Goal: Information Seeking & Learning: Learn about a topic

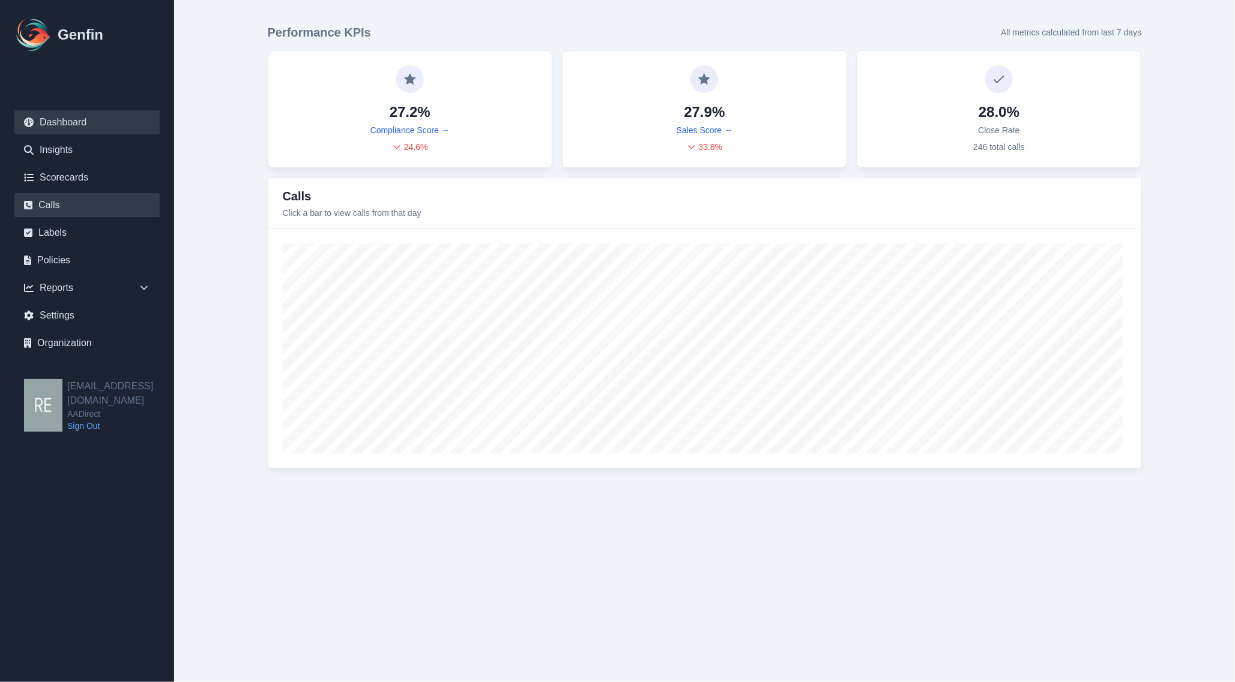
click at [60, 209] on link "Calls" at bounding box center [86, 205] width 145 height 24
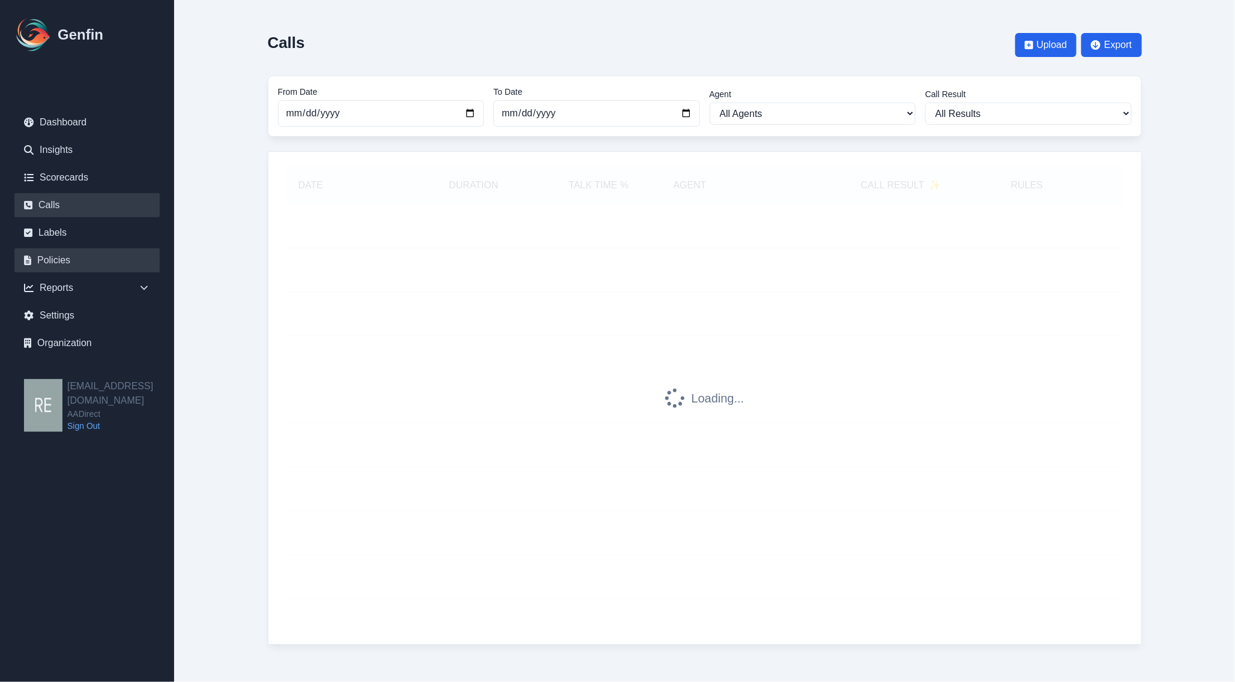
click at [67, 250] on link "Policies" at bounding box center [86, 260] width 145 height 24
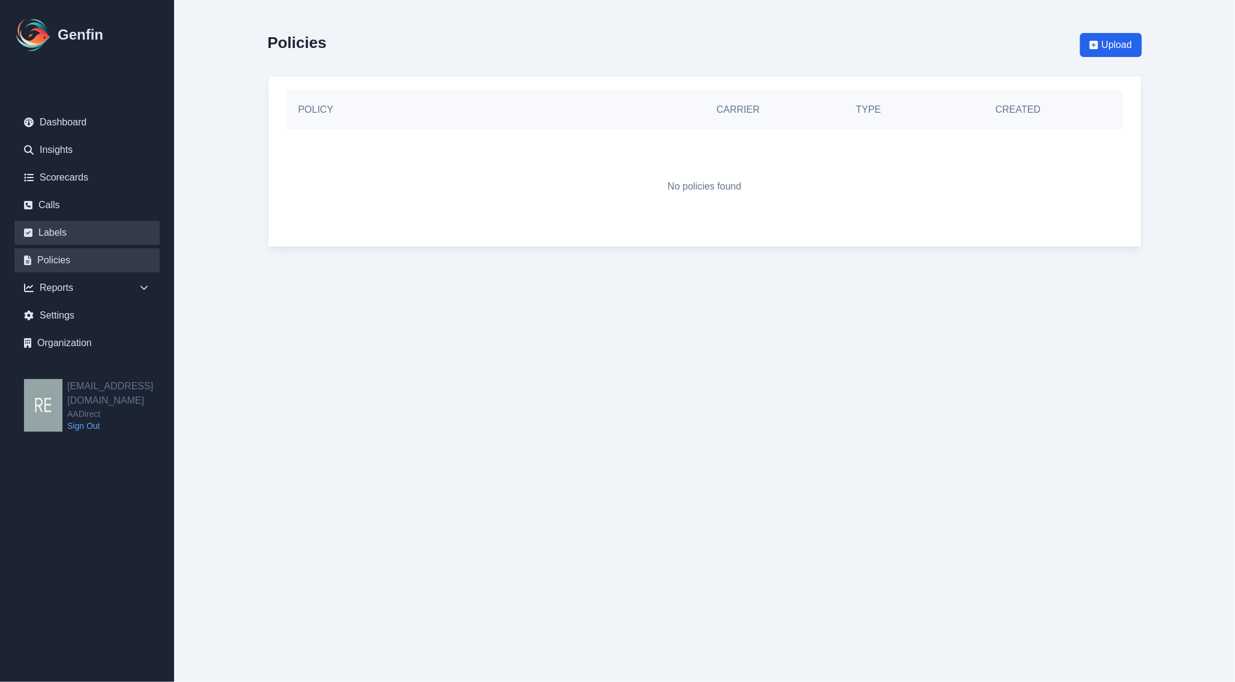
click at [60, 229] on link "Labels" at bounding box center [86, 233] width 145 height 24
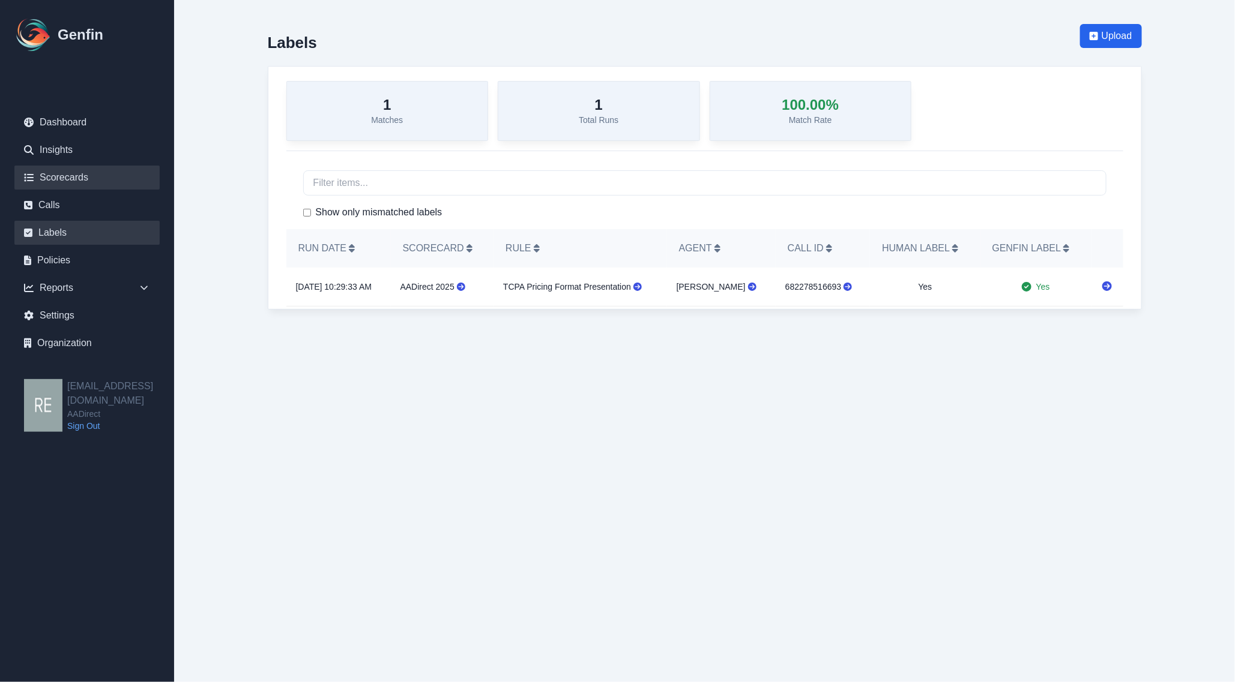
click at [52, 172] on link "Scorecards" at bounding box center [86, 178] width 145 height 24
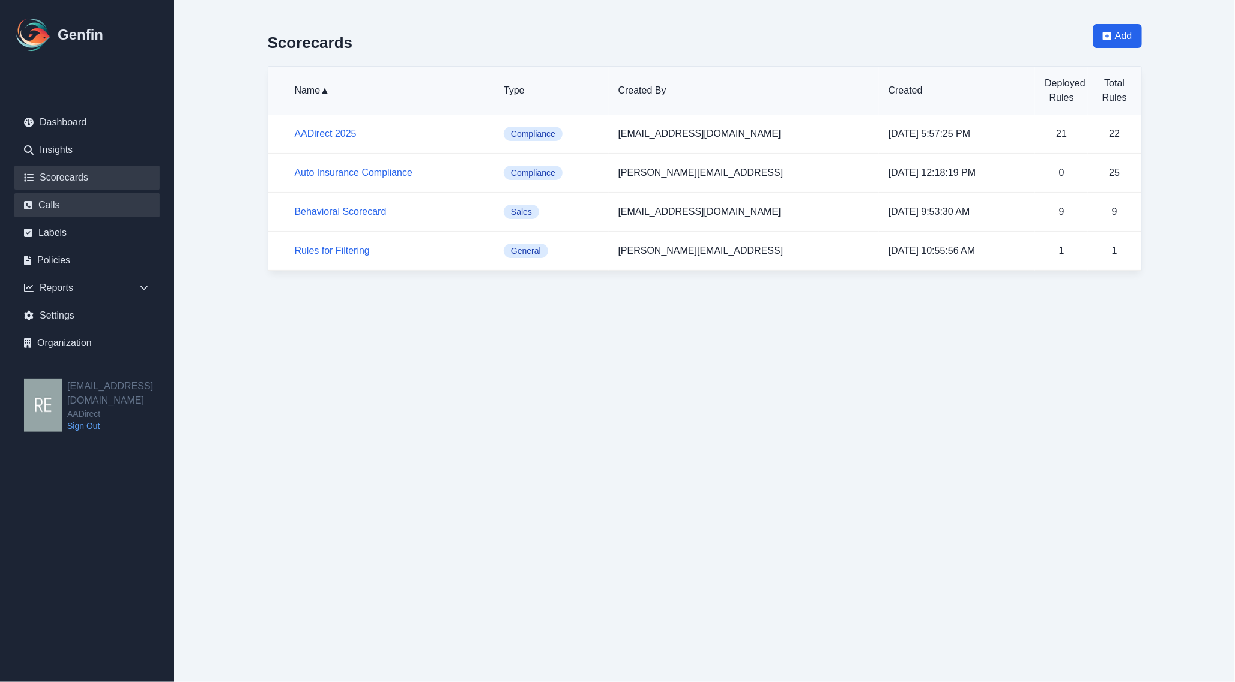
click at [70, 194] on link "Calls" at bounding box center [86, 205] width 145 height 24
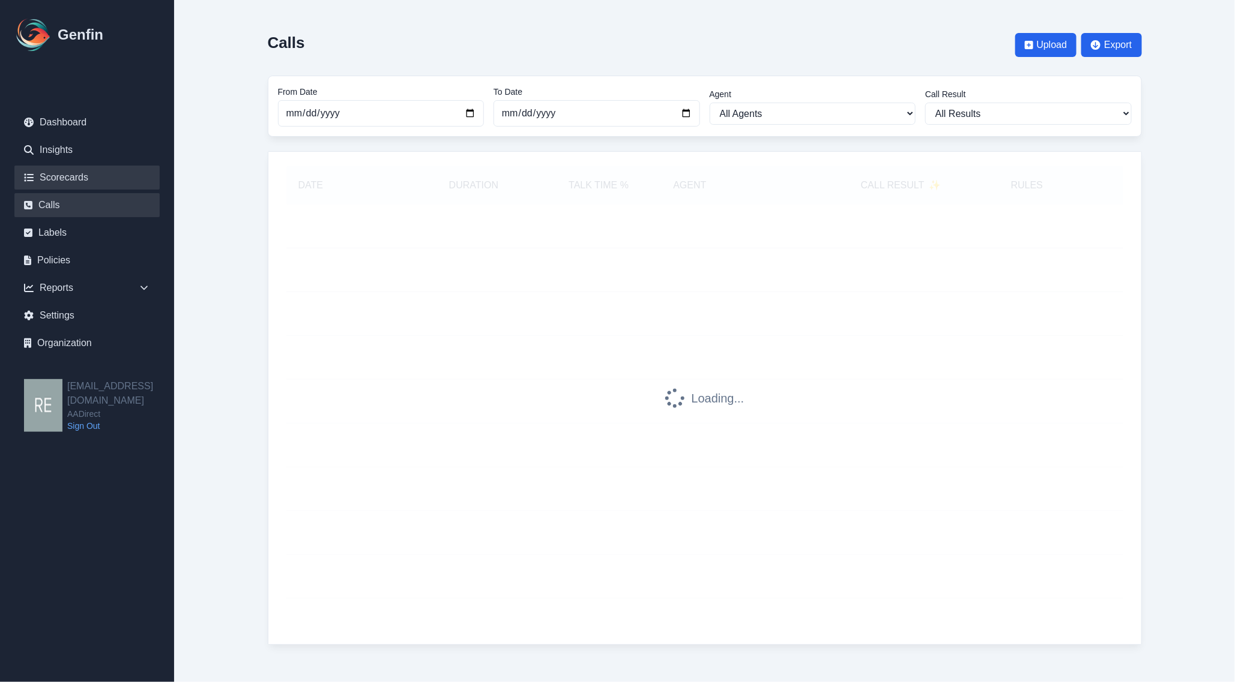
click at [77, 179] on link "Scorecards" at bounding box center [86, 178] width 145 height 24
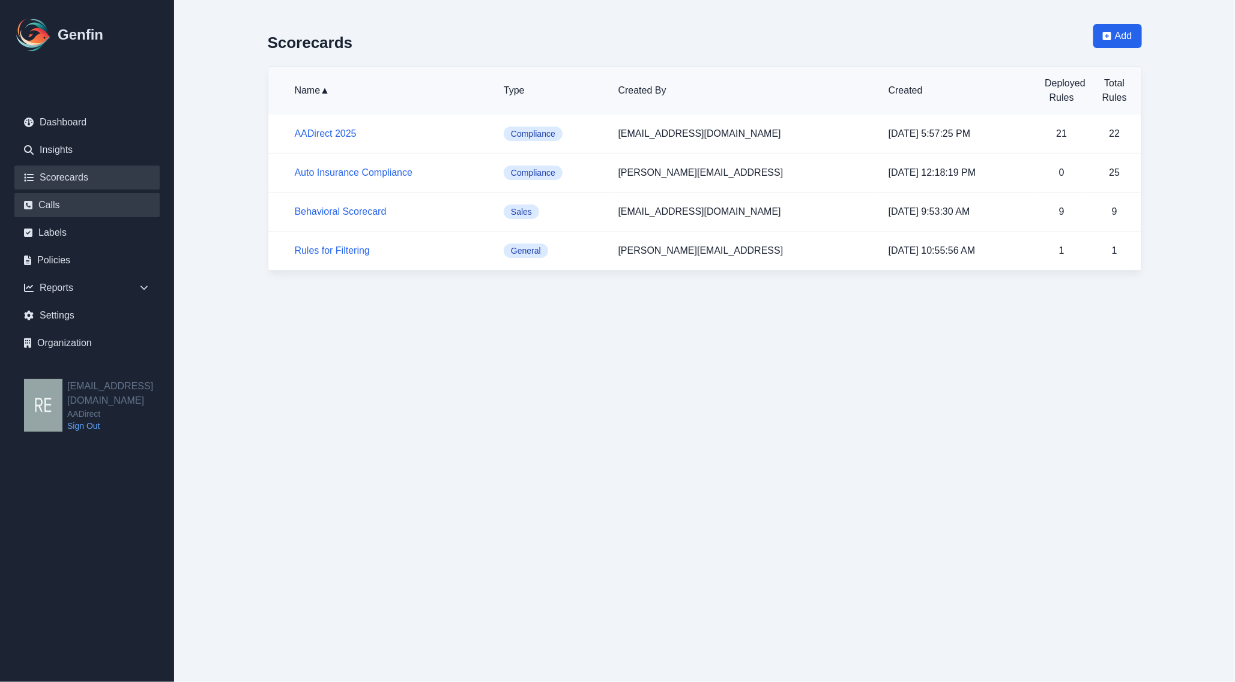
click at [43, 209] on link "Calls" at bounding box center [86, 205] width 145 height 24
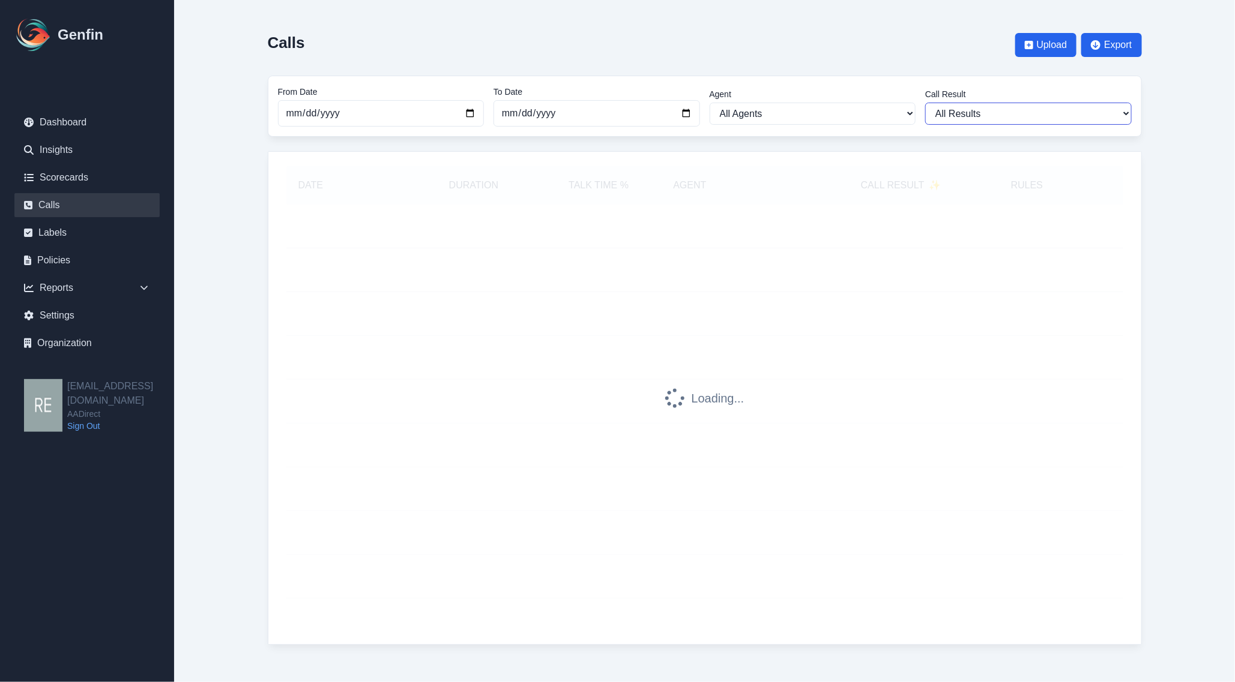
click at [946, 120] on select "All Results Closed Won Closed Lost Requires Followup" at bounding box center [1028, 114] width 206 height 22
select select "Yes"
click at [925, 103] on select "All Results Closed Won Closed Lost Requires Followup" at bounding box center [1028, 114] width 206 height 22
select select "Yes"
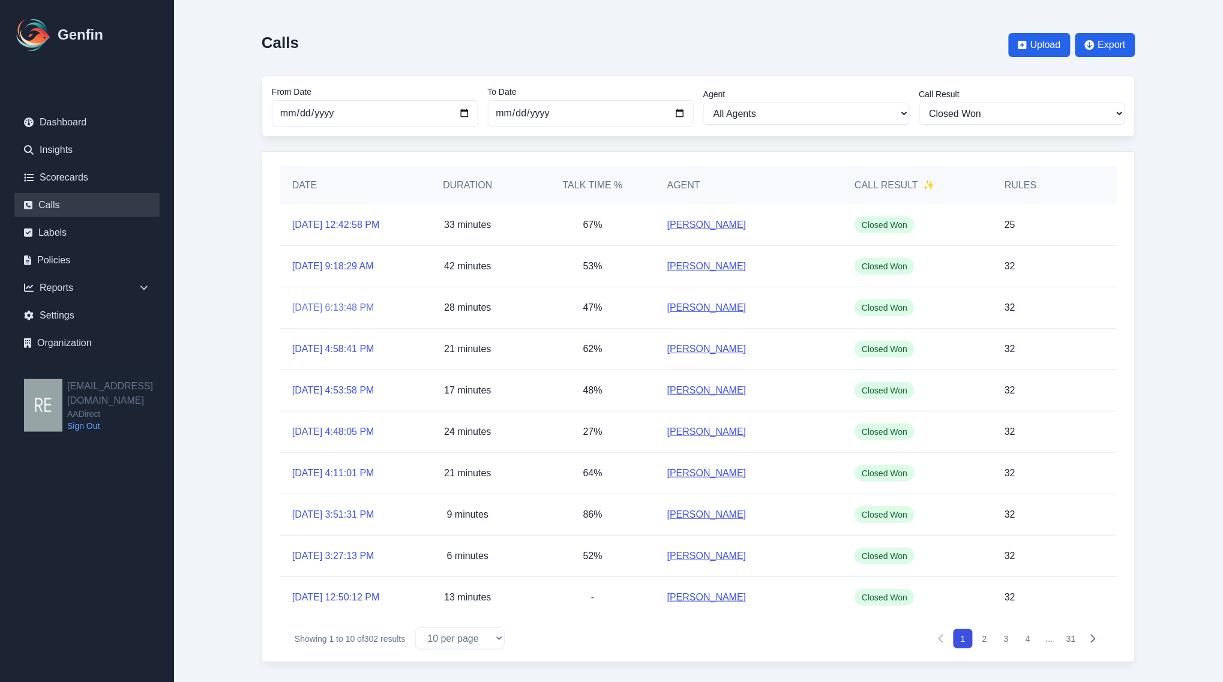
click at [370, 315] on link "9/22/2025, 6:13:48 PM" at bounding box center [333, 308] width 82 height 14
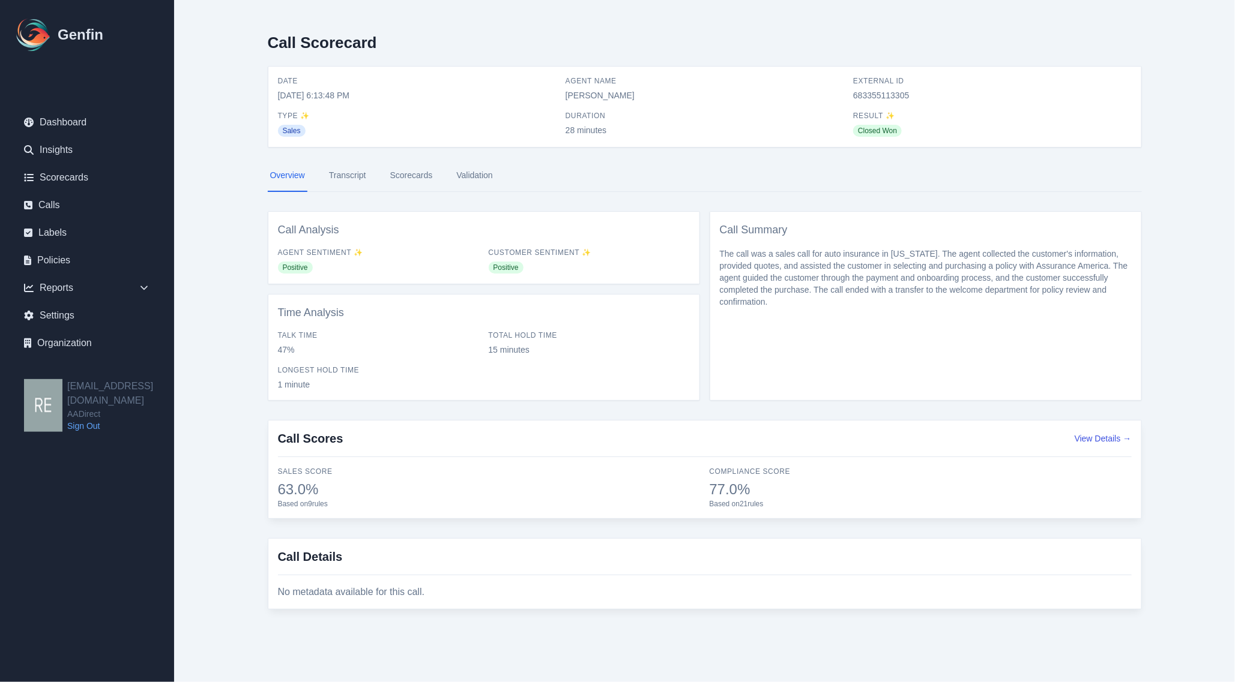
click at [361, 176] on link "Transcript" at bounding box center [347, 176] width 42 height 32
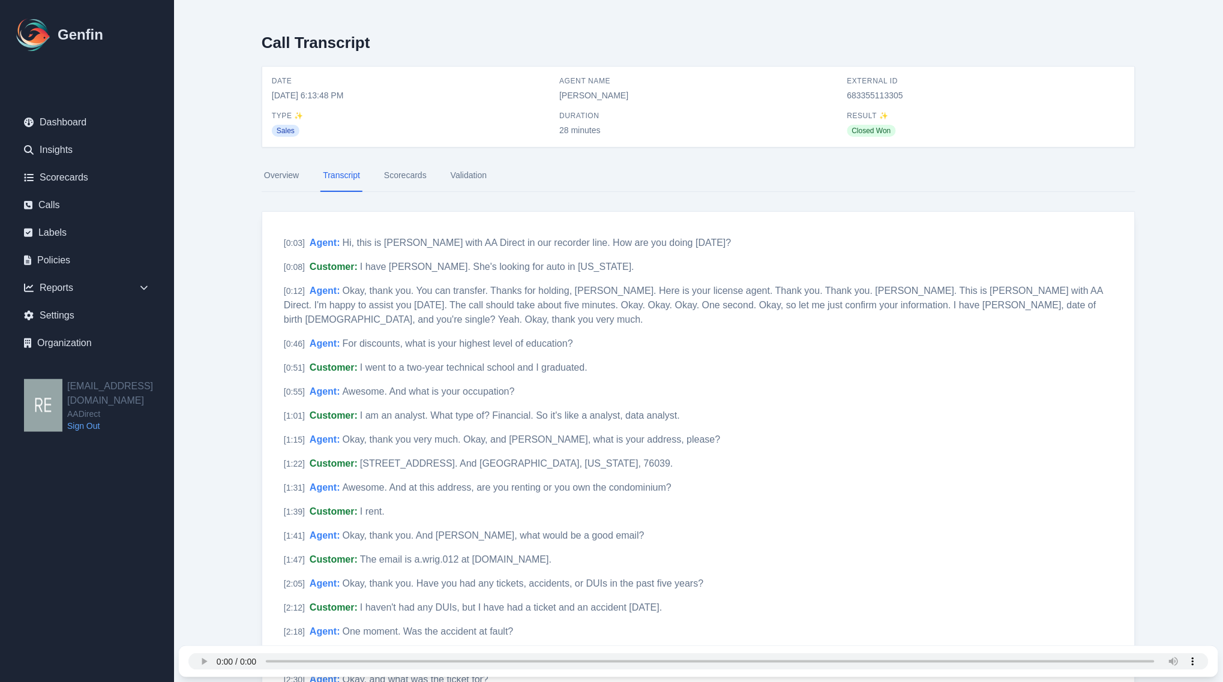
click at [419, 169] on link "Scorecards" at bounding box center [405, 176] width 47 height 32
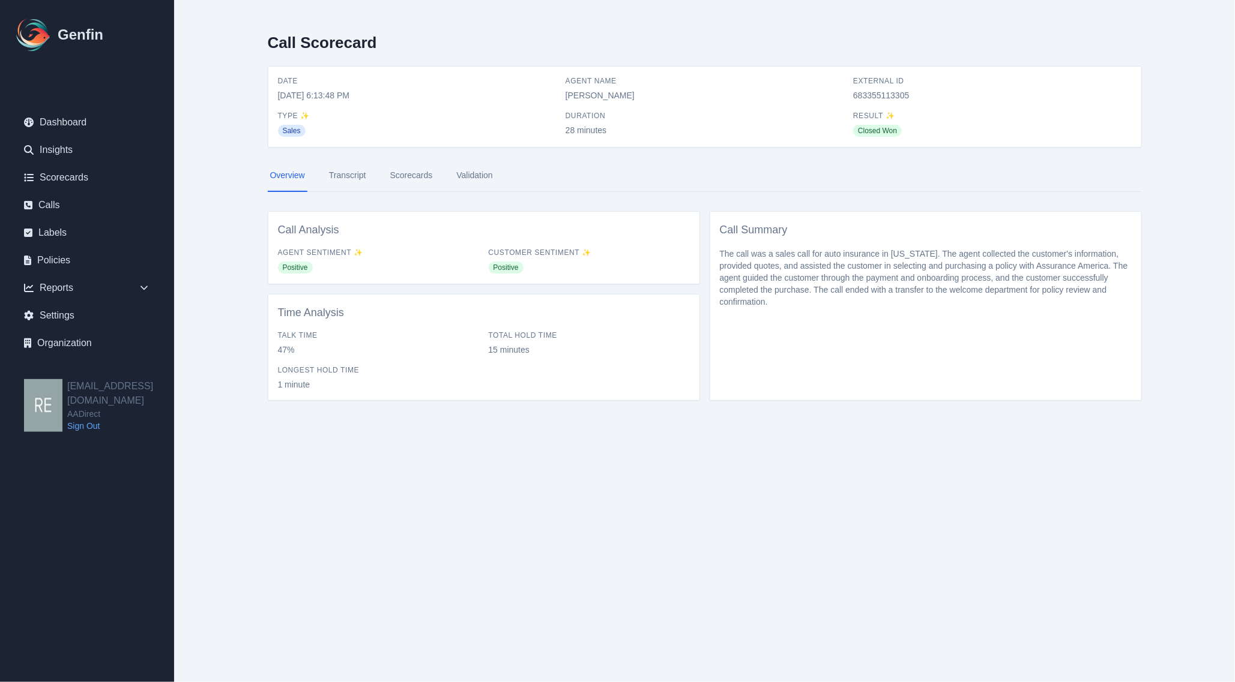
select select "Yes"
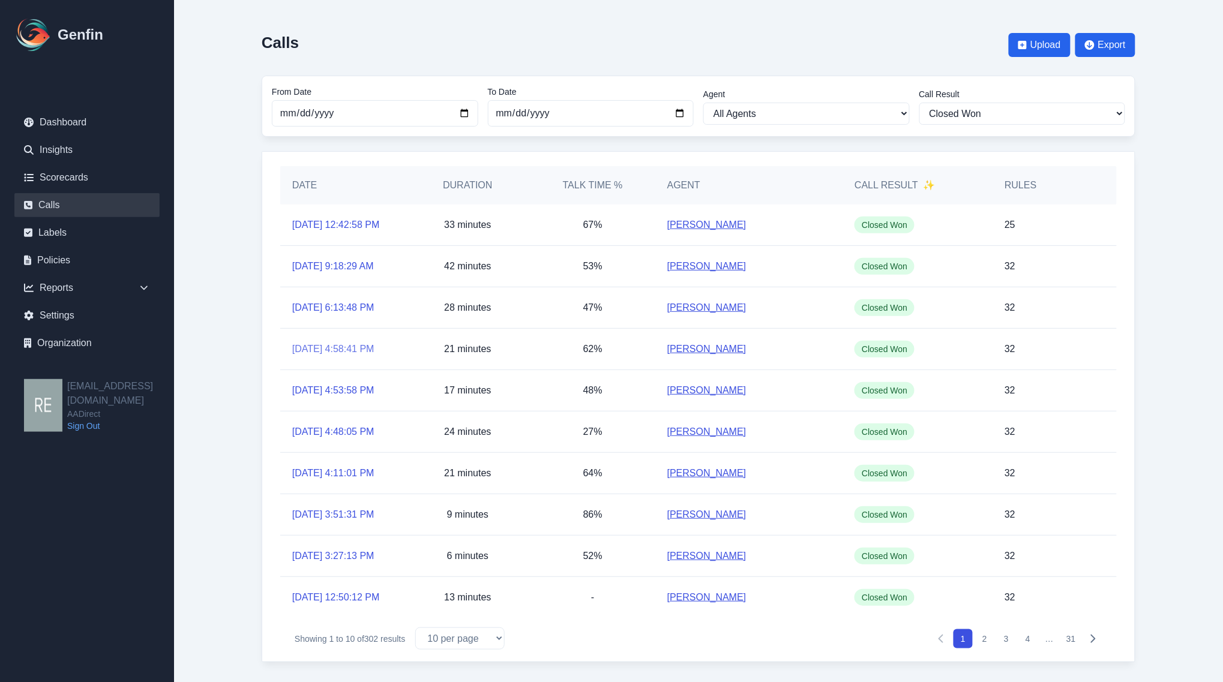
click at [355, 356] on link "[DATE] 4:58:41 PM" at bounding box center [333, 349] width 82 height 14
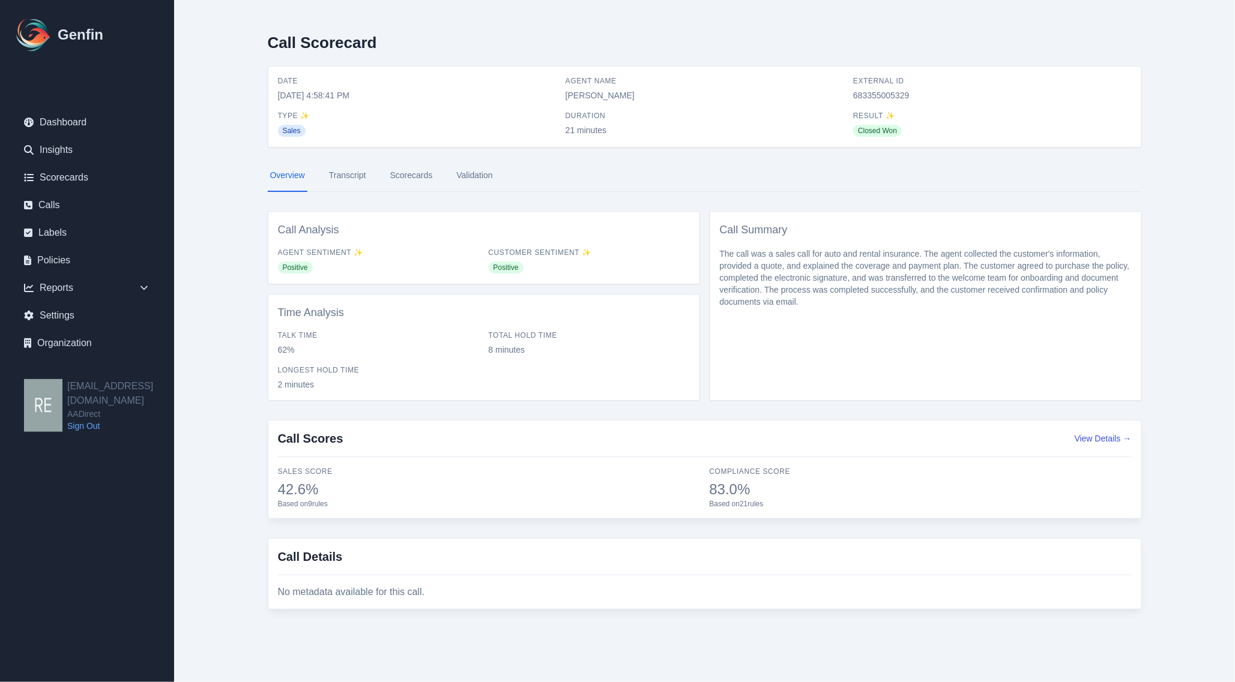
click at [349, 179] on link "Transcript" at bounding box center [347, 176] width 42 height 32
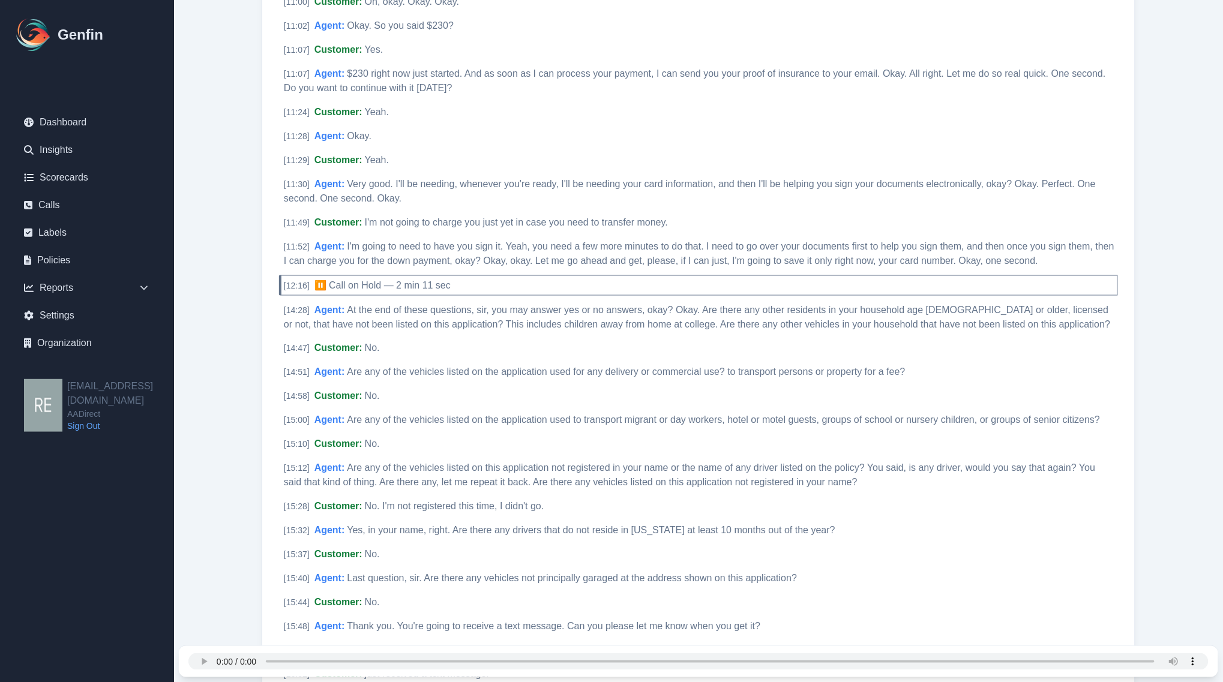
scroll to position [2326, 0]
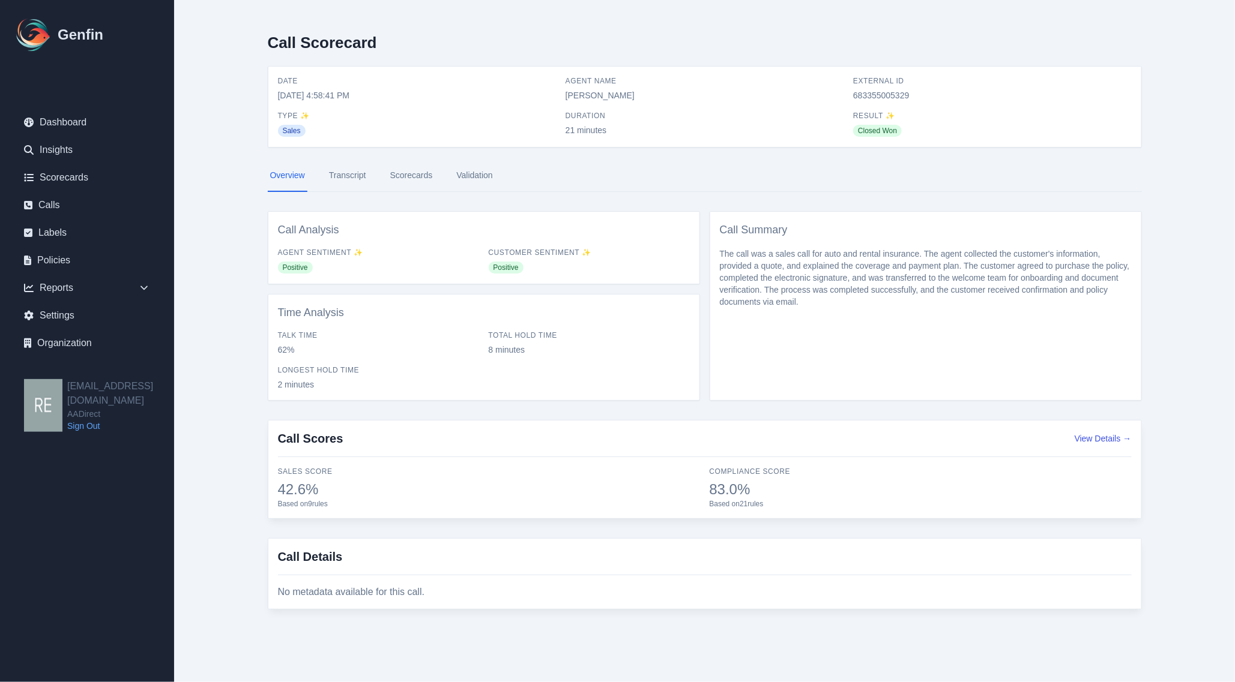
select select "Yes"
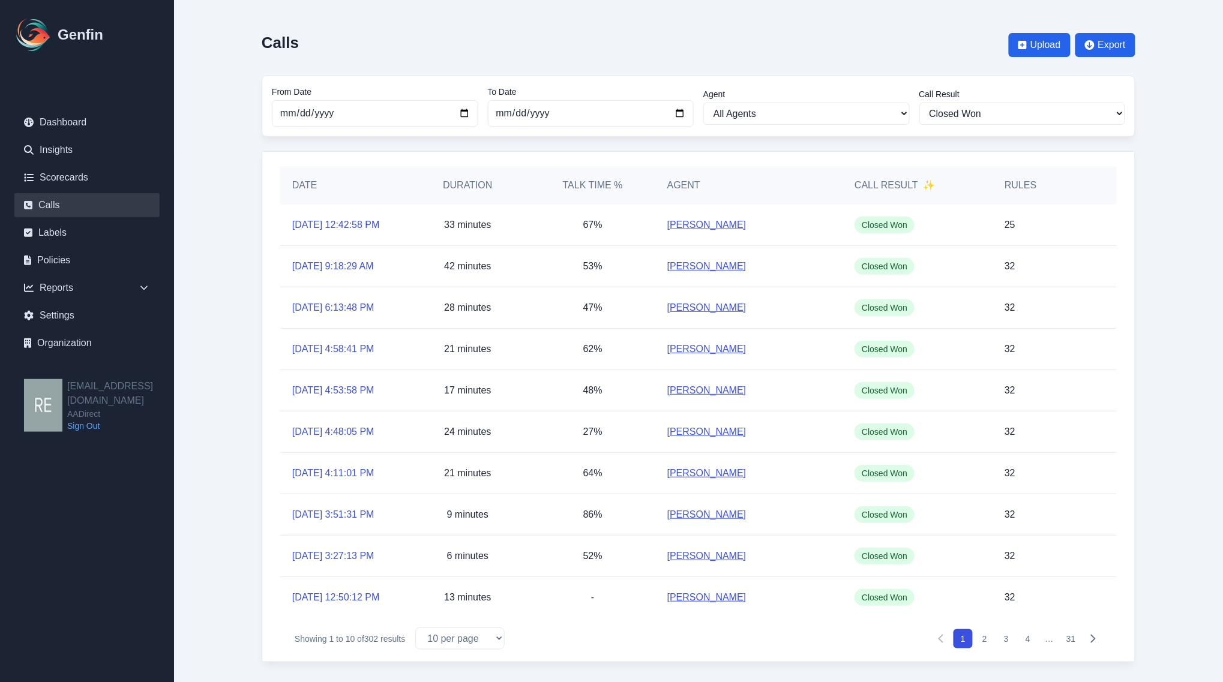
scroll to position [30, 0]
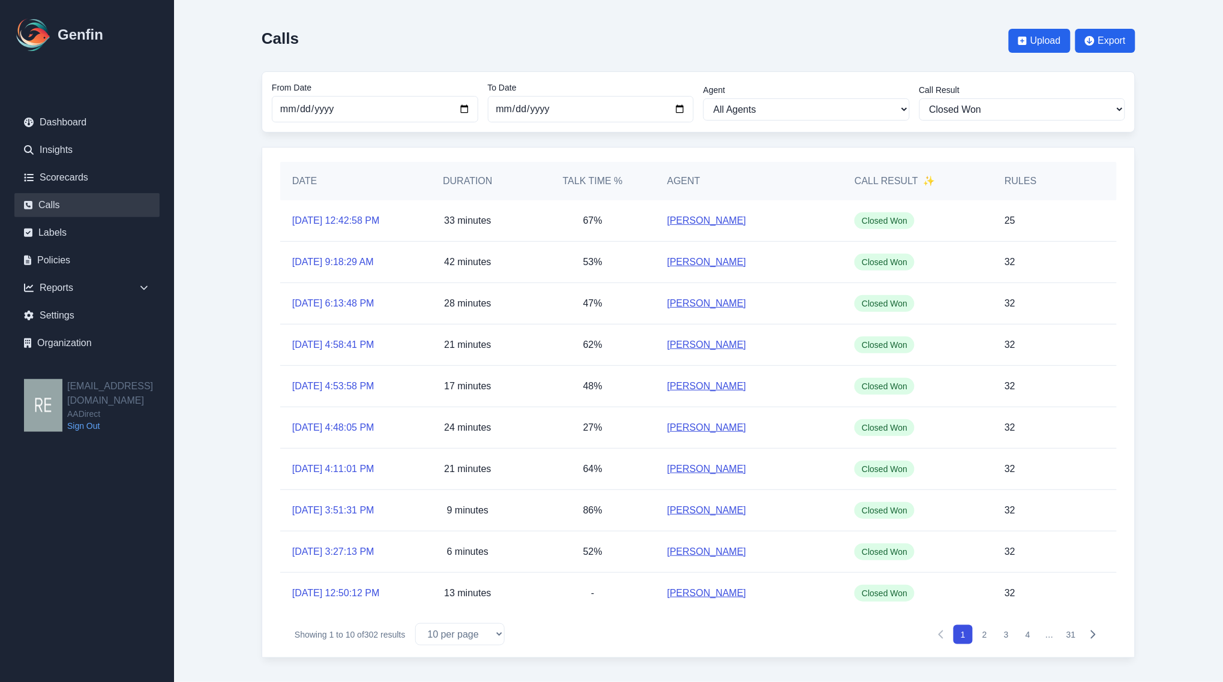
click at [988, 633] on button "2" at bounding box center [984, 634] width 19 height 19
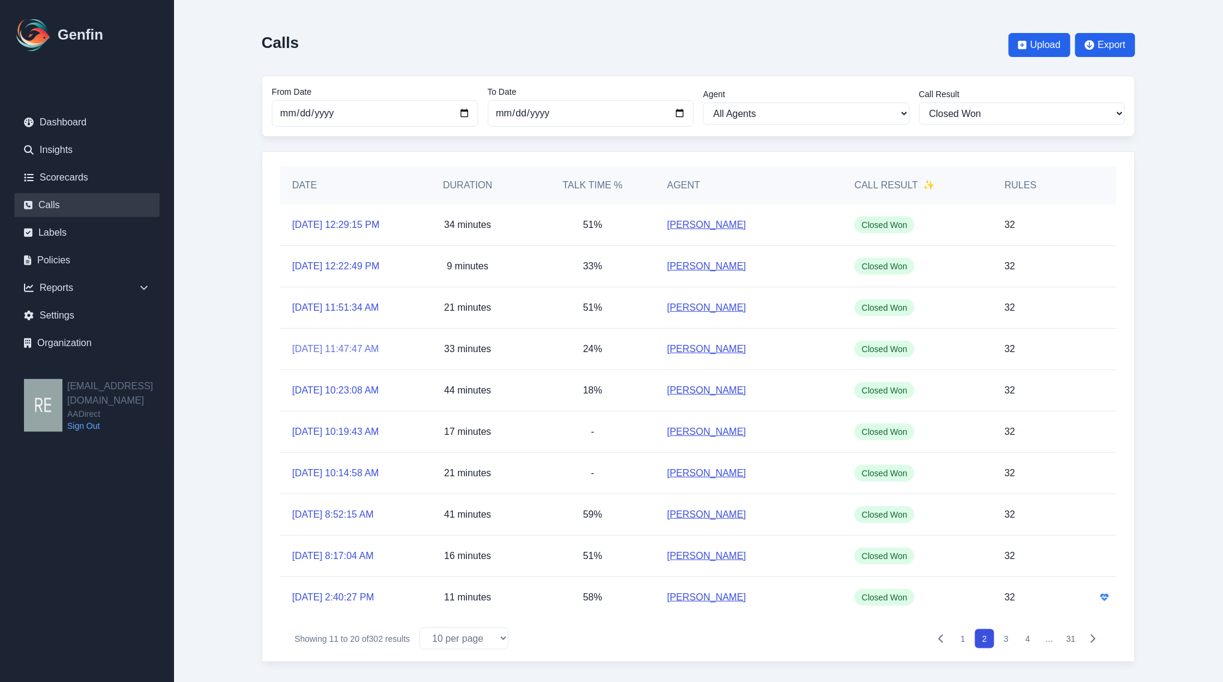
click at [315, 356] on link "9/22/2025, 11:47:47 AM" at bounding box center [335, 349] width 87 height 14
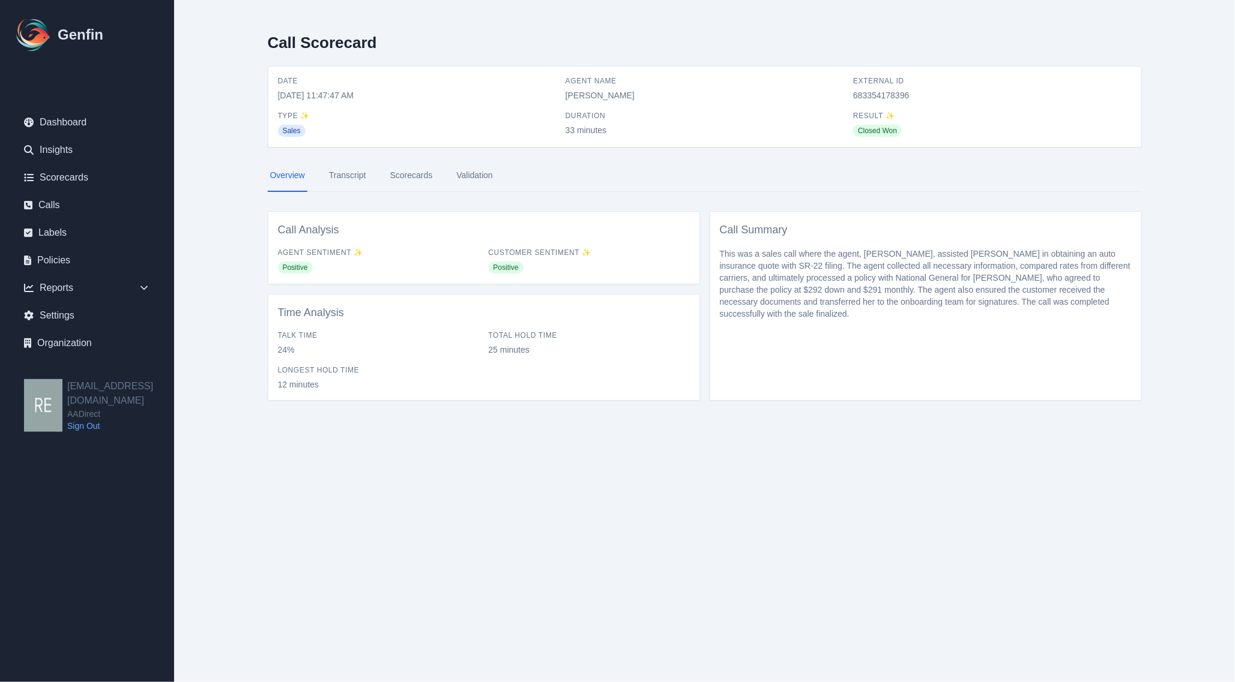
click at [406, 170] on link "Scorecards" at bounding box center [411, 176] width 47 height 32
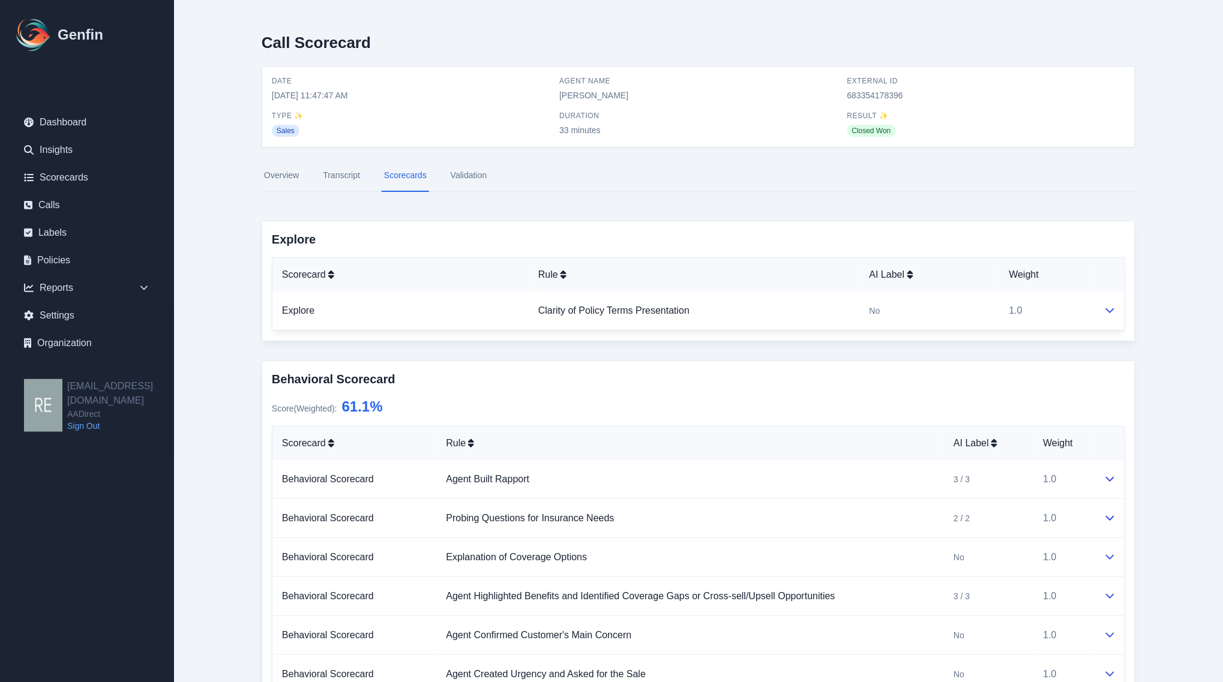
click at [358, 175] on link "Transcript" at bounding box center [341, 176] width 42 height 32
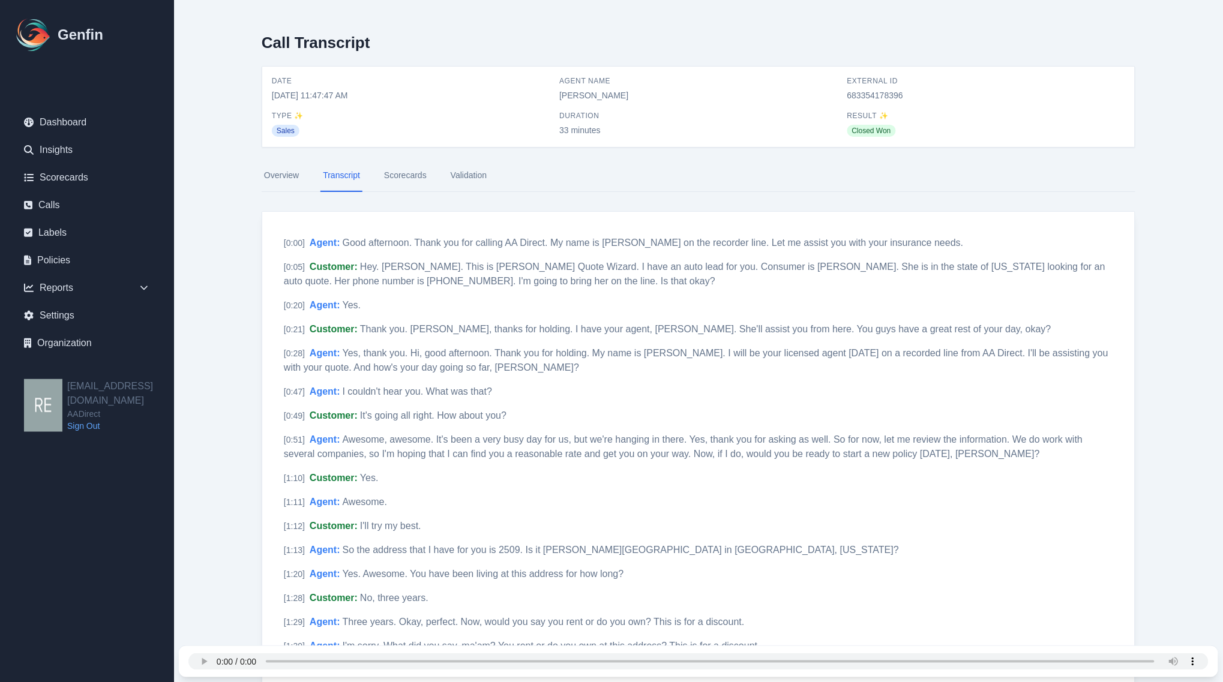
click at [388, 181] on link "Scorecards" at bounding box center [405, 176] width 47 height 32
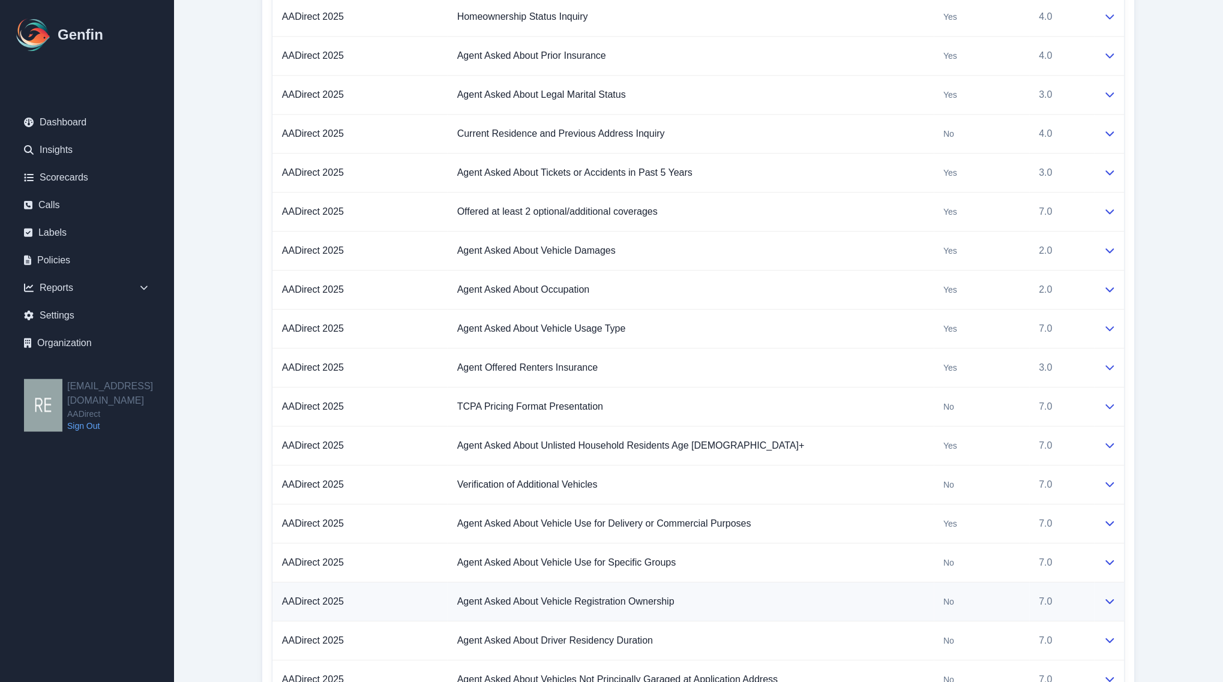
scroll to position [1307, 0]
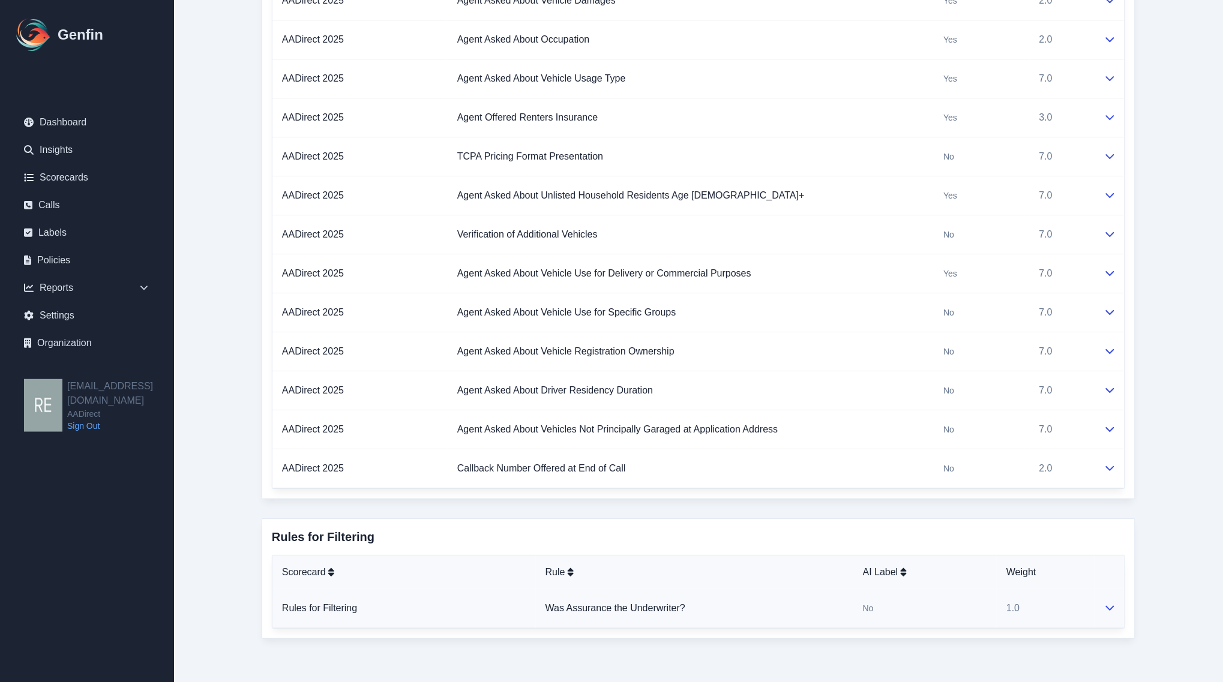
click at [687, 612] on td "Was Assurance the Underwriter?" at bounding box center [694, 608] width 317 height 39
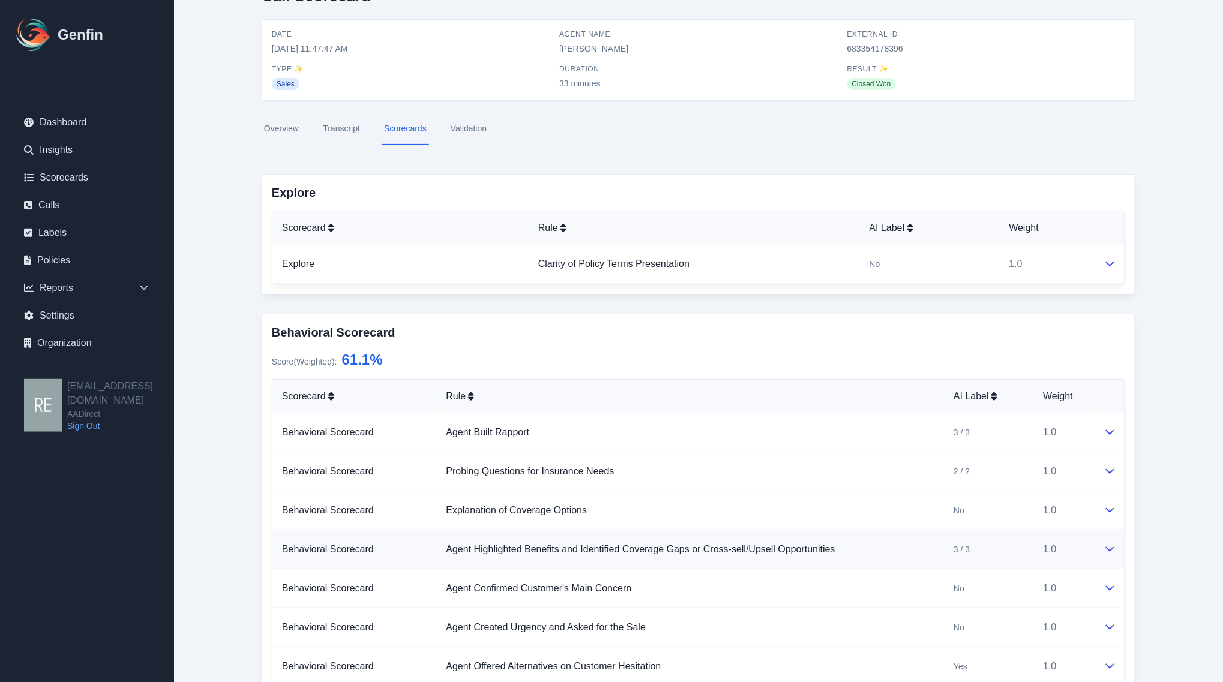
scroll to position [0, 0]
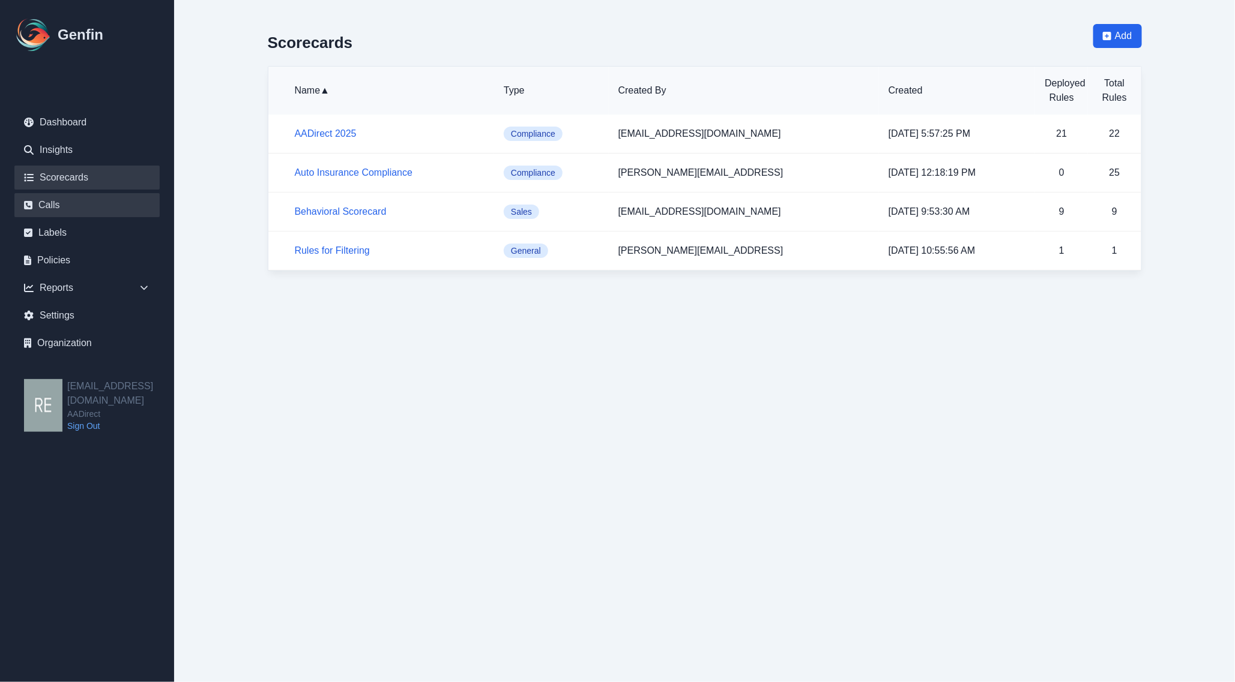
click at [56, 202] on link "Calls" at bounding box center [86, 205] width 145 height 24
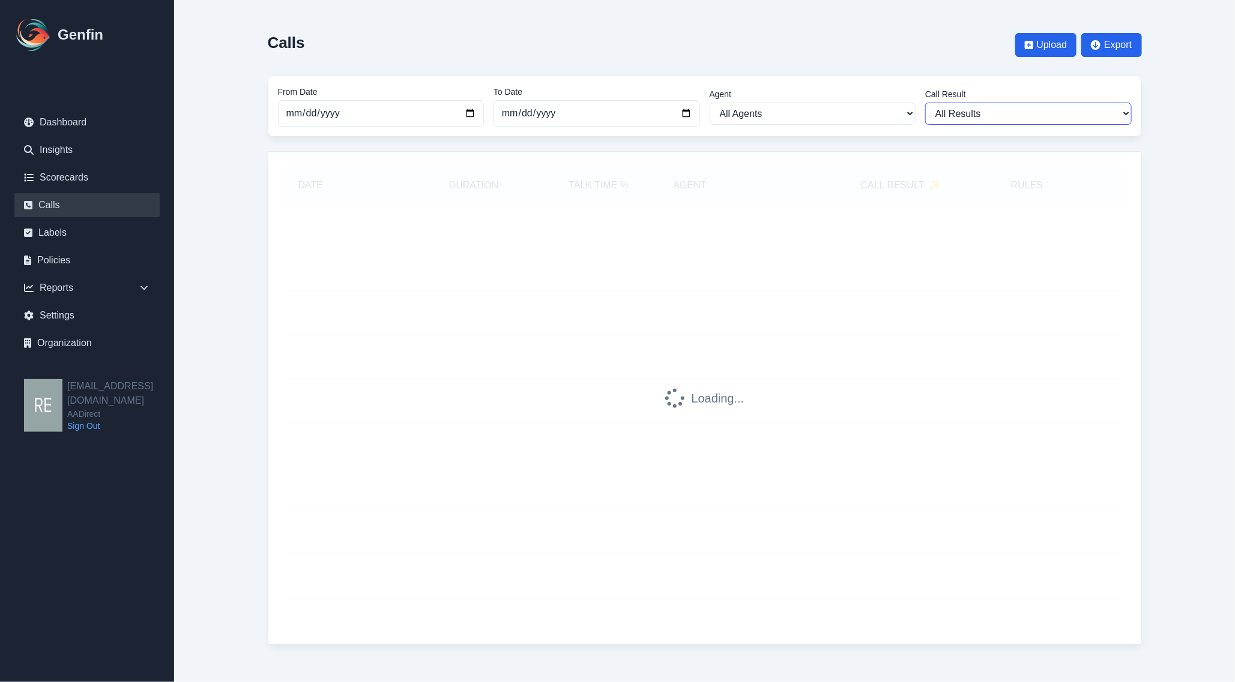
click at [1018, 121] on select "All Results Closed Won Closed Lost Requires Followup" at bounding box center [1028, 114] width 206 height 22
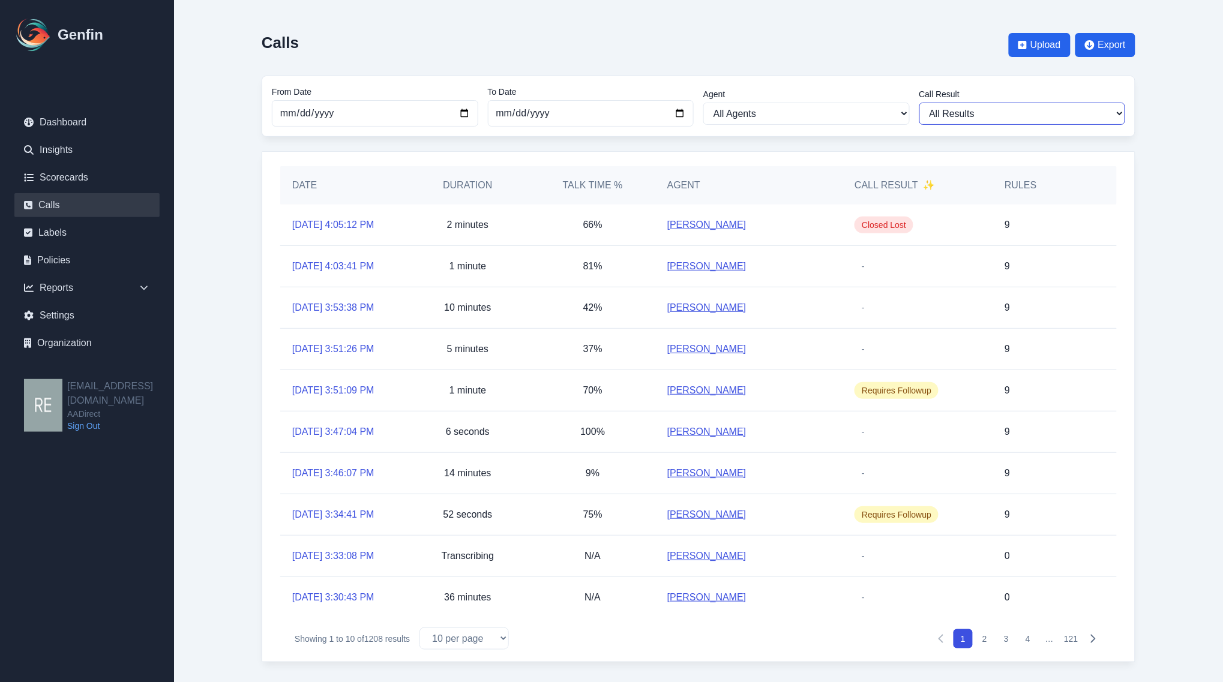
select select "Yes"
click at [919, 103] on select "All Results Closed Won Closed Lost Requires Followup" at bounding box center [1022, 114] width 206 height 22
select select "Yes"
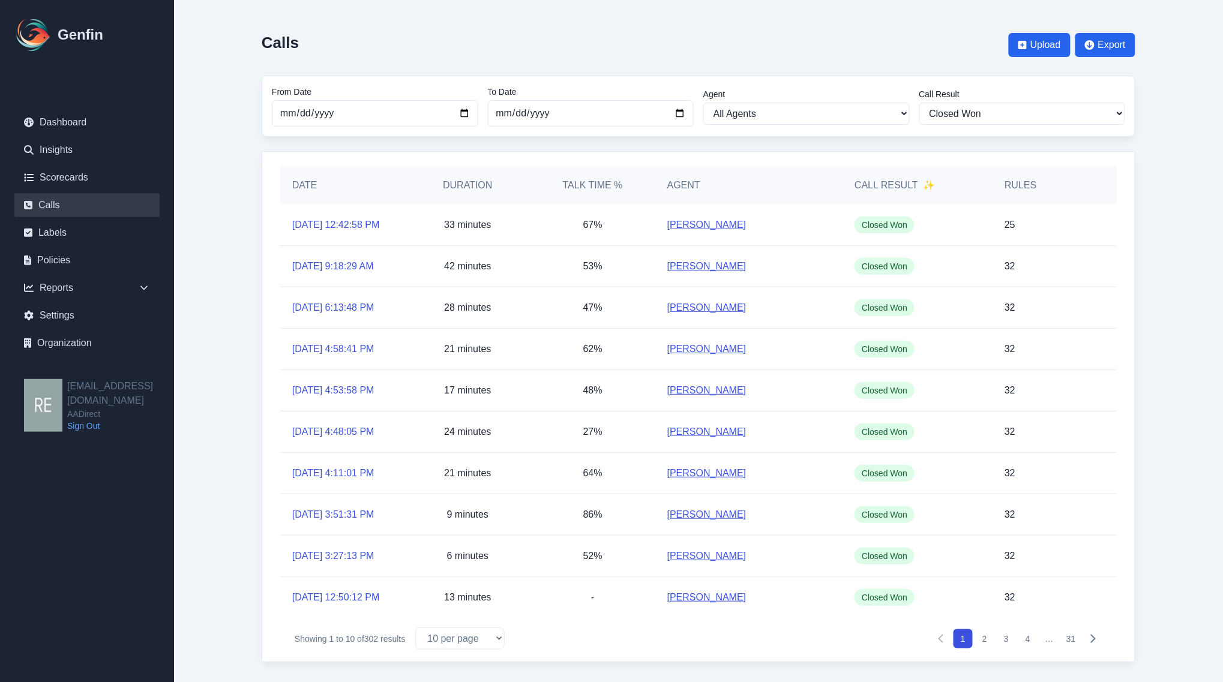
click at [983, 649] on button "2" at bounding box center [984, 639] width 19 height 19
click at [57, 185] on link "Scorecards" at bounding box center [86, 178] width 145 height 24
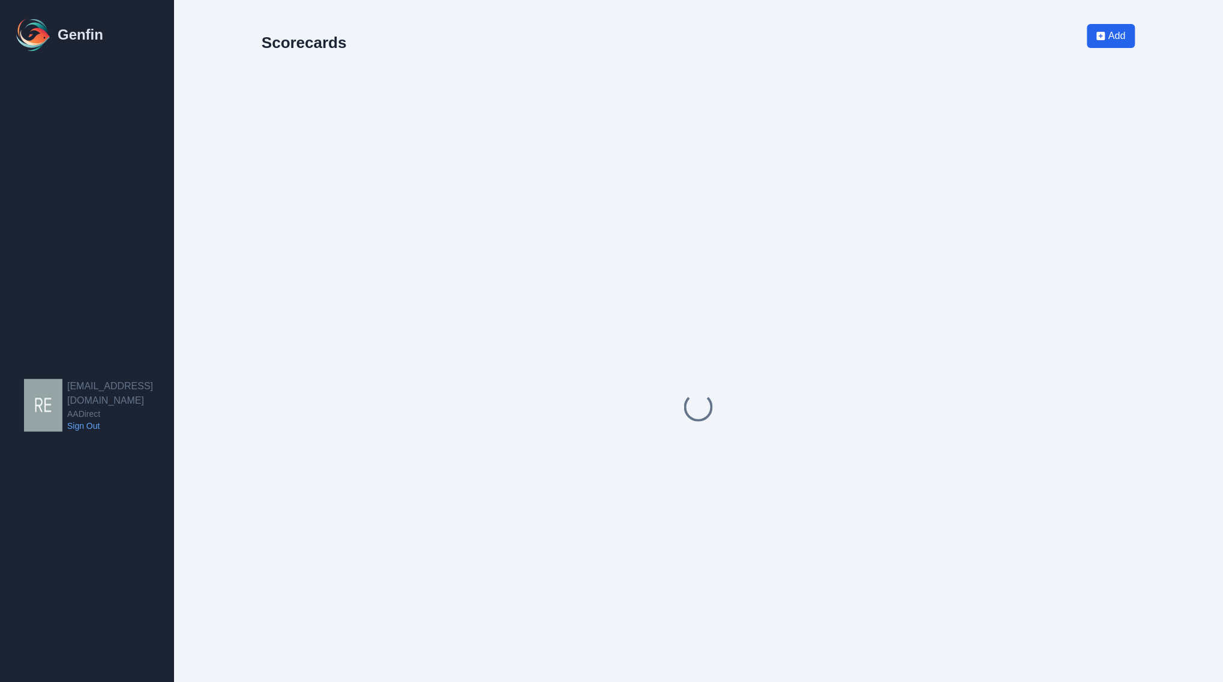
click at [62, 181] on link "Scorecards" at bounding box center [86, 182] width 145 height 24
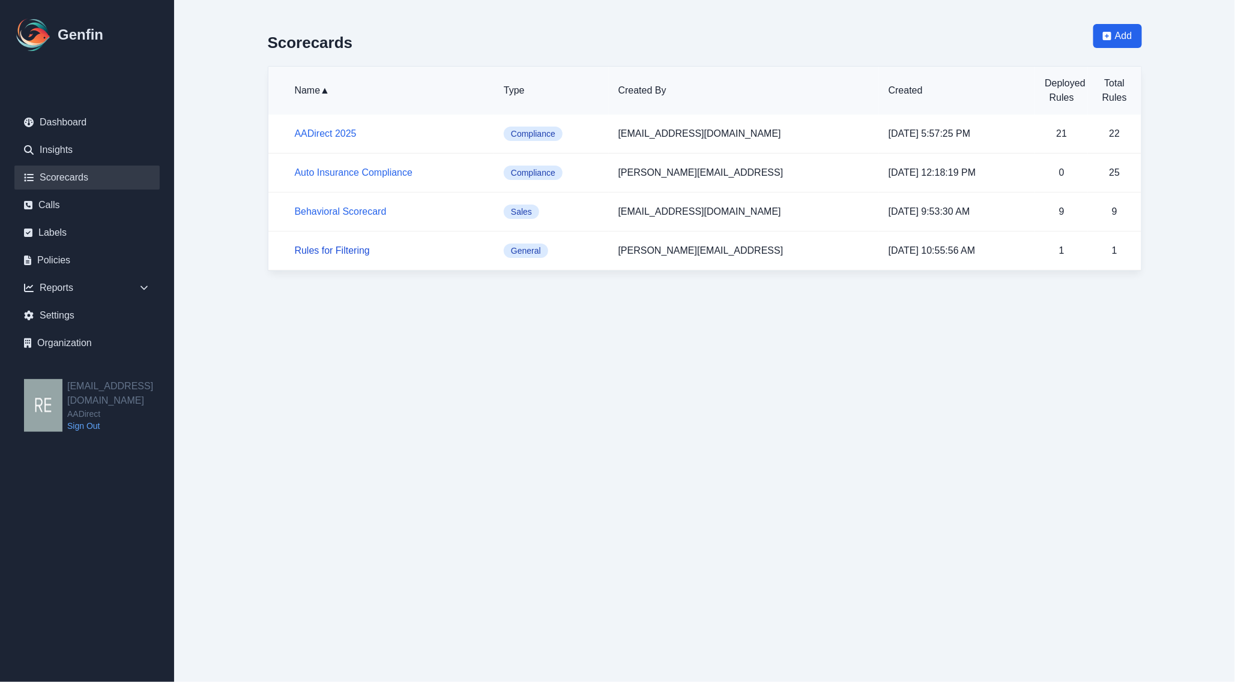
click at [349, 248] on link "Rules for Filtering" at bounding box center [332, 250] width 75 height 10
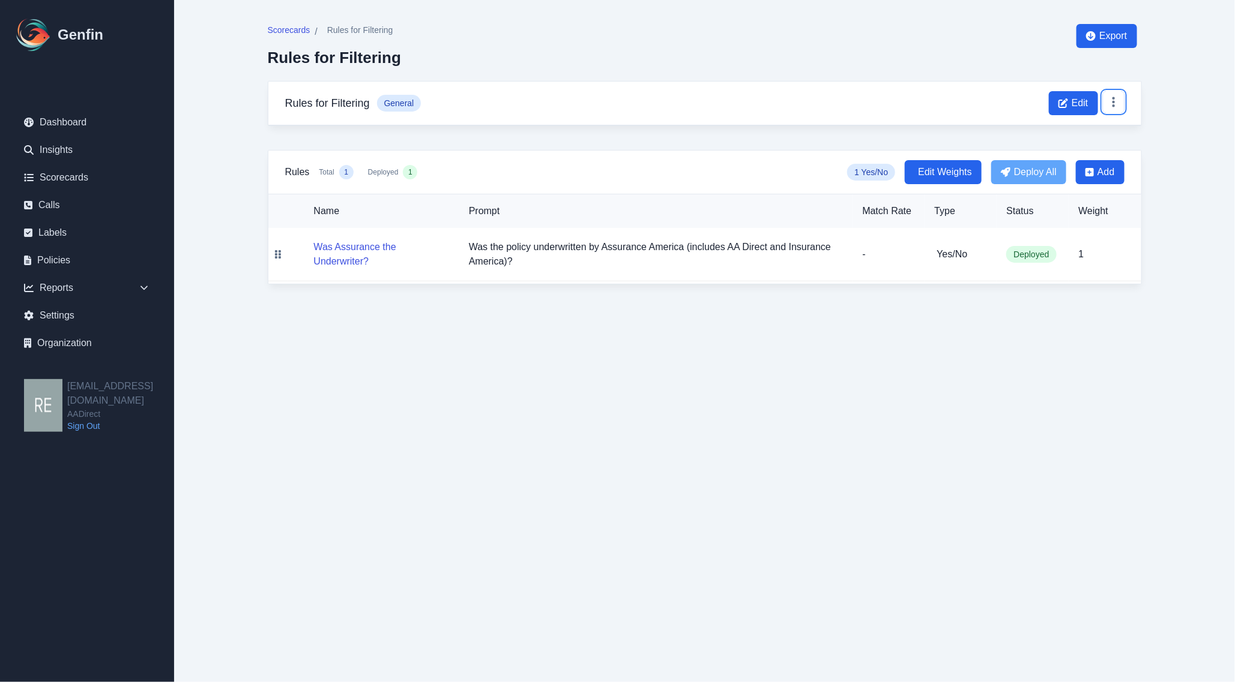
click at [1110, 108] on icon at bounding box center [1113, 102] width 12 height 12
click at [1073, 100] on span "Edit" at bounding box center [1079, 103] width 17 height 14
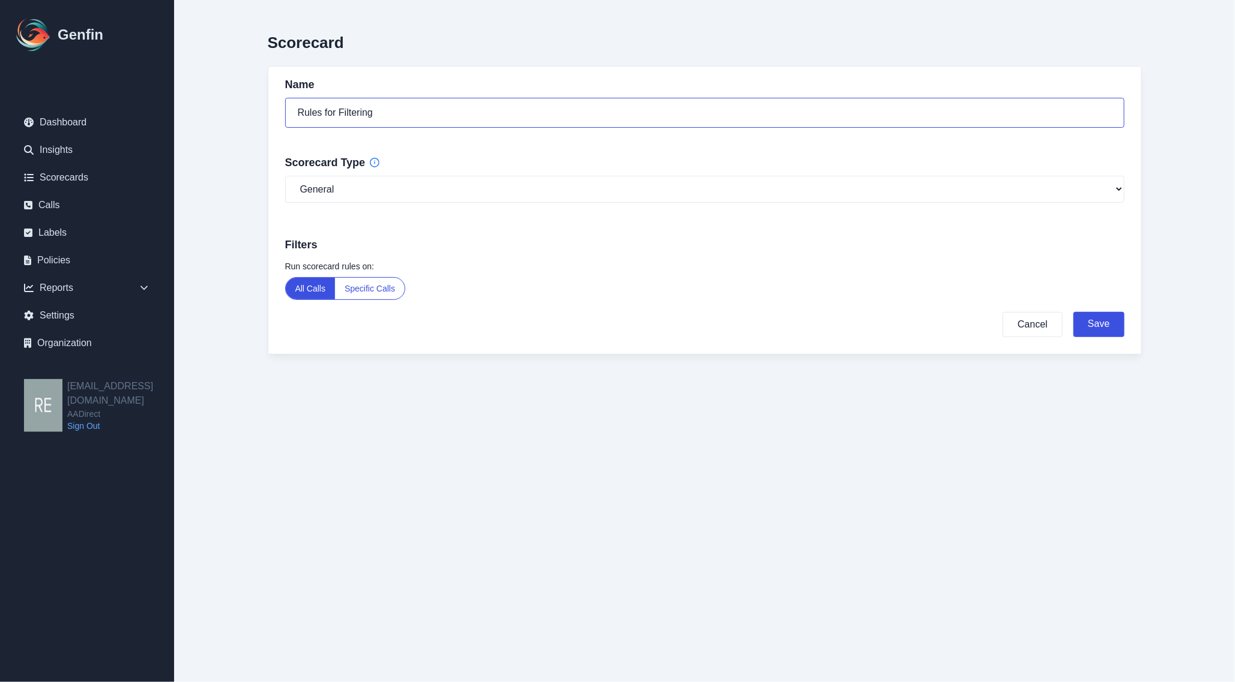
click at [391, 115] on input "Rules for Filtering" at bounding box center [704, 113] width 839 height 30
click at [1021, 317] on button "Cancel" at bounding box center [1032, 324] width 60 height 25
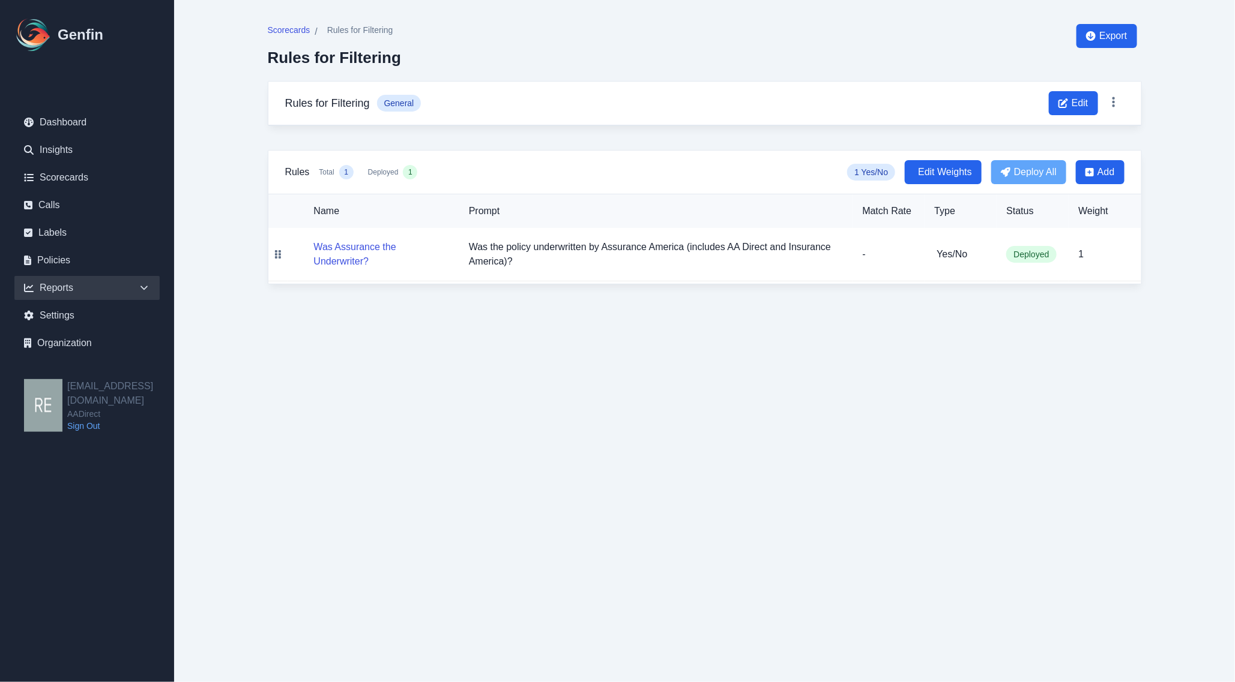
click at [68, 286] on div "Reports" at bounding box center [86, 288] width 145 height 24
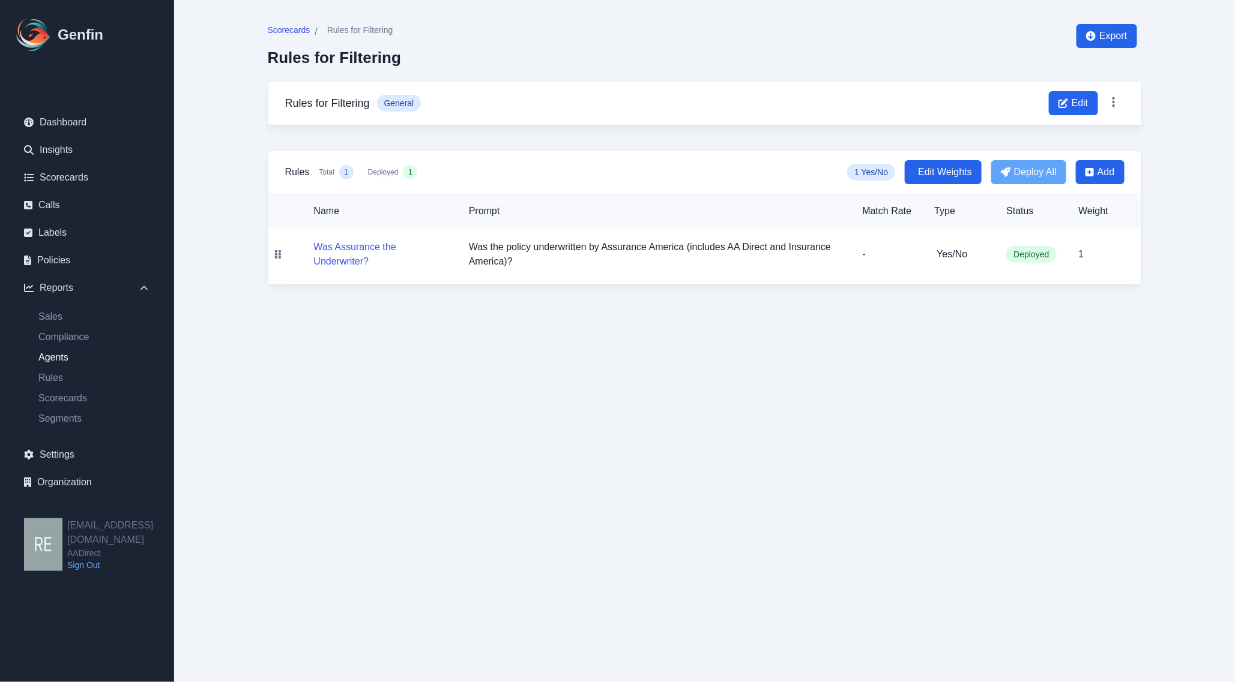
click at [68, 352] on link "Agents" at bounding box center [94, 357] width 131 height 14
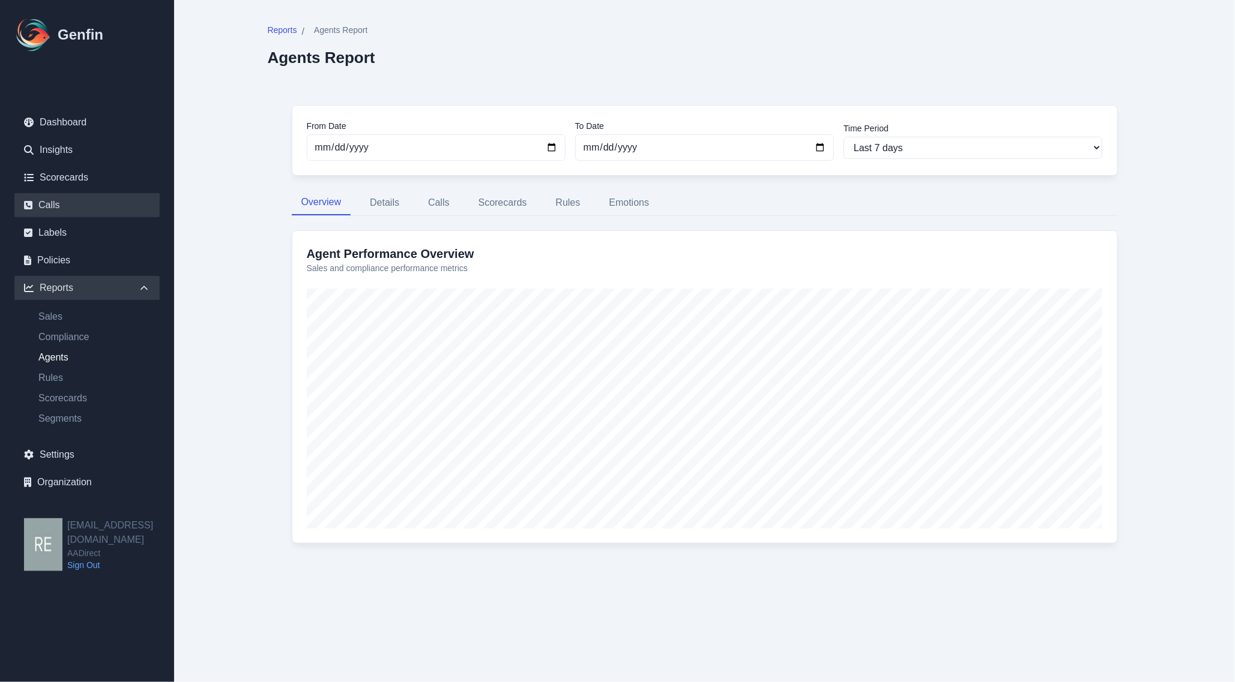
click at [65, 196] on link "Calls" at bounding box center [86, 205] width 145 height 24
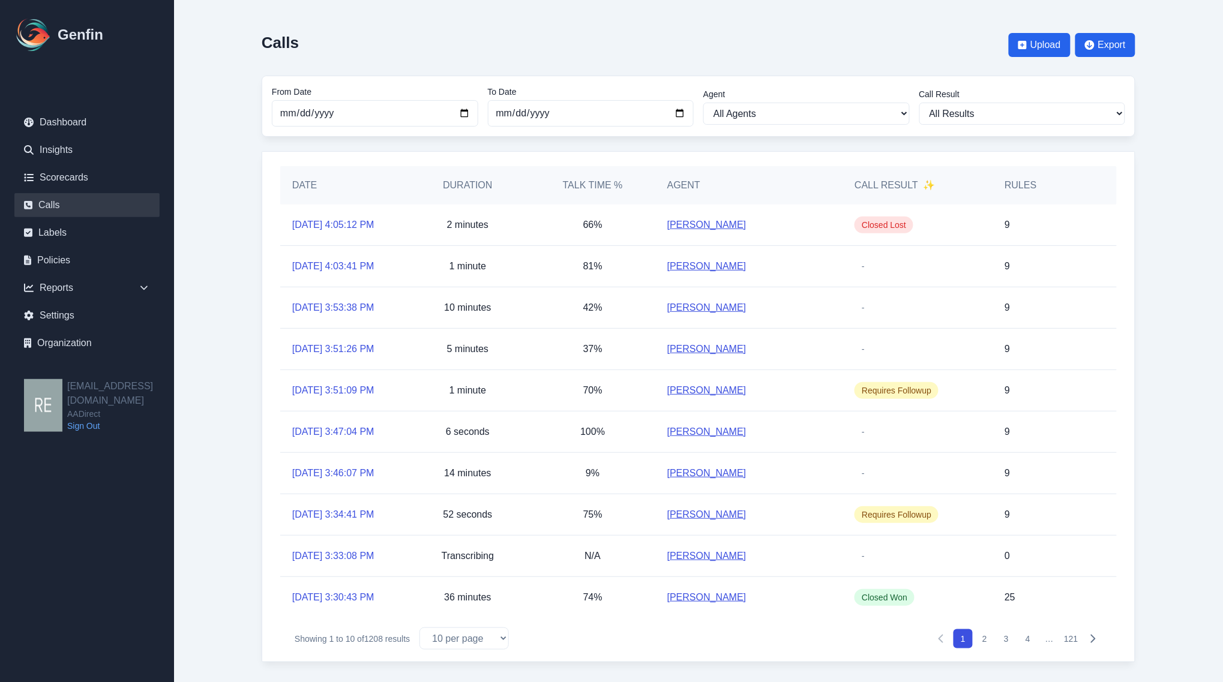
click at [709, 306] on link "Giselle Garcia" at bounding box center [706, 308] width 79 height 14
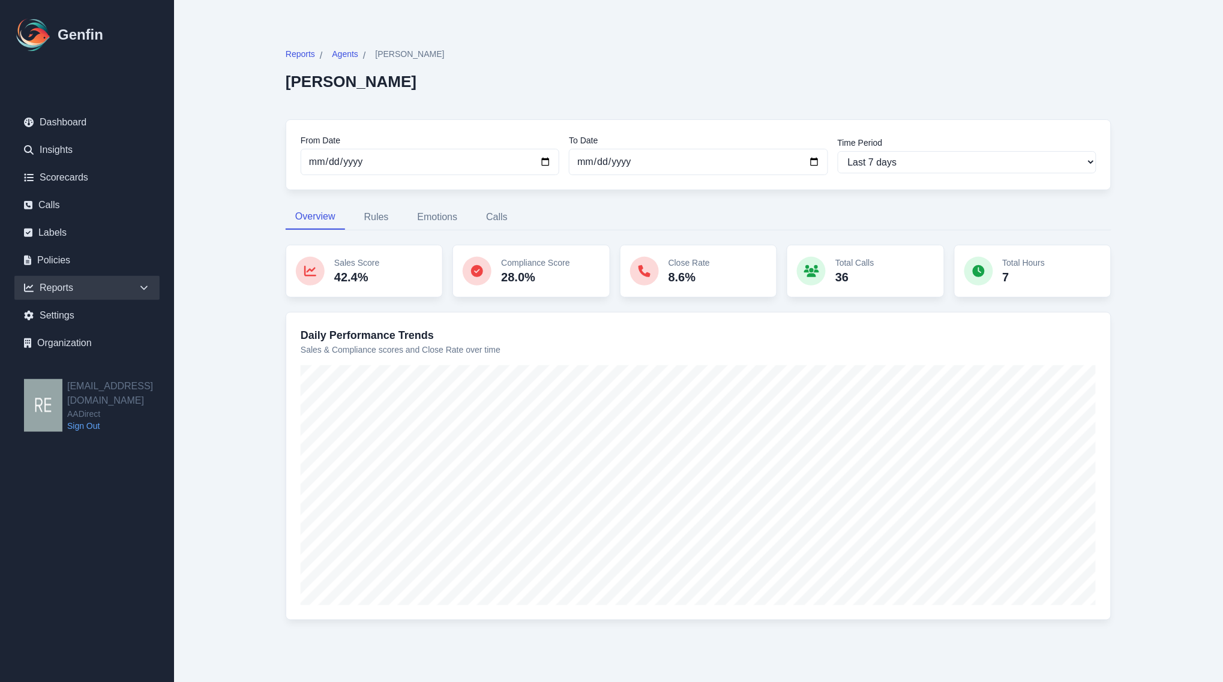
click at [56, 282] on div "Reports" at bounding box center [86, 288] width 145 height 24
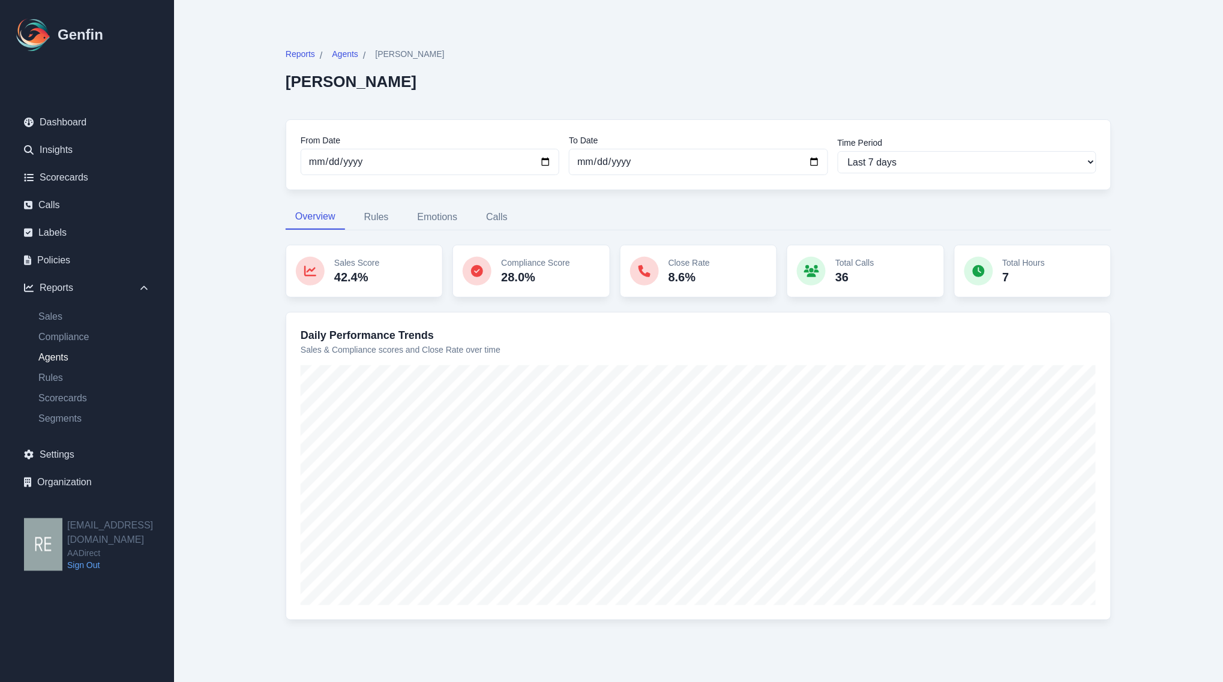
click at [62, 358] on link "Agents" at bounding box center [94, 357] width 131 height 14
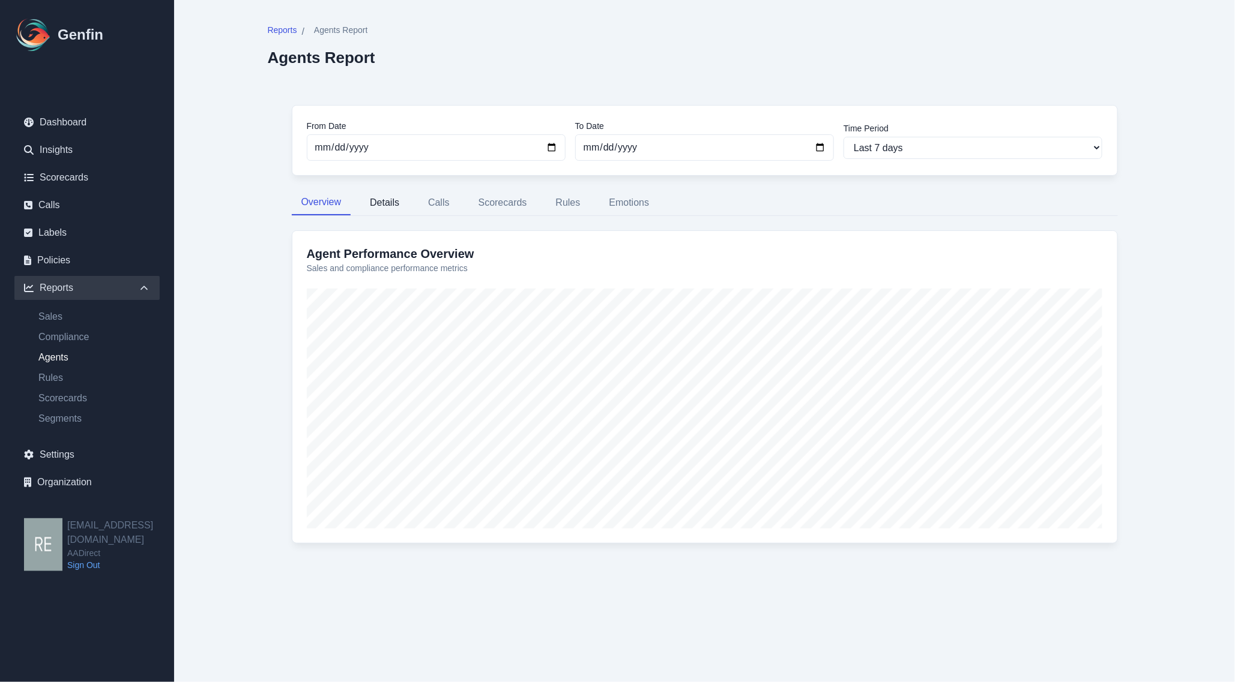
click at [373, 211] on button "Details" at bounding box center [384, 202] width 49 height 25
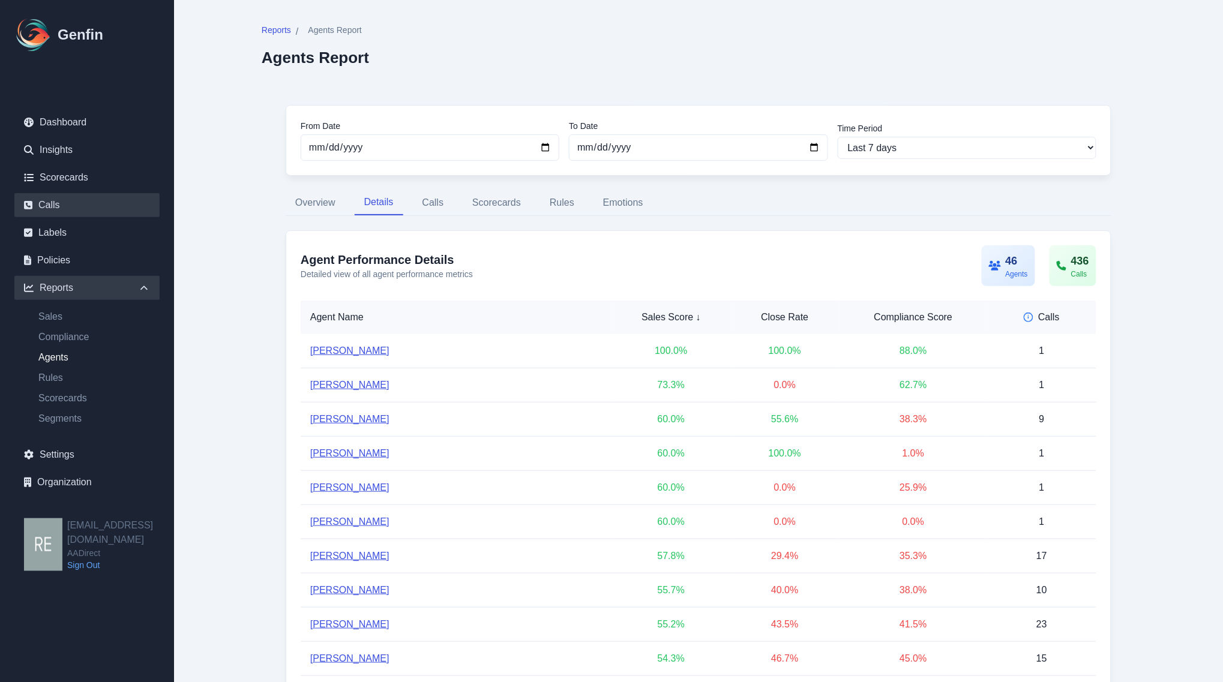
click at [64, 201] on link "Calls" at bounding box center [86, 205] width 145 height 24
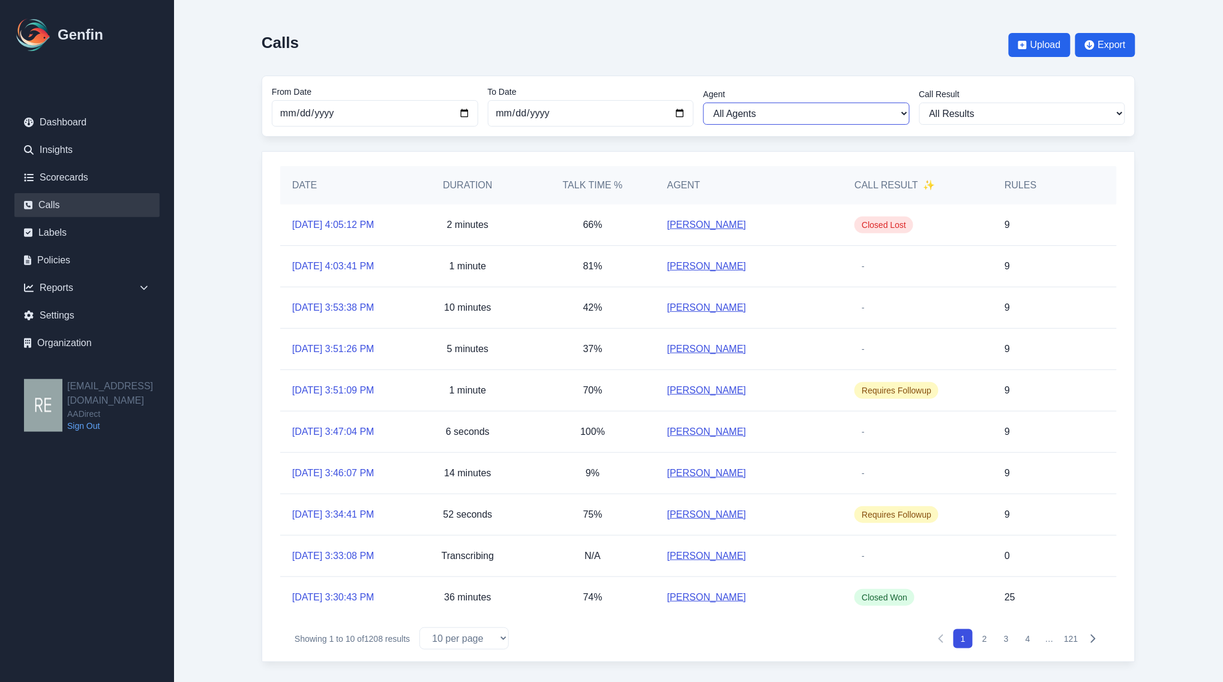
click at [817, 112] on select "All Agents [PERSON_NAME] [PERSON_NAME] [PERSON_NAME] [PERSON_NAME] [PERSON_NAME…" at bounding box center [806, 114] width 206 height 22
click at [820, 116] on select "All Agents [PERSON_NAME] [PERSON_NAME] [PERSON_NAME] [PERSON_NAME] [PERSON_NAME…" at bounding box center [806, 114] width 206 height 22
select select "[PERSON_NAME]"
click at [703, 103] on select "All Agents [PERSON_NAME] [PERSON_NAME] [PERSON_NAME] [PERSON_NAME] [PERSON_NAME…" at bounding box center [806, 114] width 206 height 22
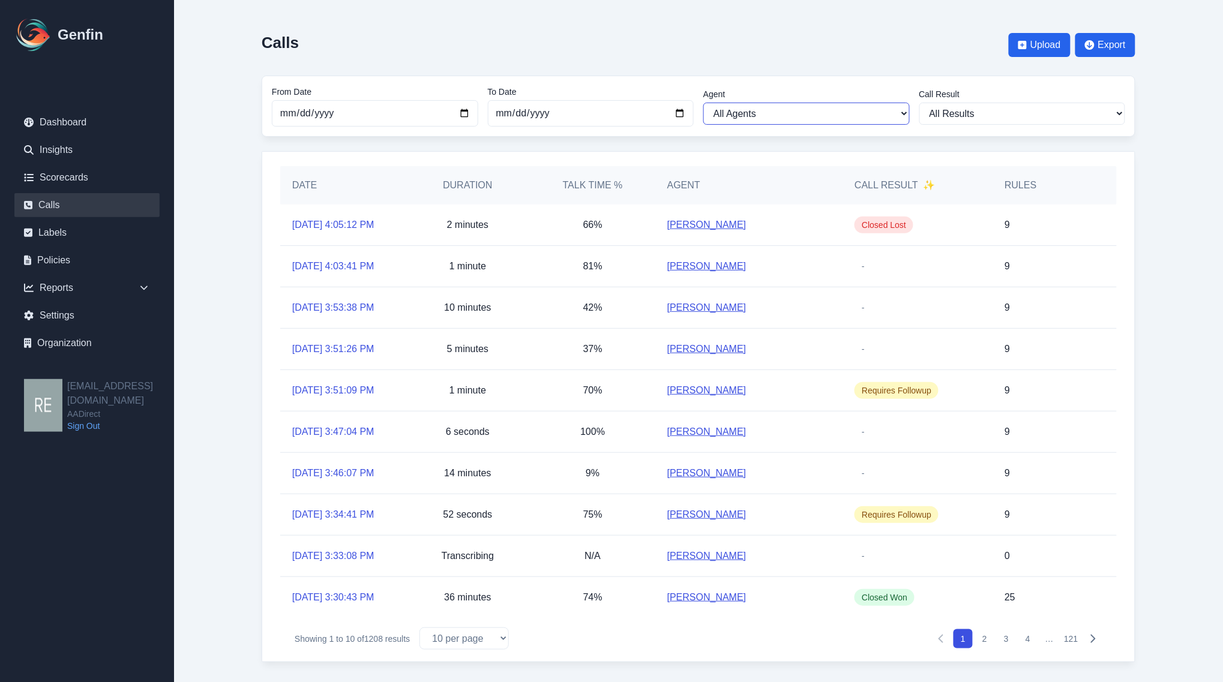
select select "[PERSON_NAME]"
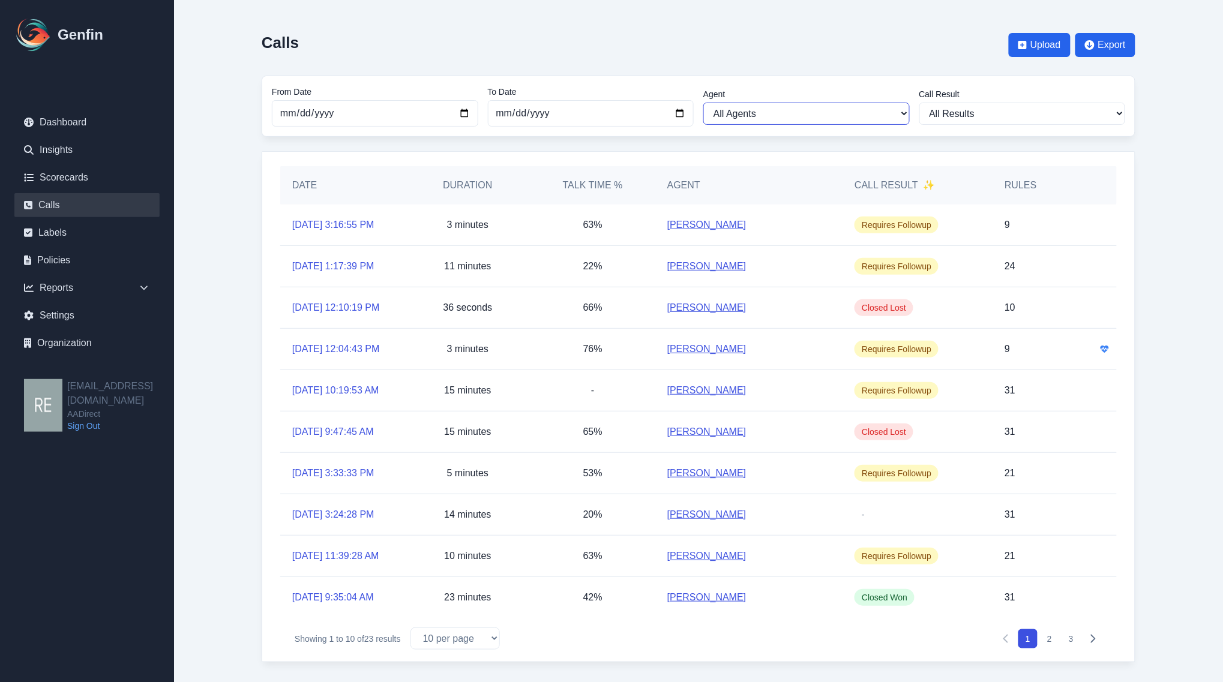
drag, startPoint x: 807, startPoint y: 109, endPoint x: 796, endPoint y: 107, distance: 11.7
click at [807, 109] on select "All Agents [PERSON_NAME] [PERSON_NAME] [PERSON_NAME] [PERSON_NAME] [PERSON_NAME…" at bounding box center [806, 114] width 206 height 22
click at [703, 103] on select "All Agents [PERSON_NAME] [PERSON_NAME] [PERSON_NAME] [PERSON_NAME] [PERSON_NAME…" at bounding box center [806, 114] width 206 height 22
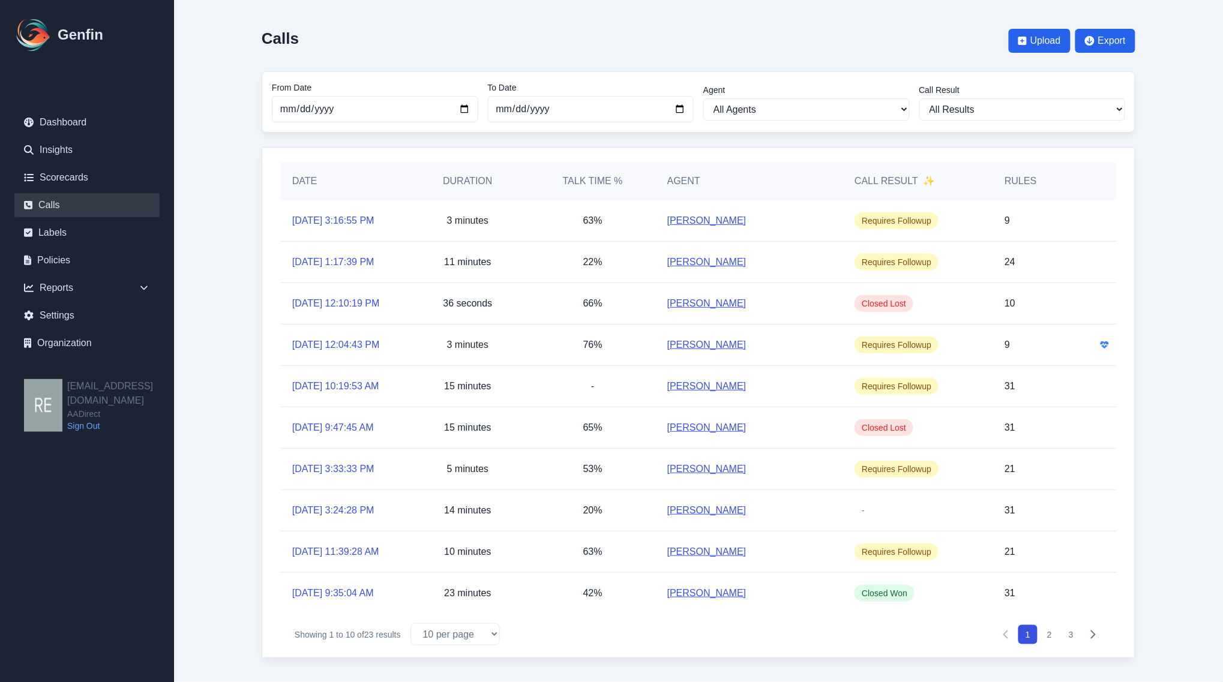
click at [727, 214] on link "[PERSON_NAME]" at bounding box center [706, 221] width 79 height 14
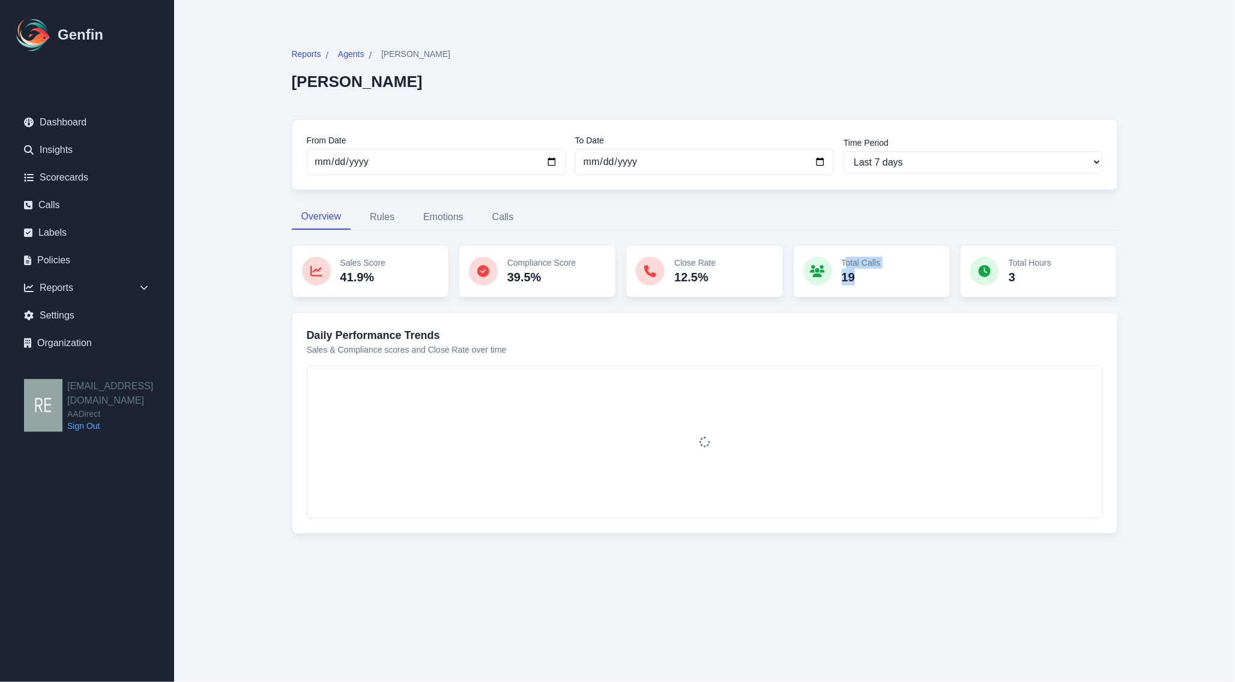
drag, startPoint x: 850, startPoint y: 257, endPoint x: 889, endPoint y: 289, distance: 49.9
click at [886, 289] on div "Total Calls 19" at bounding box center [871, 271] width 157 height 53
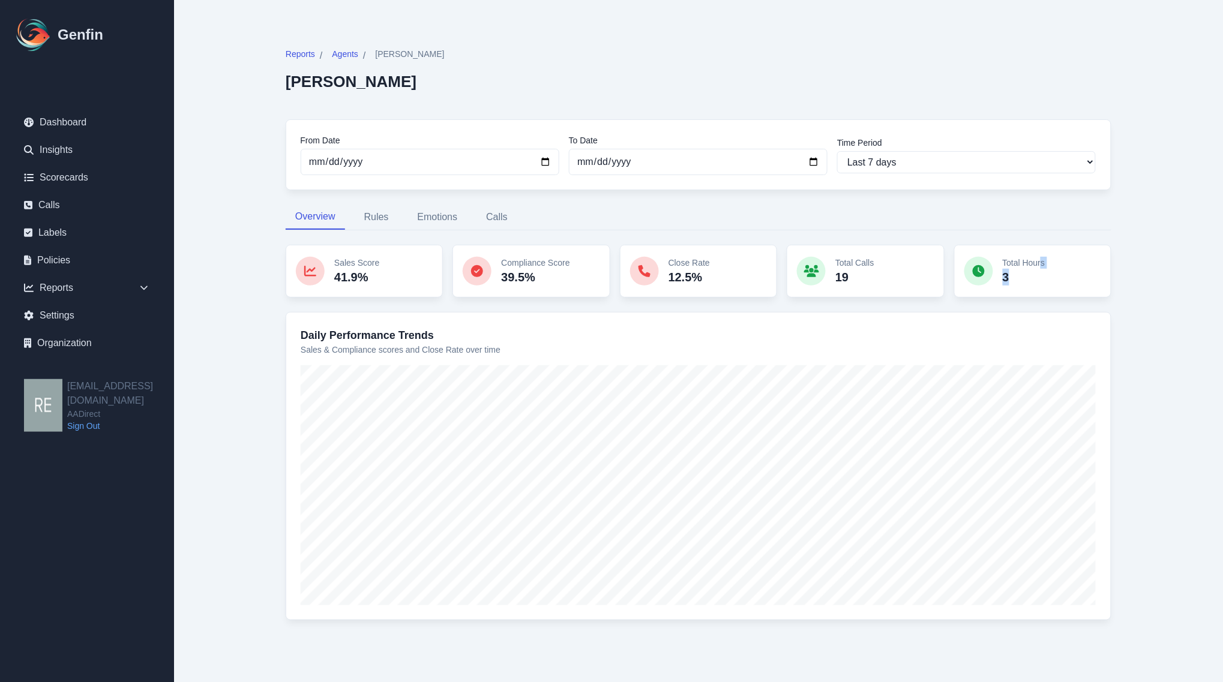
drag, startPoint x: 1042, startPoint y: 265, endPoint x: 1232, endPoint y: 265, distance: 189.1
click at [1049, 274] on div "Total Hours 3" at bounding box center [1032, 271] width 157 height 53
click at [889, 162] on select "Last 7 days Last 14 days Last 30 days Last 90 days Last 180 days Last 365 days …" at bounding box center [967, 162] width 259 height 22
click at [1152, 271] on div "Reports / Agents / Brenda Hernandez Brenda Hernandez From Date 2025-09-09 To Da…" at bounding box center [699, 341] width 922 height 683
click at [1102, 278] on div "Total Hours 3" at bounding box center [1032, 271] width 157 height 53
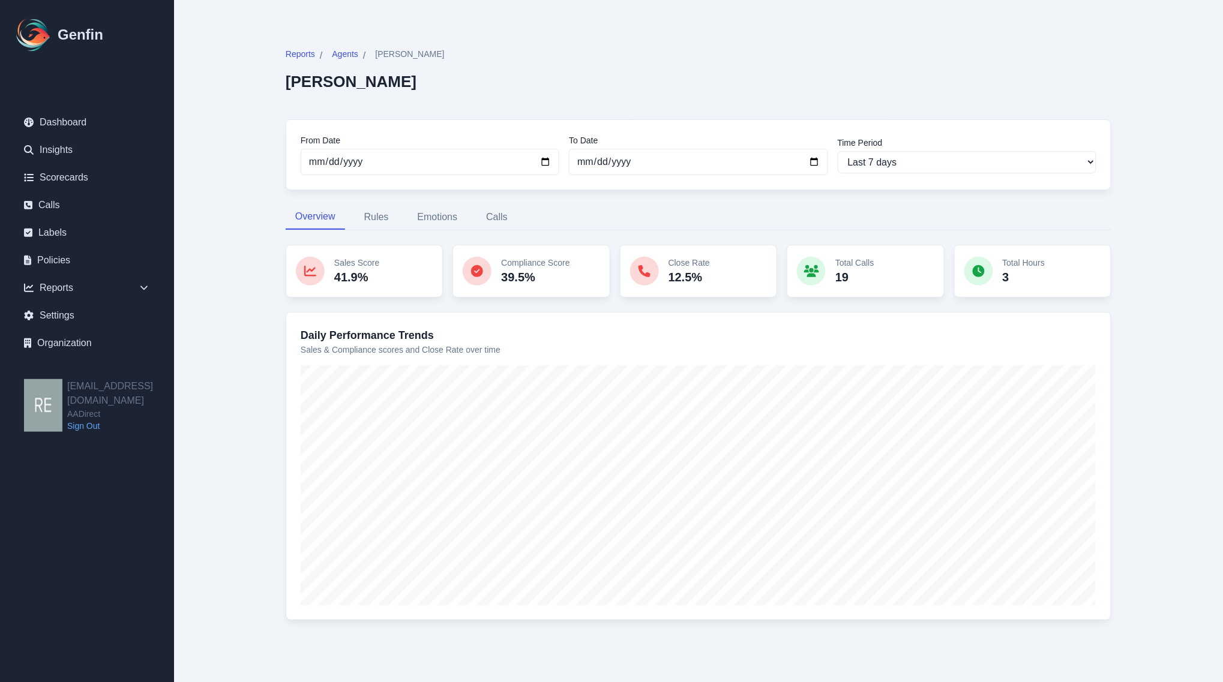
click at [339, 268] on p "Sales Score" at bounding box center [356, 263] width 45 height 12
click at [364, 260] on p "Sales Score" at bounding box center [356, 263] width 45 height 12
click at [327, 271] on div "Sales Score 41.9%" at bounding box center [364, 271] width 157 height 53
click at [360, 284] on p "41.9%" at bounding box center [356, 277] width 45 height 17
click at [495, 217] on button "Calls" at bounding box center [497, 217] width 41 height 25
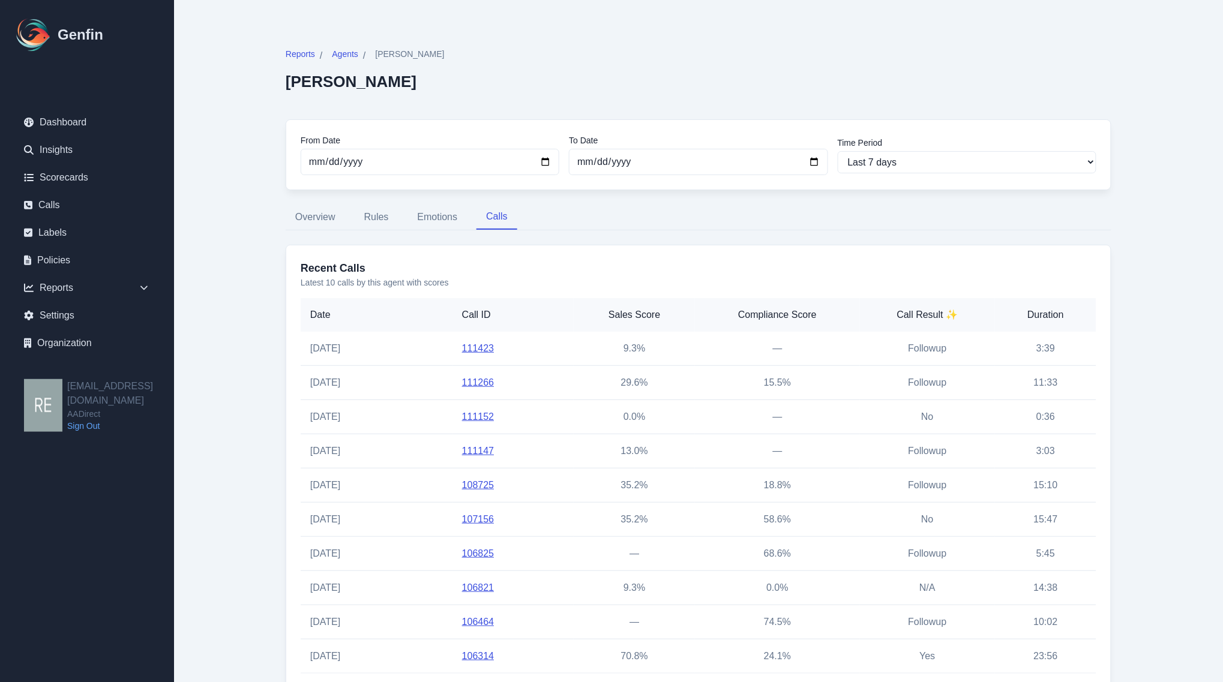
scroll to position [56, 0]
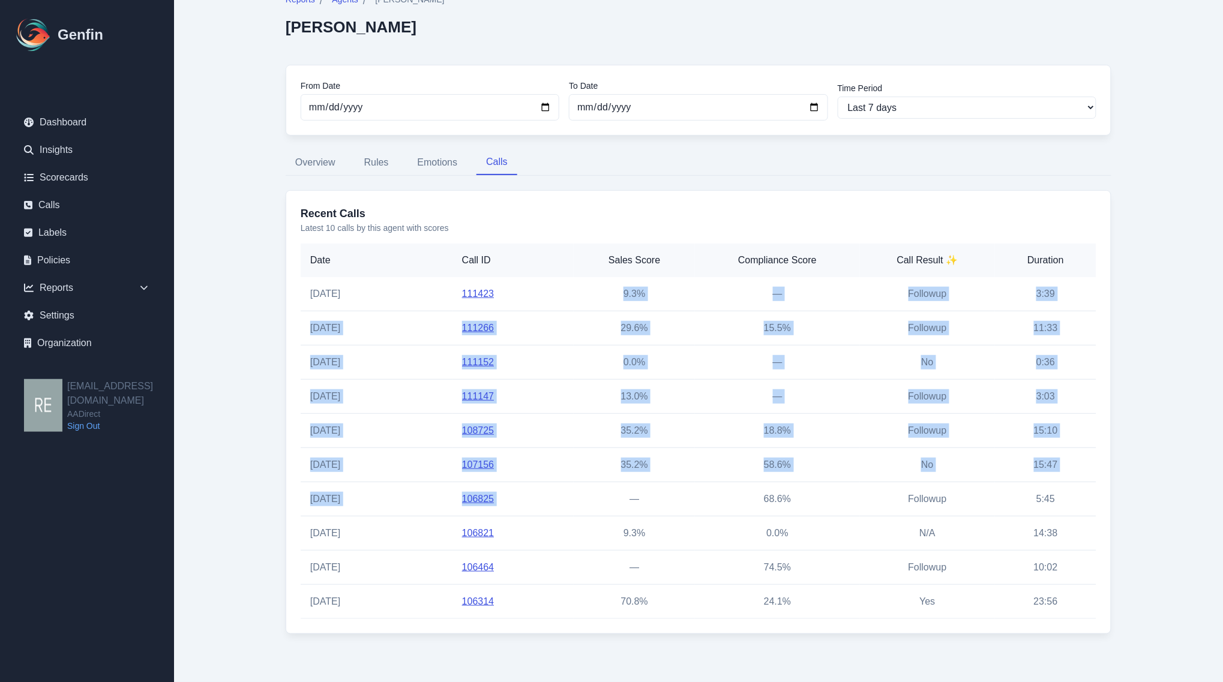
drag, startPoint x: 565, startPoint y: 361, endPoint x: 595, endPoint y: 572, distance: 212.7
click at [593, 551] on tbody "9/23/2025 111423 9.3% — Followup 3:39 9/23/2025 111266 29.6% 15.5% Followup 11:…" at bounding box center [699, 448] width 796 height 342
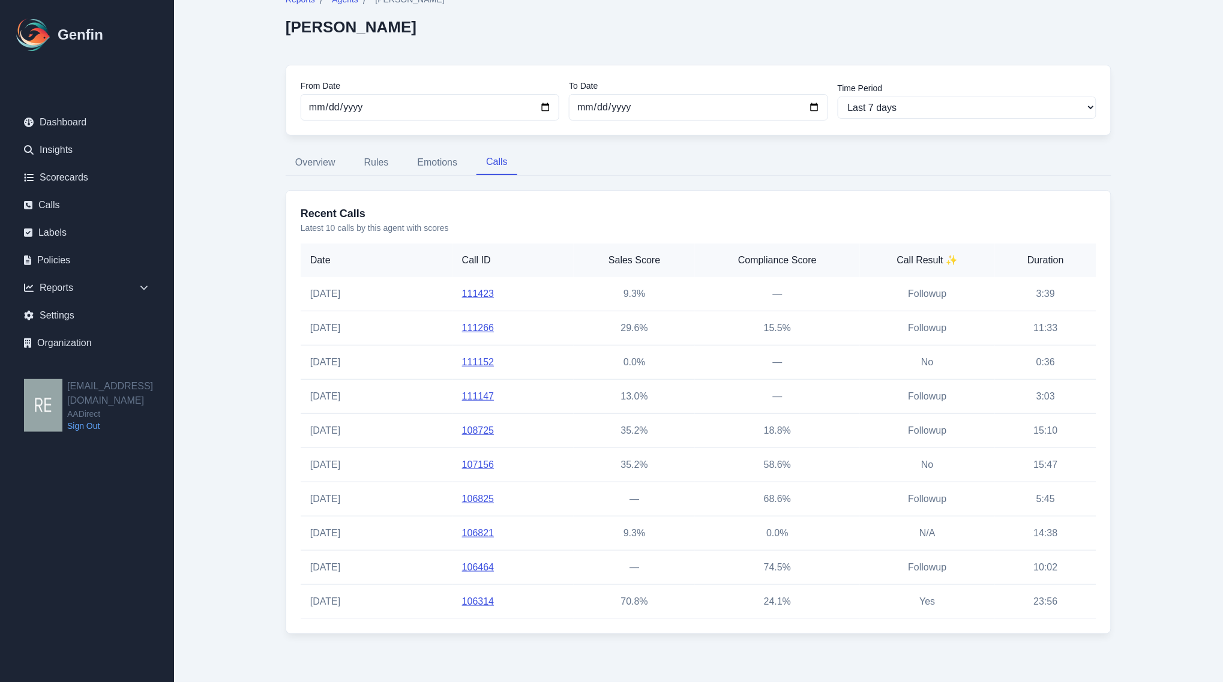
drag, startPoint x: 667, startPoint y: 640, endPoint x: 677, endPoint y: 631, distance: 13.6
click at [670, 637] on div "Reports / Agents / Brenda Hernandez Brenda Hernandez From Date 2025-09-09 To Da…" at bounding box center [699, 313] width 874 height 689
click at [472, 298] on link "111423" at bounding box center [478, 294] width 32 height 10
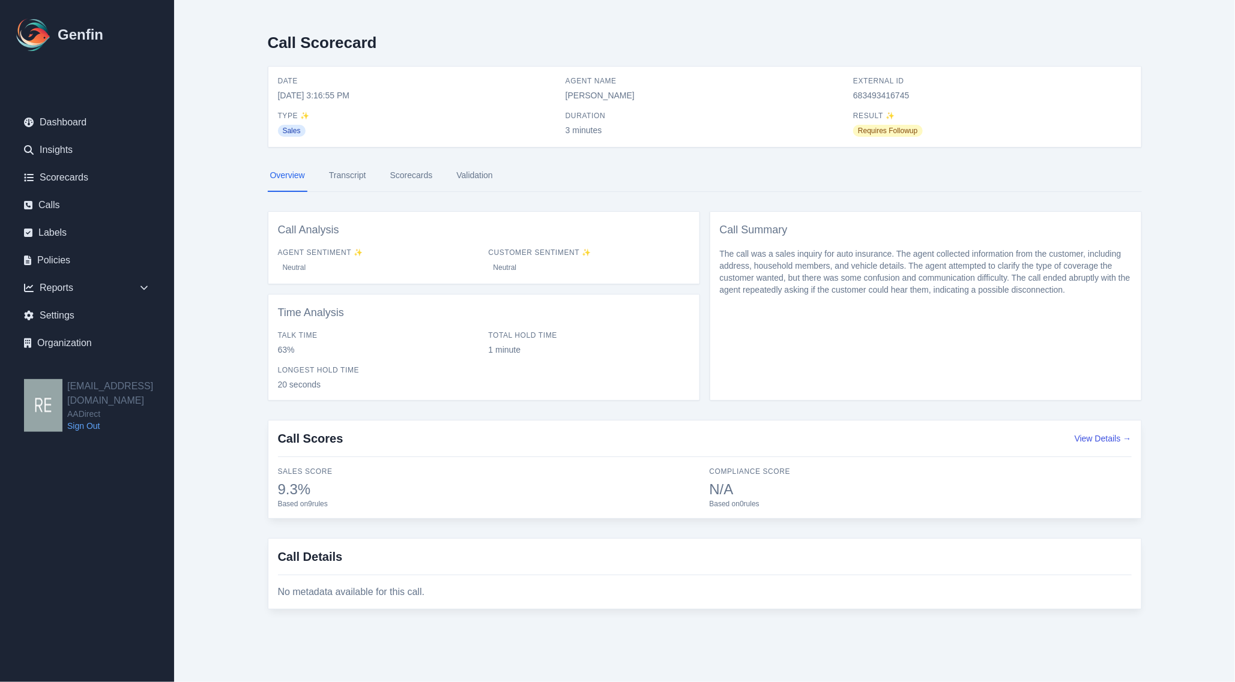
drag, startPoint x: 281, startPoint y: 505, endPoint x: 335, endPoint y: 510, distance: 54.3
click at [333, 509] on span "Based on 9 rules" at bounding box center [489, 504] width 422 height 10
click at [470, 493] on span "9.3%" at bounding box center [489, 489] width 422 height 19
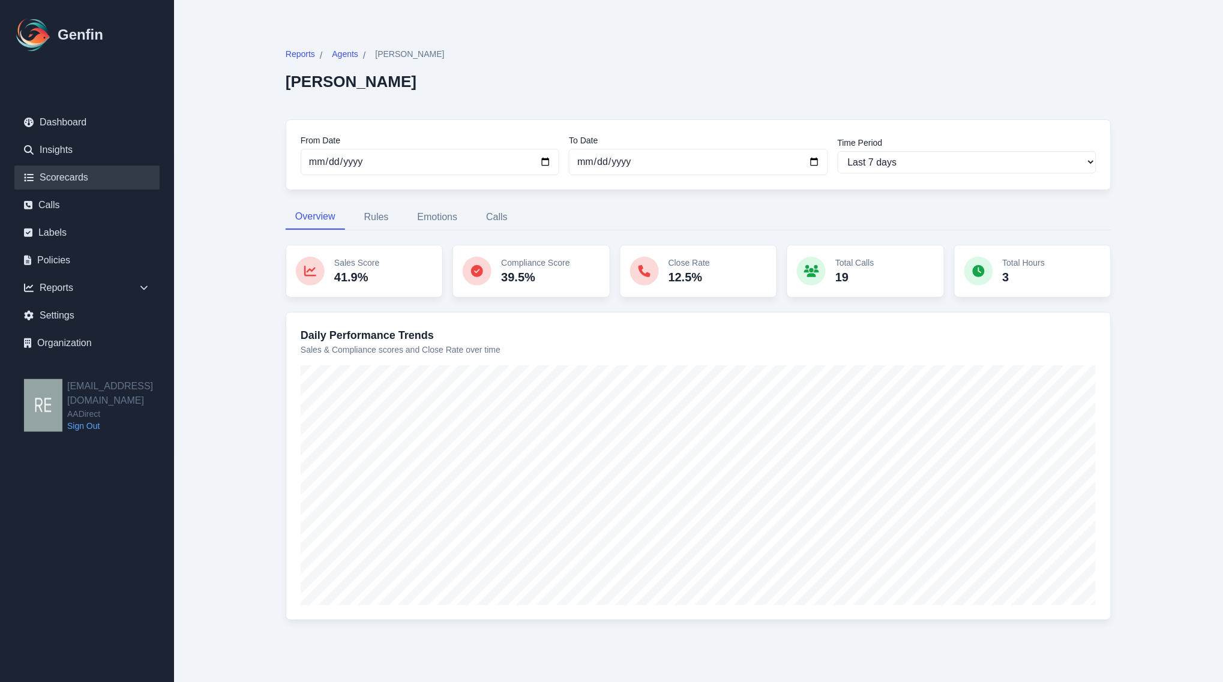
click at [70, 178] on link "Scorecards" at bounding box center [86, 178] width 145 height 24
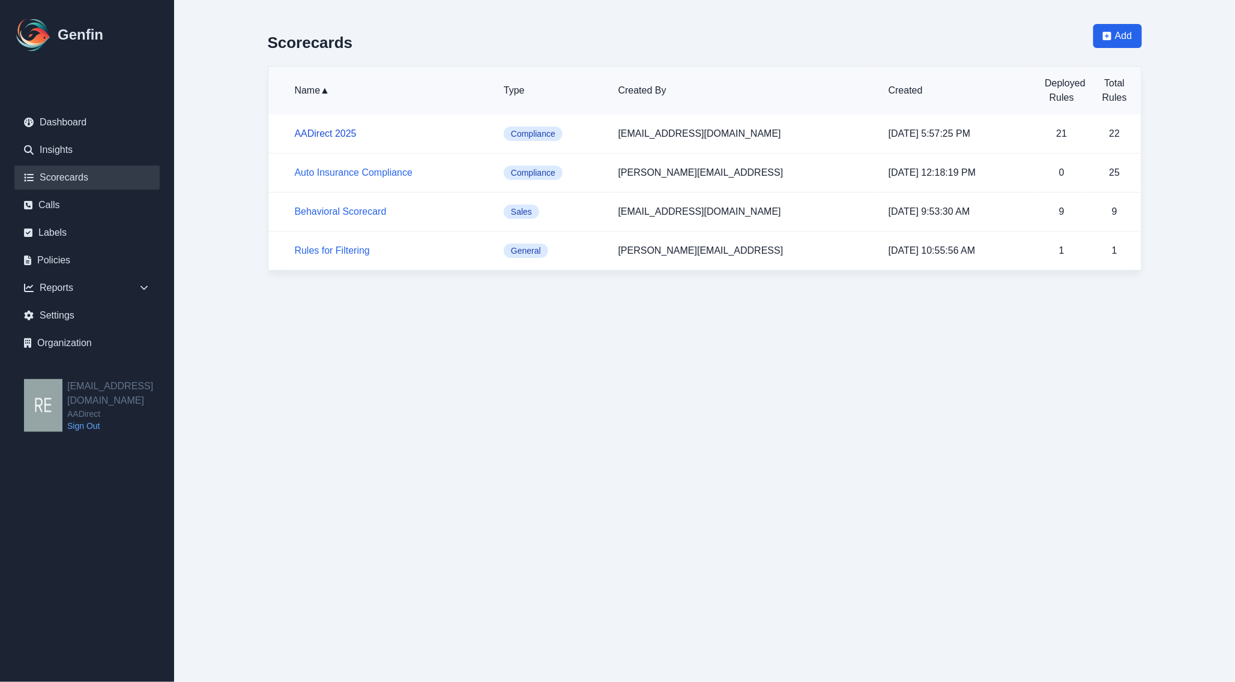
click at [334, 133] on link "AADirect 2025" at bounding box center [326, 133] width 62 height 10
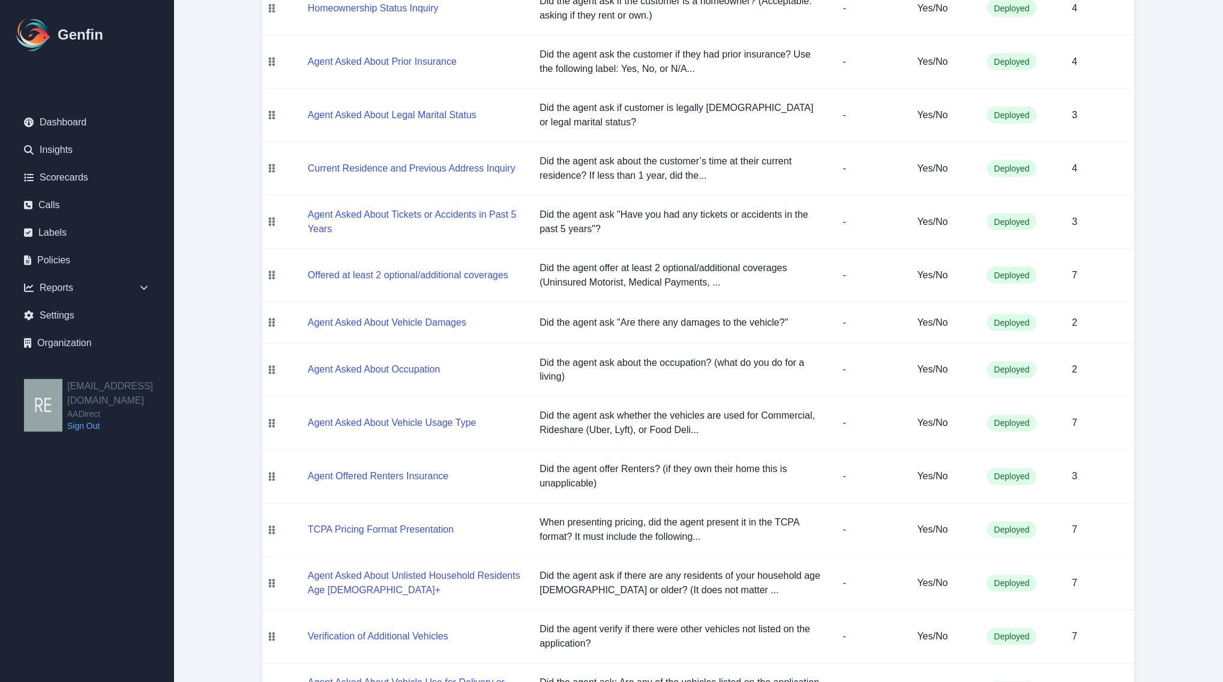
scroll to position [148, 0]
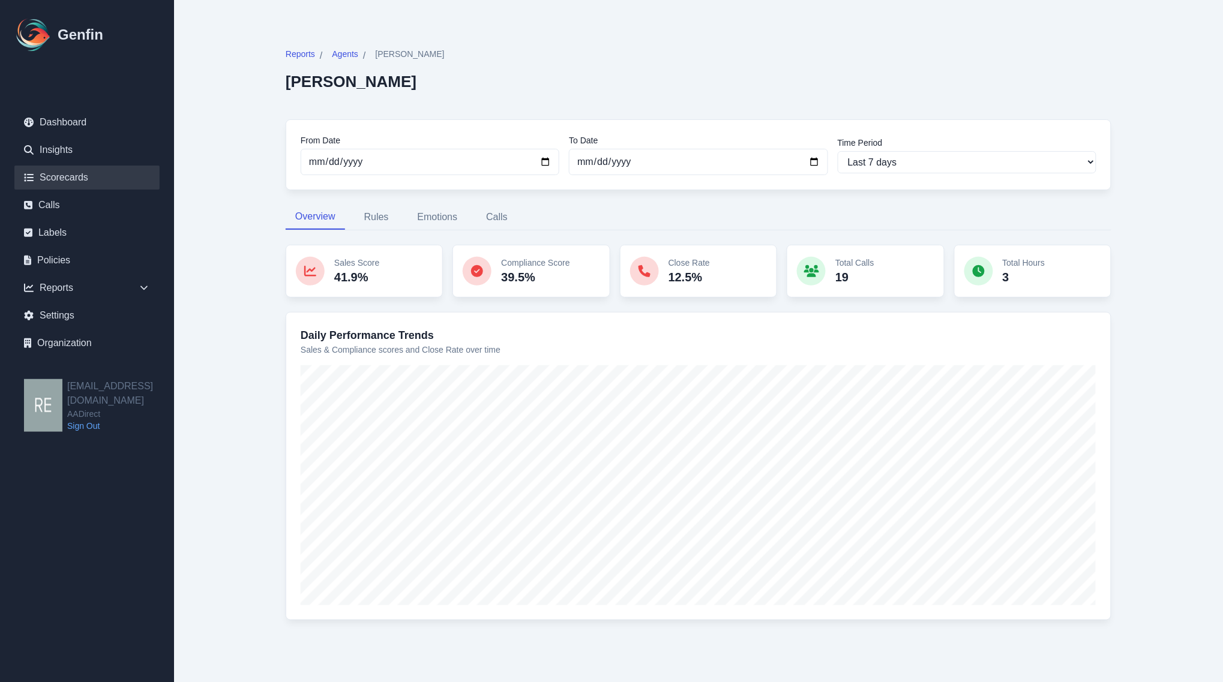
click at [57, 176] on link "Scorecards" at bounding box center [86, 178] width 145 height 24
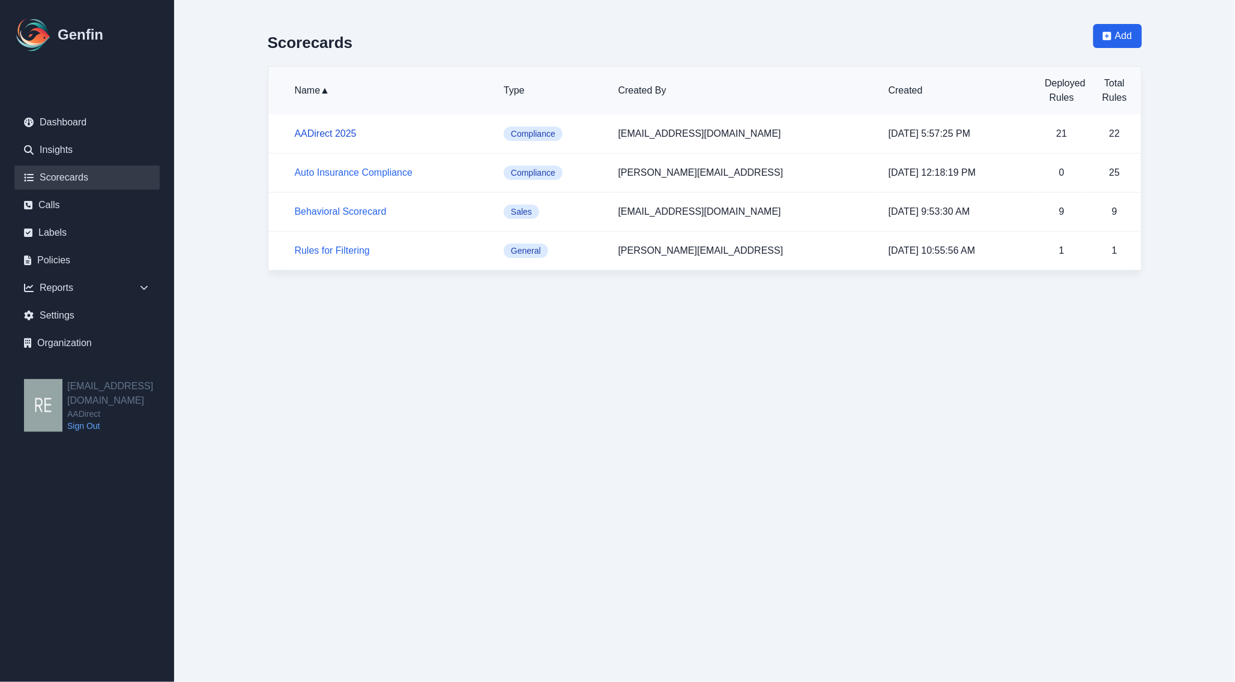
click at [313, 136] on link "AADirect 2025" at bounding box center [326, 133] width 62 height 10
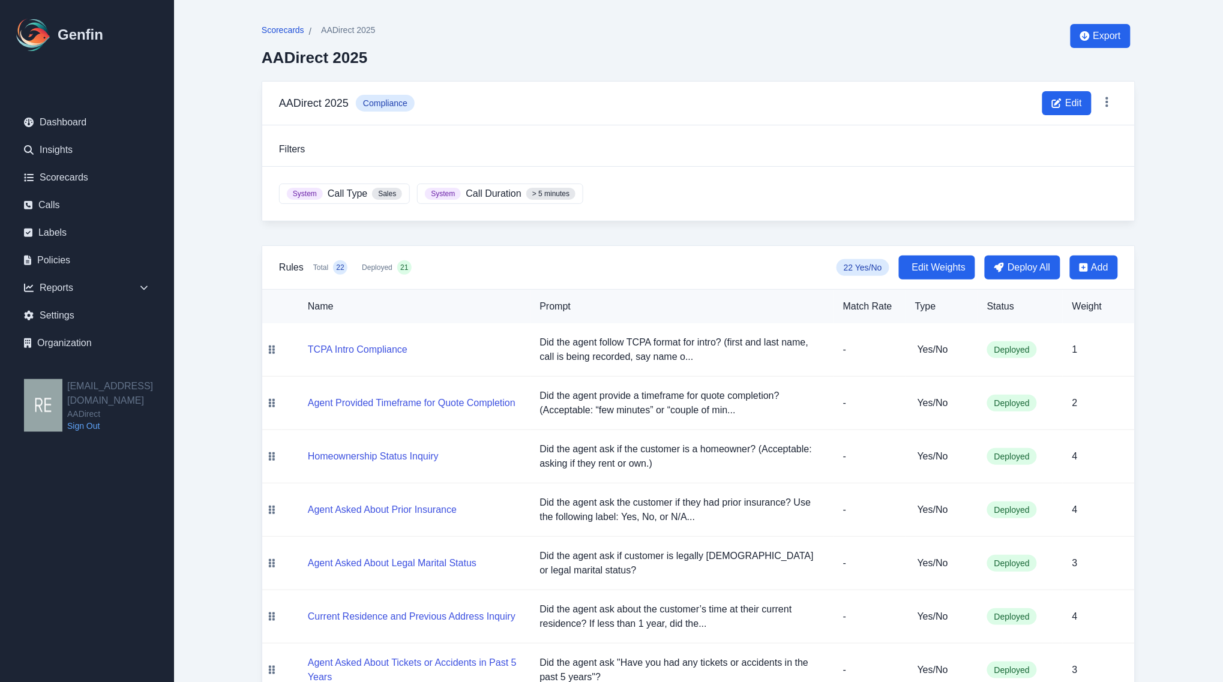
click at [280, 33] on span "Scorecards" at bounding box center [283, 30] width 43 height 12
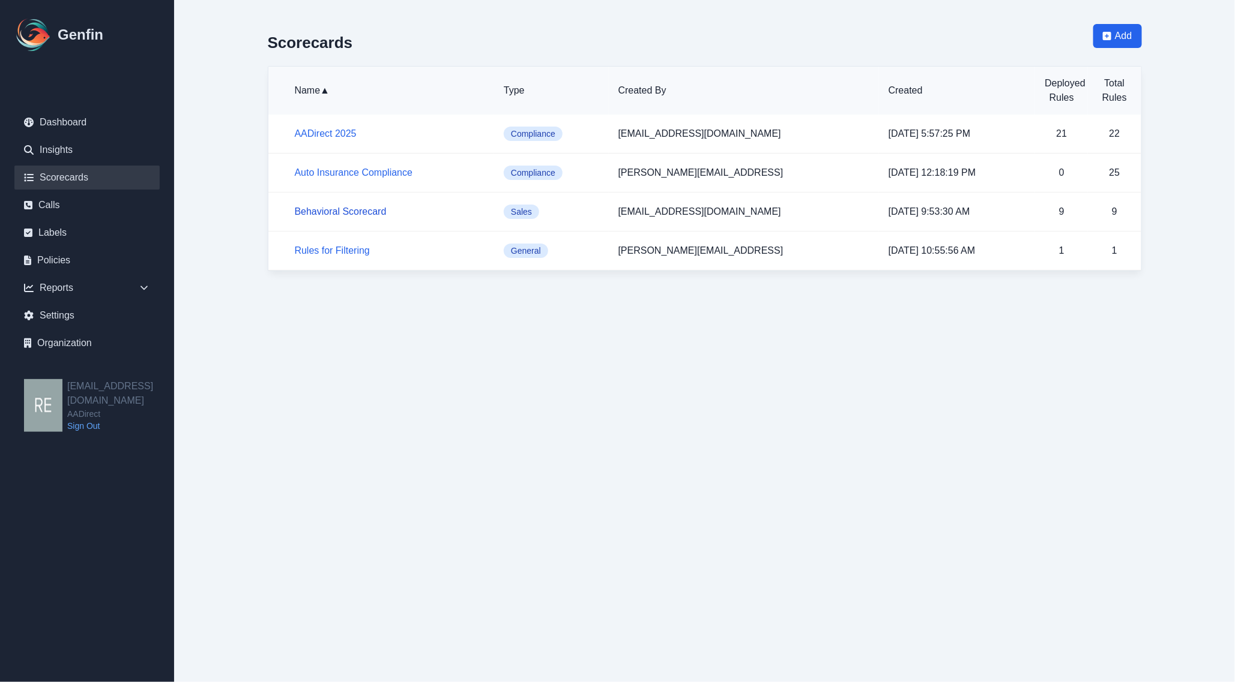
click at [346, 217] on link "Behavioral Scorecard" at bounding box center [341, 211] width 92 height 10
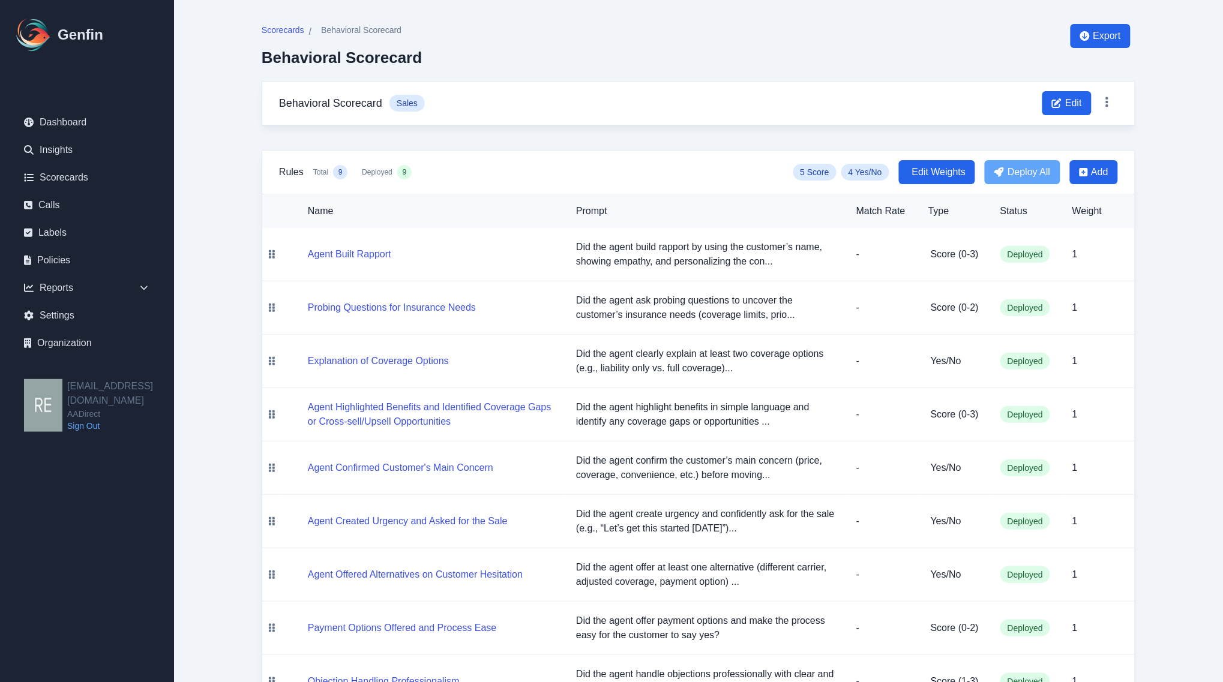
scroll to position [55, 0]
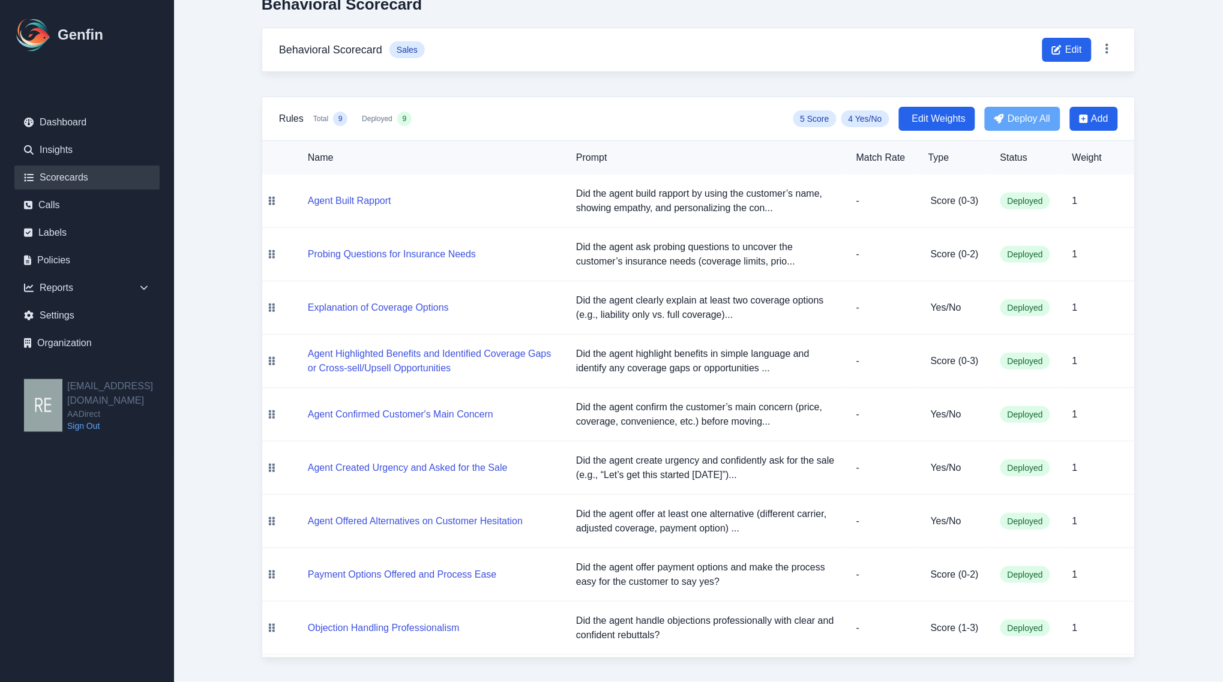
click at [65, 179] on link "Scorecards" at bounding box center [86, 178] width 145 height 24
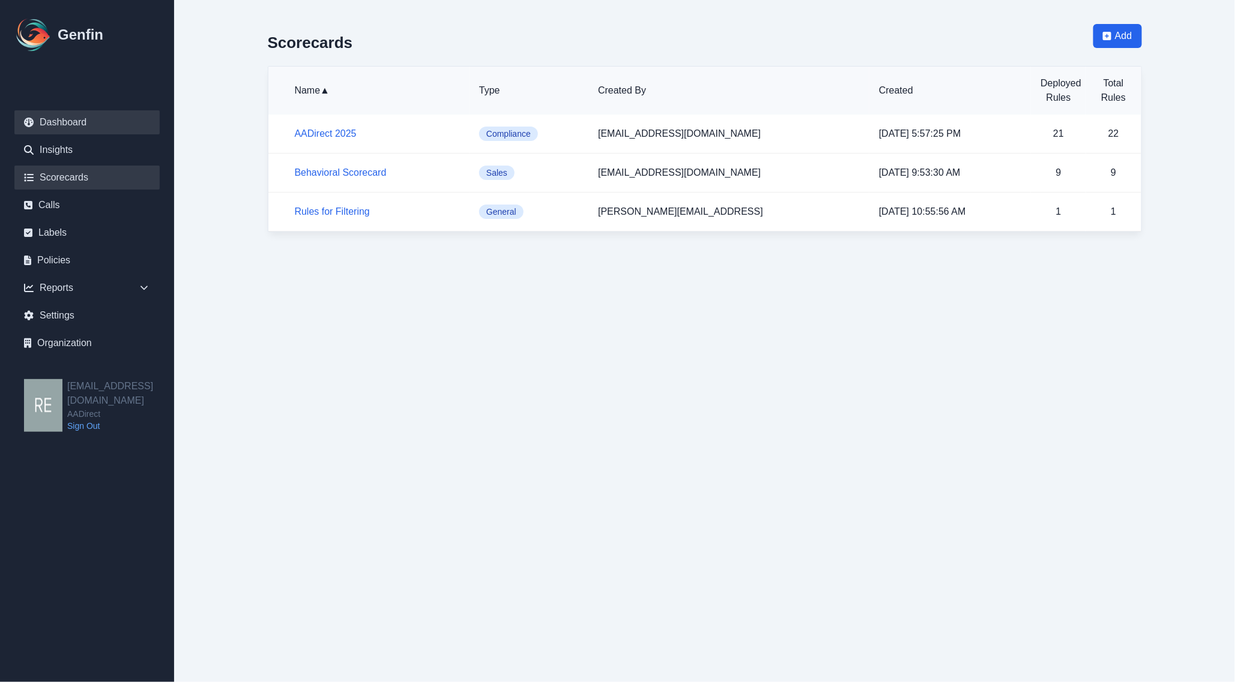
click at [73, 112] on link "Dashboard" at bounding box center [86, 122] width 145 height 24
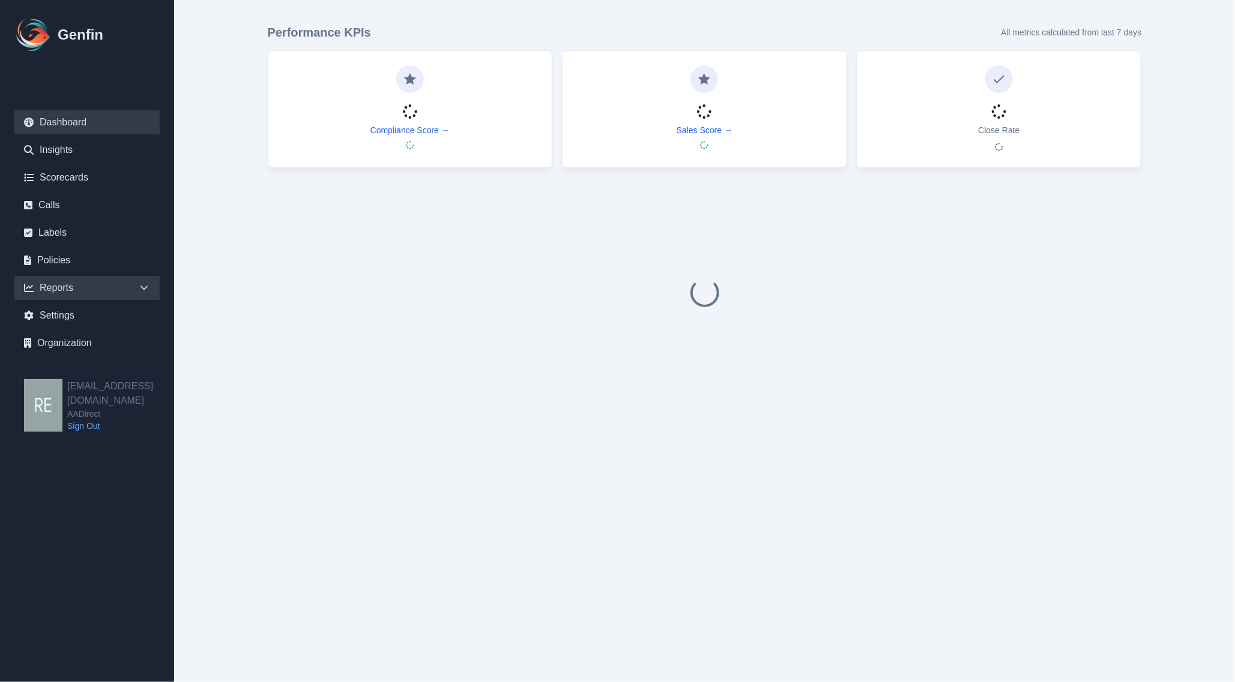
click at [65, 286] on div "Reports" at bounding box center [86, 288] width 145 height 24
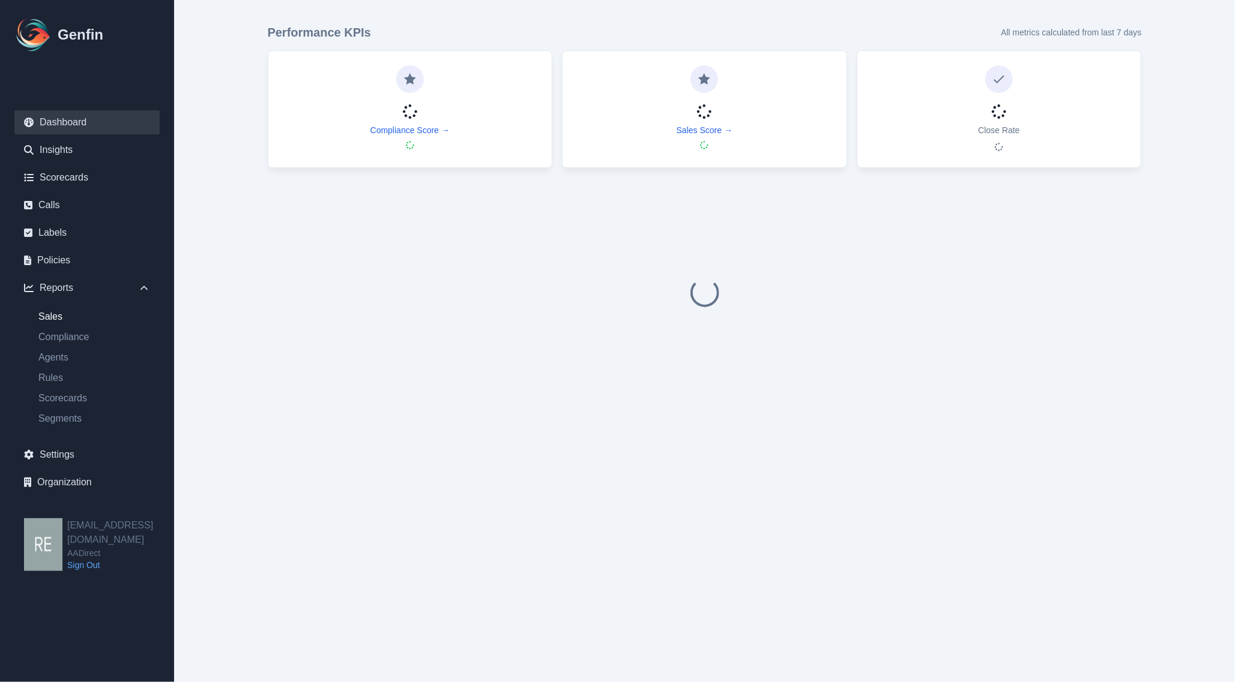
click at [56, 319] on link "Sales" at bounding box center [94, 317] width 131 height 14
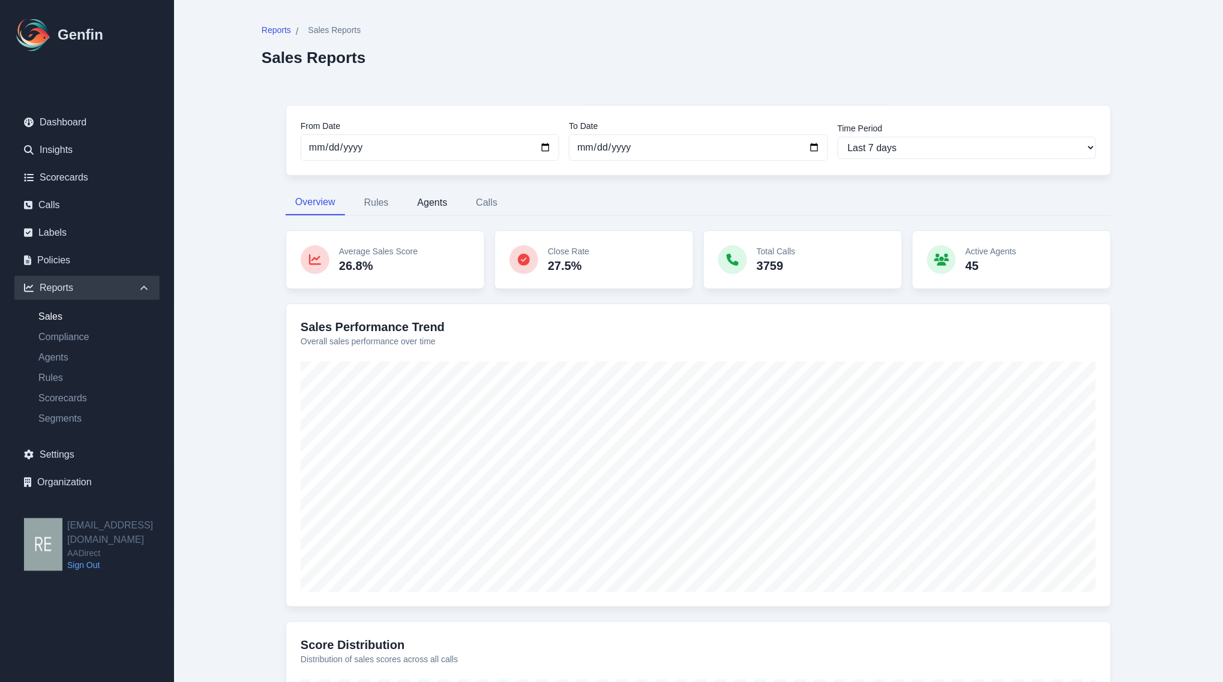
click at [427, 203] on button "Agents" at bounding box center [432, 202] width 49 height 25
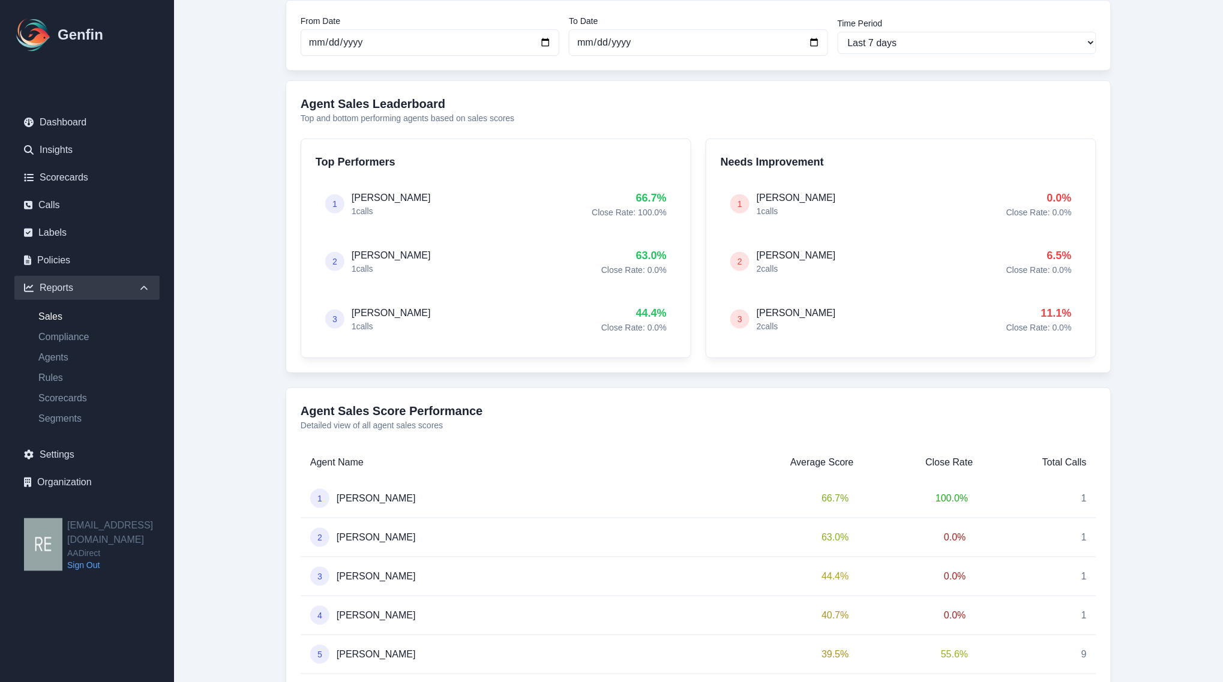
scroll to position [75, 0]
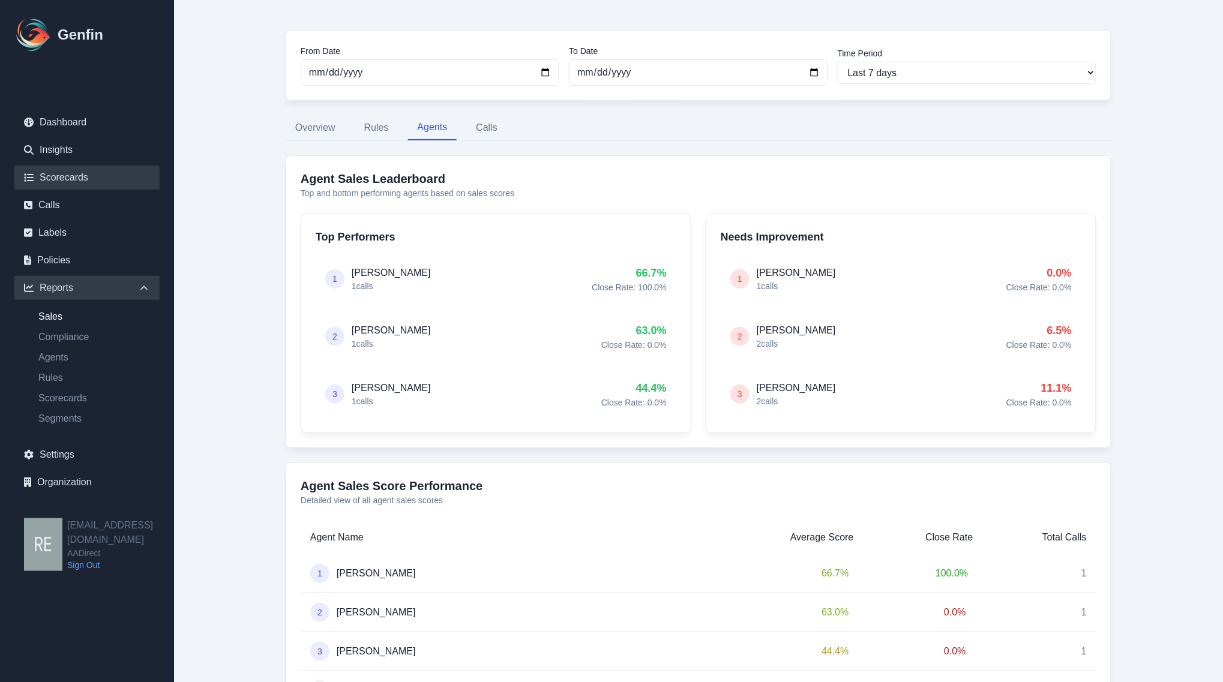
click at [68, 179] on link "Scorecards" at bounding box center [86, 178] width 145 height 24
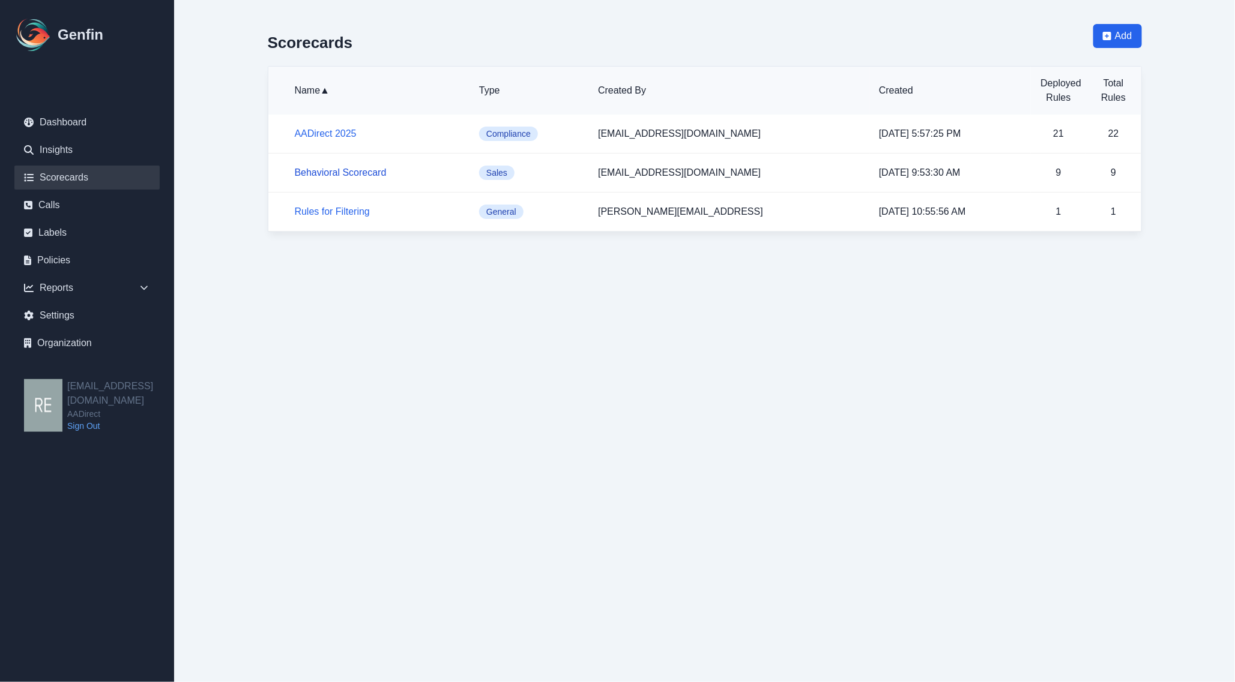
click at [350, 175] on link "Behavioral Scorecard" at bounding box center [341, 172] width 92 height 10
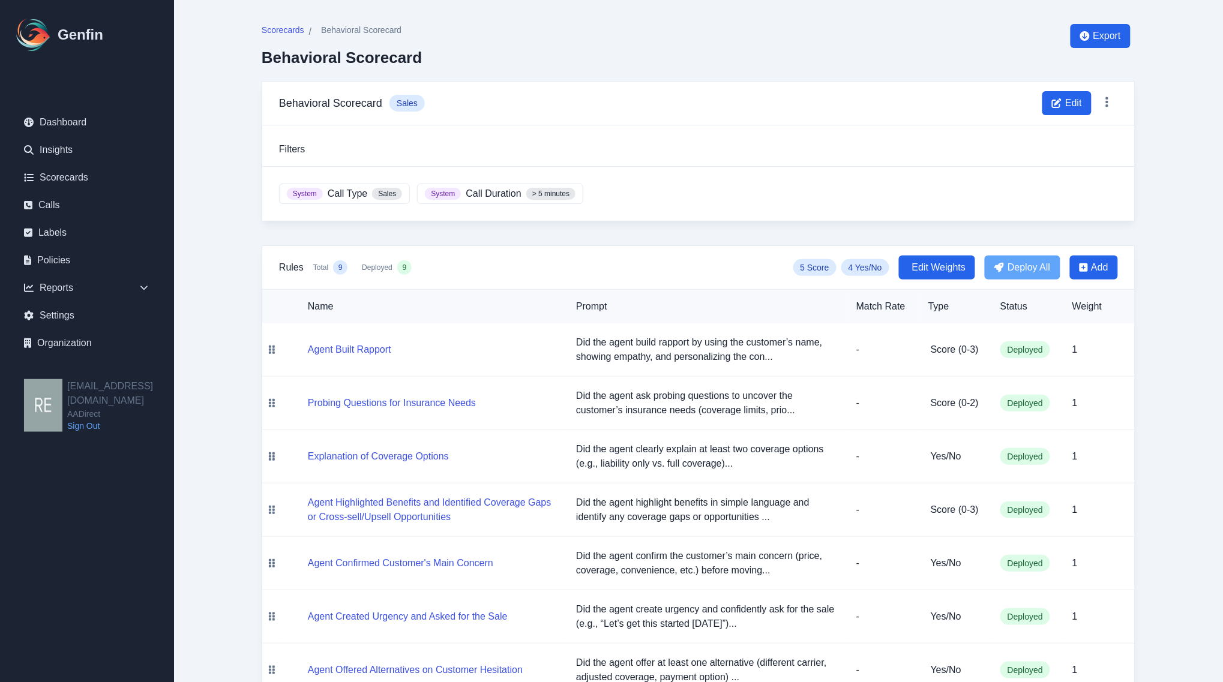
scroll to position [150, 0]
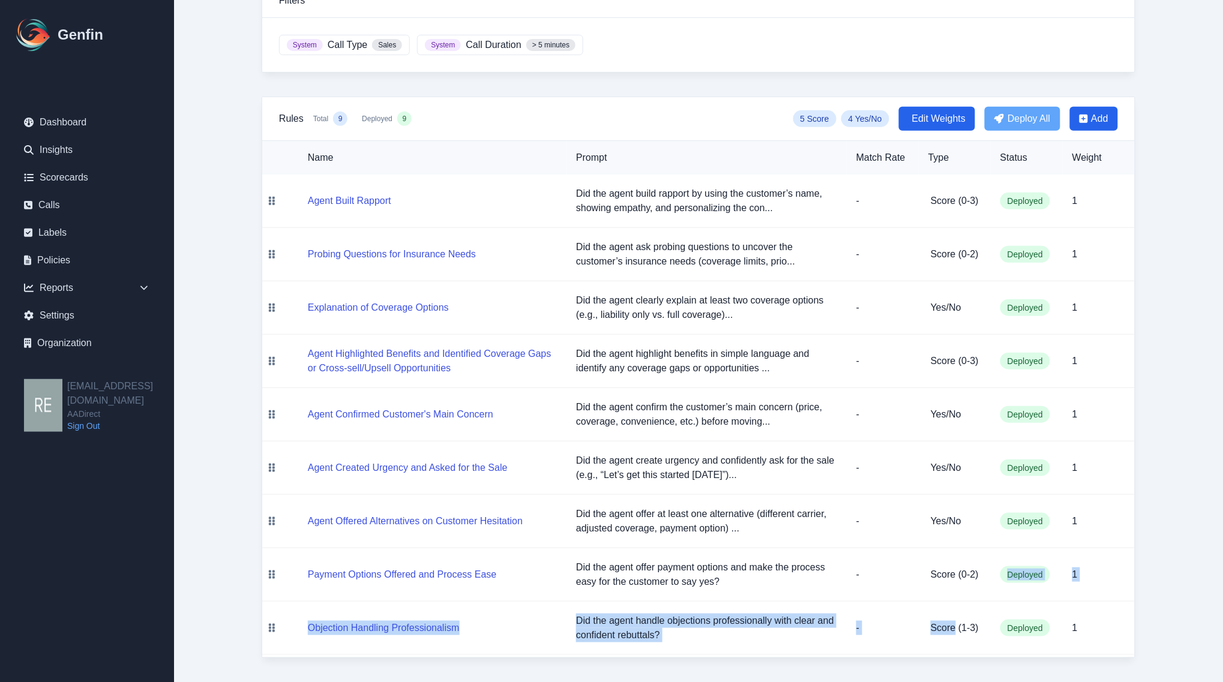
click at [952, 619] on tbody "Agent Built Rapport Did the agent build rapport by using the customer’s name, s…" at bounding box center [698, 415] width 873 height 481
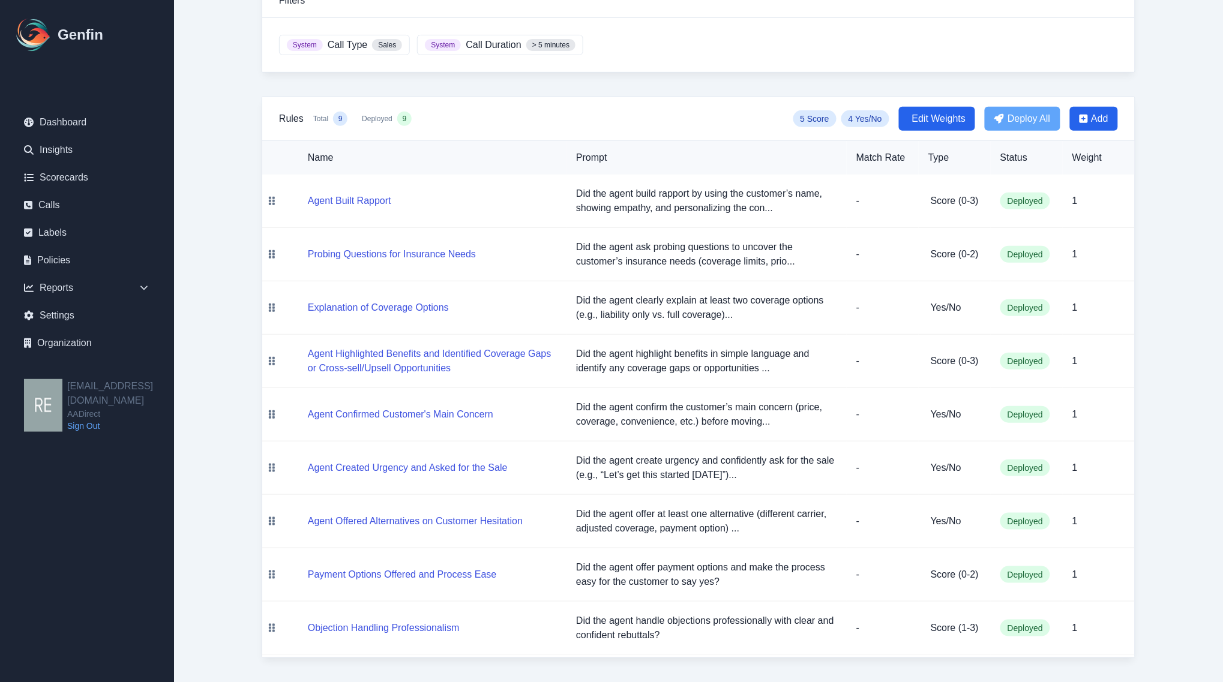
click at [1189, 581] on main "Scorecards / Behavioral Scorecard Behavioral Scorecard Export Behavioral Scorec…" at bounding box center [698, 266] width 1049 height 831
click at [63, 201] on link "Calls" at bounding box center [86, 205] width 145 height 24
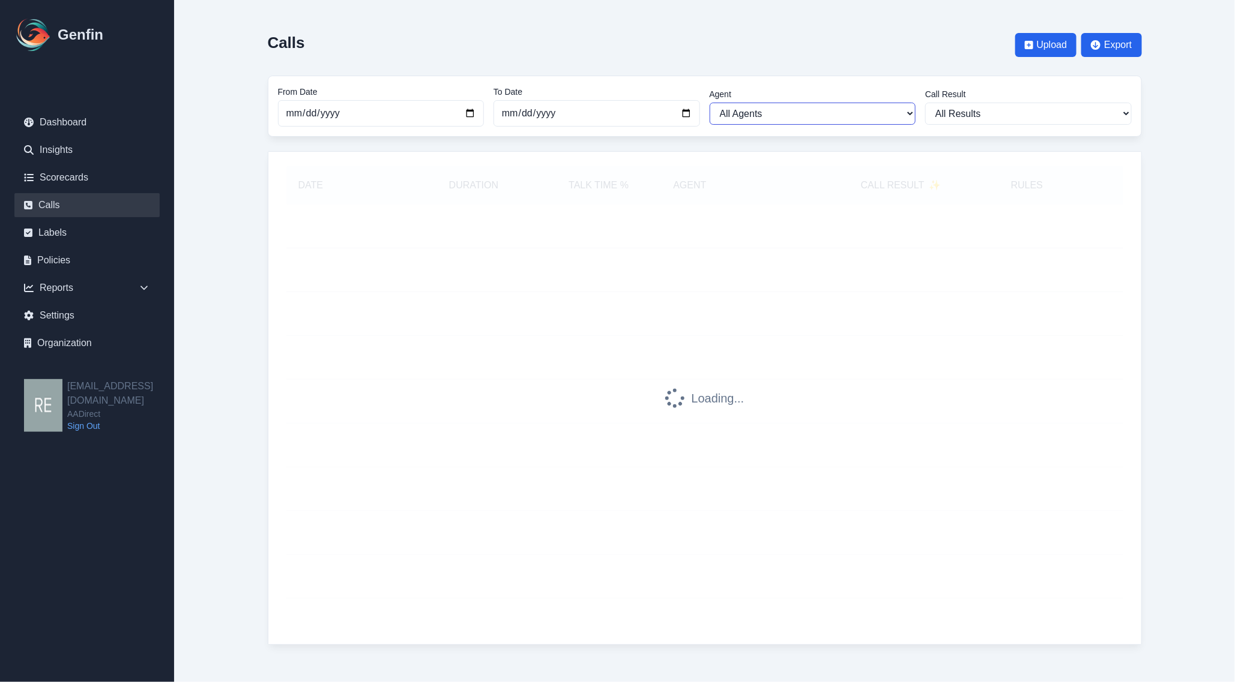
click at [824, 109] on select "All Agents Ana Martinez Angela Barnett Annaly Castillo Anselmo Doria Antonio Va…" at bounding box center [812, 114] width 206 height 22
select select "Brenda Hernandez"
click at [709, 103] on select "All Agents Ana Martinez Angela Barnett Annaly Castillo Anselmo Doria Antonio Va…" at bounding box center [812, 114] width 206 height 22
select select "Brenda Hernandez"
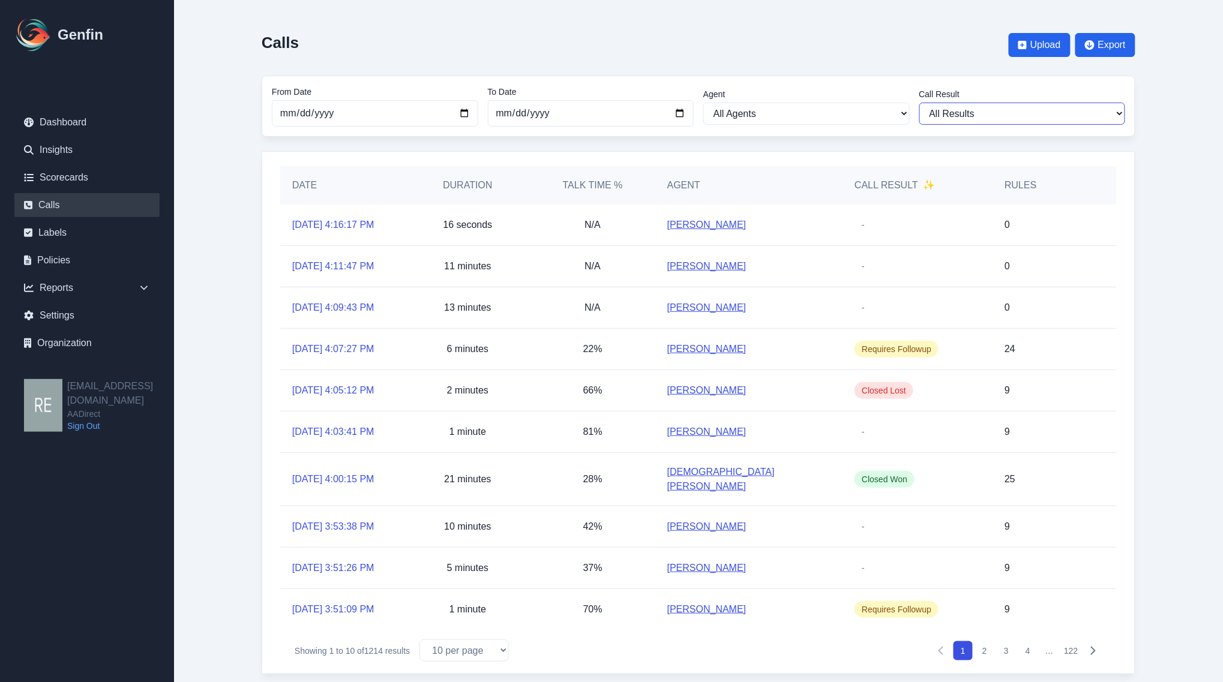
click at [1041, 108] on select "All Results Closed Won Closed Lost Requires Followup" at bounding box center [1022, 114] width 206 height 22
click at [1028, 115] on select "All Results Closed Won Closed Lost Requires Followup" at bounding box center [1022, 114] width 206 height 22
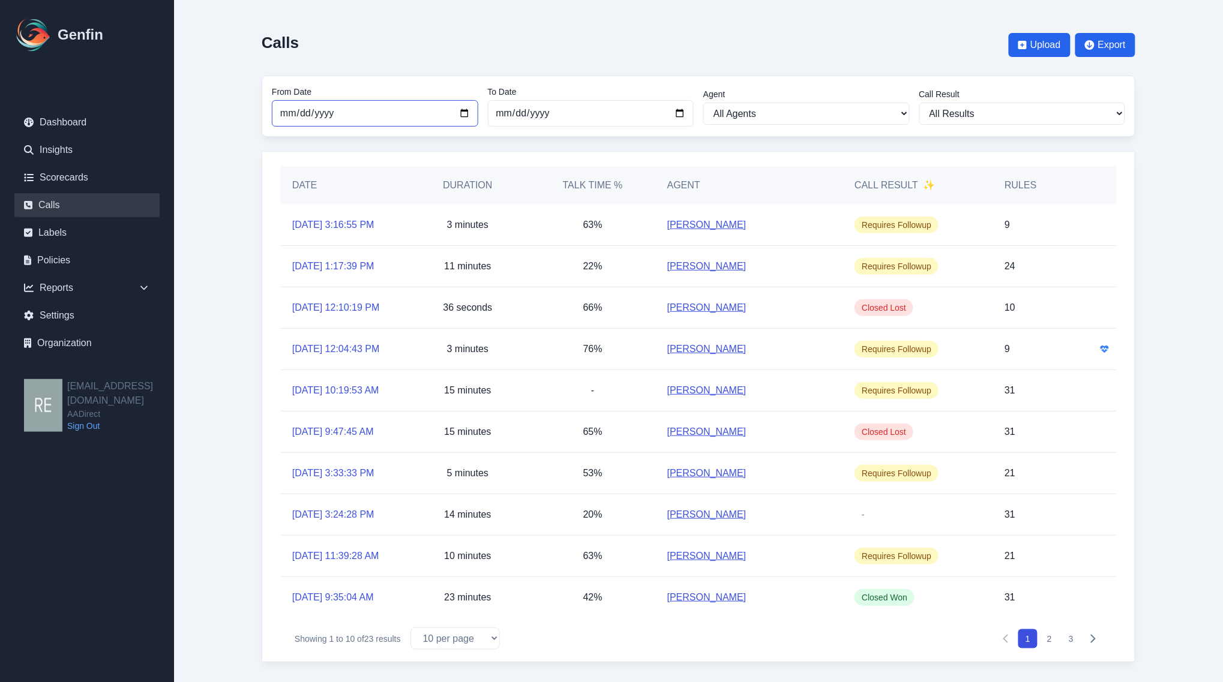
click at [466, 115] on input "2025-08-01" at bounding box center [375, 113] width 206 height 26
click at [477, 113] on input "2025-08-06" at bounding box center [375, 113] width 206 height 26
click at [466, 111] on input "2025-08-06" at bounding box center [375, 113] width 206 height 26
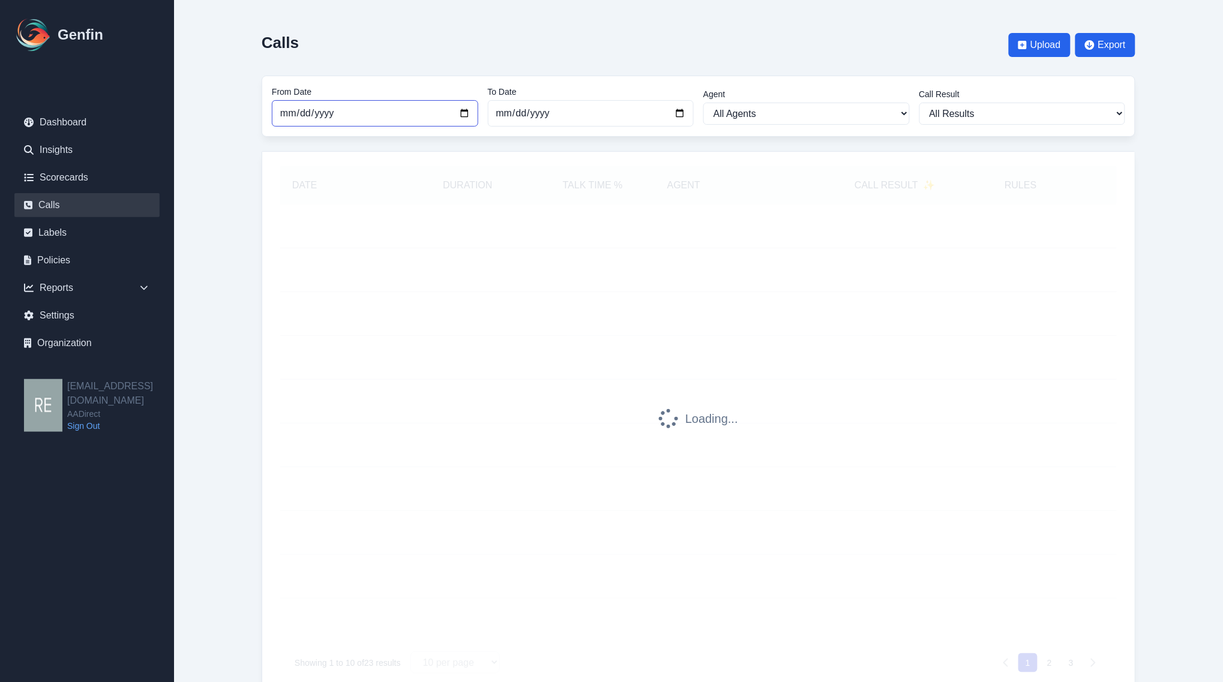
type input "2025-09-06"
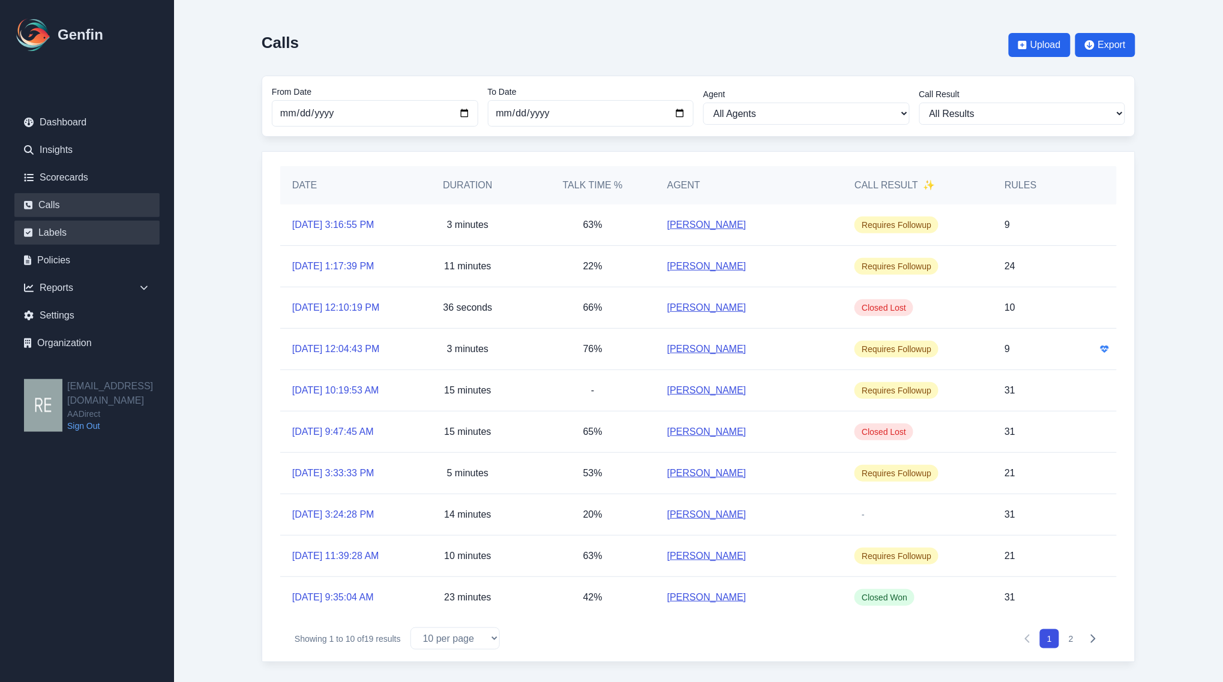
click at [64, 229] on link "Labels" at bounding box center [86, 233] width 145 height 24
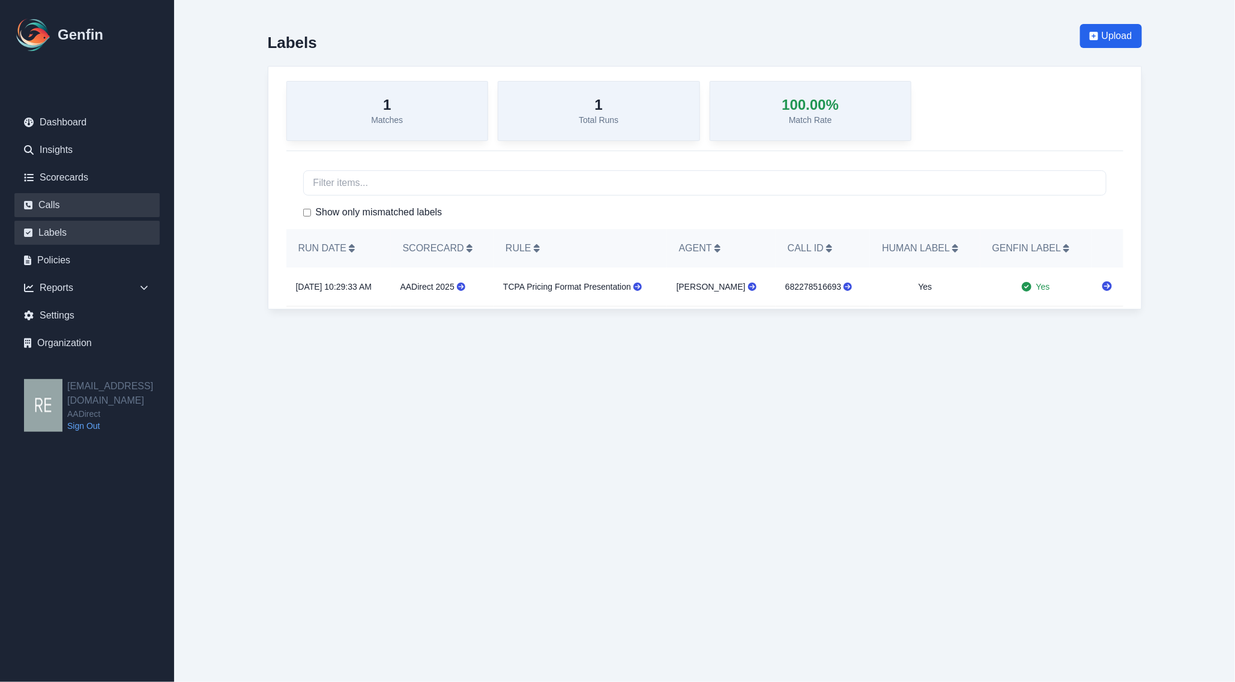
click at [54, 204] on link "Calls" at bounding box center [86, 205] width 145 height 24
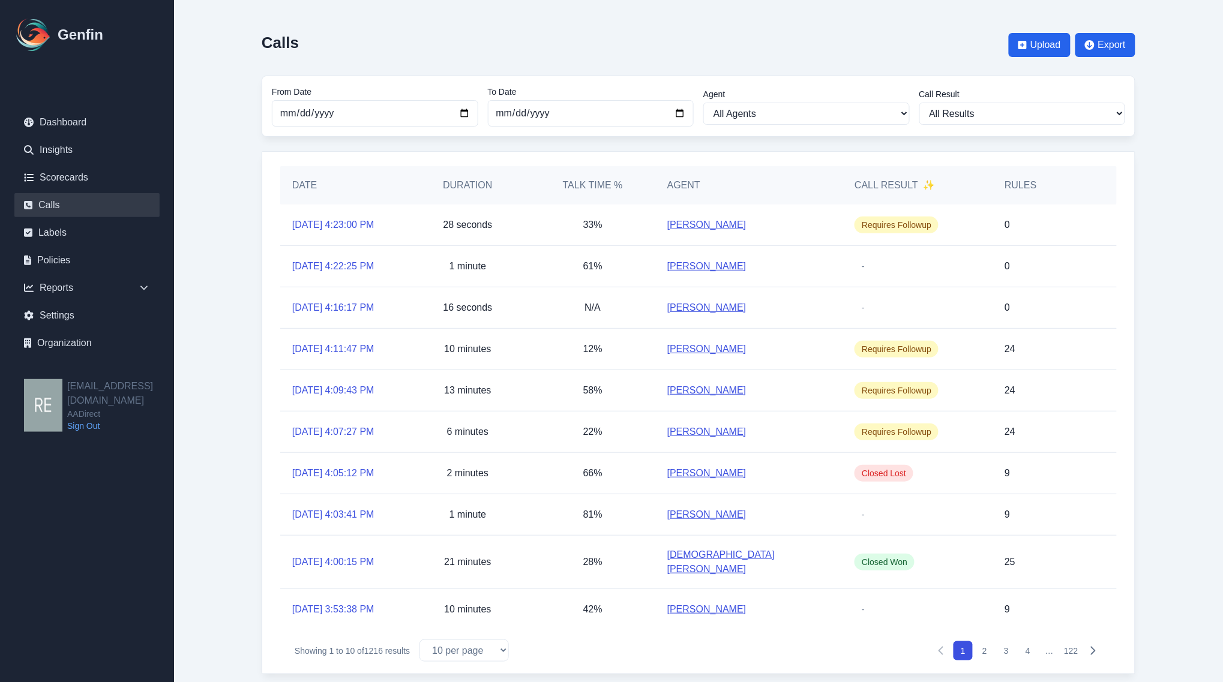
click at [1166, 404] on main "Calls Upload Export From Date 2025-08-01 To Date 2025-09-23 Agent All Agents An…" at bounding box center [698, 349] width 1049 height 699
click at [1172, 417] on main "Calls Upload Export From Date 2025-08-01 To Date 2025-09-23 Agent All Agents An…" at bounding box center [698, 349] width 1049 height 699
click at [714, 222] on link "Carolina Dimas" at bounding box center [706, 225] width 79 height 14
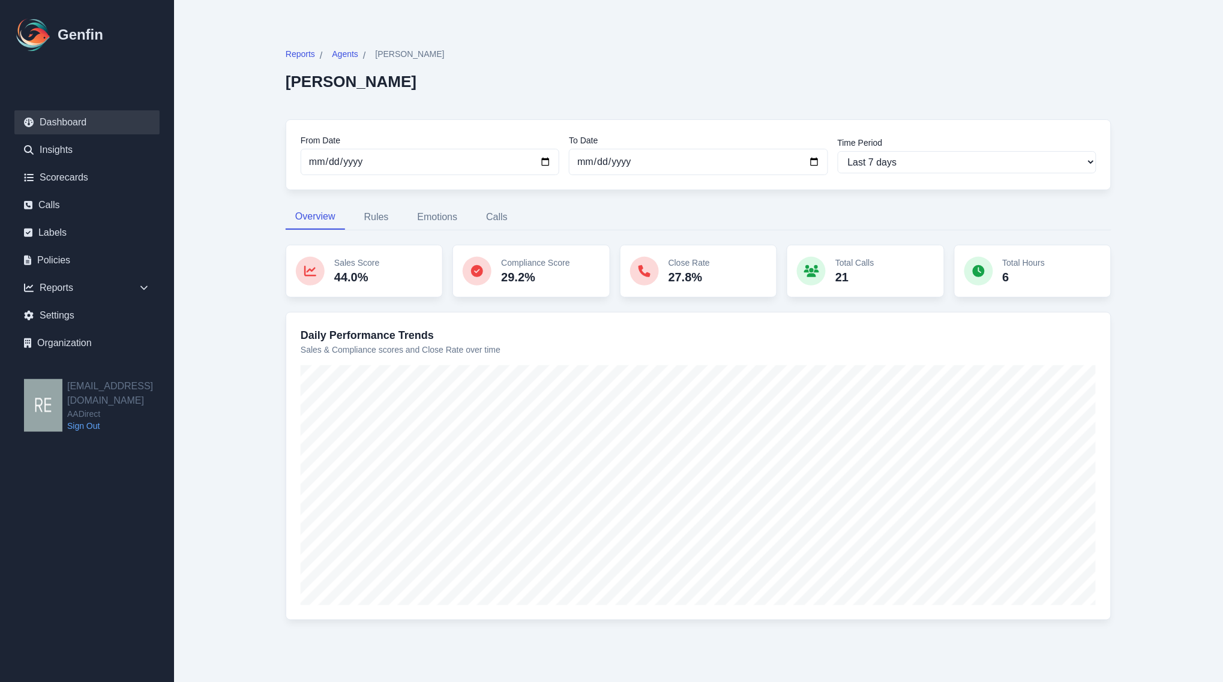
click at [78, 123] on link "Dashboard" at bounding box center [86, 122] width 145 height 24
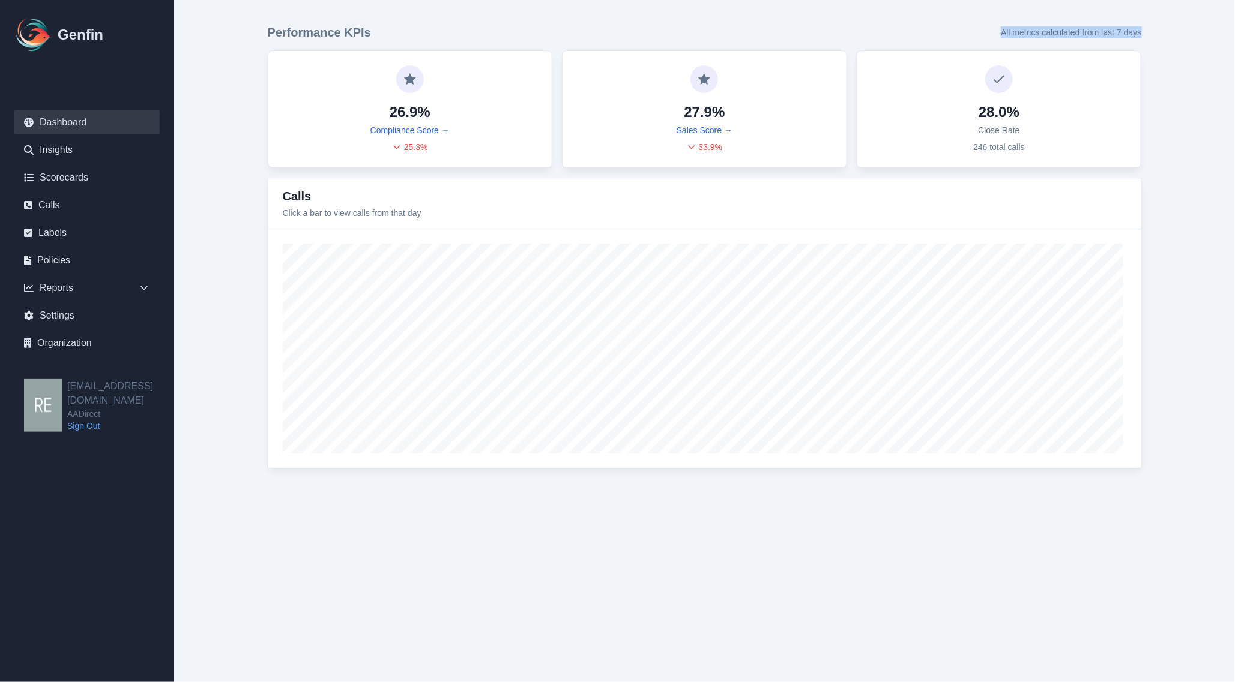
drag, startPoint x: 994, startPoint y: 30, endPoint x: 1210, endPoint y: 22, distance: 215.6
click at [1210, 22] on main "Performance KPIs All metrics calculated from last 7 days 26.9% Compliance Score…" at bounding box center [704, 246] width 1060 height 493
click at [1129, 31] on p "All metrics calculated from last 7 days" at bounding box center [1070, 32] width 140 height 12
click at [430, 130] on link "Compliance Score →" at bounding box center [409, 130] width 79 height 12
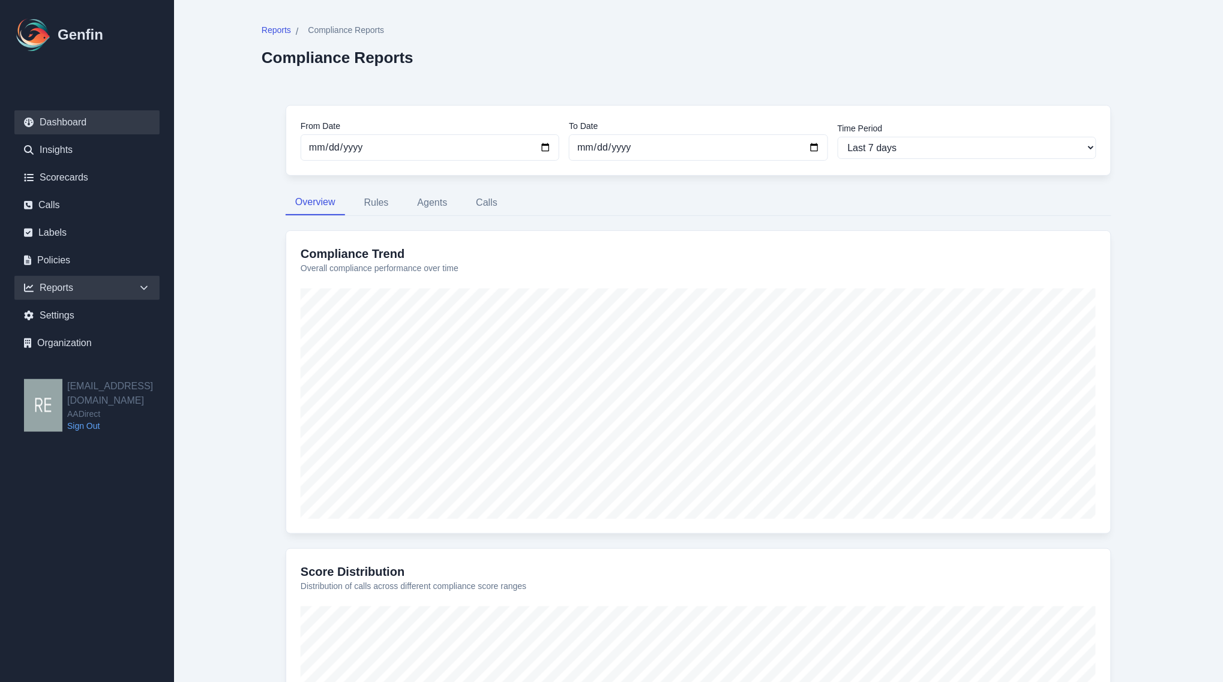
click at [62, 124] on link "Dashboard" at bounding box center [86, 122] width 145 height 24
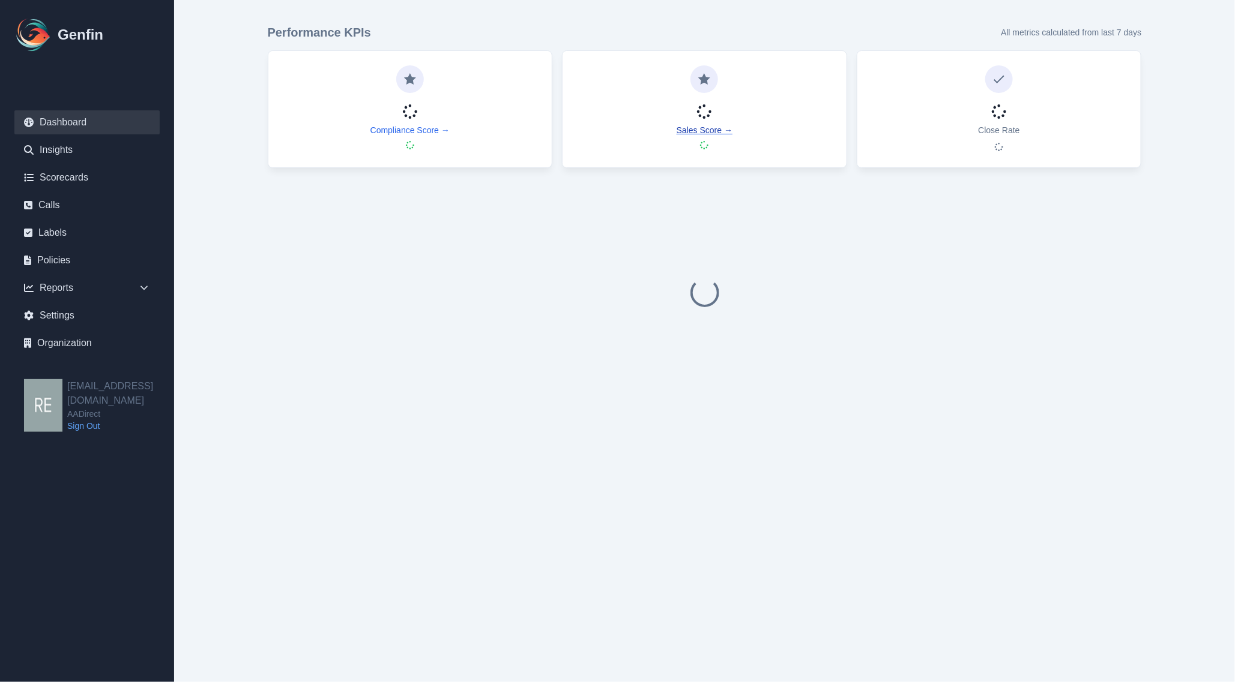
click at [721, 128] on link "Sales Score →" at bounding box center [704, 130] width 56 height 12
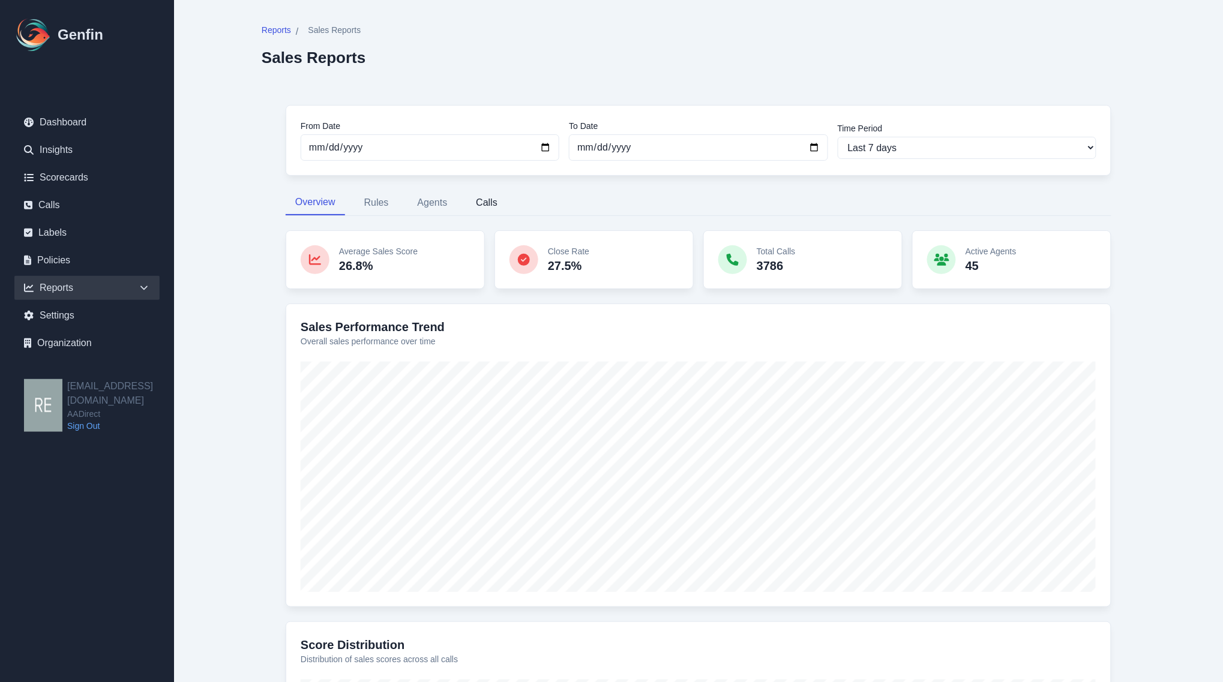
click at [482, 200] on button "Calls" at bounding box center [486, 202] width 41 height 25
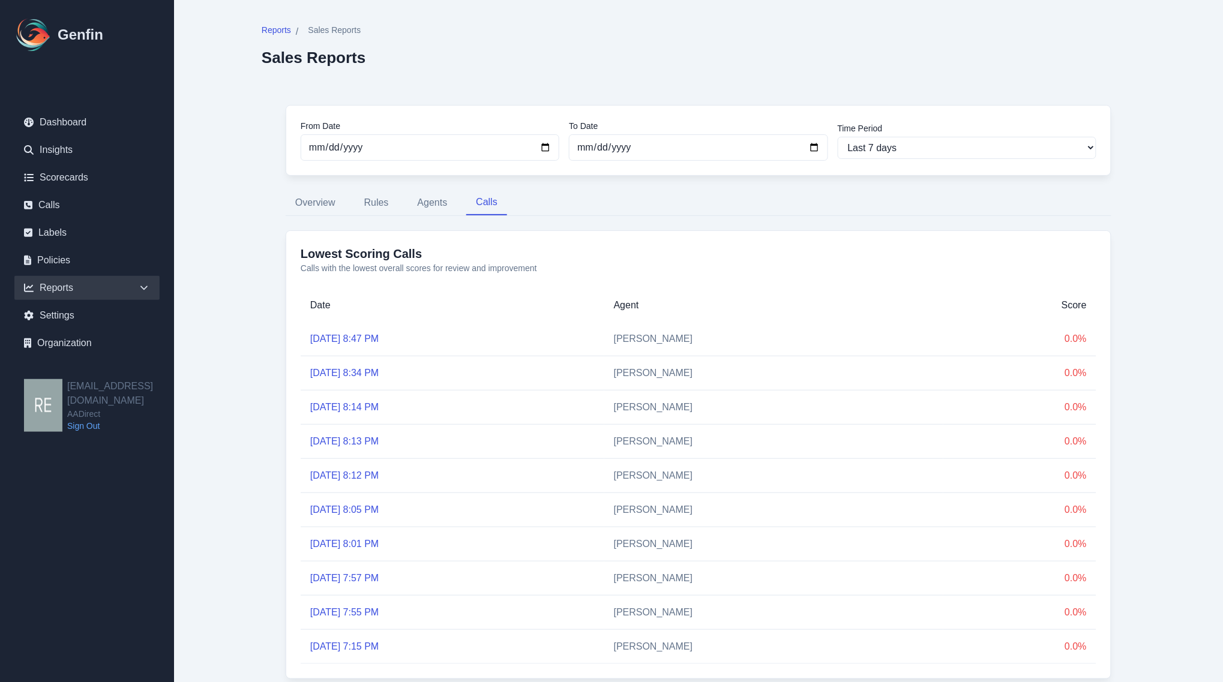
click at [377, 340] on link "[DATE] 8:47 PM" at bounding box center [344, 339] width 68 height 10
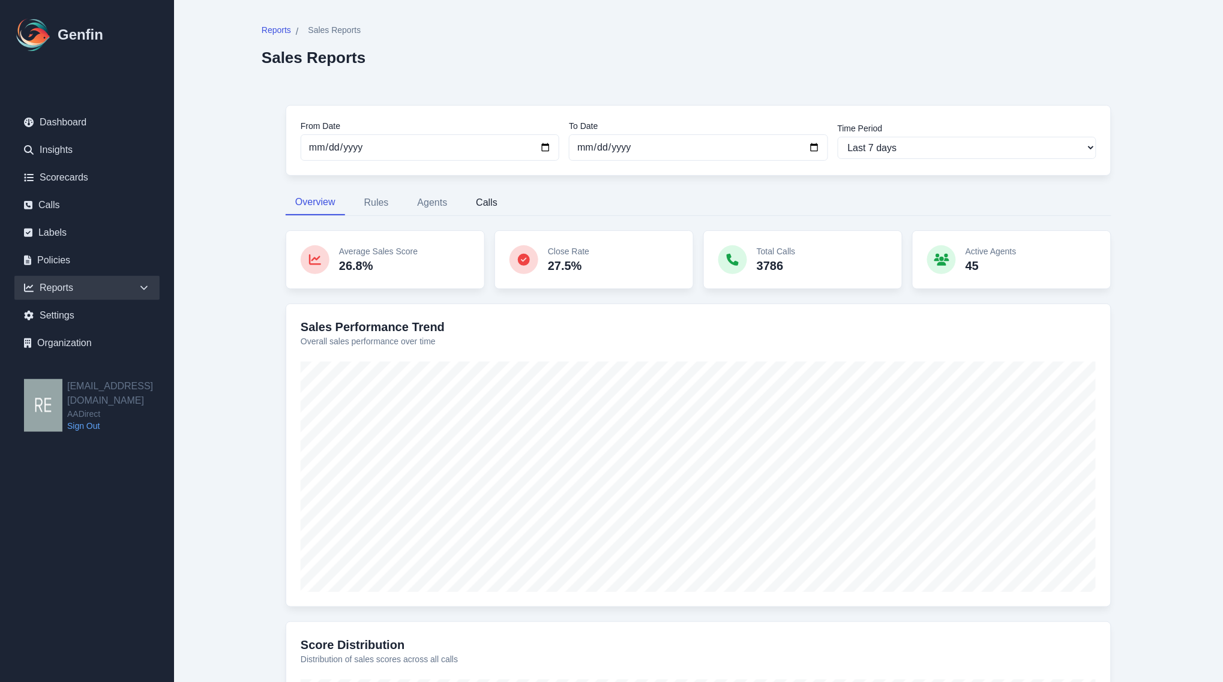
click at [495, 205] on button "Calls" at bounding box center [486, 202] width 41 height 25
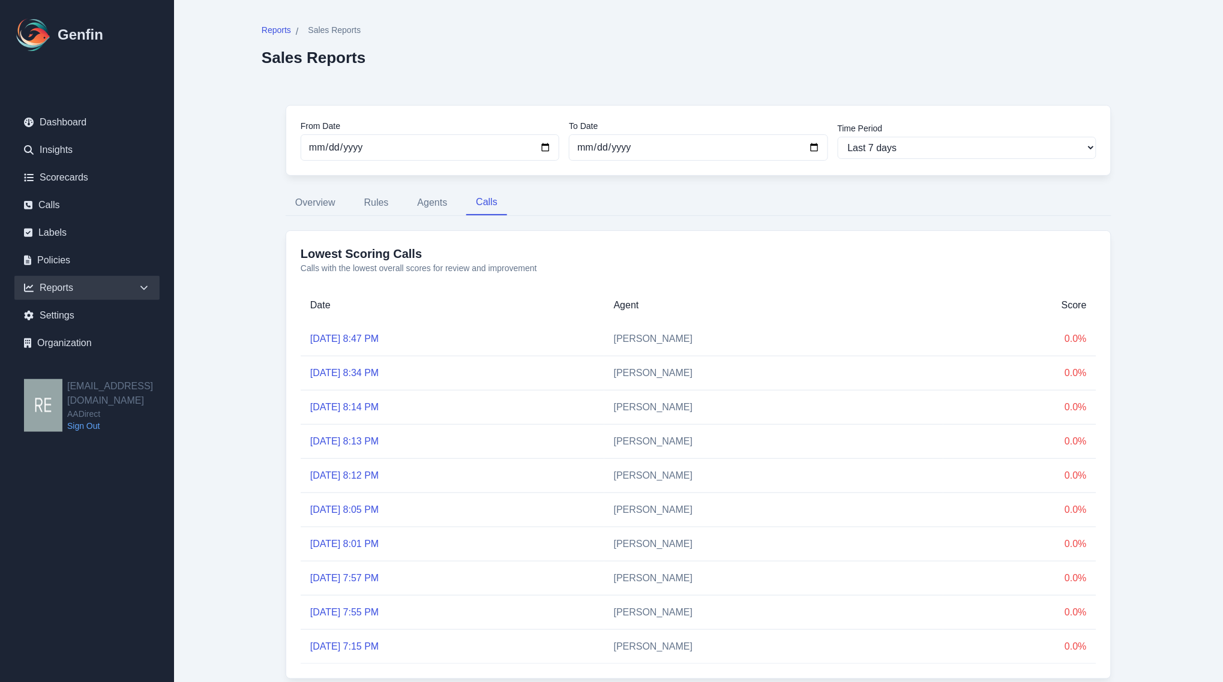
scroll to position [61, 0]
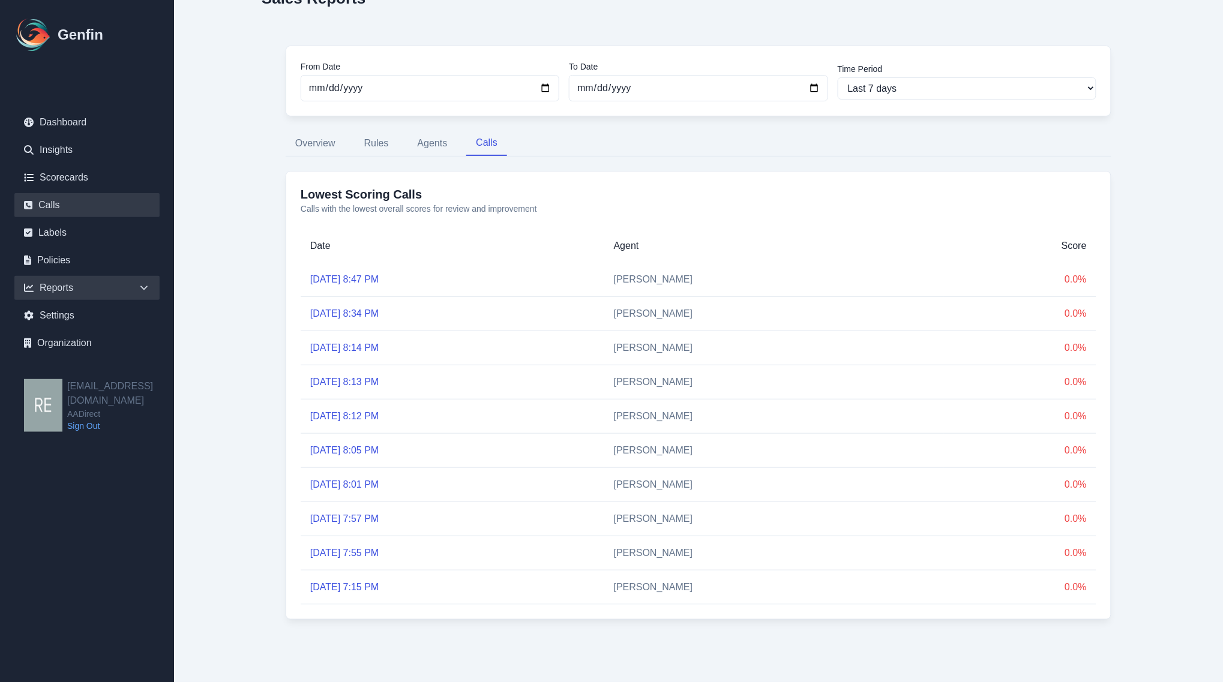
click at [47, 208] on link "Calls" at bounding box center [86, 205] width 145 height 24
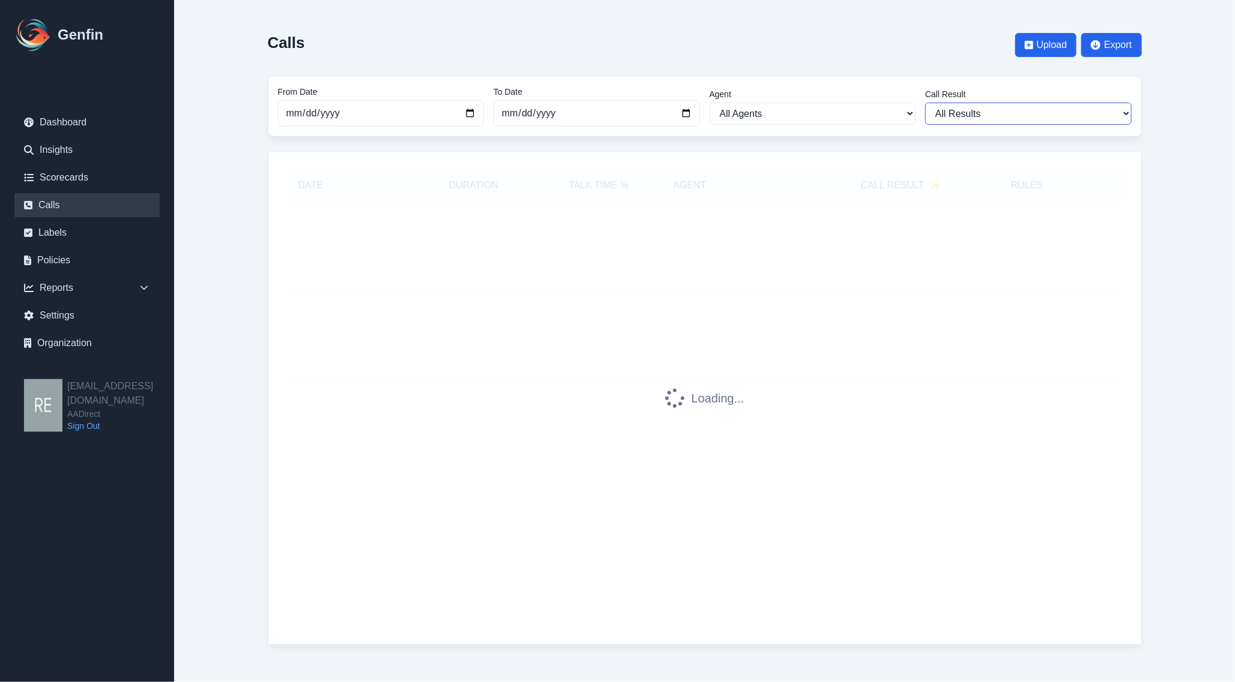
click at [1006, 115] on select "All Results Closed Won Closed Lost Requires Followup" at bounding box center [1028, 114] width 206 height 22
select select "Yes"
click at [925, 103] on select "All Results Closed Won Closed Lost Requires Followup" at bounding box center [1028, 114] width 206 height 22
select select "Yes"
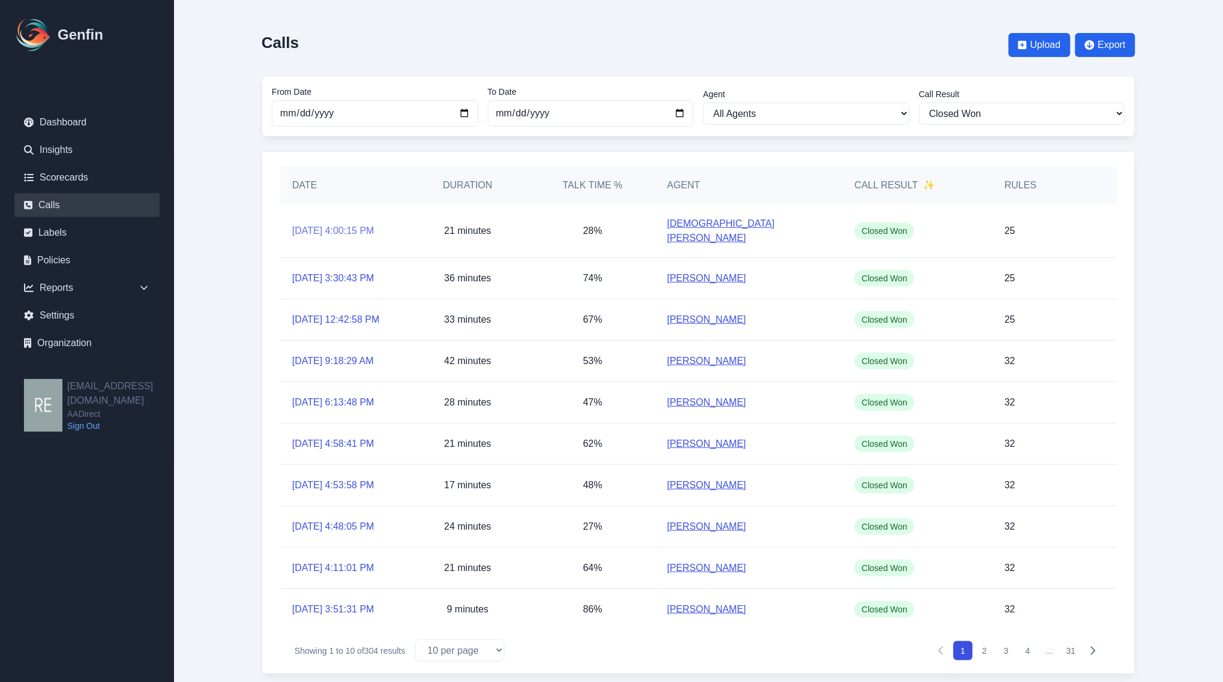
click at [329, 224] on link "[DATE] 4:00:15 PM" at bounding box center [333, 231] width 82 height 14
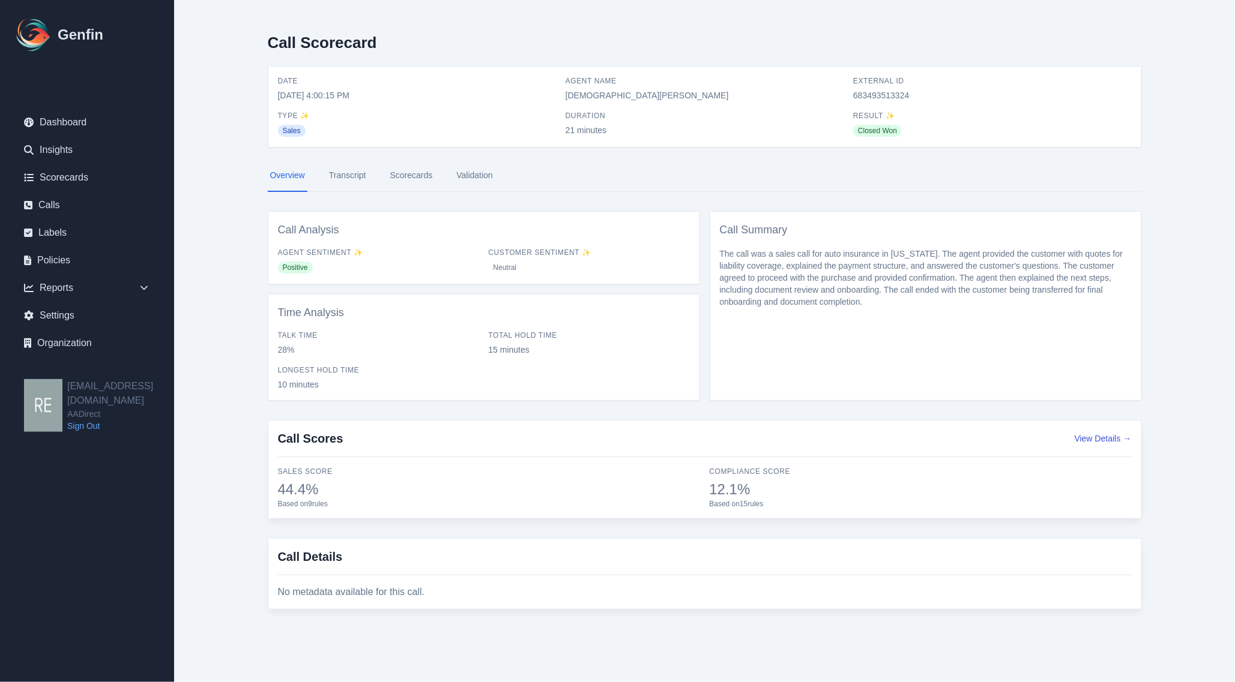
click at [415, 167] on link "Scorecards" at bounding box center [411, 176] width 47 height 32
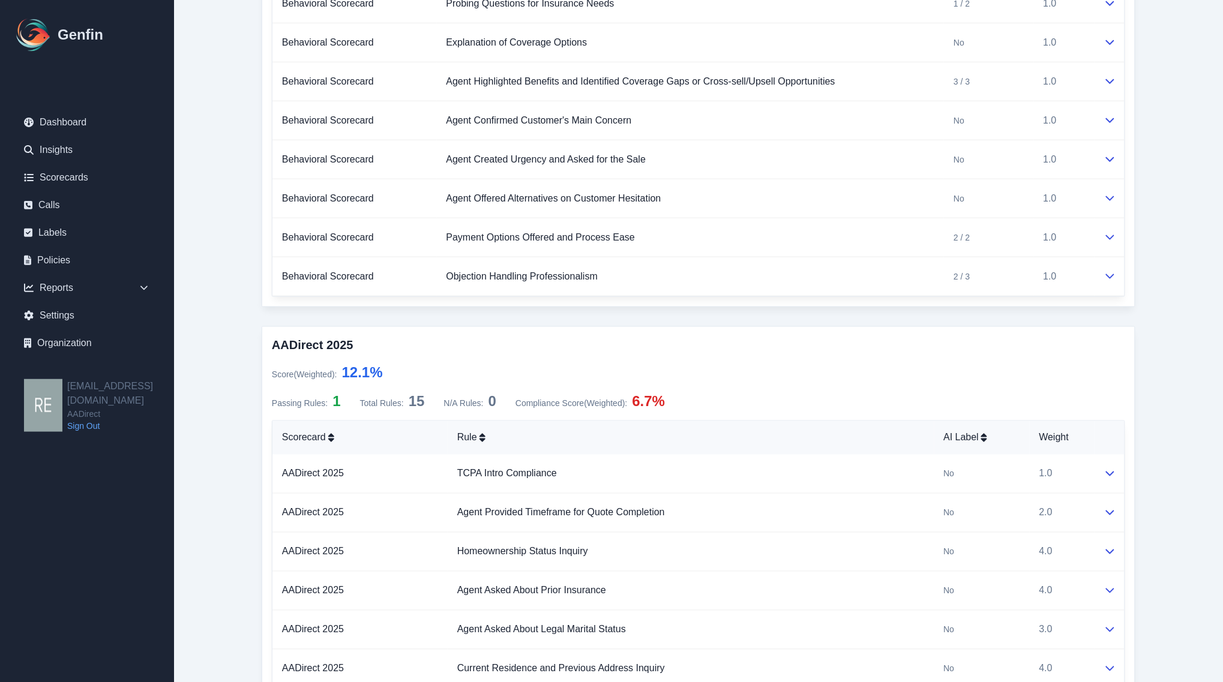
scroll to position [75, 0]
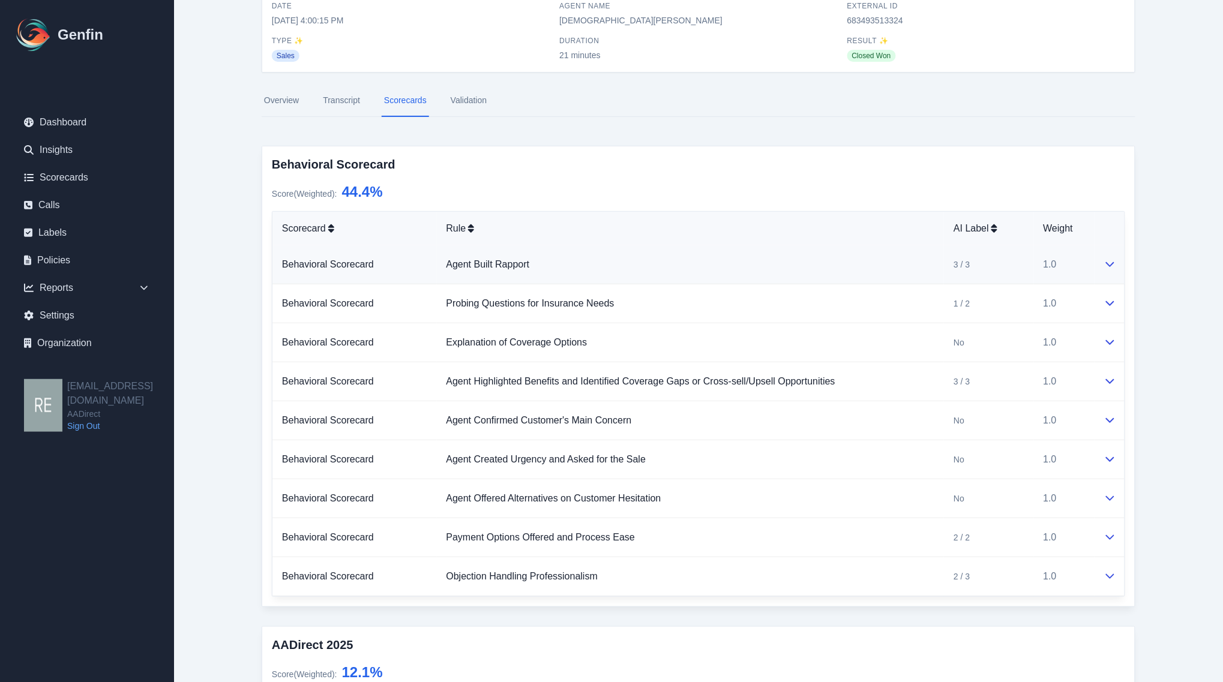
click at [1114, 268] on icon at bounding box center [1110, 264] width 10 height 10
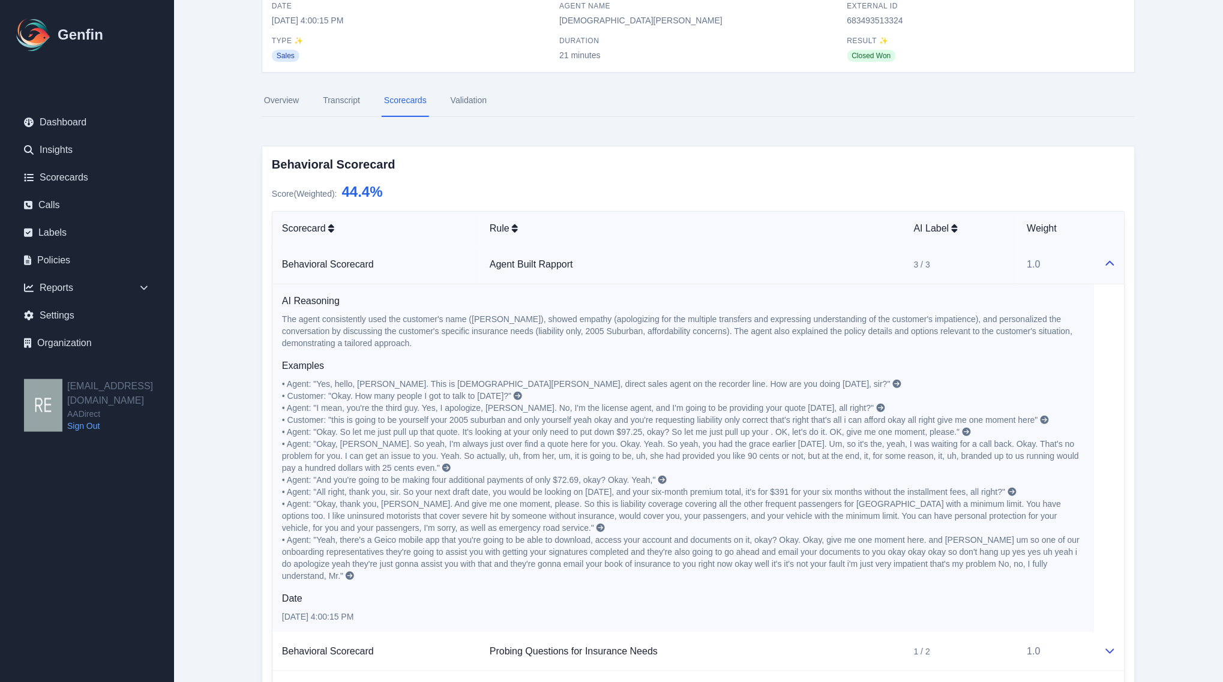
click at [1109, 265] on icon at bounding box center [1110, 264] width 10 height 10
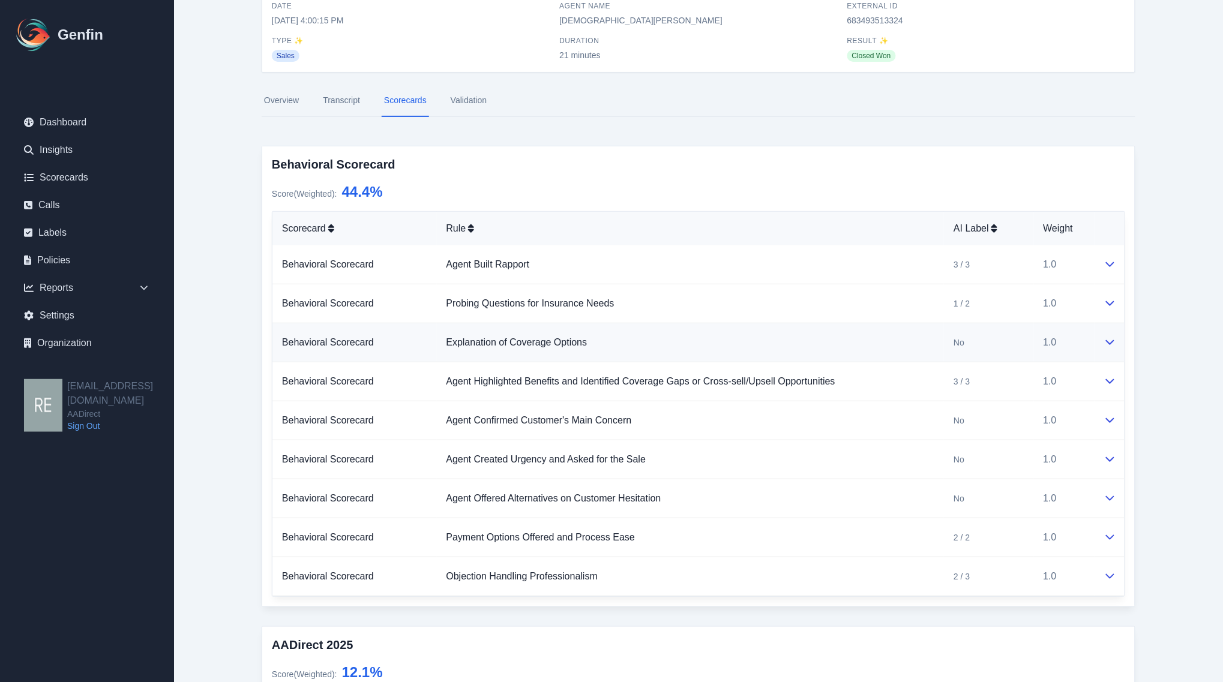
click at [1102, 343] on td at bounding box center [1110, 342] width 30 height 39
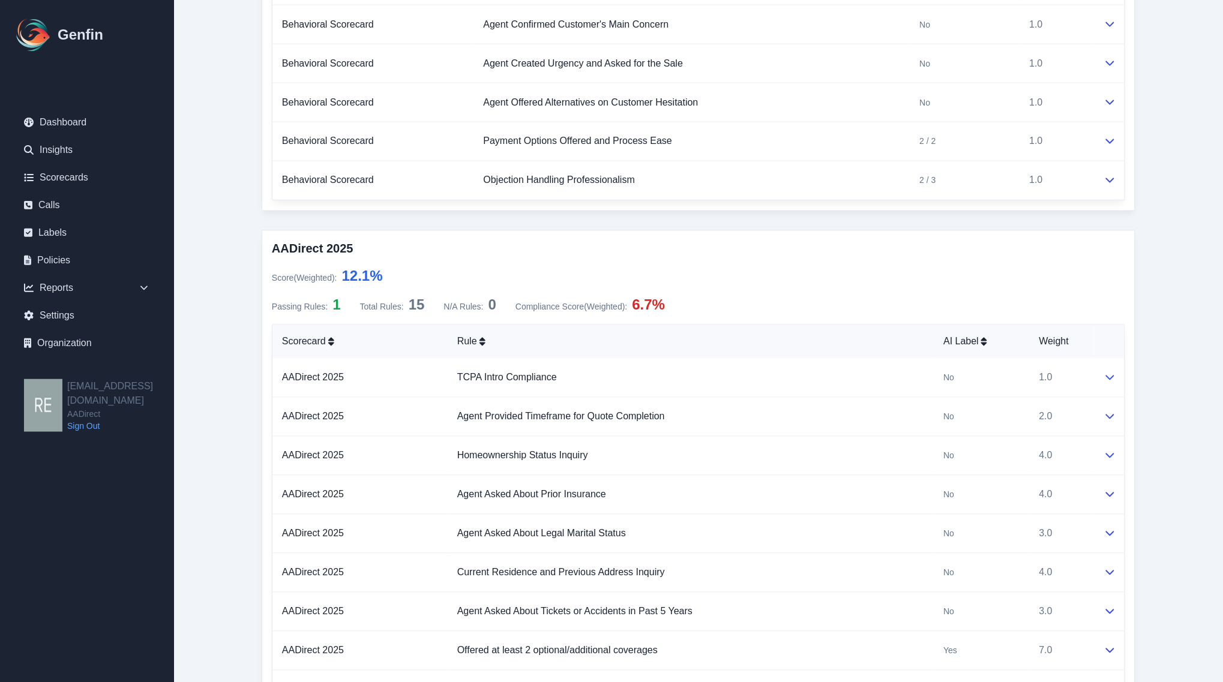
scroll to position [750, 0]
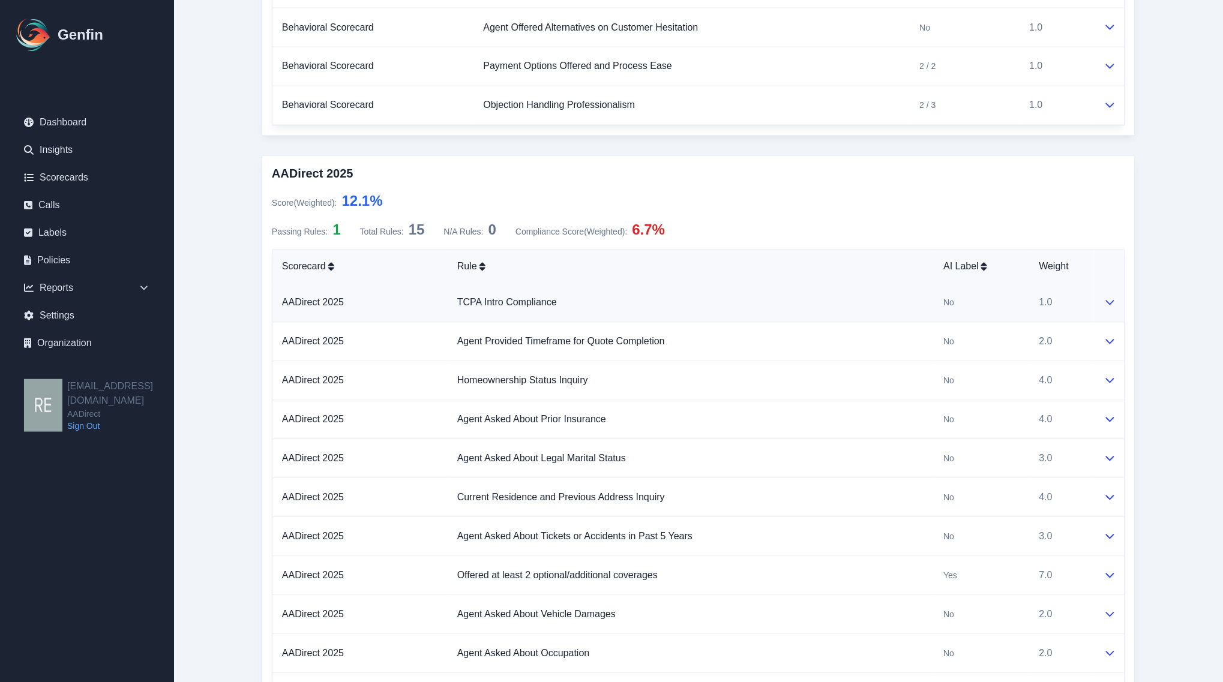
click at [1099, 297] on td at bounding box center [1110, 303] width 30 height 39
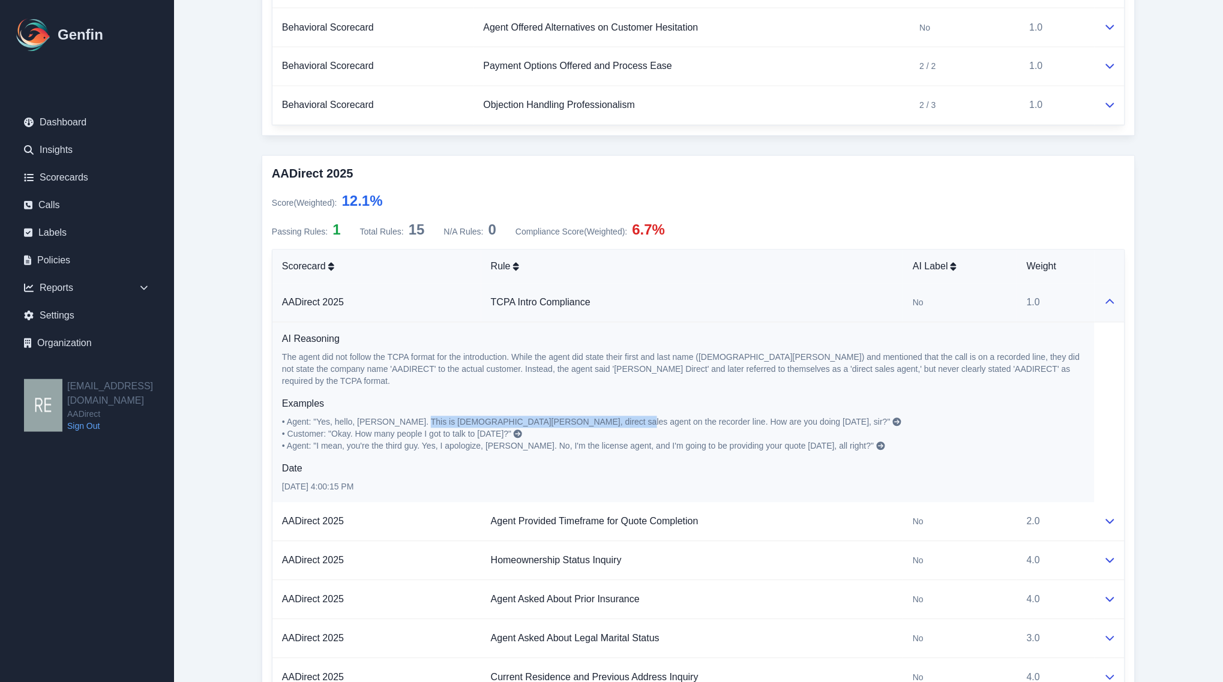
drag, startPoint x: 413, startPoint y: 412, endPoint x: 598, endPoint y: 415, distance: 185.5
click at [598, 418] on span "• Agent: "Yes, hello, [PERSON_NAME]. This is [DEMOGRAPHIC_DATA][PERSON_NAME], d…" at bounding box center [586, 423] width 609 height 10
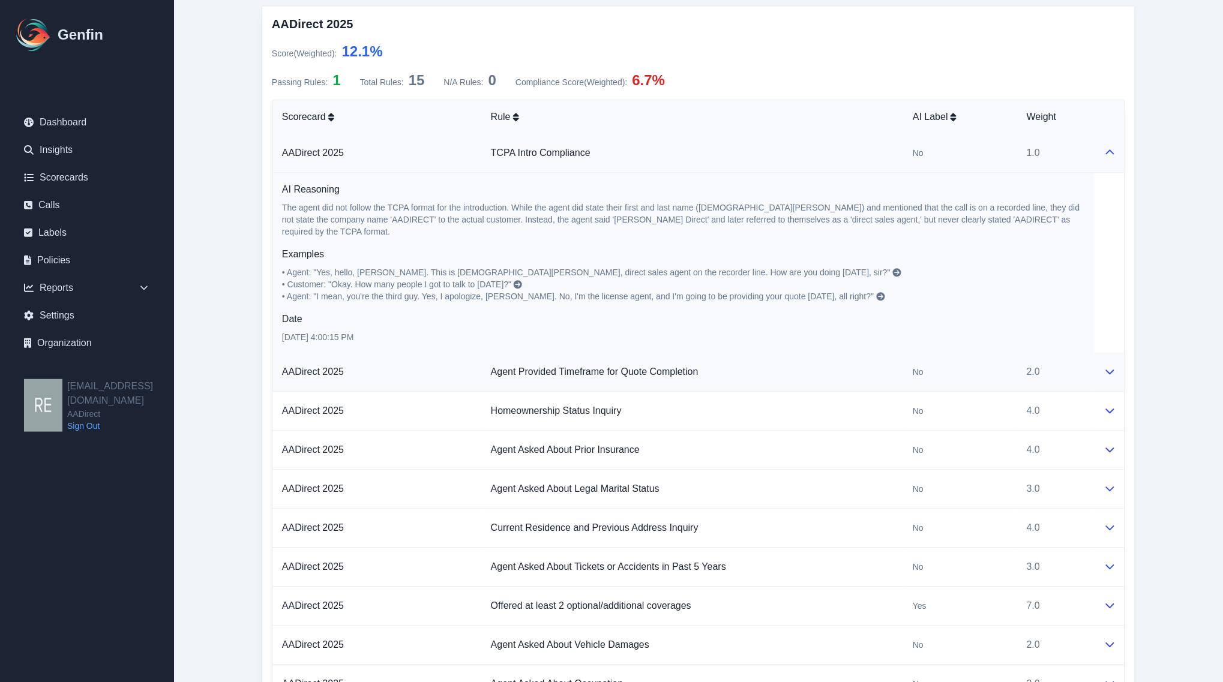
click at [1097, 364] on td at bounding box center [1110, 372] width 30 height 39
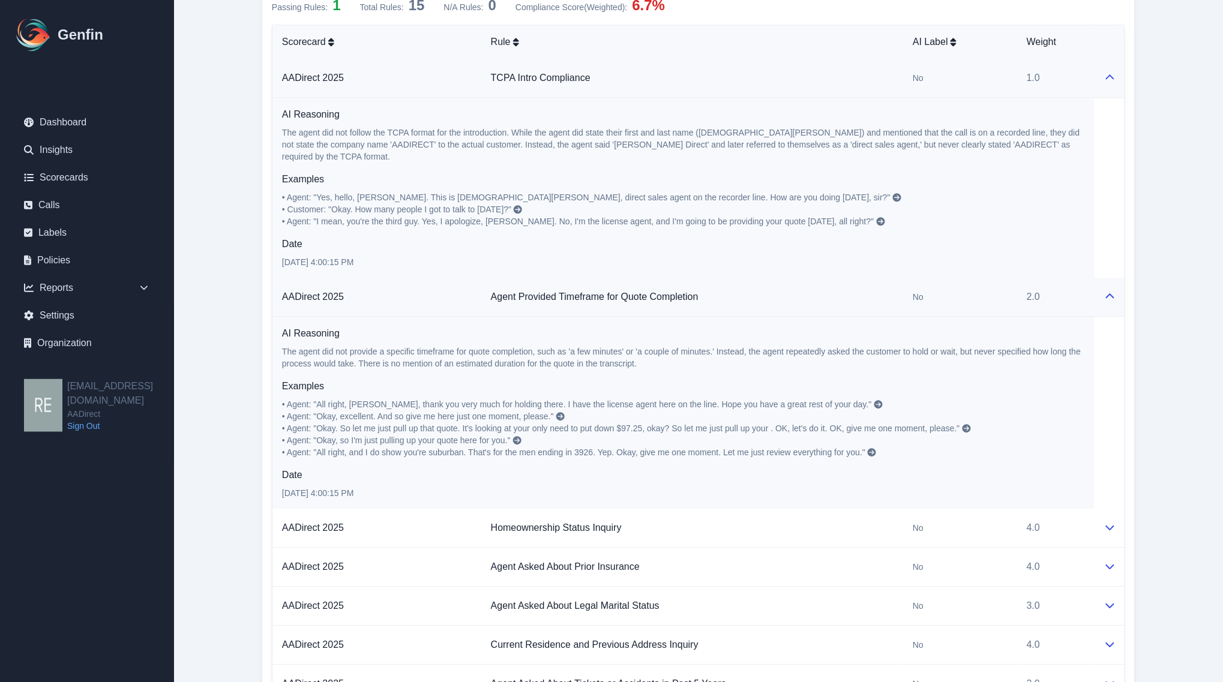
scroll to position [1125, 0]
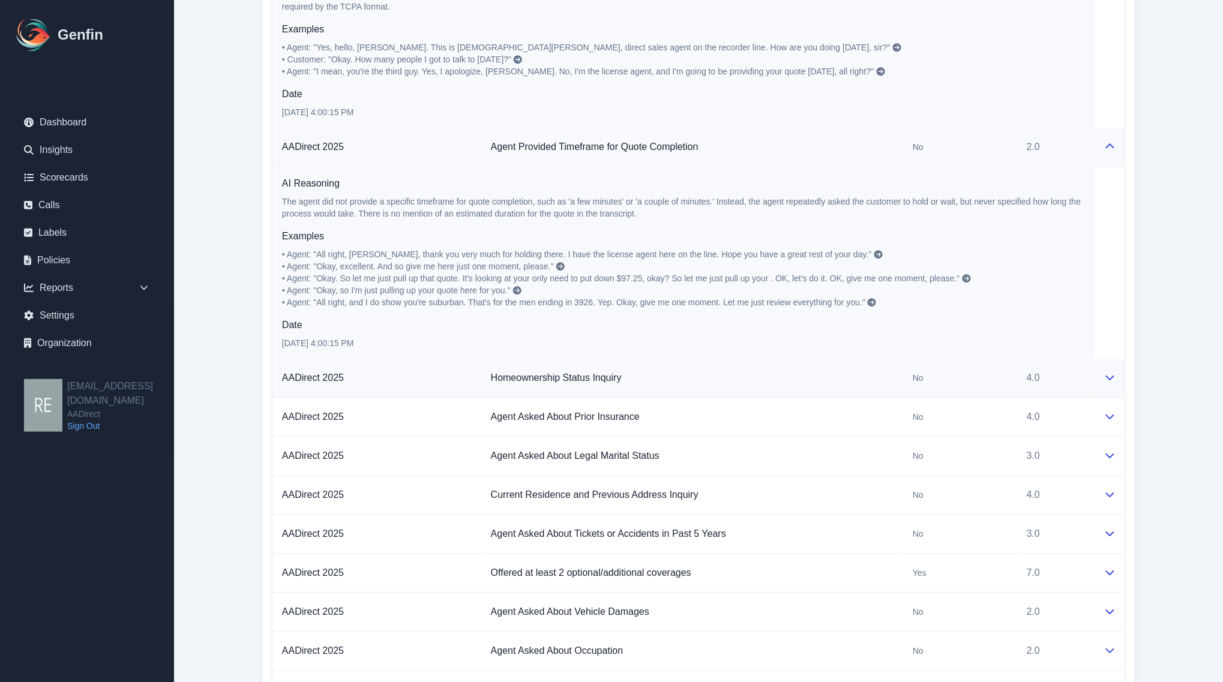
click at [1109, 359] on td at bounding box center [1110, 378] width 30 height 39
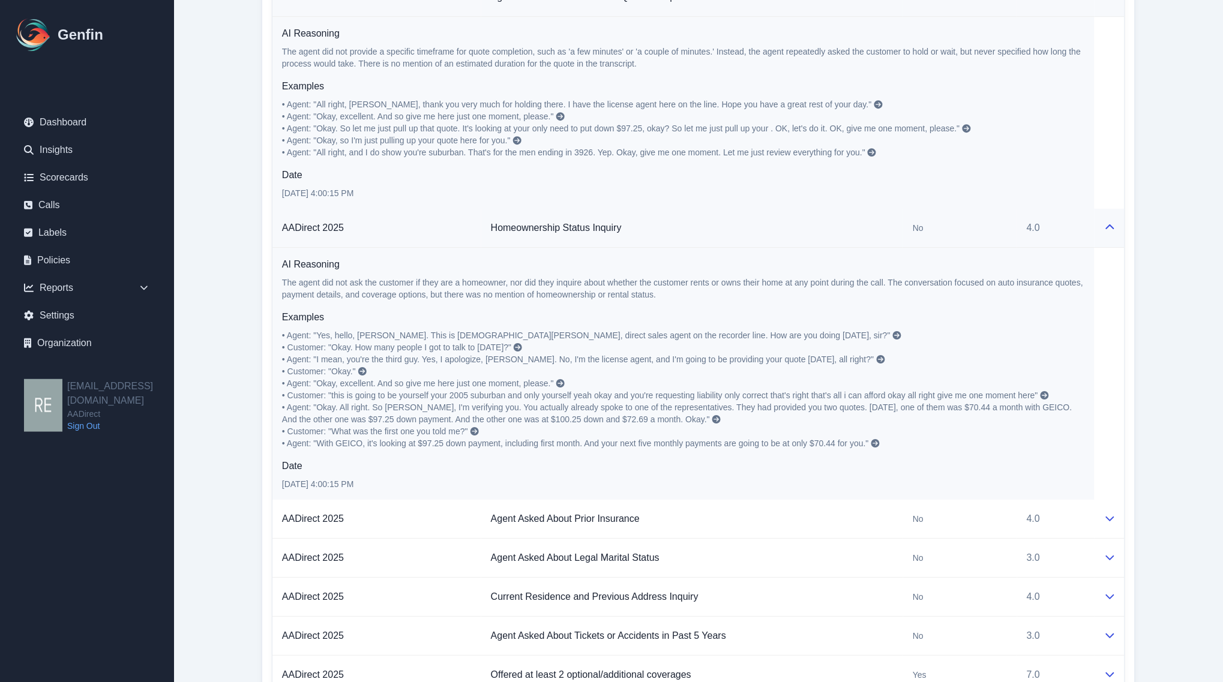
scroll to position [1425, 0]
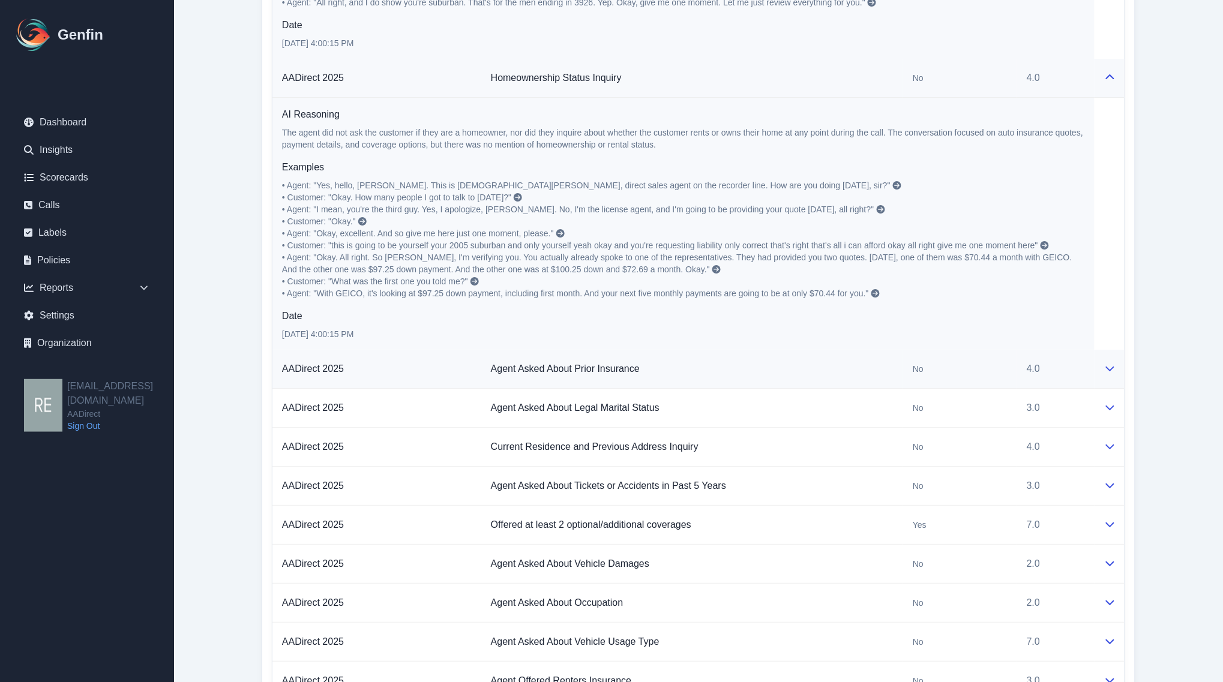
click at [1108, 362] on button at bounding box center [1110, 369] width 10 height 14
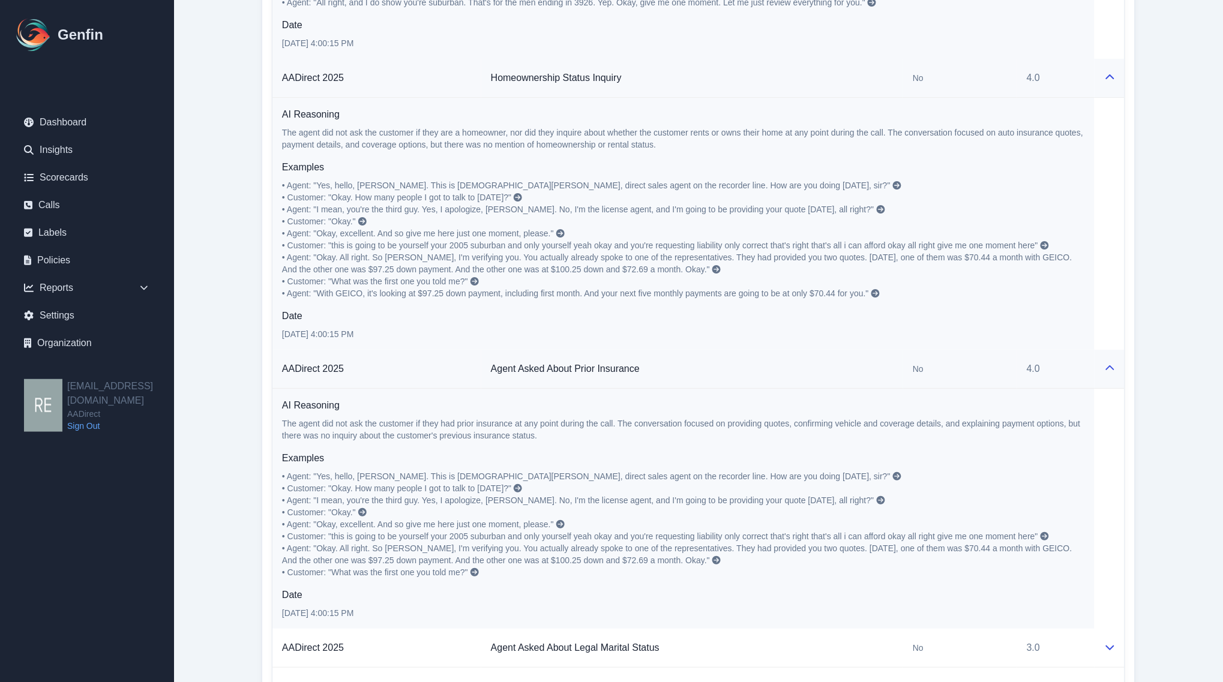
click at [1108, 364] on icon at bounding box center [1110, 369] width 10 height 10
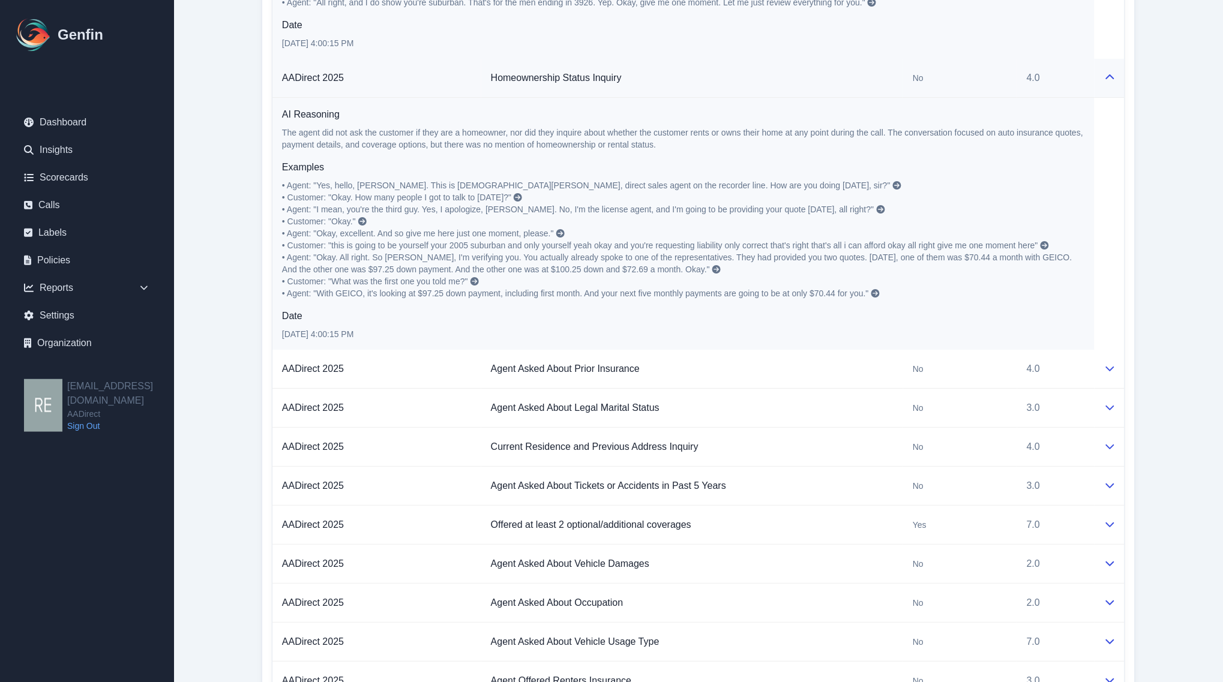
click at [1108, 59] on td at bounding box center [1110, 78] width 30 height 39
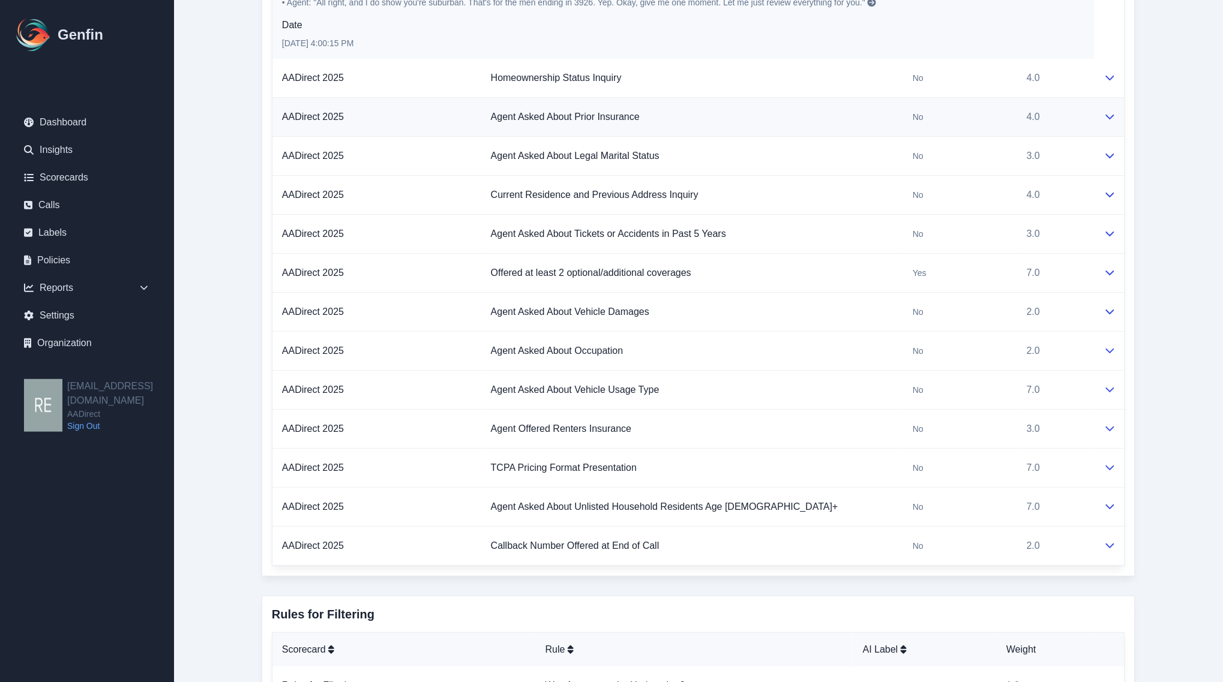
click at [1101, 109] on td at bounding box center [1110, 117] width 30 height 39
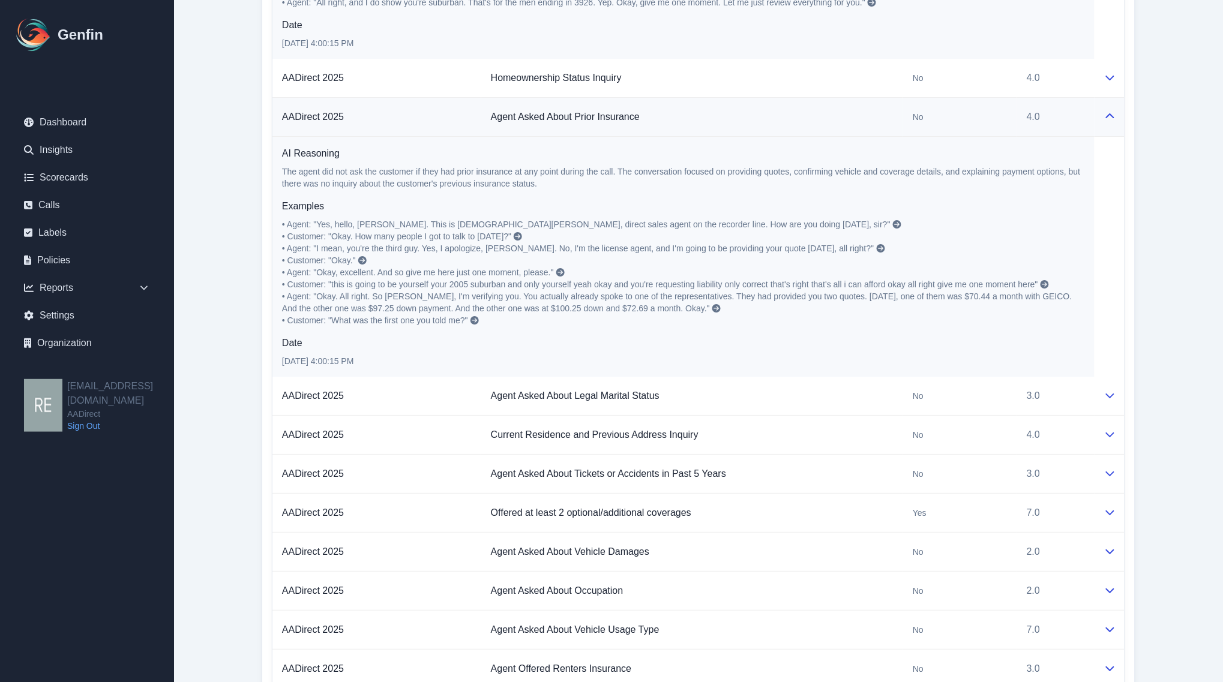
scroll to position [1200, 0]
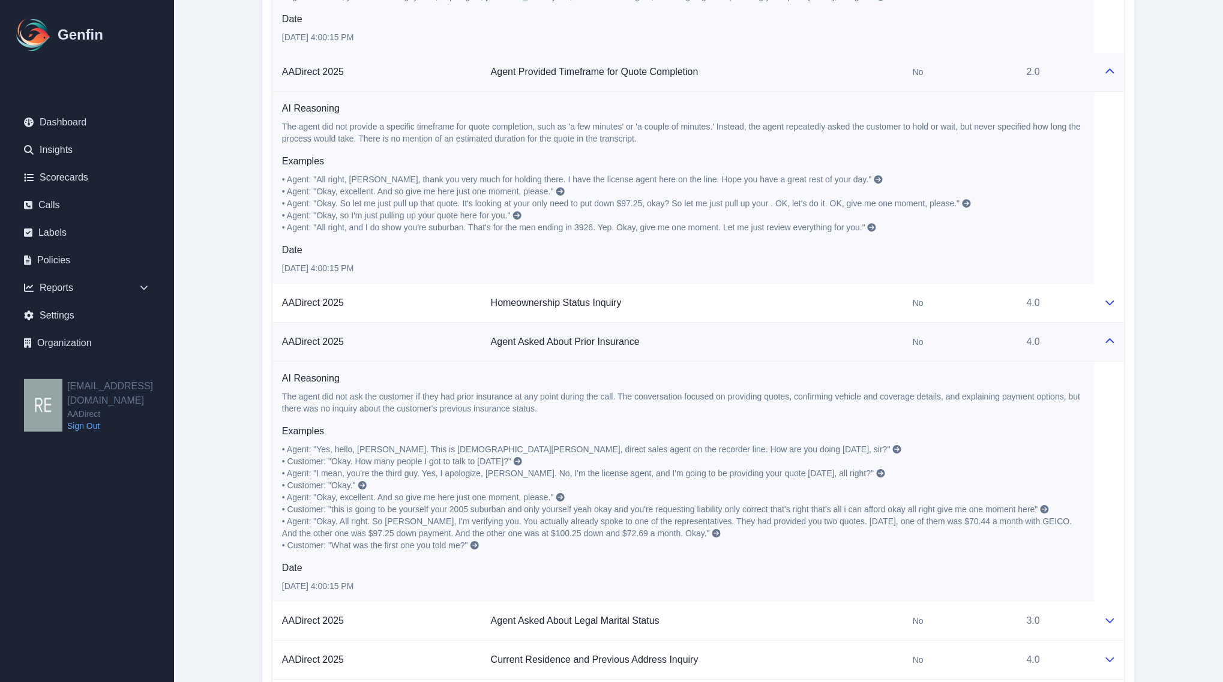
click at [1109, 337] on icon at bounding box center [1110, 342] width 10 height 10
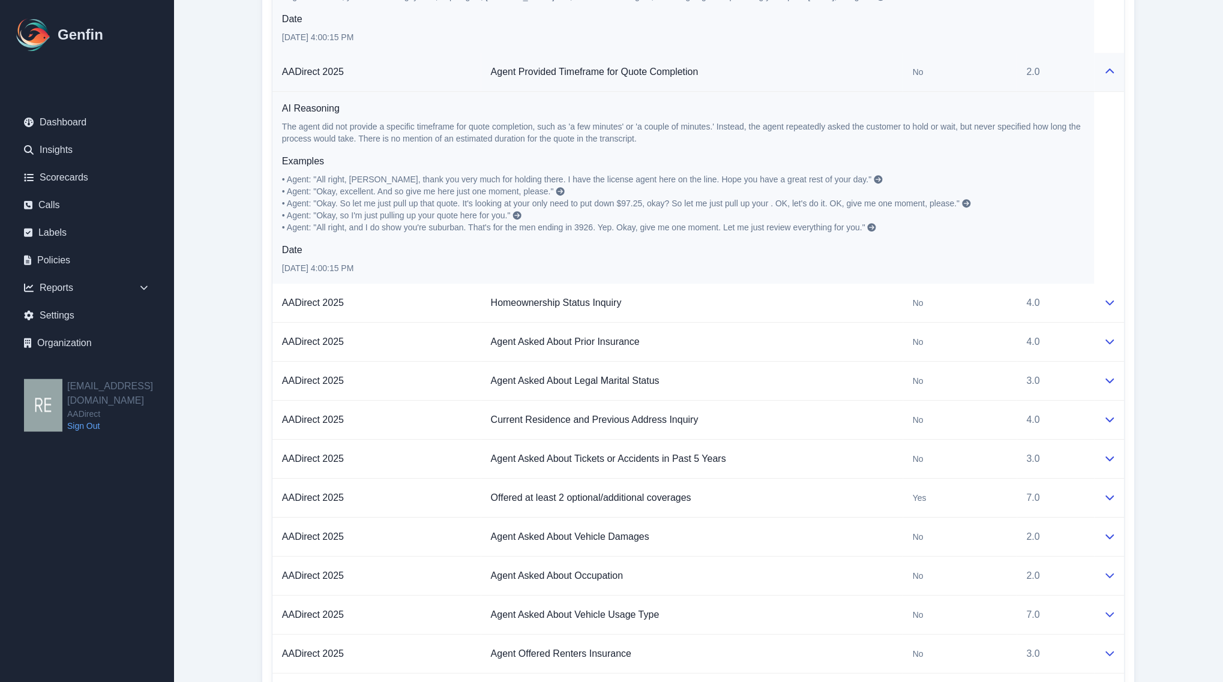
scroll to position [975, 0]
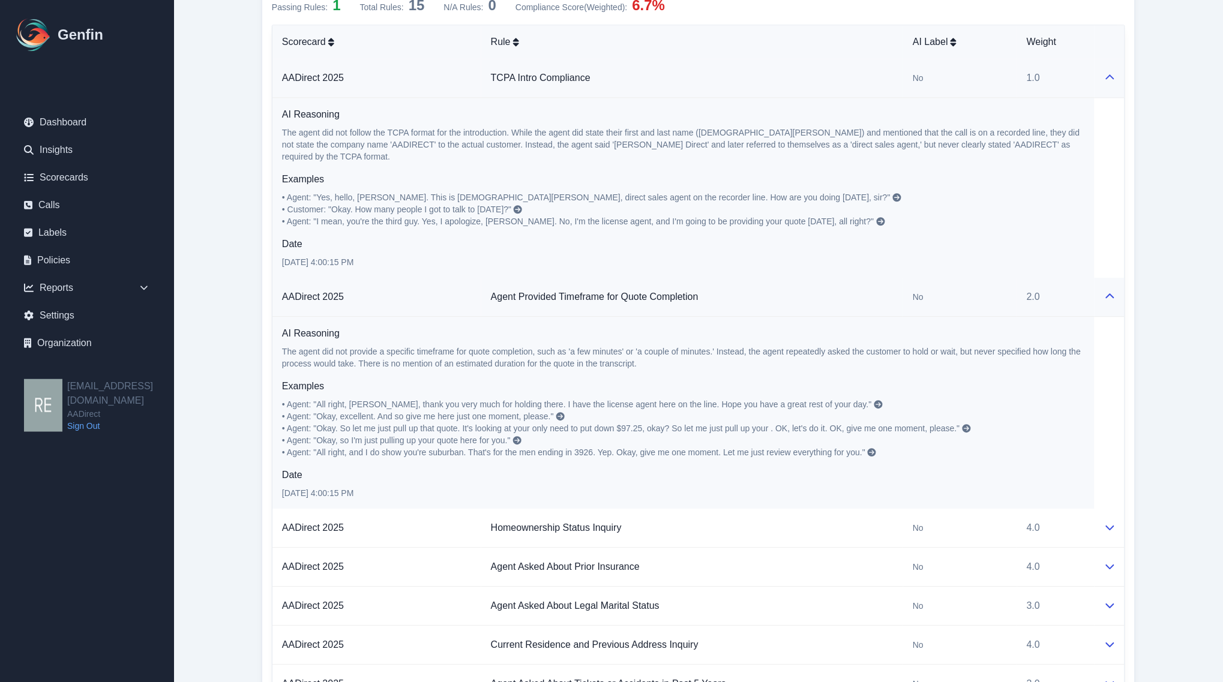
click at [1114, 292] on icon at bounding box center [1110, 297] width 10 height 10
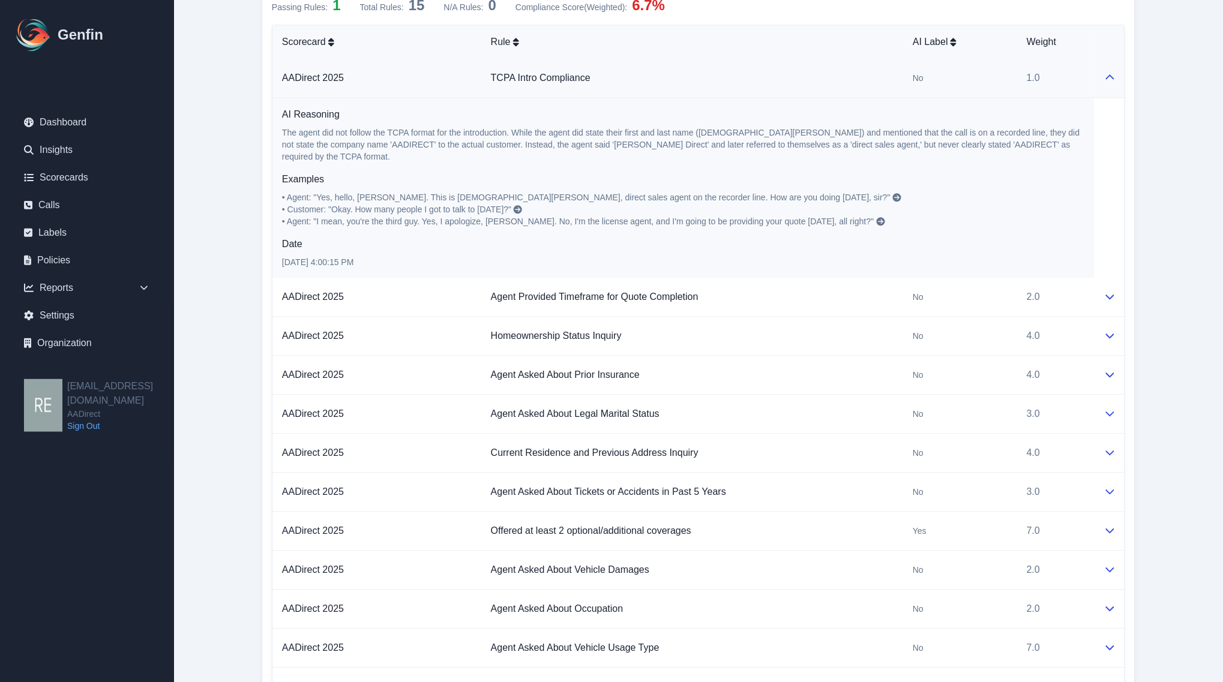
click at [1105, 79] on icon at bounding box center [1110, 78] width 10 height 10
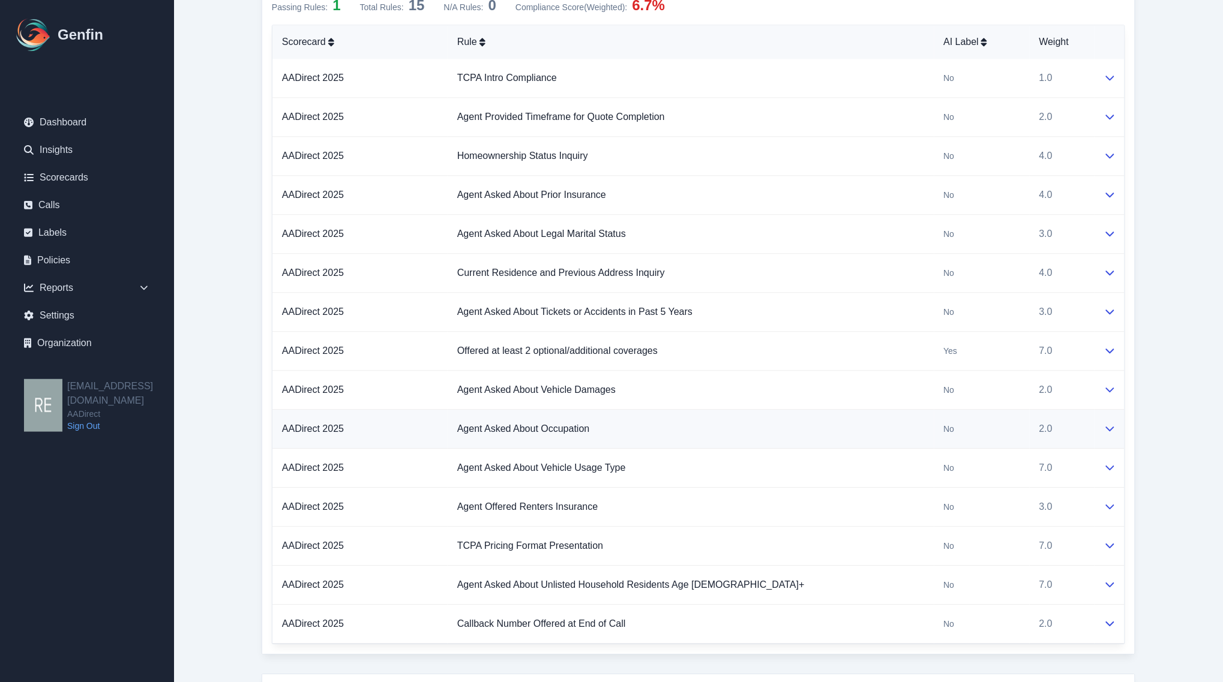
click at [1105, 433] on icon at bounding box center [1110, 429] width 10 height 10
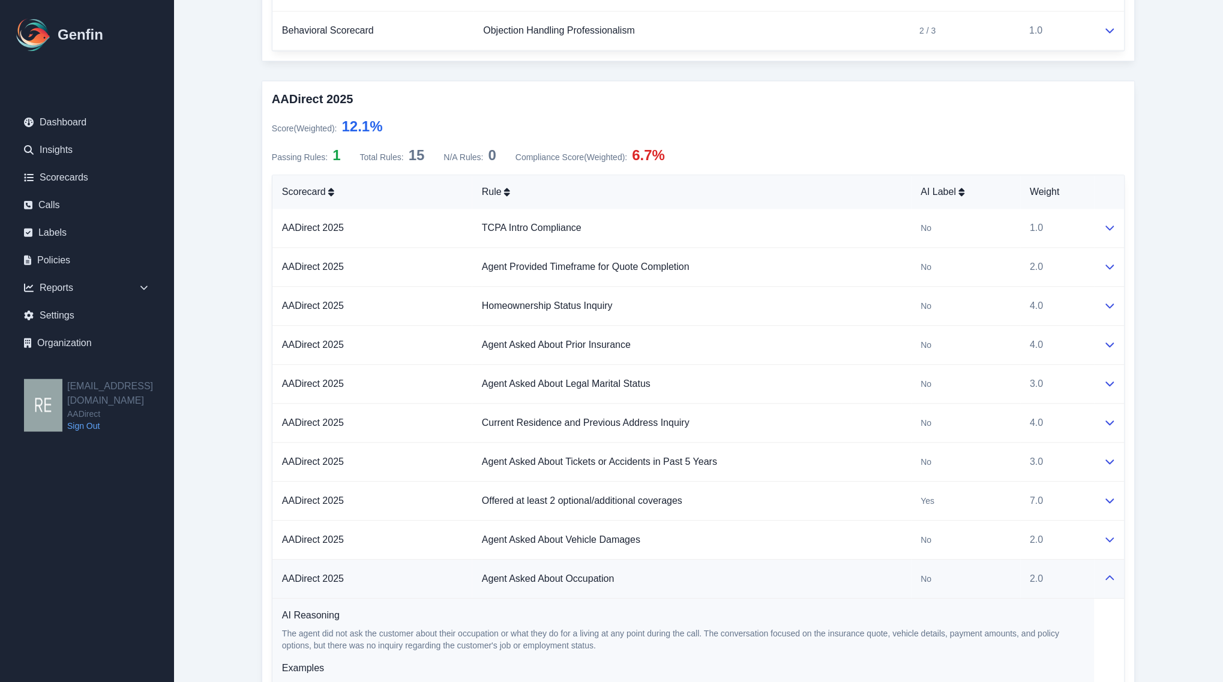
scroll to position [675, 0]
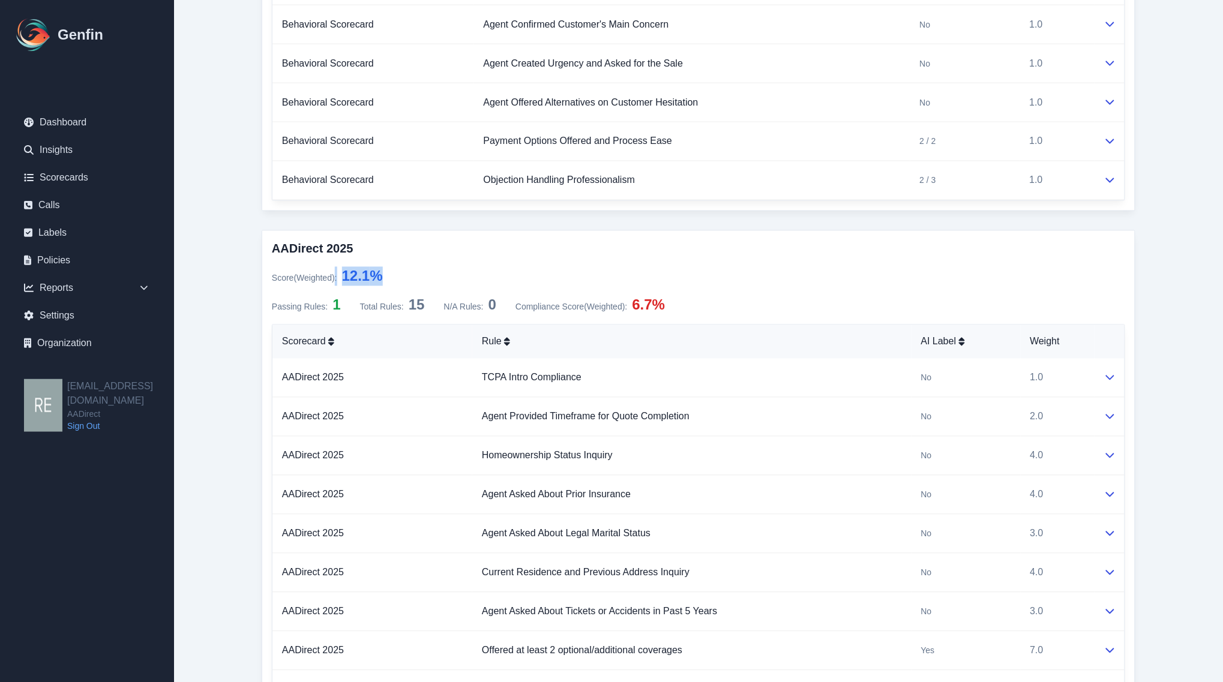
drag, startPoint x: 332, startPoint y: 277, endPoint x: 434, endPoint y: 275, distance: 102.0
click at [434, 275] on div "Score (Weighted) : 12.1 %" at bounding box center [698, 276] width 853 height 19
click at [523, 271] on div "Score (Weighted) : 12.1 %" at bounding box center [698, 276] width 853 height 19
drag, startPoint x: 392, startPoint y: 259, endPoint x: 378, endPoint y: 277, distance: 22.7
click at [393, 257] on h3 "AADirect 2025" at bounding box center [698, 249] width 853 height 17
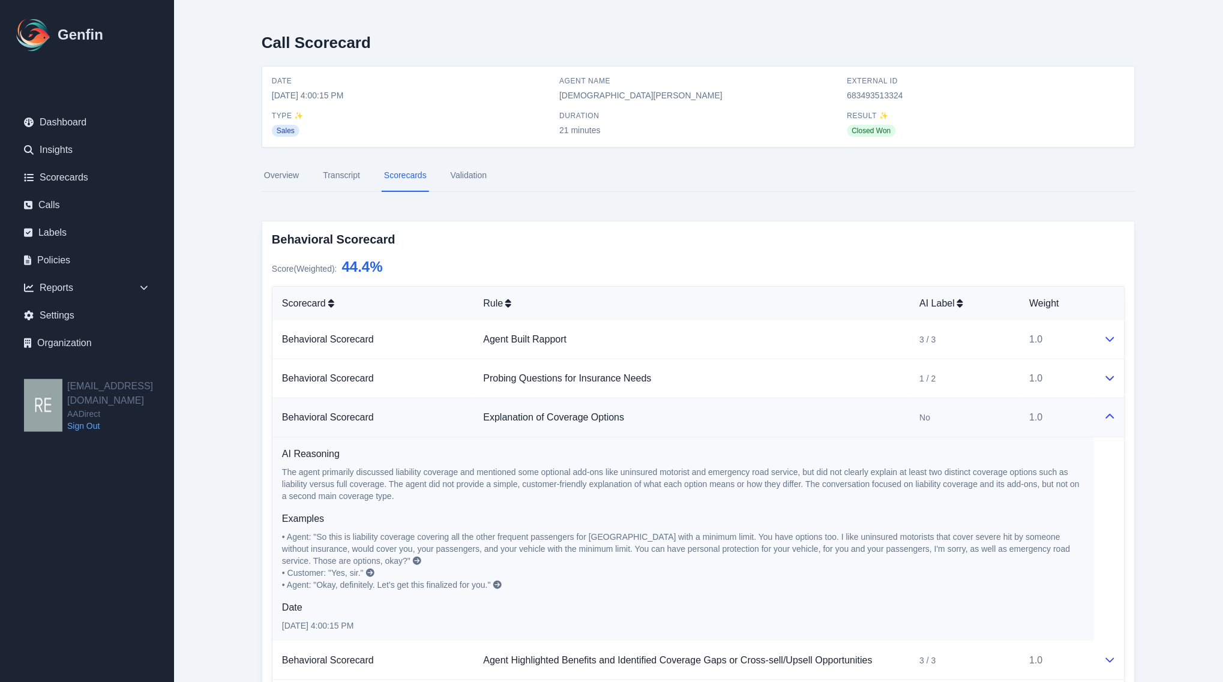
scroll to position [75, 0]
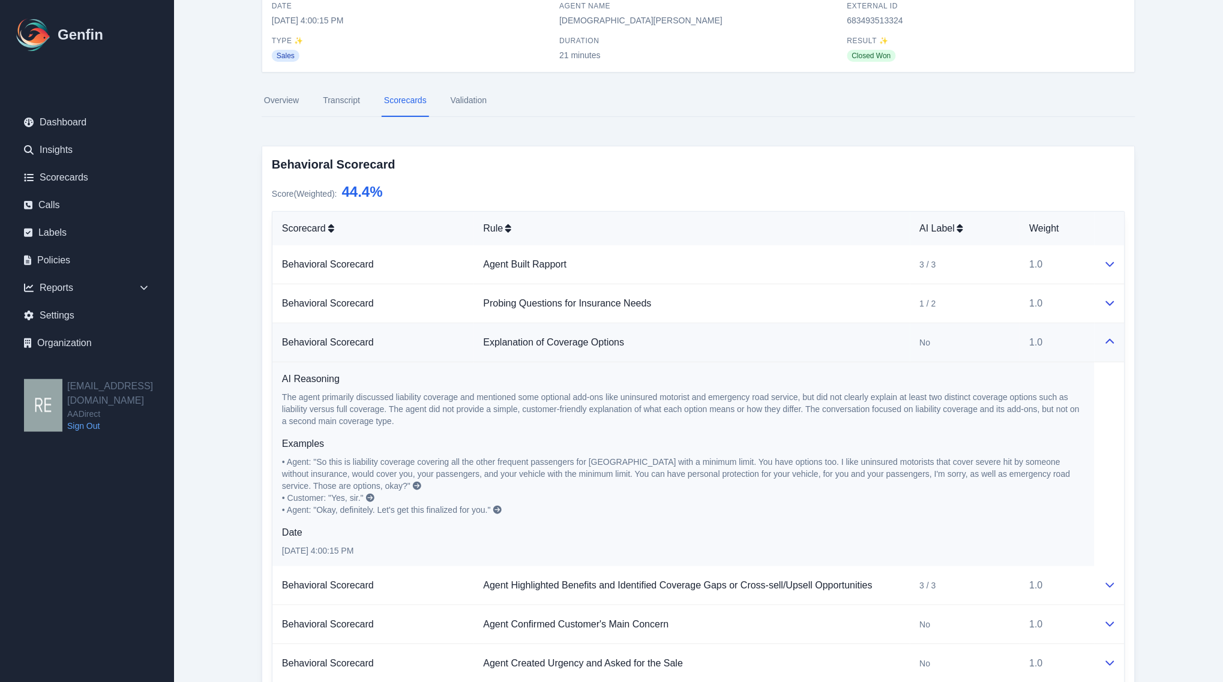
click at [340, 102] on link "Transcript" at bounding box center [341, 101] width 42 height 32
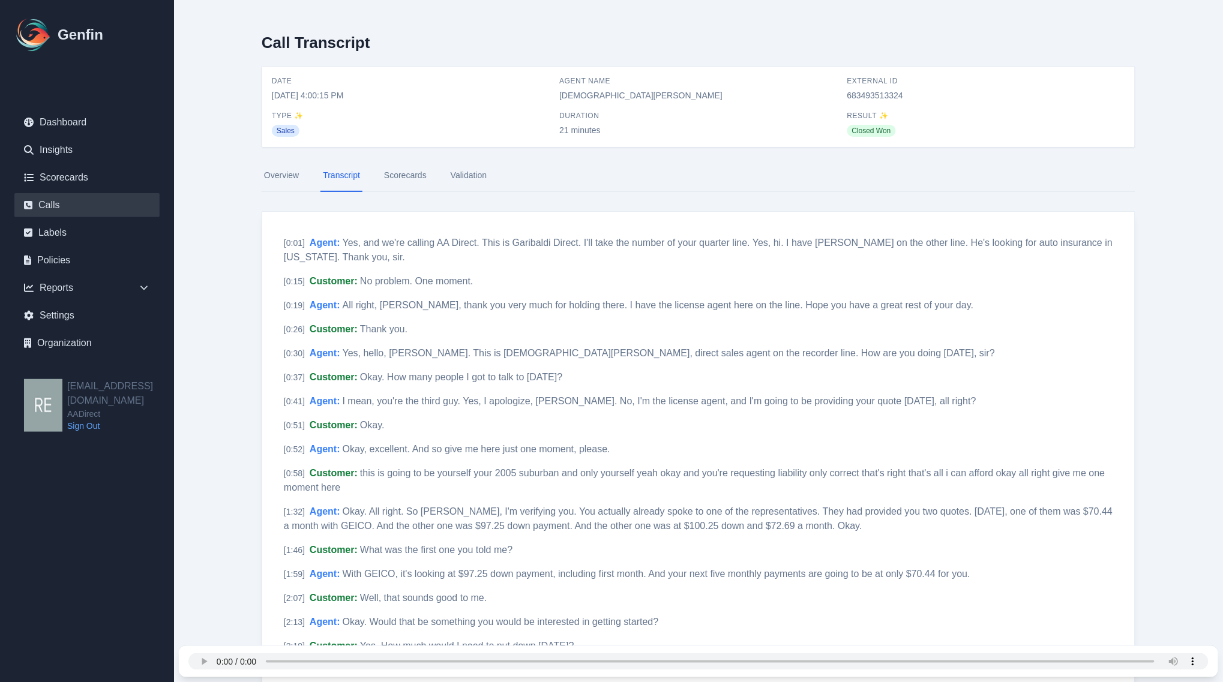
click at [44, 205] on link "Calls" at bounding box center [86, 205] width 145 height 24
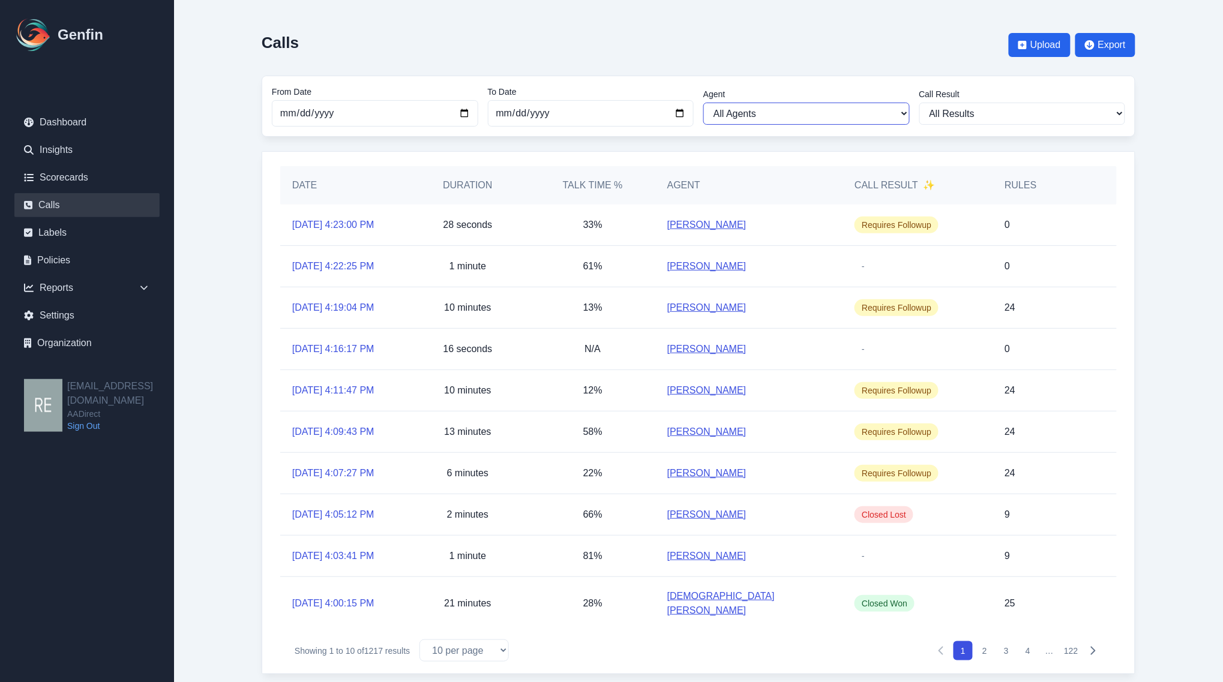
click at [835, 112] on select "All Agents Ana Martinez Angela Barnett Annaly Castillo Anselmo Doria Antonio Va…" at bounding box center [806, 114] width 206 height 22
select select "Jesus Garibaldi"
click at [703, 103] on select "All Agents Ana Martinez Angela Barnett Annaly Castillo Anselmo Doria Antonio Va…" at bounding box center [806, 114] width 206 height 22
select select "Jesus Garibaldi"
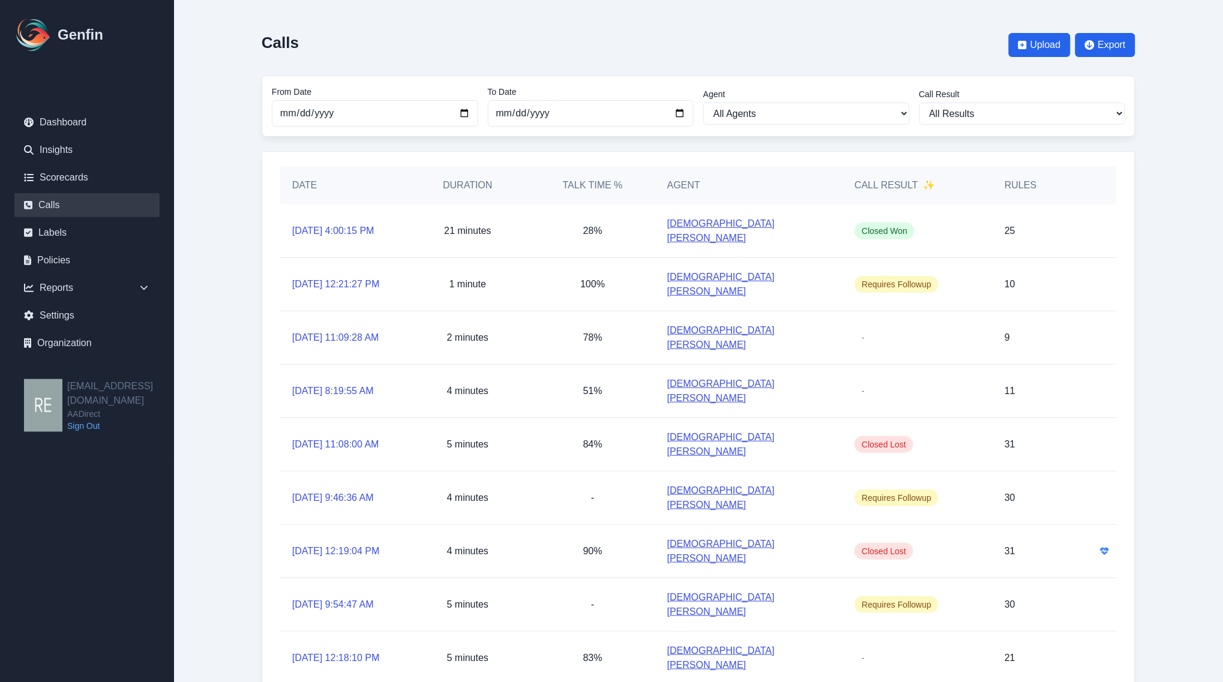
click at [716, 220] on link "Jesus Garibaldi" at bounding box center [748, 231] width 163 height 29
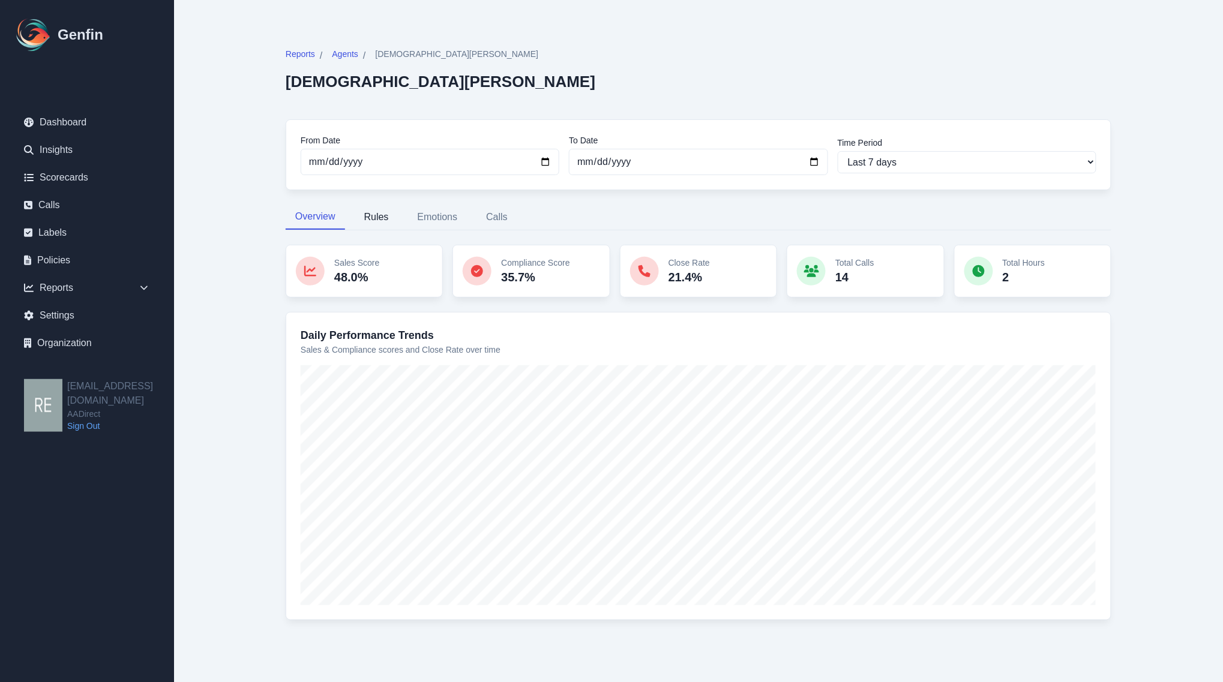
click at [386, 216] on button "Rules" at bounding box center [377, 217] width 44 height 25
select select "181"
select select "200"
select select "1259"
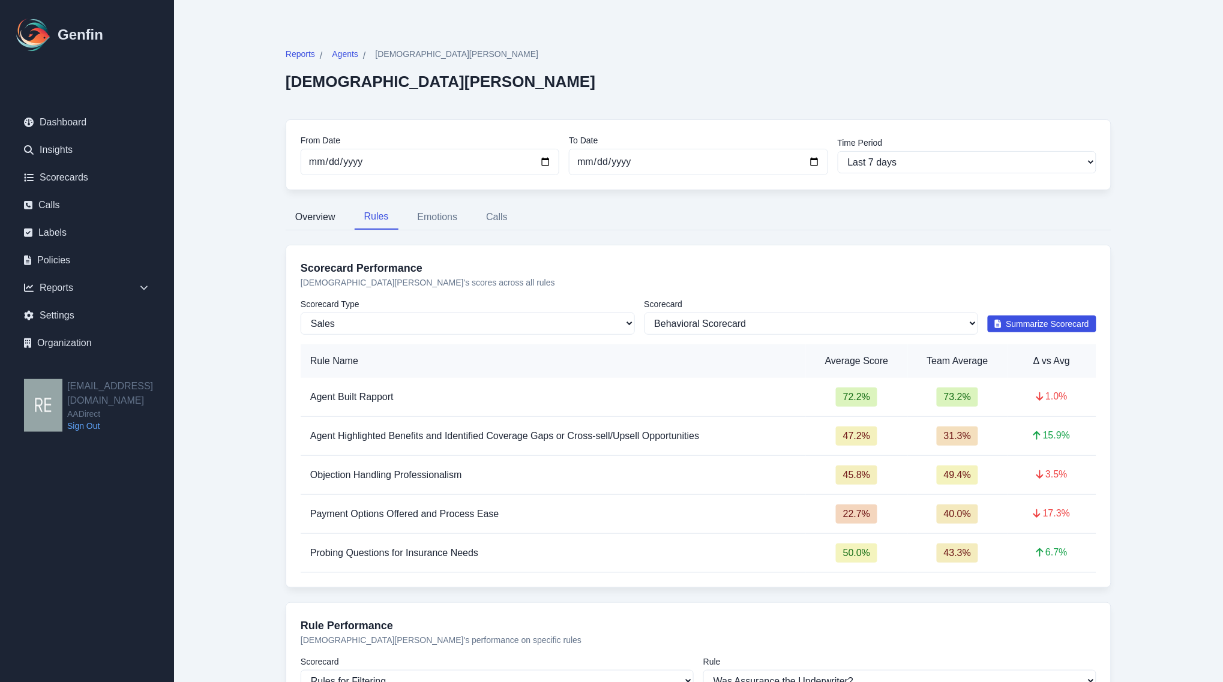
click at [313, 222] on button "Overview" at bounding box center [315, 217] width 59 height 25
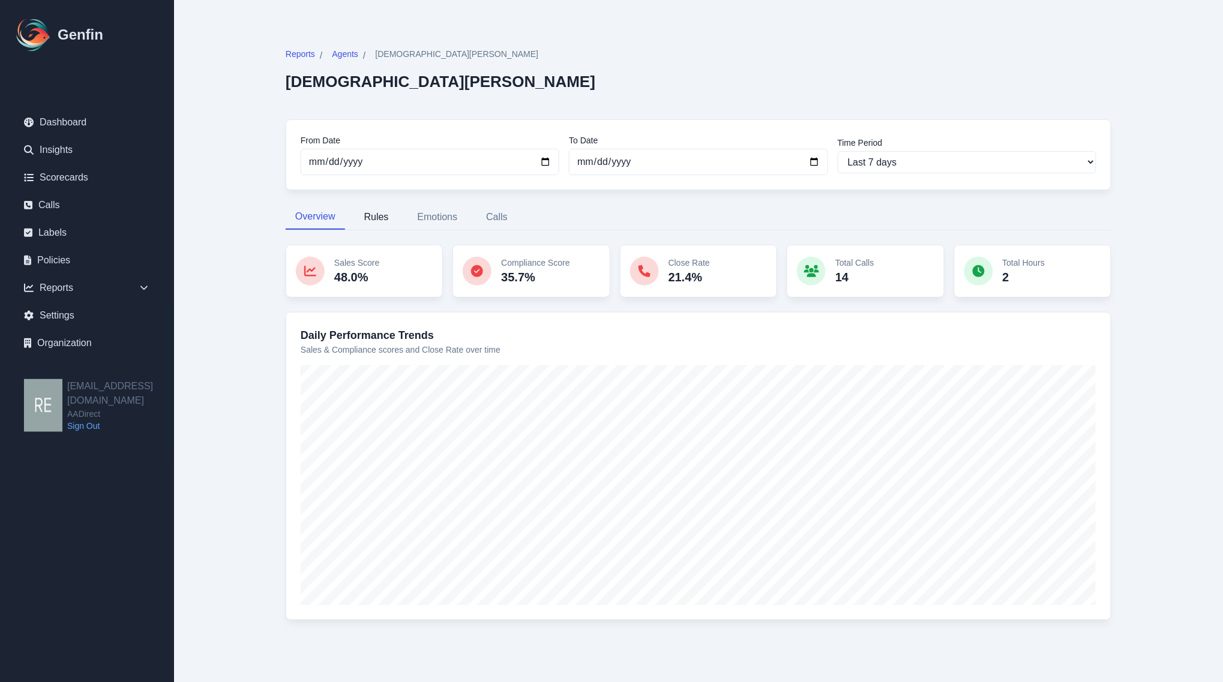
click at [370, 217] on button "Rules" at bounding box center [377, 217] width 44 height 25
select select "181"
select select "200"
select select "1259"
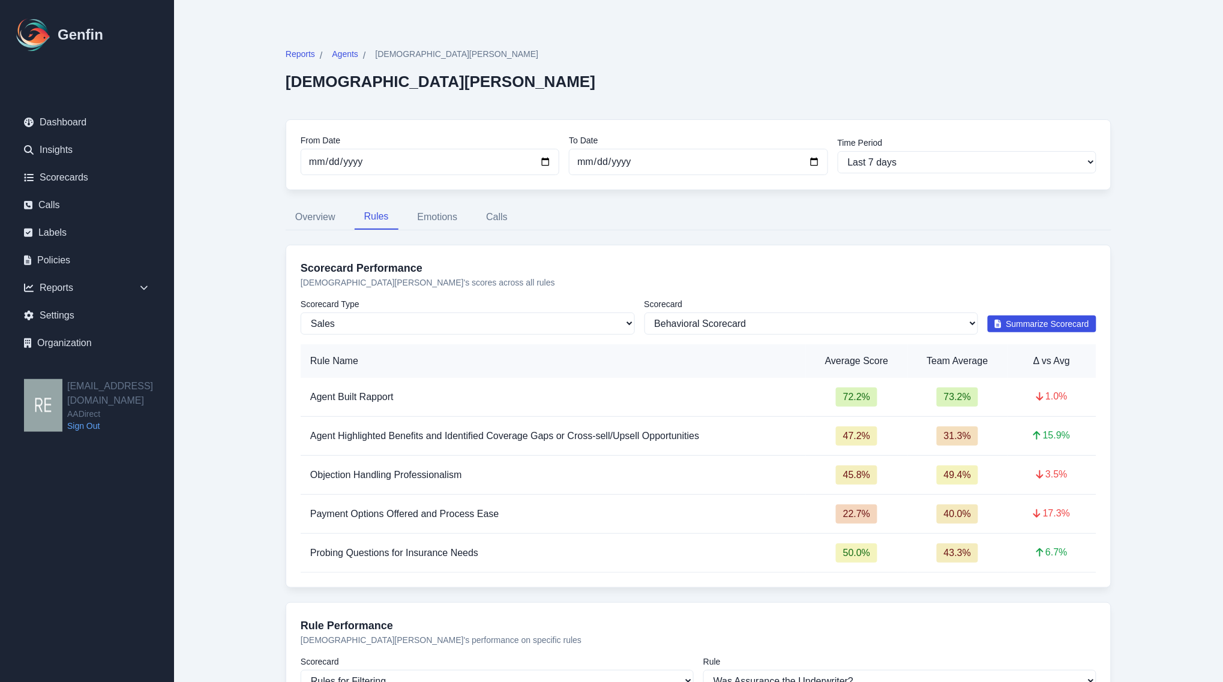
click at [1068, 324] on span "Summarize Scorecard" at bounding box center [1047, 324] width 83 height 12
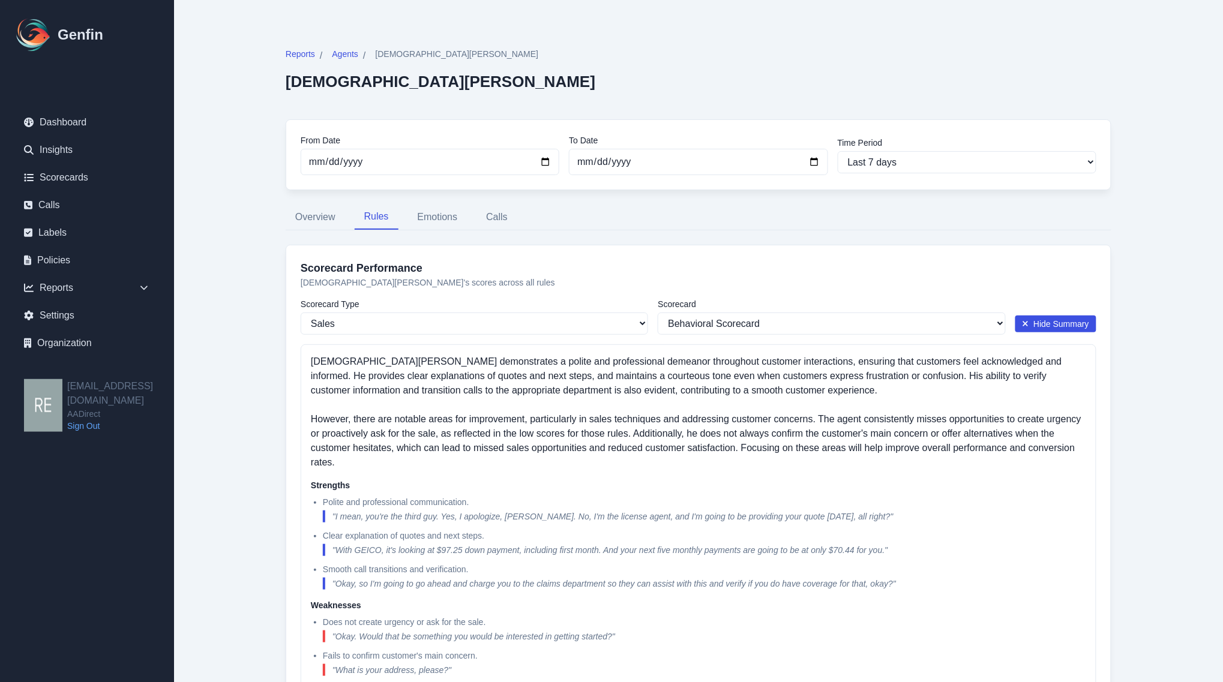
scroll to position [75, 0]
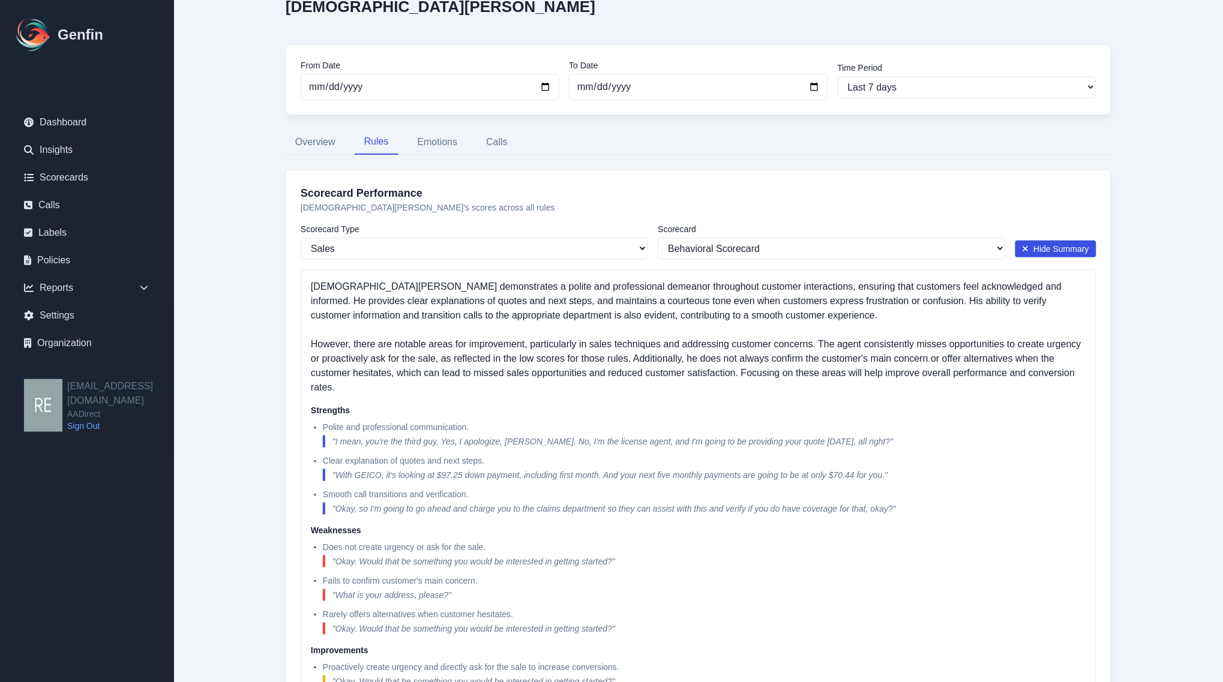
click at [380, 145] on button "Rules" at bounding box center [377, 142] width 44 height 25
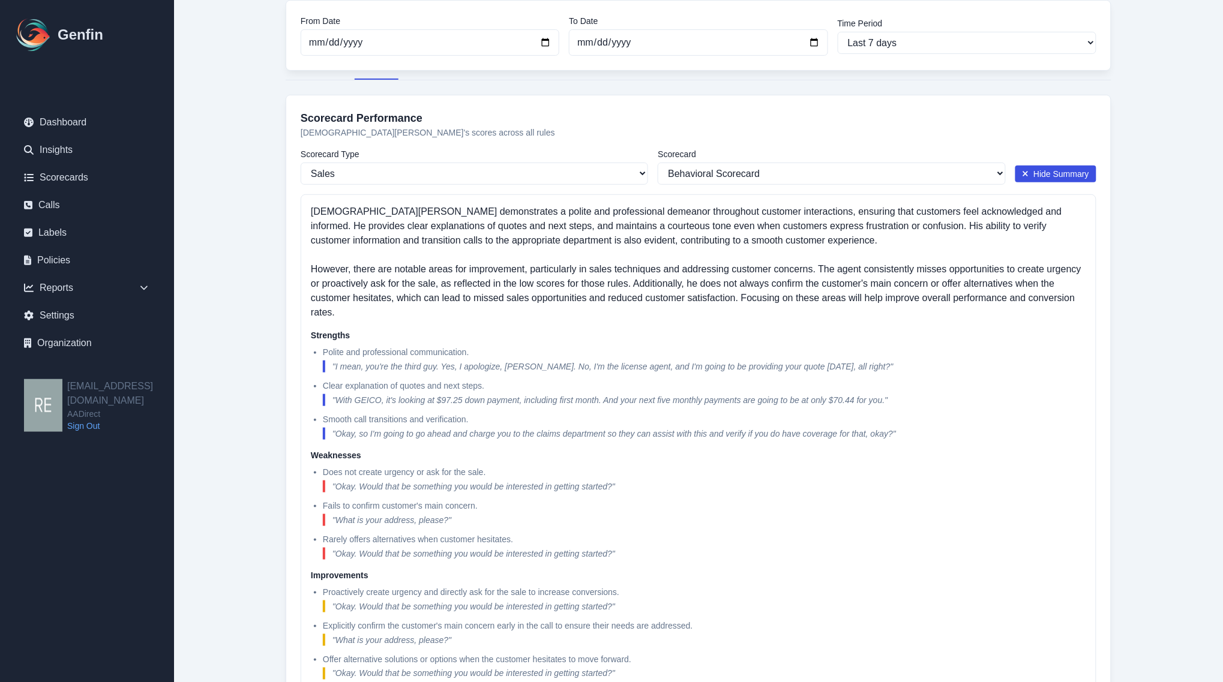
scroll to position [0, 0]
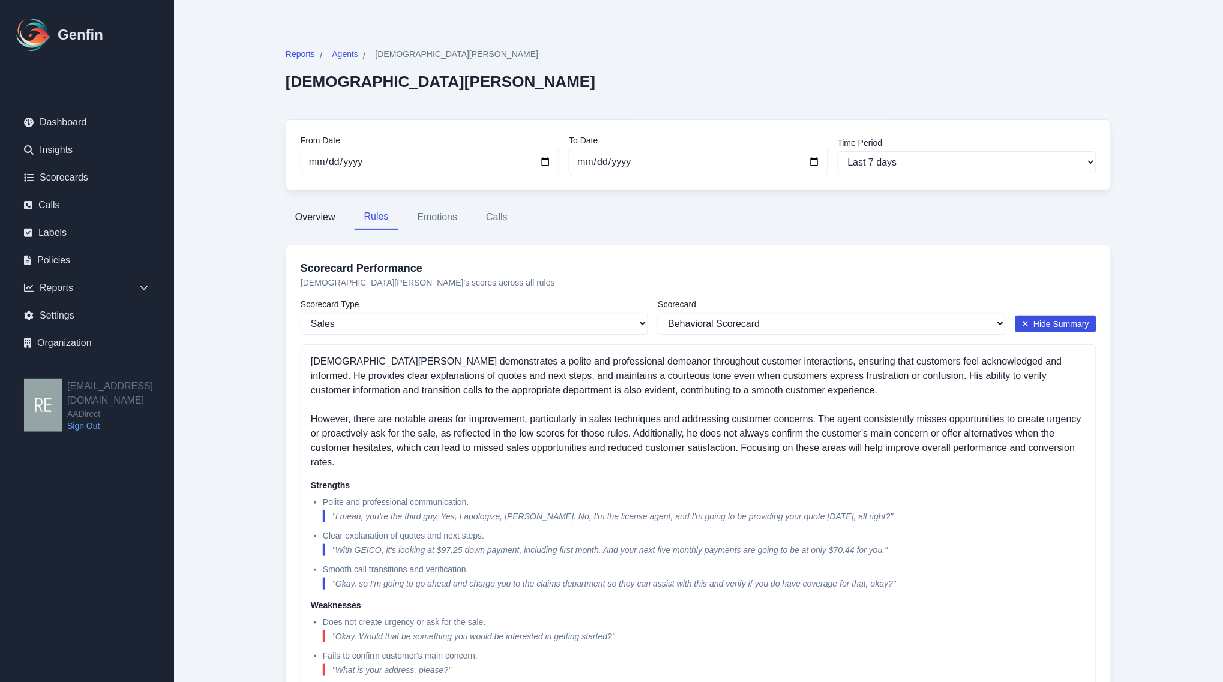
click at [312, 219] on button "Overview" at bounding box center [315, 217] width 59 height 25
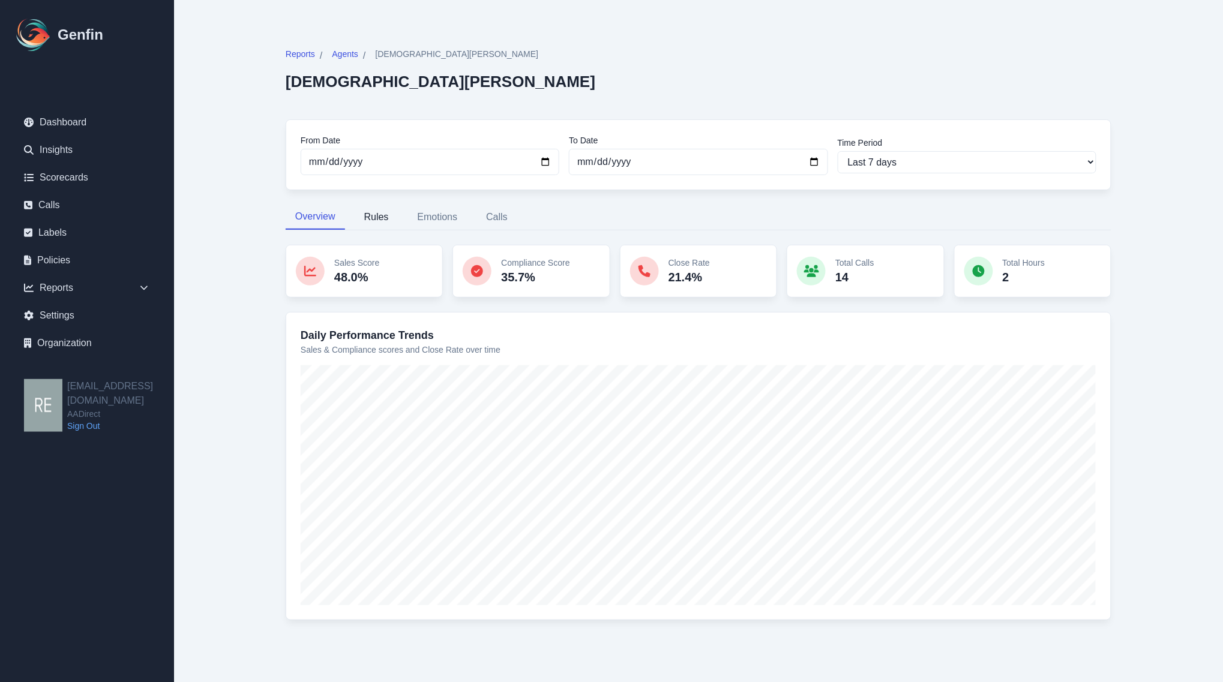
click at [382, 217] on button "Rules" at bounding box center [377, 217] width 44 height 25
select select "181"
select select "200"
select select "1259"
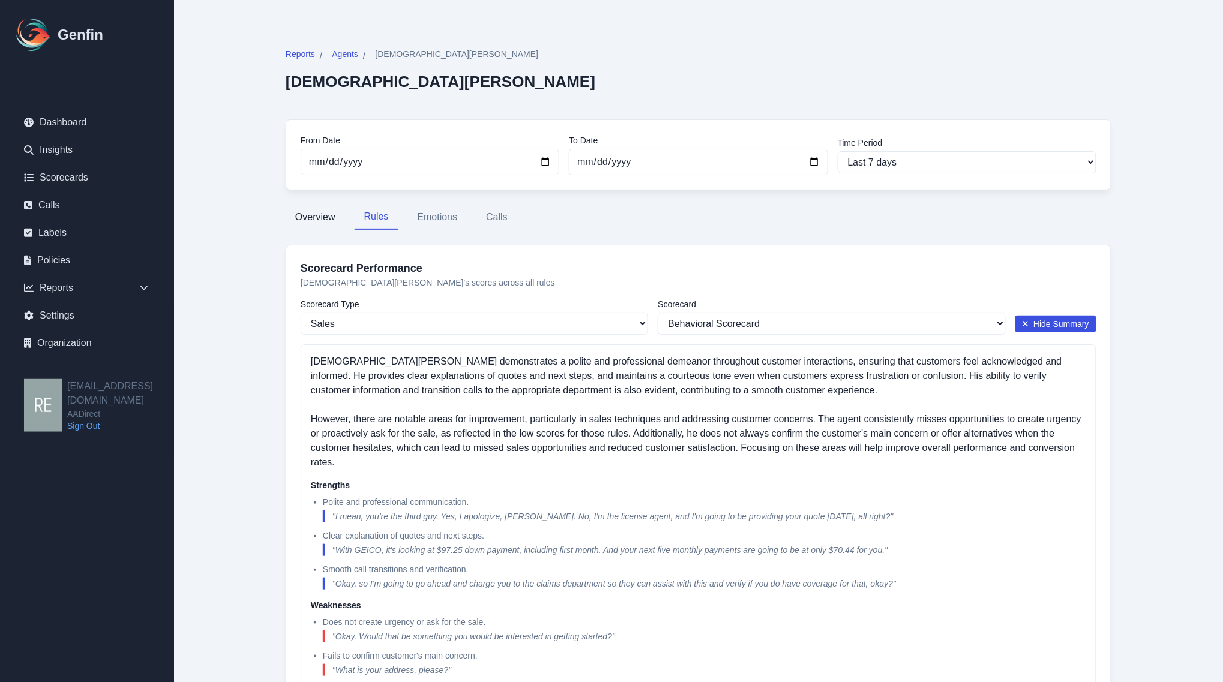
click at [316, 220] on button "Overview" at bounding box center [315, 217] width 59 height 25
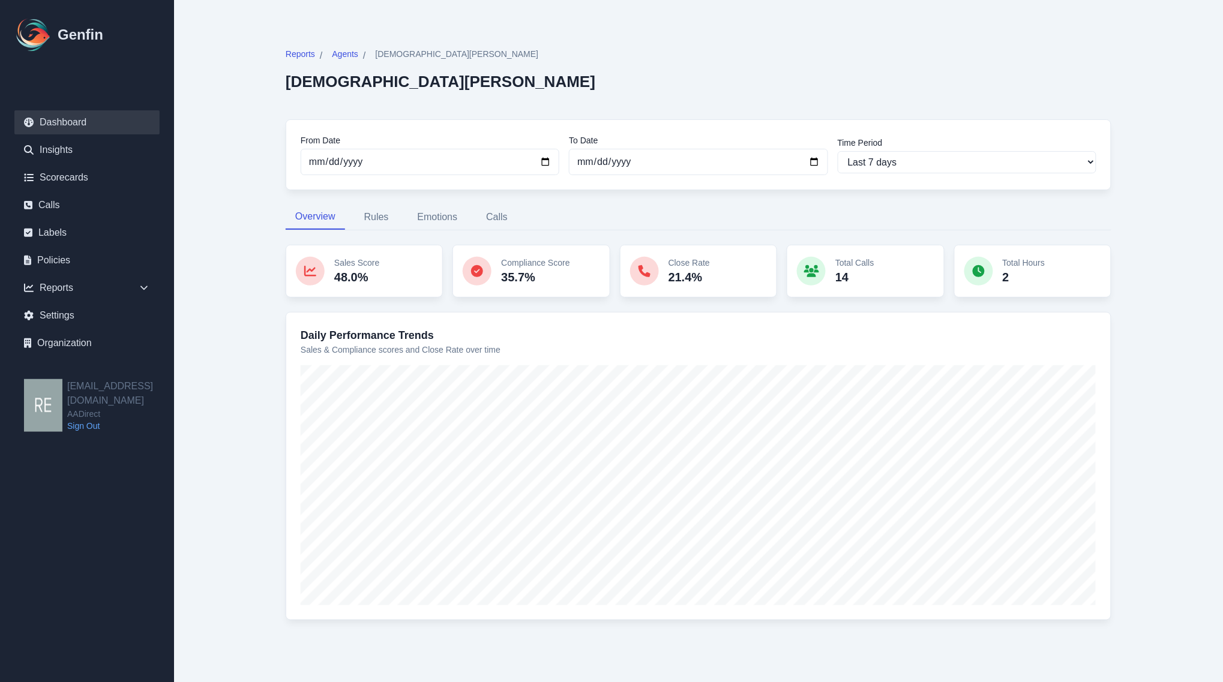
click at [77, 122] on link "Dashboard" at bounding box center [86, 122] width 145 height 24
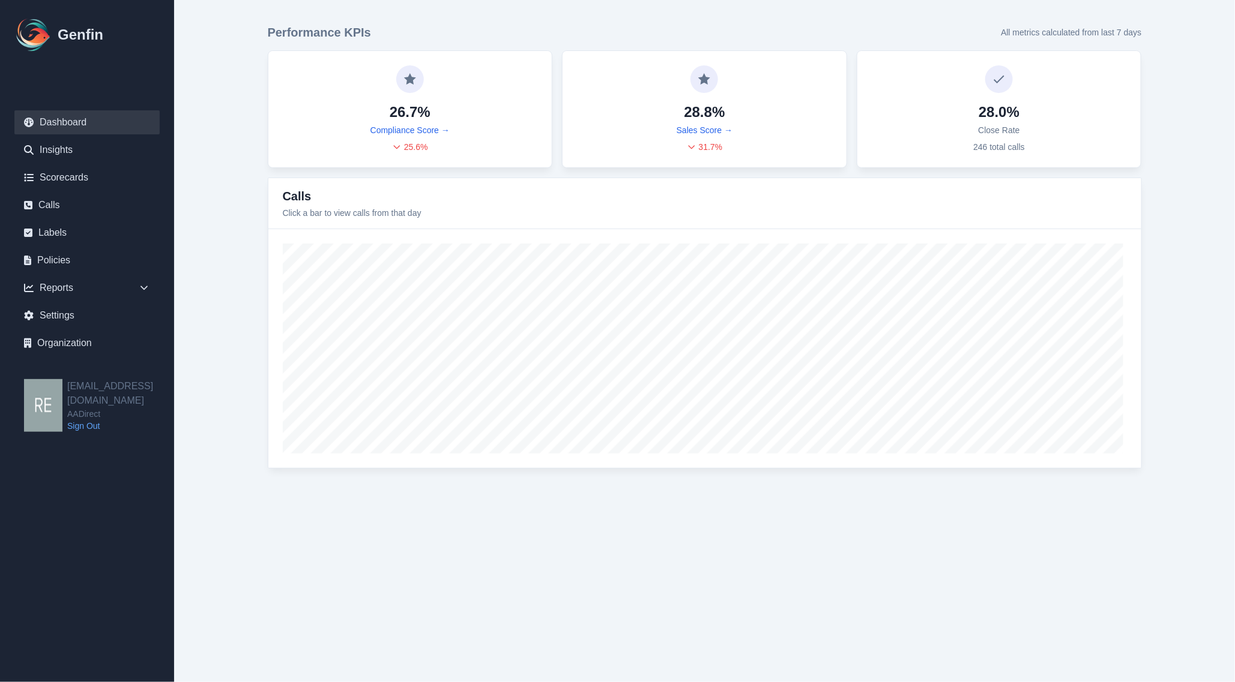
drag, startPoint x: 1143, startPoint y: 561, endPoint x: 1176, endPoint y: 542, distance: 38.2
click at [1144, 493] on html "Genfin Dashboard Insights Scorecards Calls Labels Policies Reports Sales Compli…" at bounding box center [617, 246] width 1235 height 493
click at [73, 283] on div "Reports" at bounding box center [86, 288] width 145 height 24
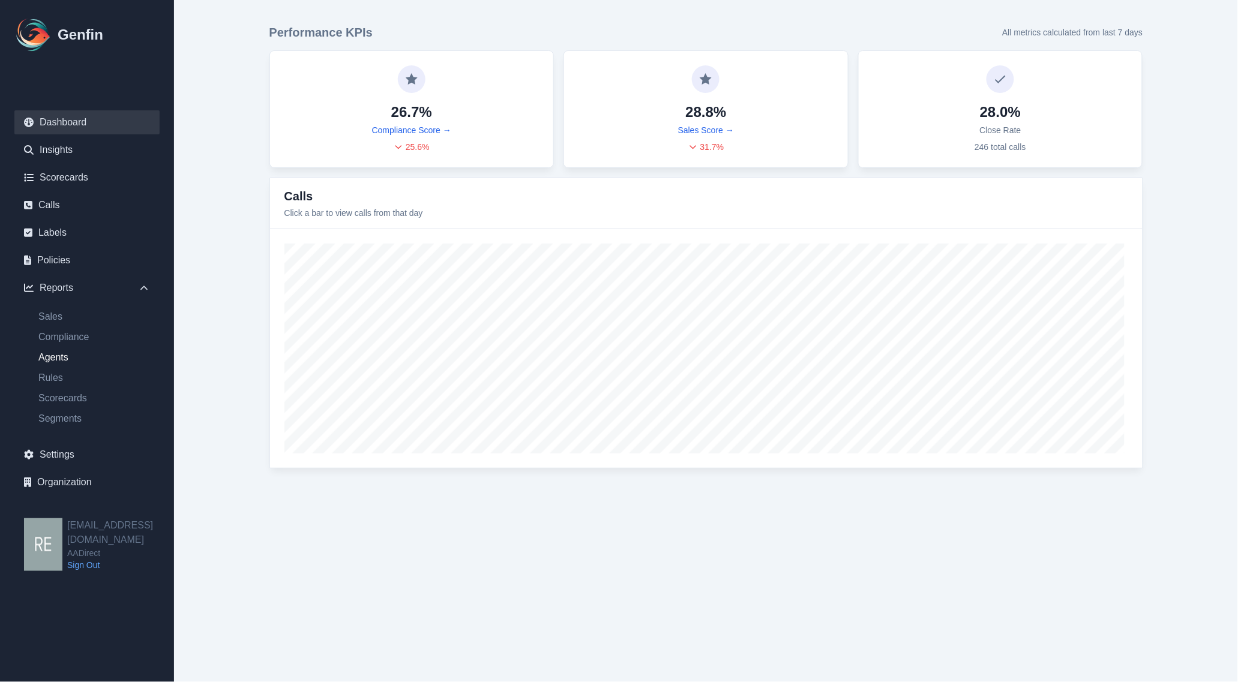
click at [61, 361] on link "Agents" at bounding box center [94, 357] width 131 height 14
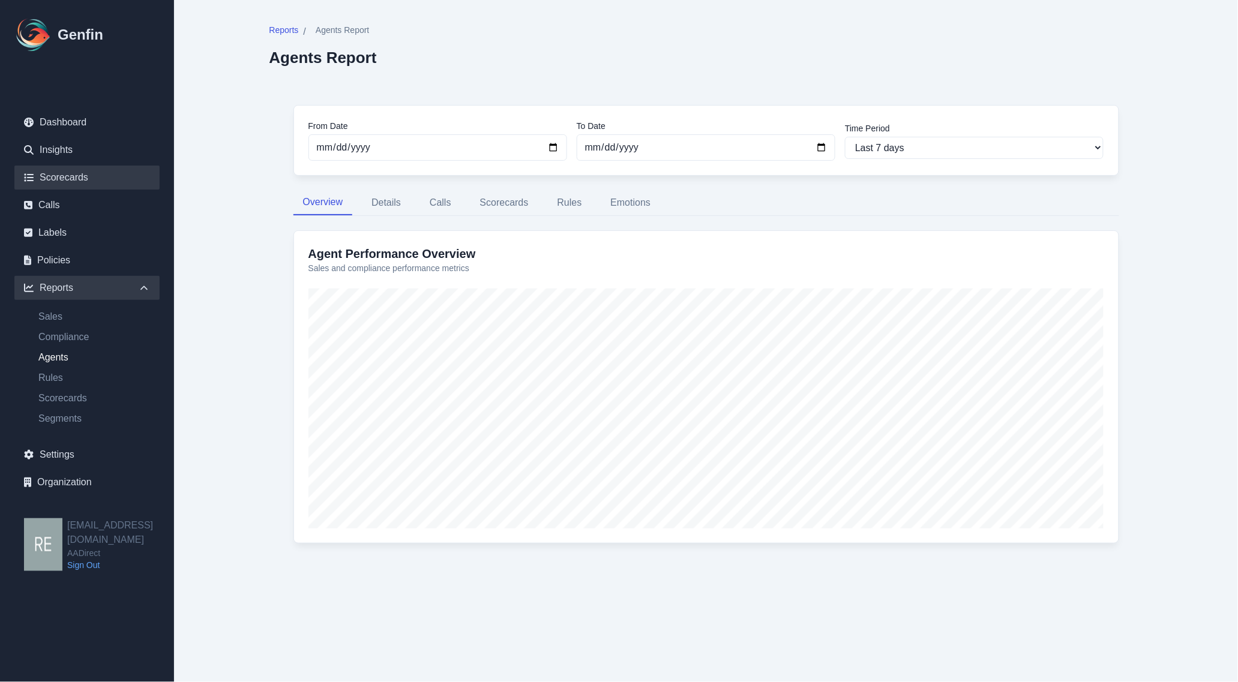
click at [73, 180] on link "Scorecards" at bounding box center [86, 178] width 145 height 24
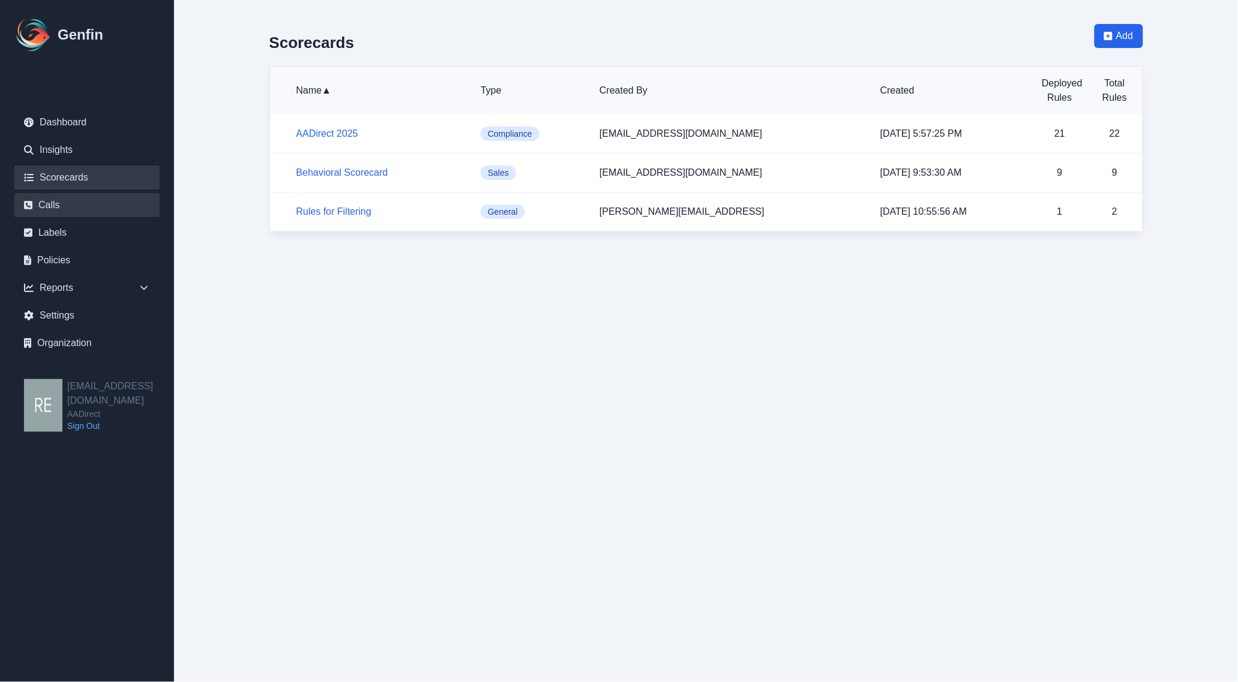
click at [34, 202] on link "Calls" at bounding box center [86, 205] width 145 height 24
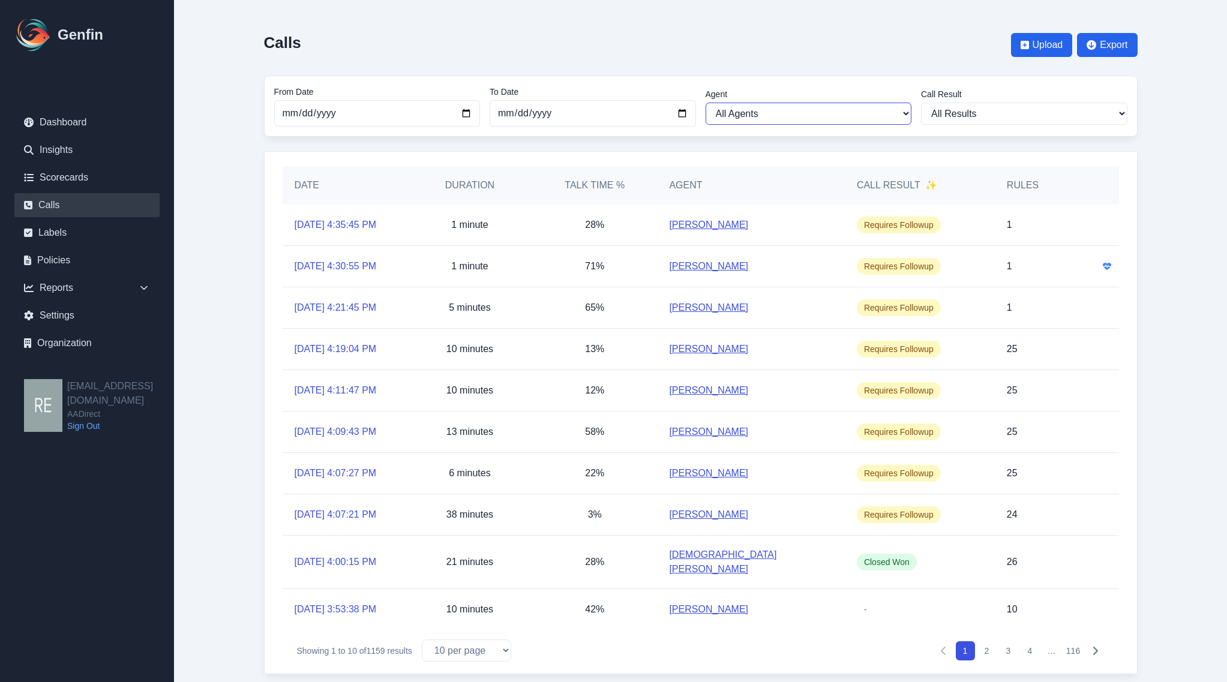
click at [827, 118] on select "All Agents Ana Martinez Angela Barnett Annaly Castillo Anselmo Doria Antonio Va…" at bounding box center [809, 114] width 206 height 22
select select "Angela Barnett"
click at [706, 103] on select "All Agents Ana Martinez Angela Barnett Annaly Castillo Anselmo Doria Antonio Va…" at bounding box center [809, 114] width 206 height 22
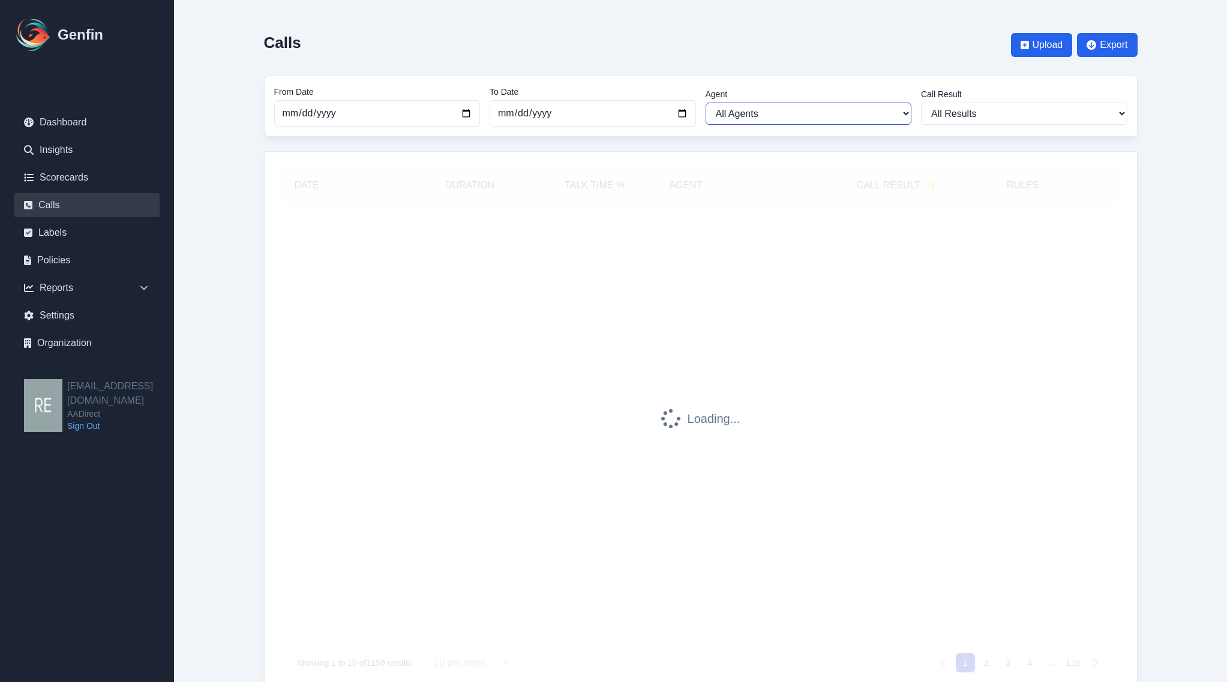
select select "Angela Barnett"
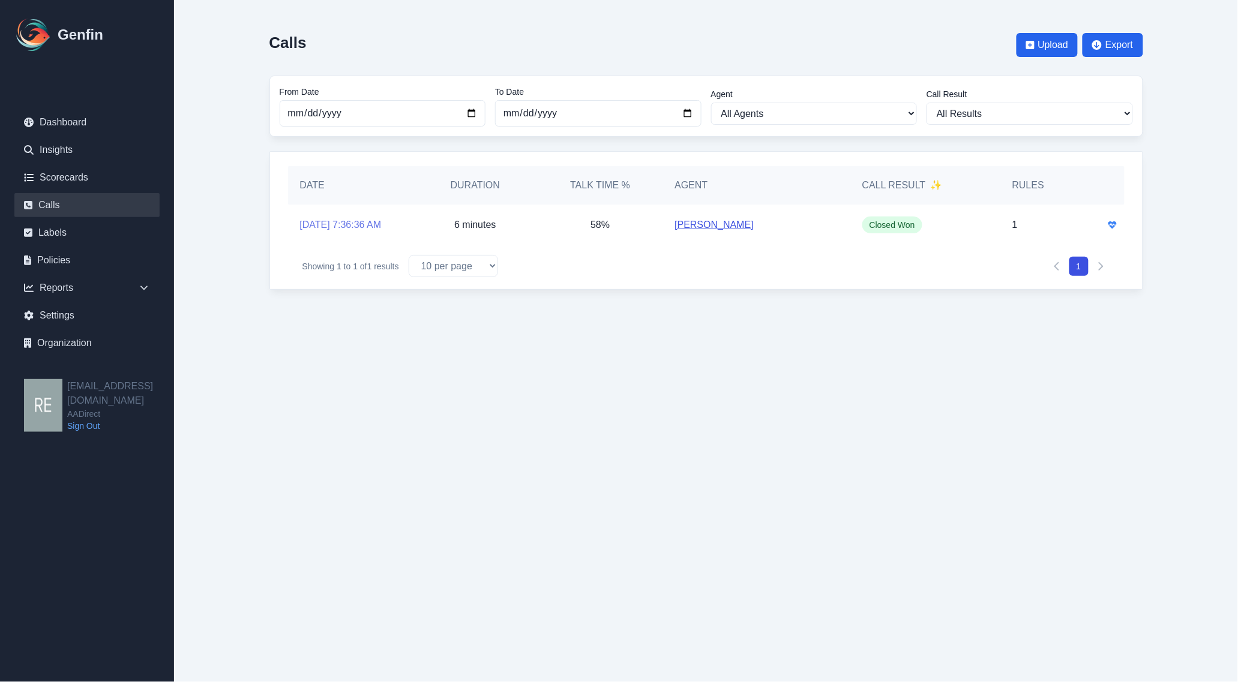
click at [343, 226] on link "9/4/2025, 7:36:36 AM" at bounding box center [341, 225] width 82 height 14
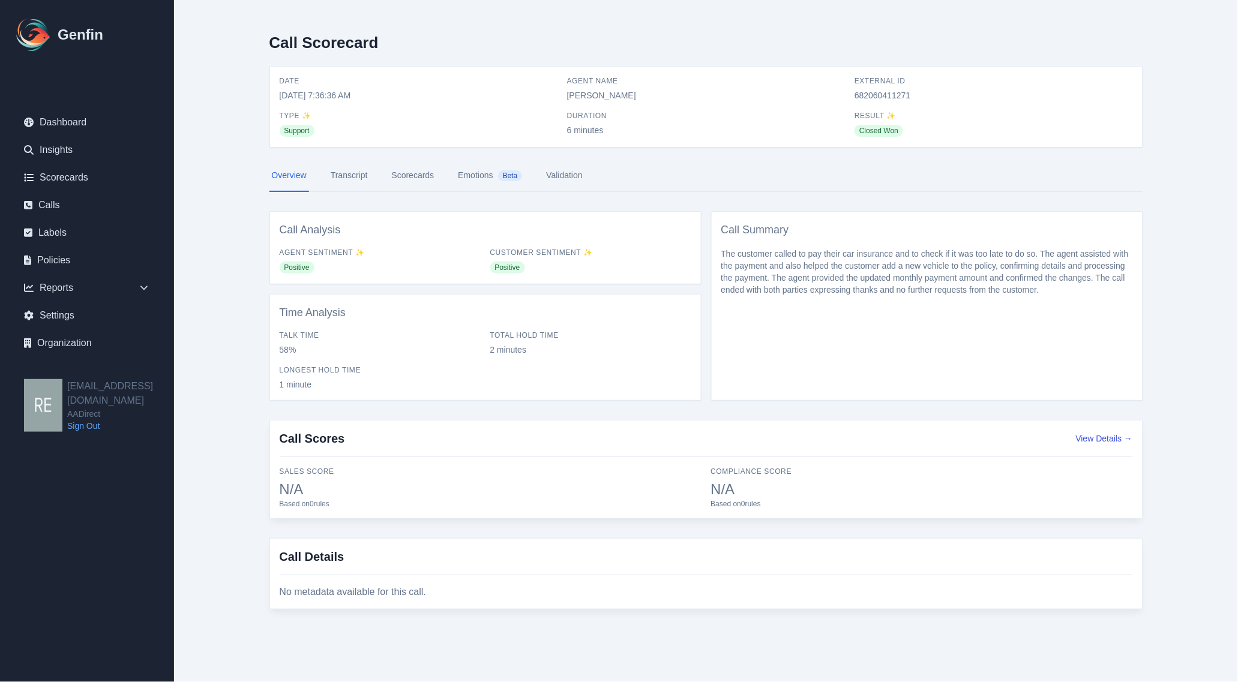
click at [363, 177] on link "Transcript" at bounding box center [349, 176] width 42 height 32
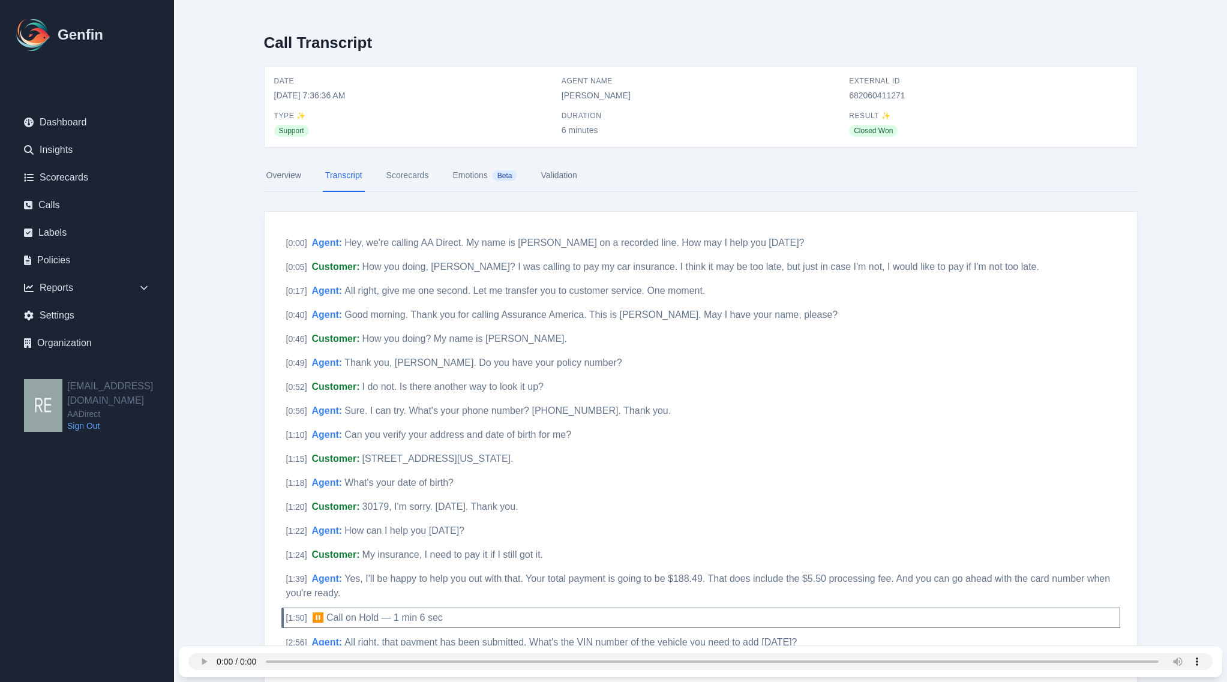
drag, startPoint x: 556, startPoint y: 97, endPoint x: 626, endPoint y: 91, distance: 70.5
click at [626, 91] on div "Date 9/4/2025, 7:36:36 AM Agent Name Angela Barnett External ID 682060411271 Ty…" at bounding box center [700, 106] width 853 height 61
click at [562, 97] on span "Angela Barnett" at bounding box center [701, 95] width 278 height 12
drag, startPoint x: 551, startPoint y: 97, endPoint x: 626, endPoint y: 94, distance: 75.1
click at [626, 94] on div "Date 9/4/2025, 7:36:36 AM Agent Name Angela Barnett External ID 682060411271 Ty…" at bounding box center [700, 106] width 853 height 61
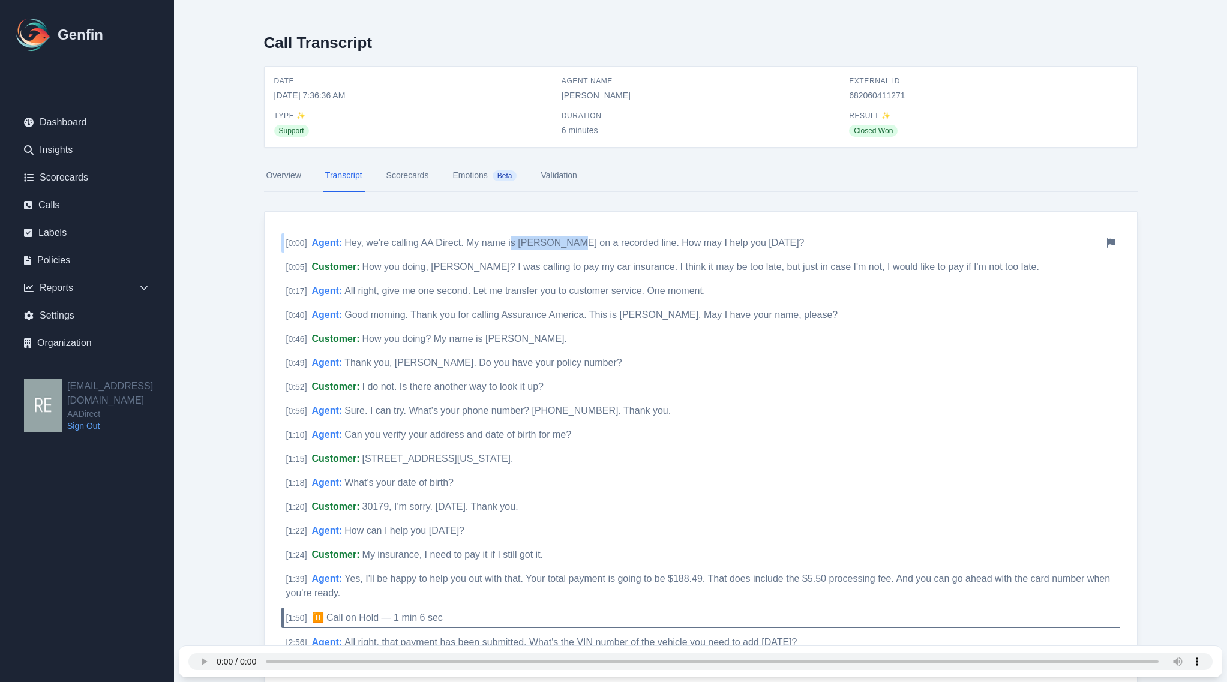
drag, startPoint x: 511, startPoint y: 248, endPoint x: 571, endPoint y: 247, distance: 60.6
click at [571, 247] on span "Hey, we're calling AA Direct. My name is Velma Marin on a recorded line. How ma…" at bounding box center [574, 243] width 460 height 10
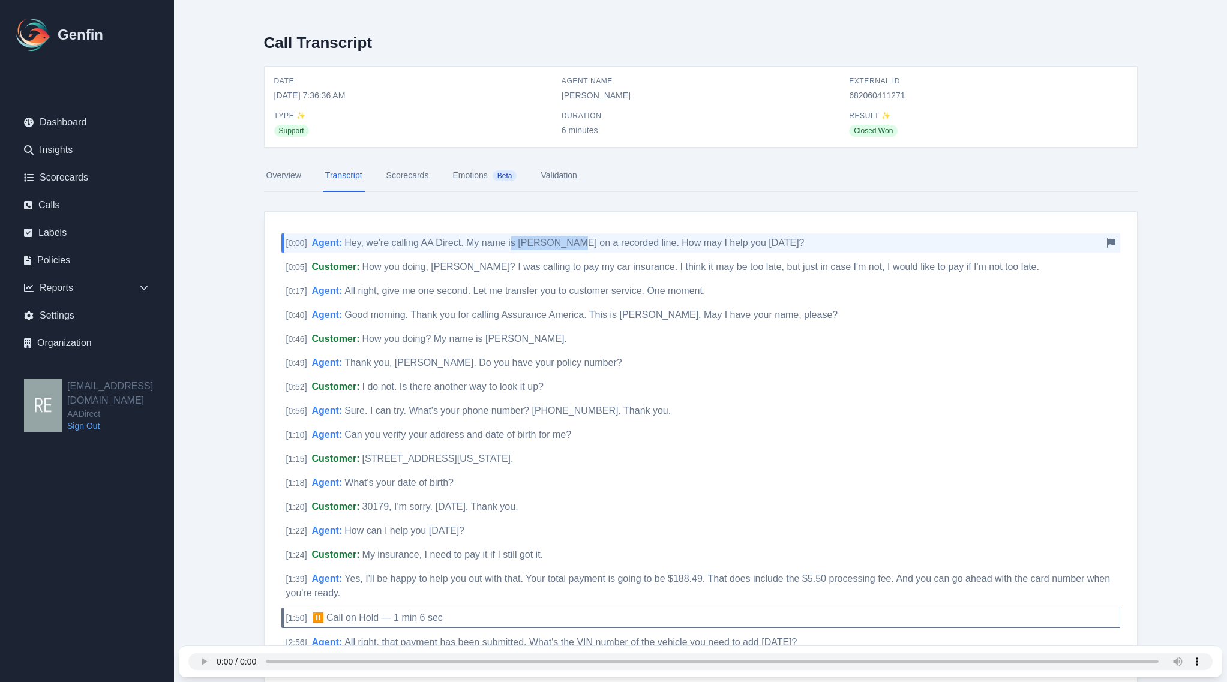
click at [541, 249] on div "[ 0:00 ] Agent : Hey, we're calling AA Direct. My name is Velma Marin on a reco…" at bounding box center [700, 242] width 839 height 19
drag, startPoint x: 559, startPoint y: 95, endPoint x: 627, endPoint y: 97, distance: 68.5
click at [627, 97] on div "Date 9/4/2025, 7:36:36 AM Agent Name Angela Barnett External ID 682060411271 Ty…" at bounding box center [700, 106] width 853 height 61
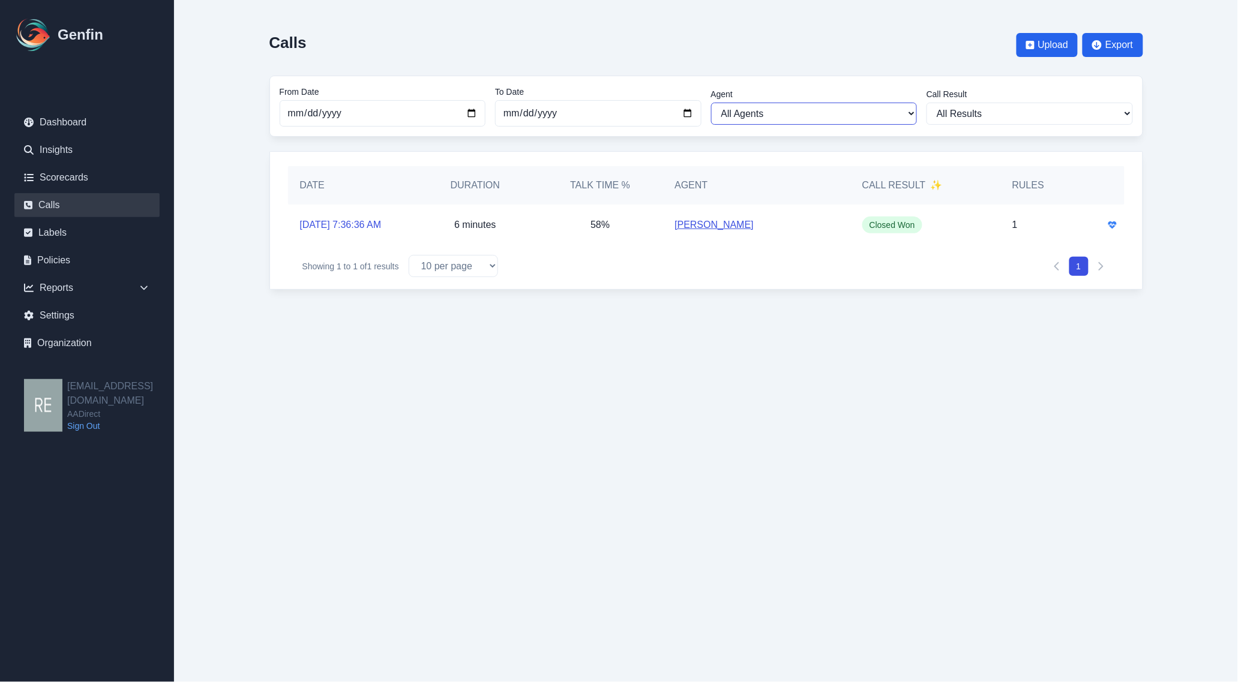
click at [817, 111] on select "All Agents Ana Martinez Angela Barnett Annaly Castillo Anselmo Doria Antonio Va…" at bounding box center [814, 114] width 206 height 22
click at [711, 103] on select "All Agents Ana Martinez Angela Barnett Annaly Castillo Anselmo Doria Antonio Va…" at bounding box center [814, 114] width 206 height 22
select select "Diana Barao"
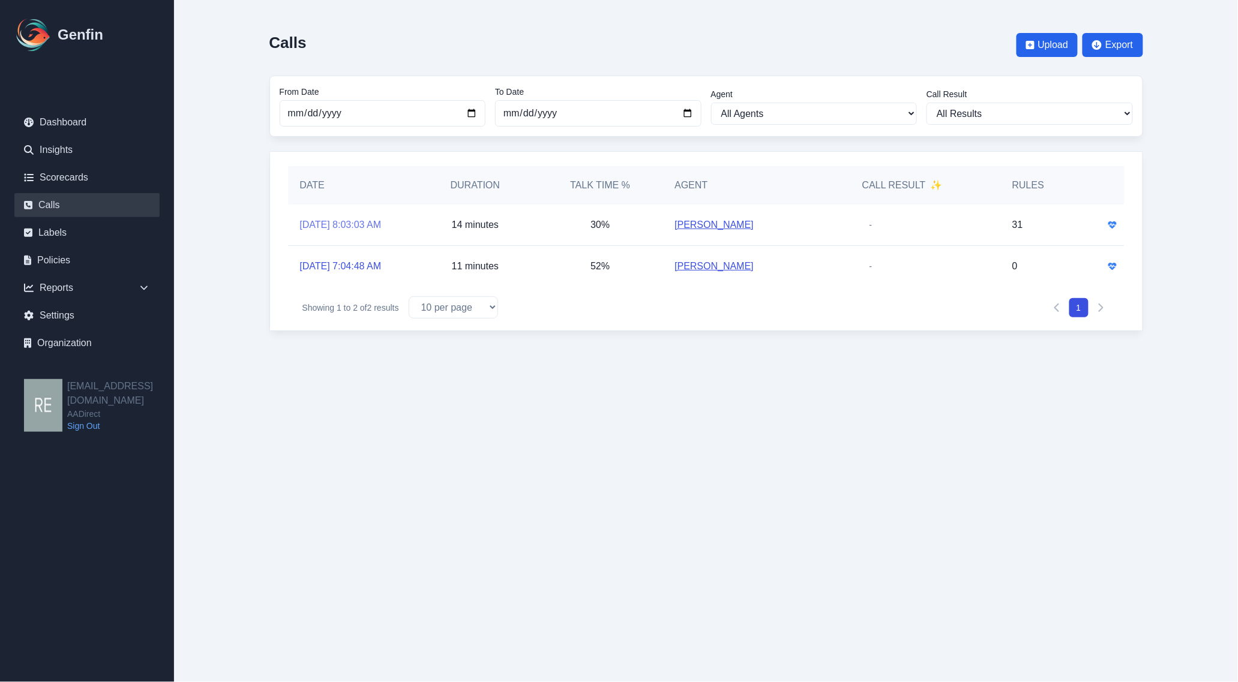
click at [355, 224] on link "9/18/2025, 8:03:03 AM" at bounding box center [341, 225] width 82 height 14
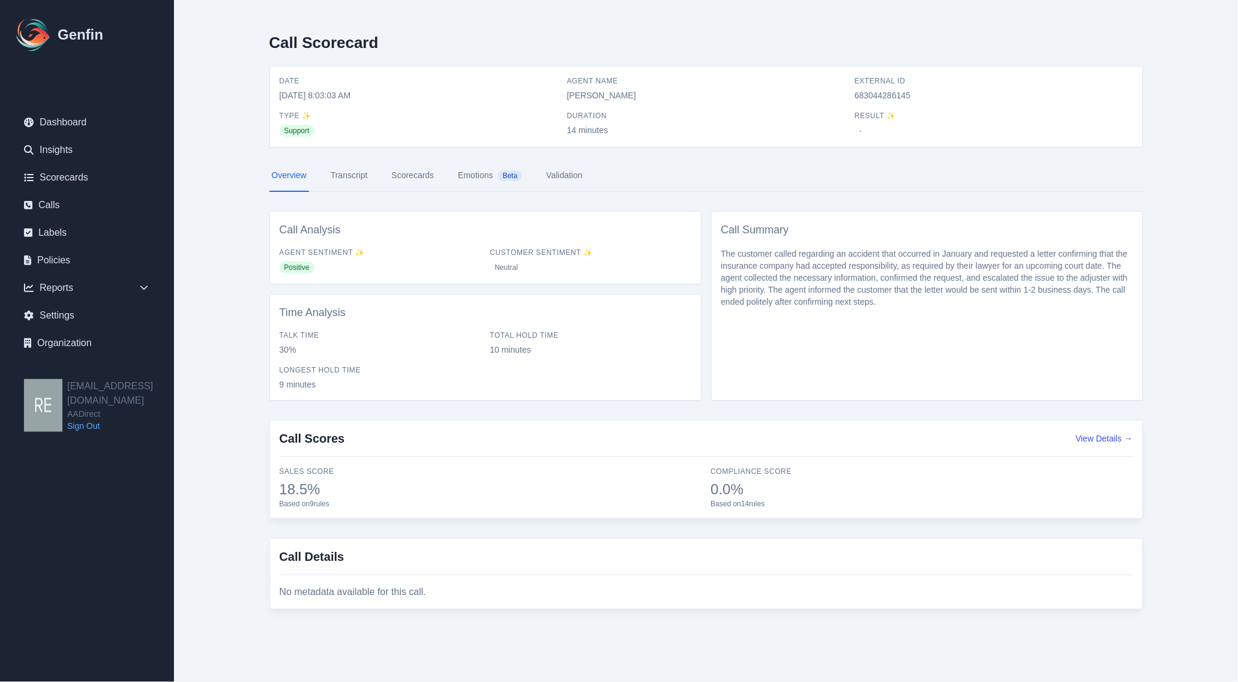
click at [409, 178] on link "Scorecards" at bounding box center [413, 176] width 47 height 32
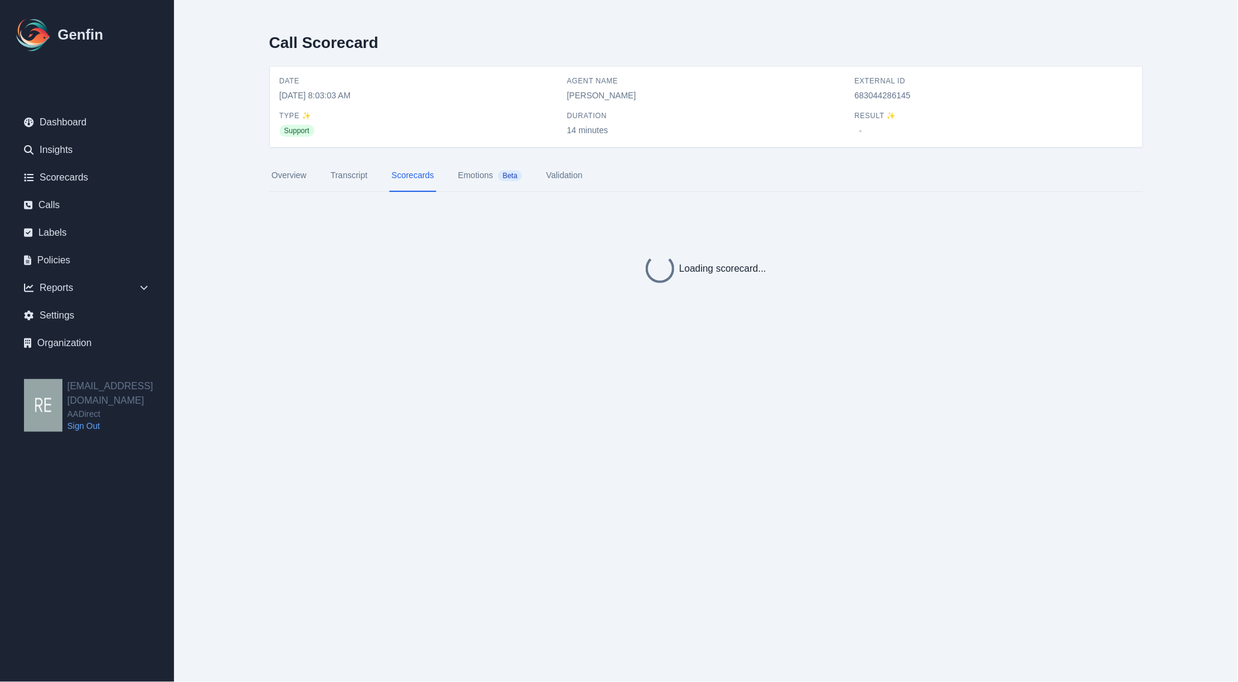
click at [365, 177] on link "Transcript" at bounding box center [349, 176] width 42 height 32
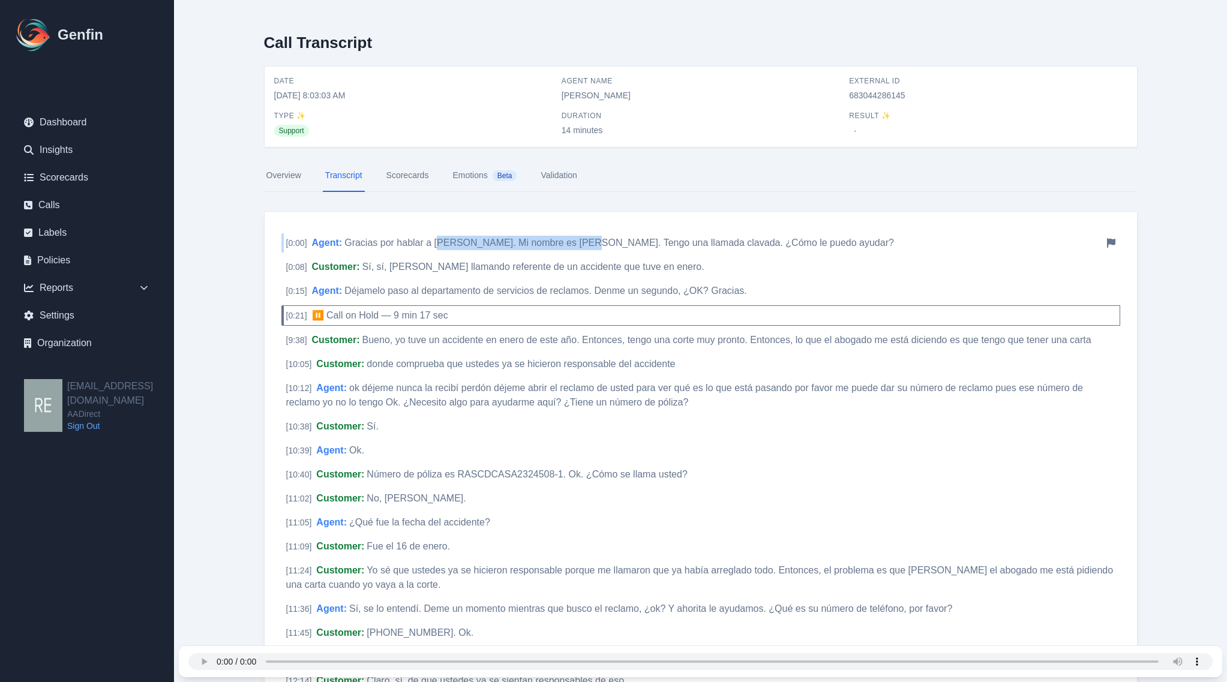
drag, startPoint x: 439, startPoint y: 244, endPoint x: 574, endPoint y: 248, distance: 135.7
click at [574, 248] on span "Gracias por hablar a Elizabeth. Mi nombre es Graciela Martínez. Tengo una llama…" at bounding box center [619, 243] width 550 height 10
click at [601, 256] on div "[ 0:00 ] Agent : Gracias por hablar a Elizabeth. Mi nombre es Graciela Martínez…" at bounding box center [700, 656] width 839 height 846
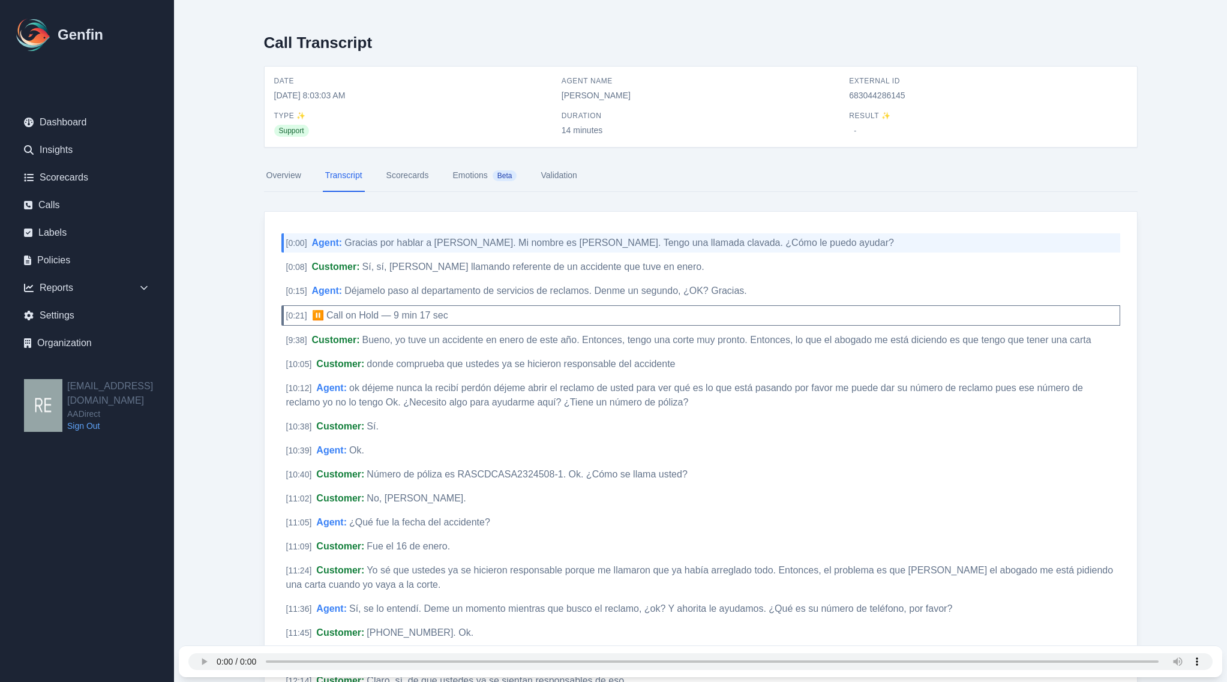
drag, startPoint x: 550, startPoint y: 94, endPoint x: 621, endPoint y: 104, distance: 72.1
click at [621, 104] on div "Date 9/18/2025, 8:03:03 AM Agent Name Diana Barao External ID 683044286145 Type…" at bounding box center [700, 106] width 853 height 61
click at [900, 157] on div "Call Transcript Date 9/18/2025, 8:03:03 AM Agent Name Diana Barao External ID 6…" at bounding box center [701, 584] width 874 height 1120
drag, startPoint x: 550, startPoint y: 95, endPoint x: 651, endPoint y: 94, distance: 101.4
click at [651, 94] on div "Date 9/18/2025, 8:03:03 AM Agent Name Diana Barao External ID 683044286145 Type…" at bounding box center [700, 106] width 853 height 61
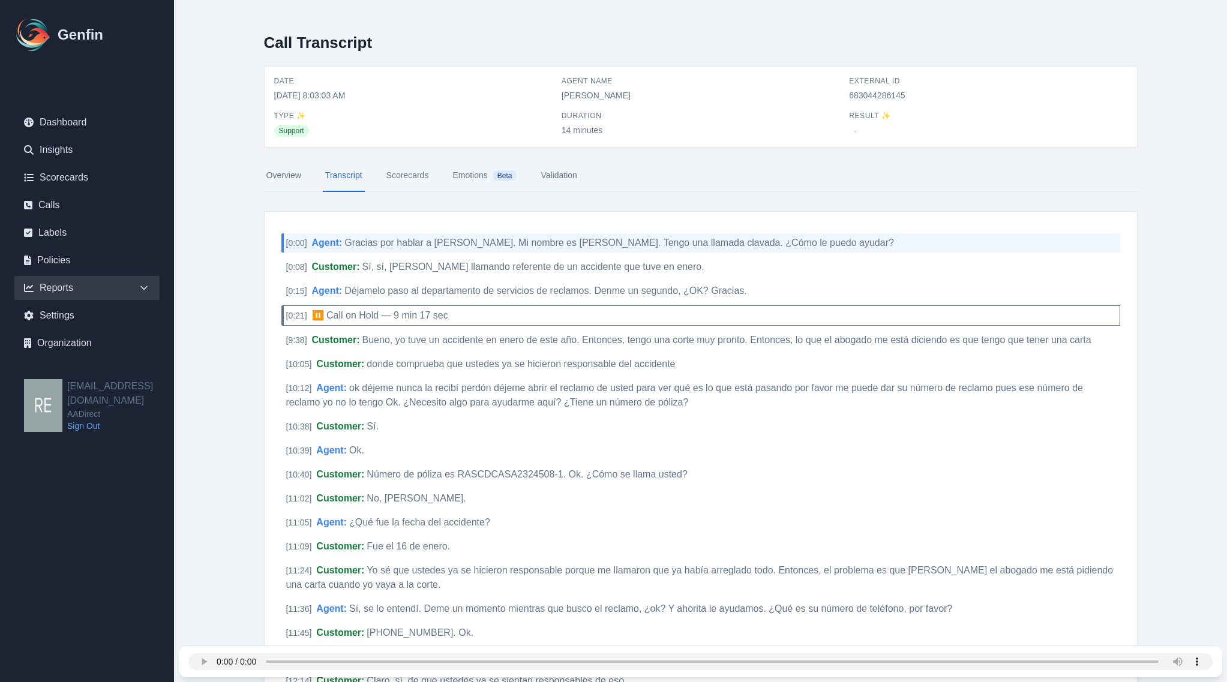
click at [143, 287] on icon at bounding box center [144, 288] width 12 height 12
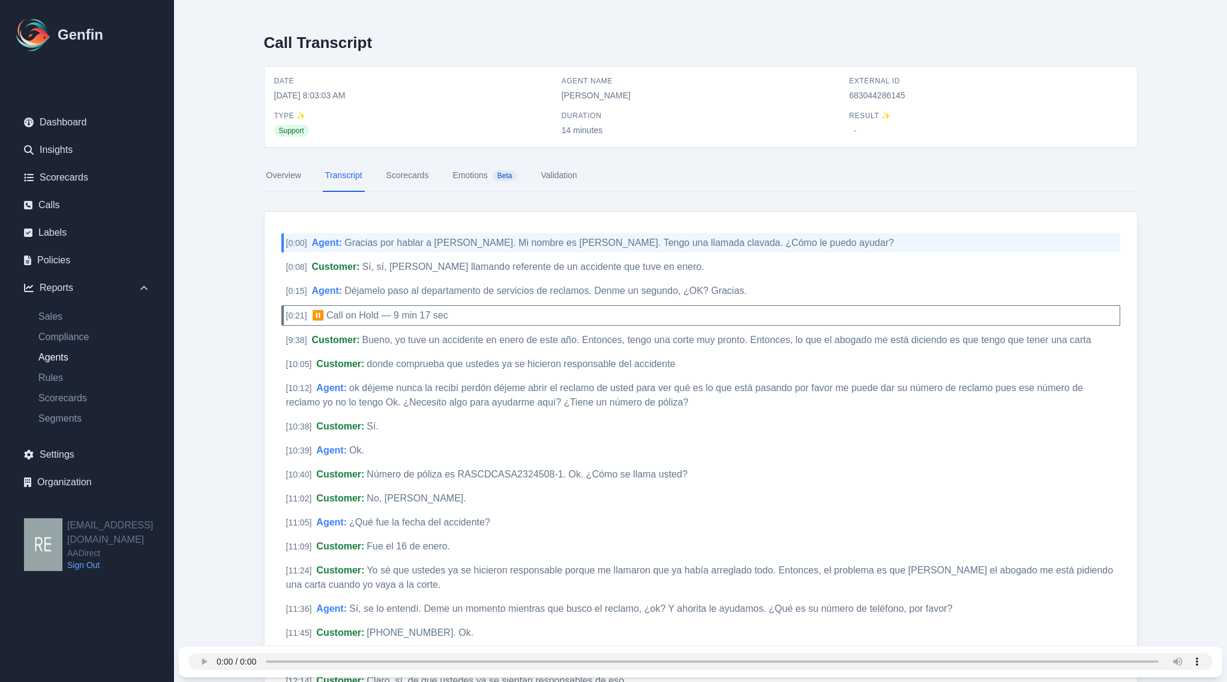
click at [61, 352] on link "Agents" at bounding box center [94, 357] width 131 height 14
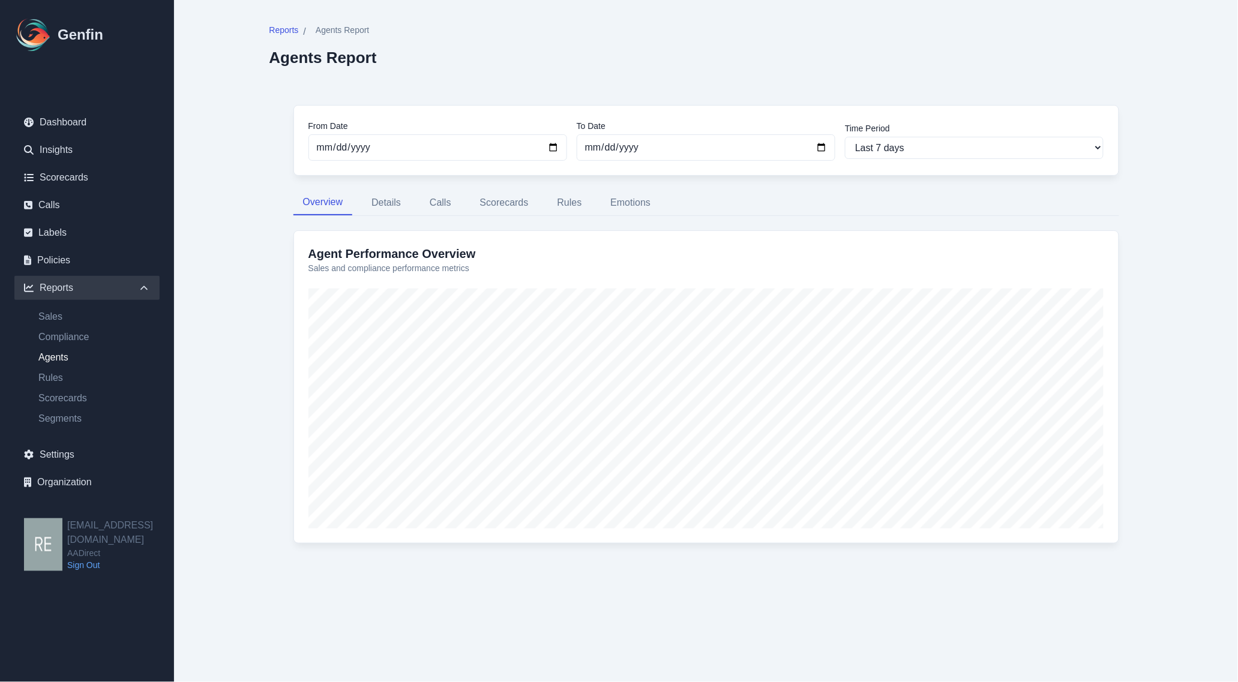
click at [1223, 606] on html "Genfin Dashboard Insights Scorecards Calls Labels Policies Reports Sales Compli…" at bounding box center [619, 303] width 1238 height 606
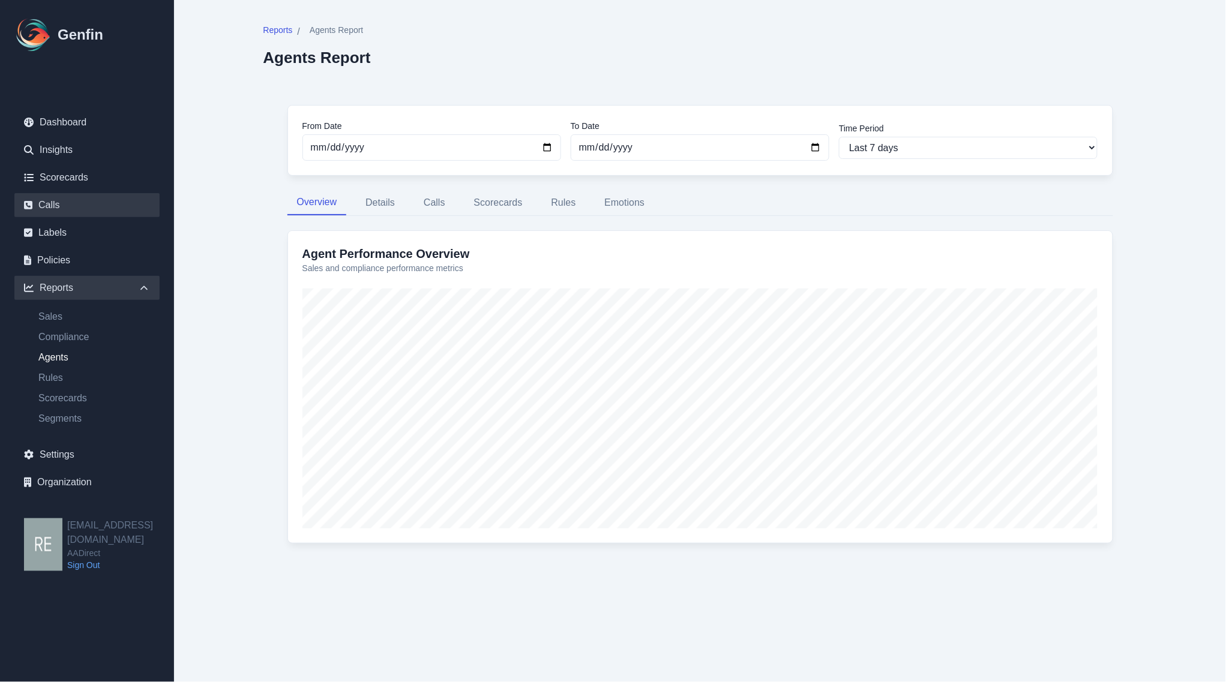
click at [66, 200] on link "Calls" at bounding box center [86, 205] width 145 height 24
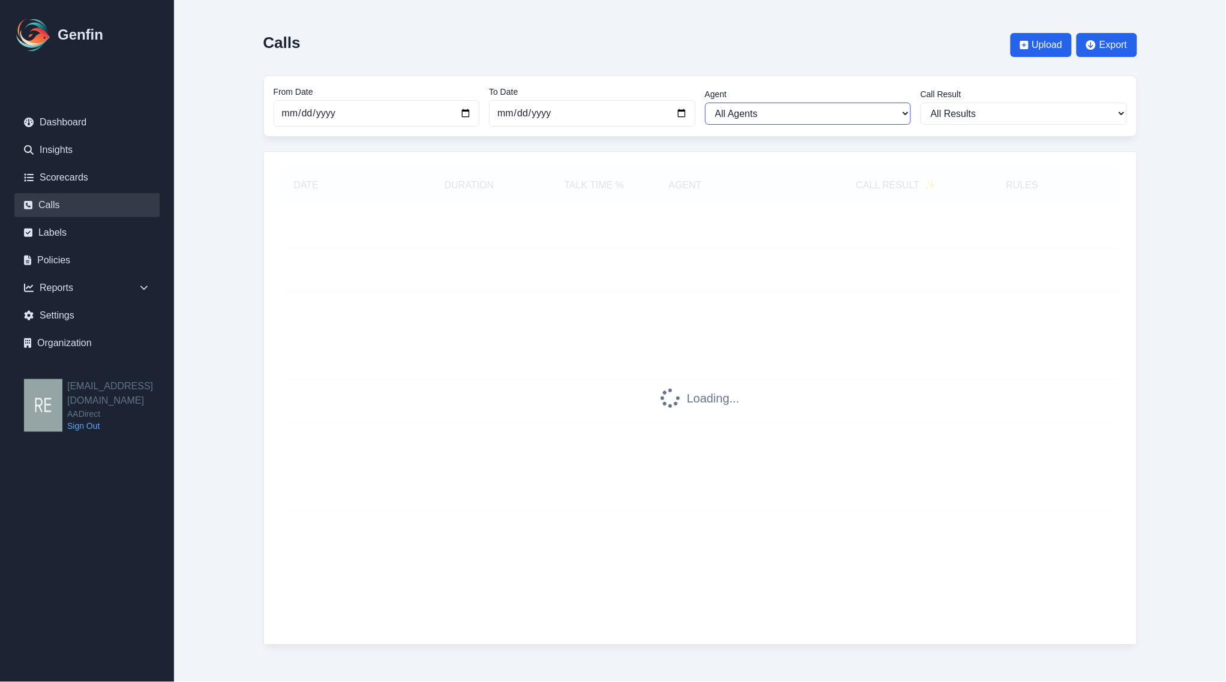
click at [847, 114] on select "All Agents Ana Martinez Angela Barnett Annaly Castillo Anselmo Doria Antonio Va…" at bounding box center [808, 114] width 206 height 22
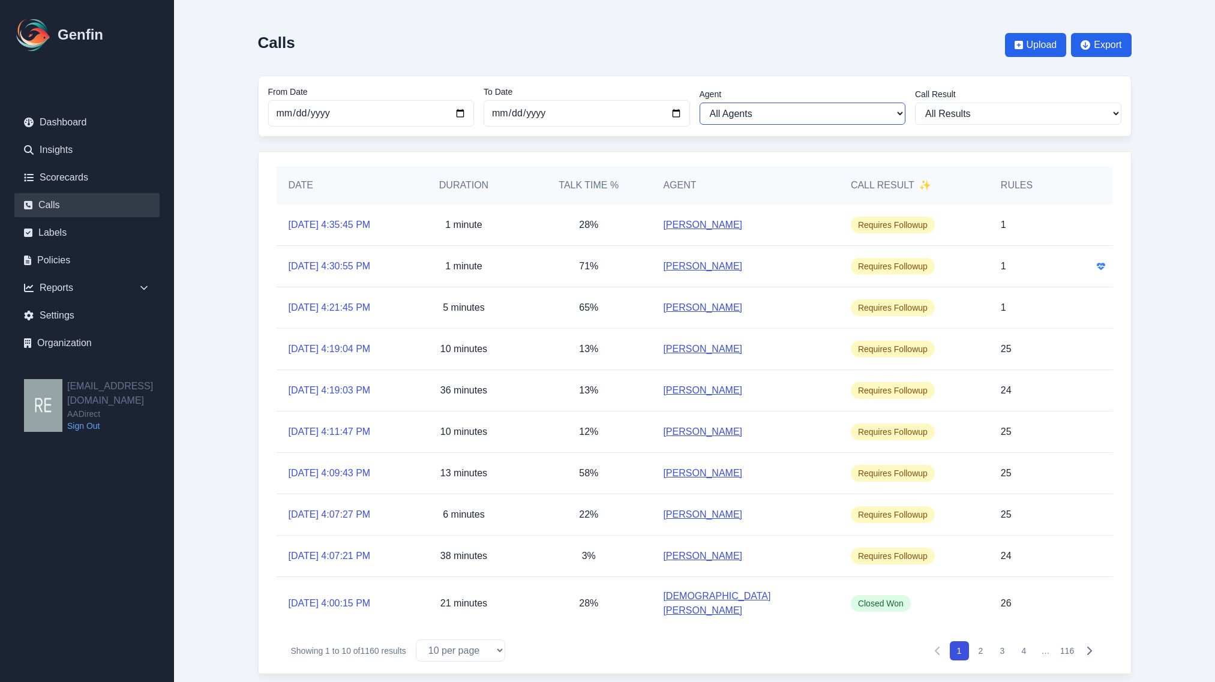
click at [819, 117] on select "All Agents Ana Martinez Angela Barnett Annaly Castillo Anselmo Doria Antonio Va…" at bounding box center [803, 114] width 206 height 22
click at [1149, 610] on div "Calls Upload Export From Date 2025-08-01 To Date 2025-09-23 Agent All Agents An…" at bounding box center [695, 349] width 922 height 699
click at [85, 110] on link "Dashboard" at bounding box center [86, 122] width 145 height 24
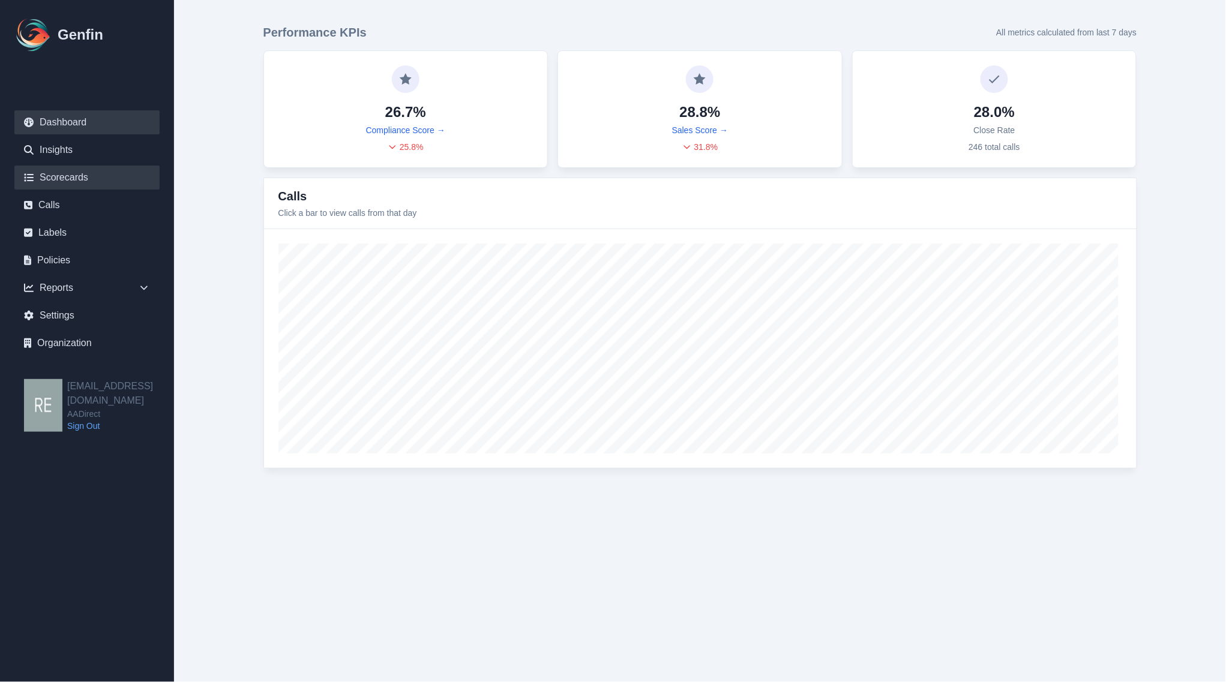
click at [69, 183] on link "Scorecards" at bounding box center [86, 178] width 145 height 24
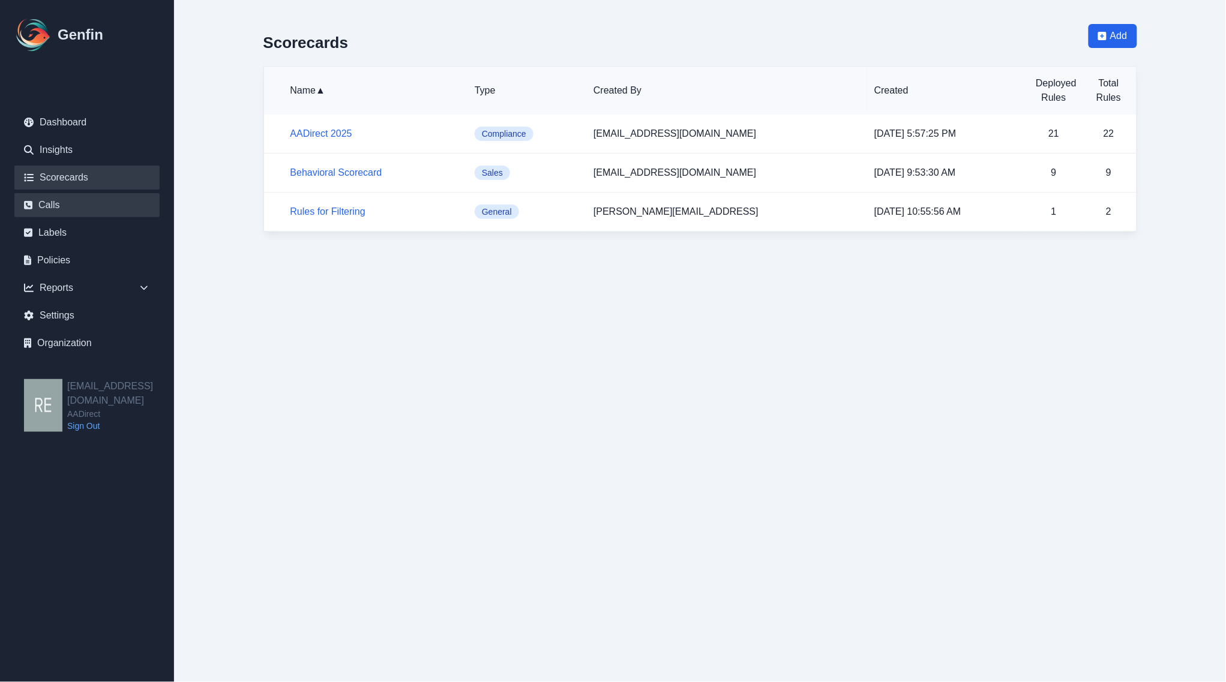
click at [56, 204] on link "Calls" at bounding box center [86, 205] width 145 height 24
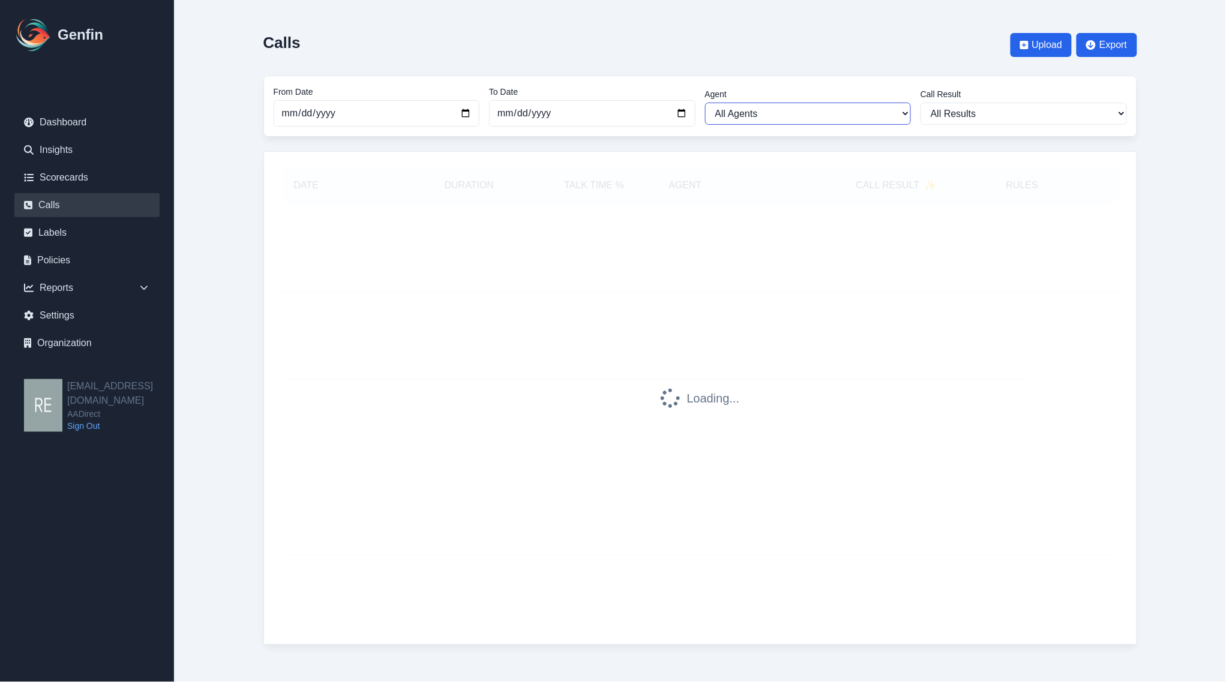
click at [830, 109] on select "All Agents Ana Martinez Angela Barnett Annaly Castillo Anselmo Doria Antonio Va…" at bounding box center [808, 114] width 206 height 22
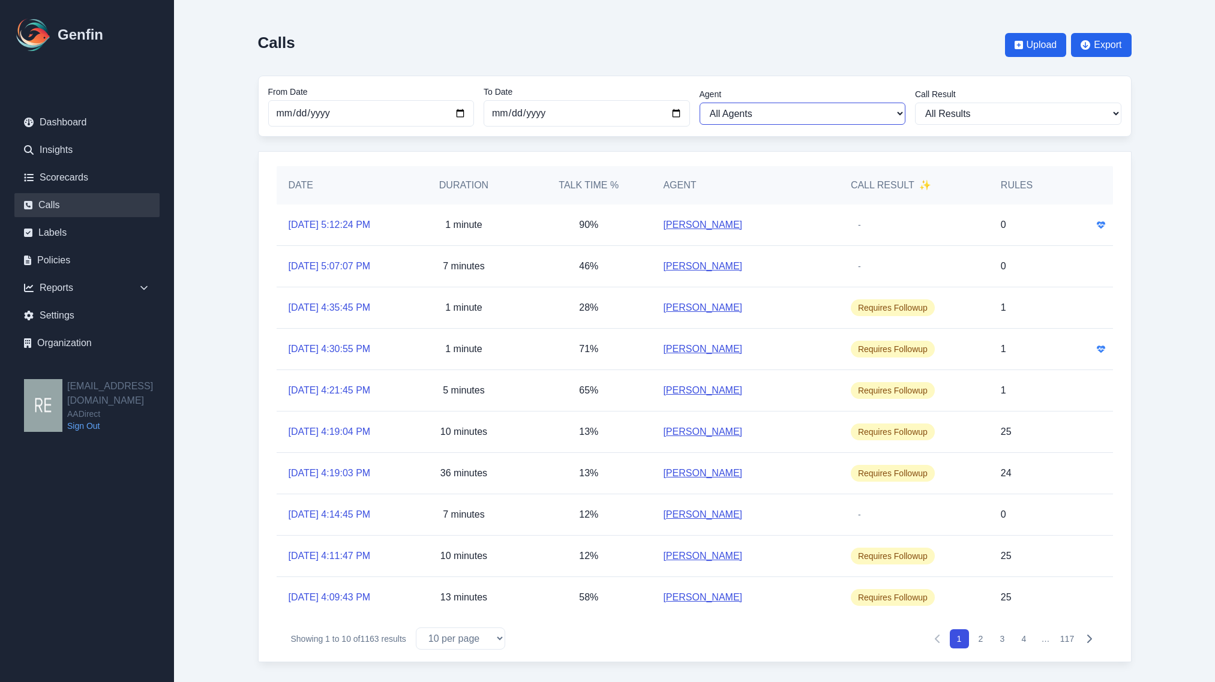
select select "Yadira Magana"
click at [700, 103] on select "All Agents Ana Martinez Angela Barnett Annaly Castillo Anselmo Doria Antonio Va…" at bounding box center [803, 114] width 206 height 22
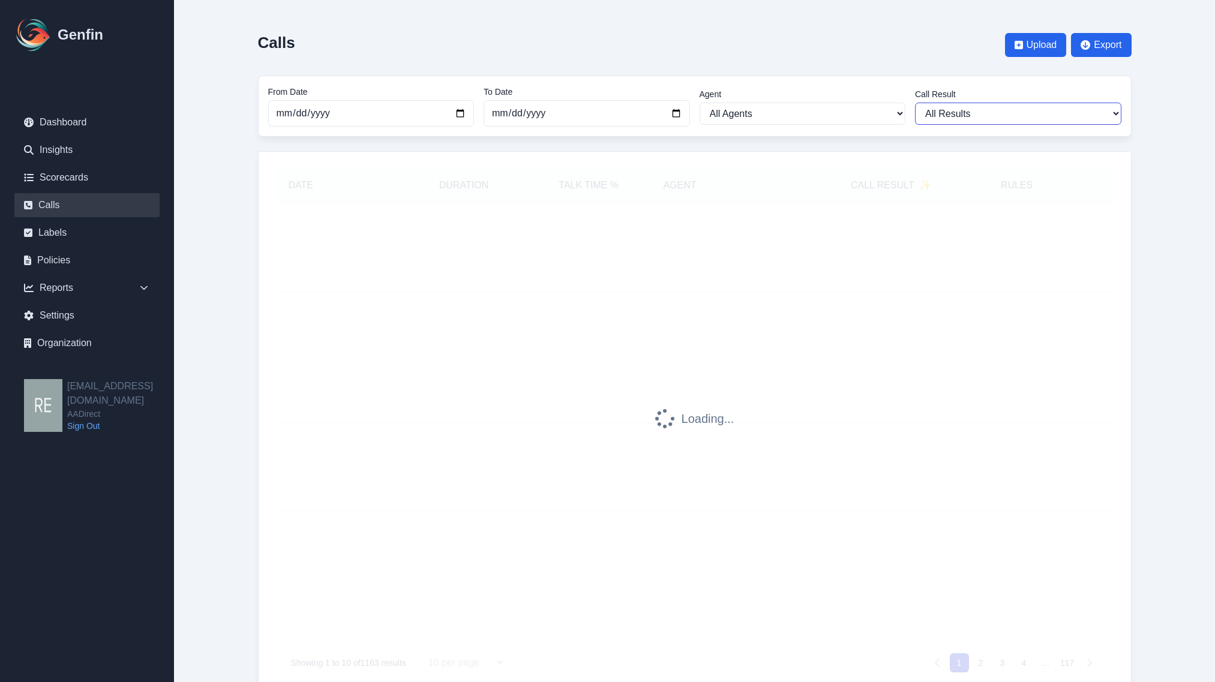
click at [1006, 113] on select "All Results Closed Won Closed Lost Requires Followup" at bounding box center [1018, 114] width 206 height 22
select select "Yes"
click at [915, 103] on select "All Results Closed Won Closed Lost Requires Followup" at bounding box center [1018, 114] width 206 height 22
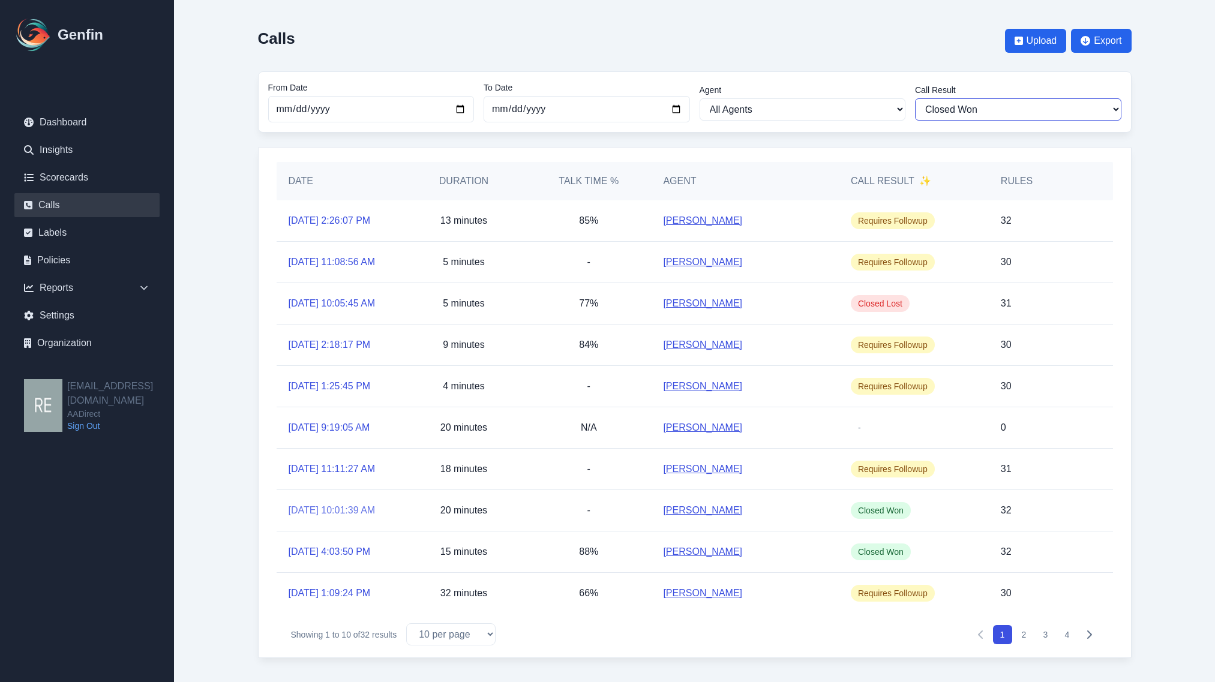
scroll to position [1, 0]
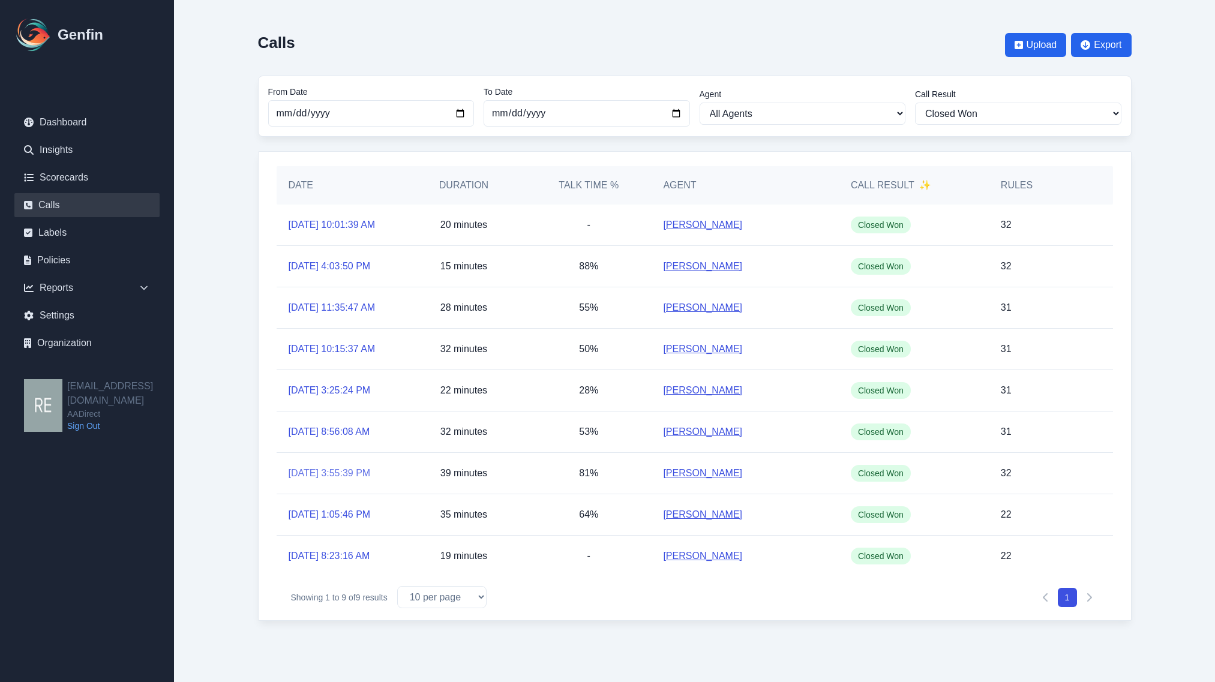
click at [326, 481] on link "9/6/2025, 3:55:39 PM" at bounding box center [330, 473] width 82 height 14
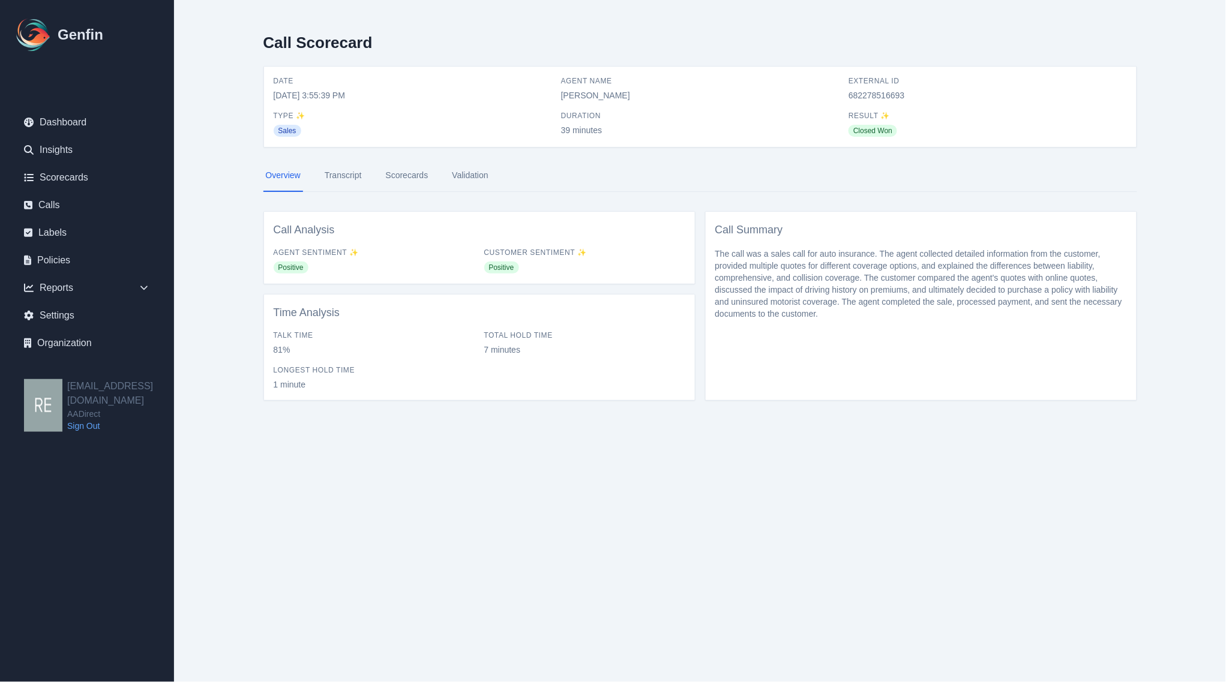
click at [405, 171] on link "Scorecards" at bounding box center [407, 176] width 47 height 32
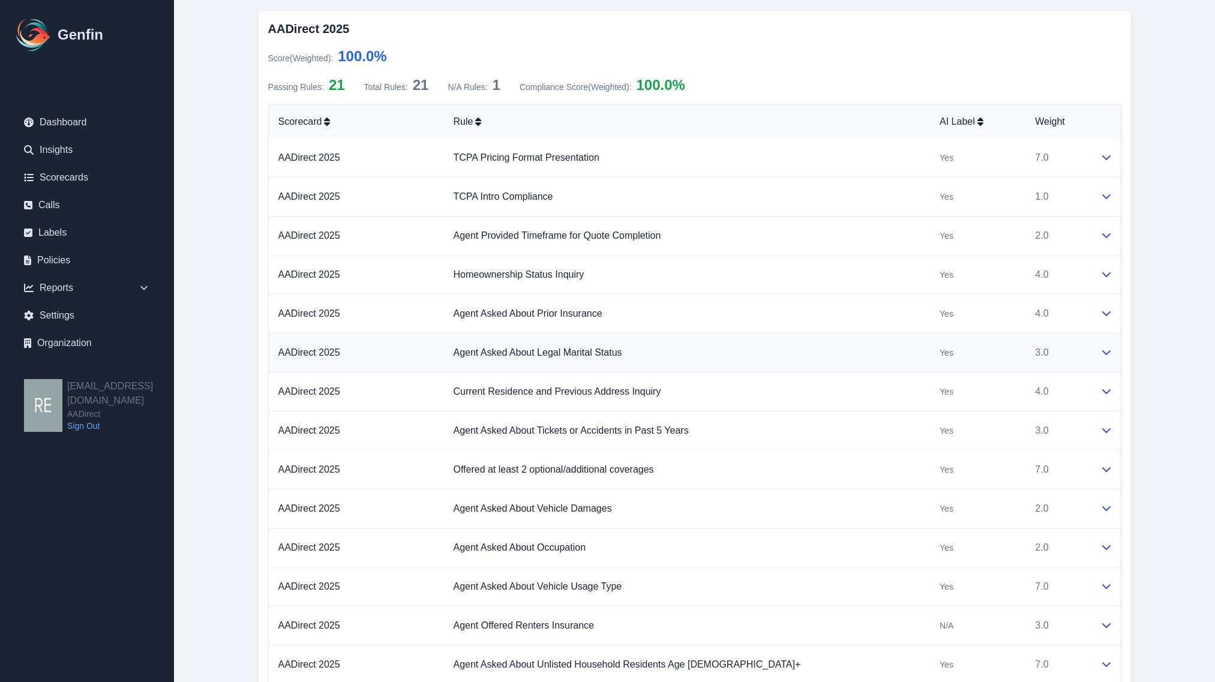
scroll to position [681, 0]
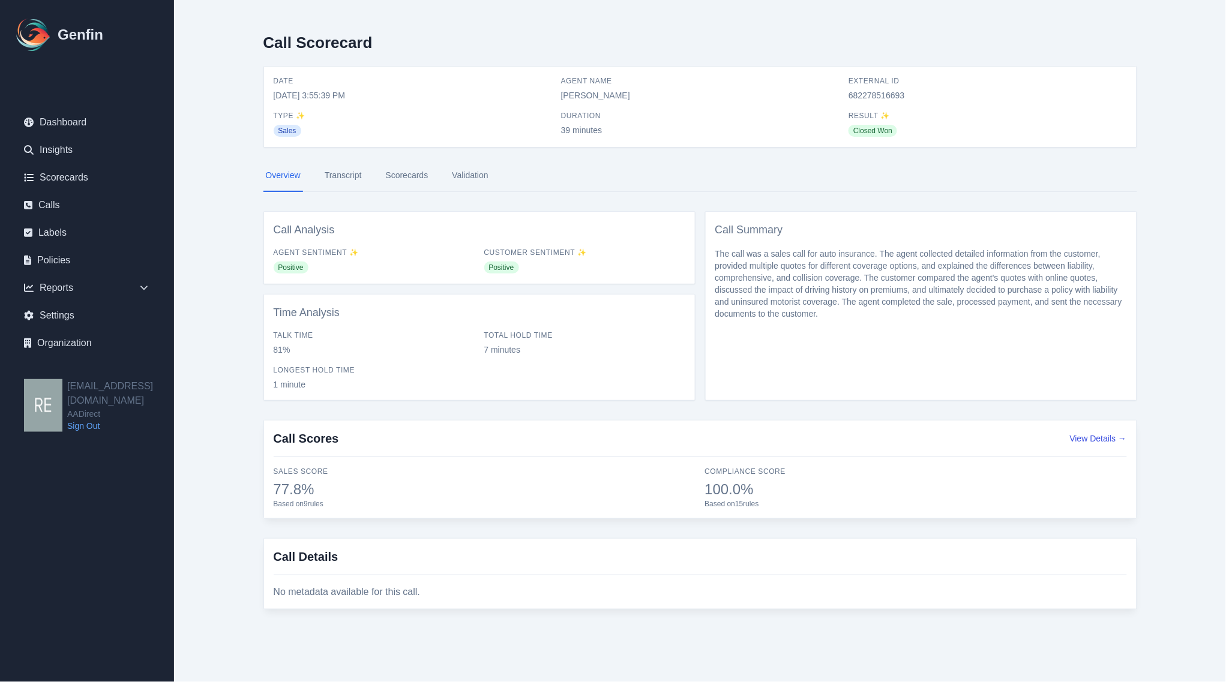
select select "Yadira Magana"
select select "Yes"
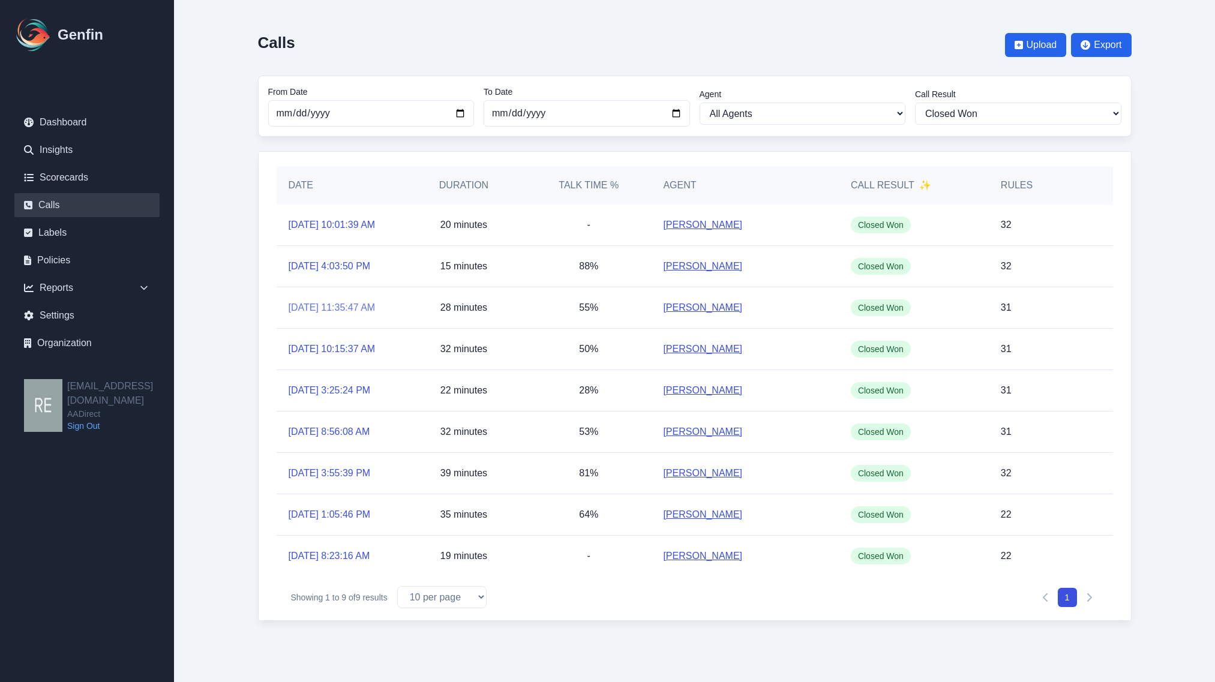
click at [329, 315] on link "9/15/2025, 11:35:47 AM" at bounding box center [332, 308] width 87 height 14
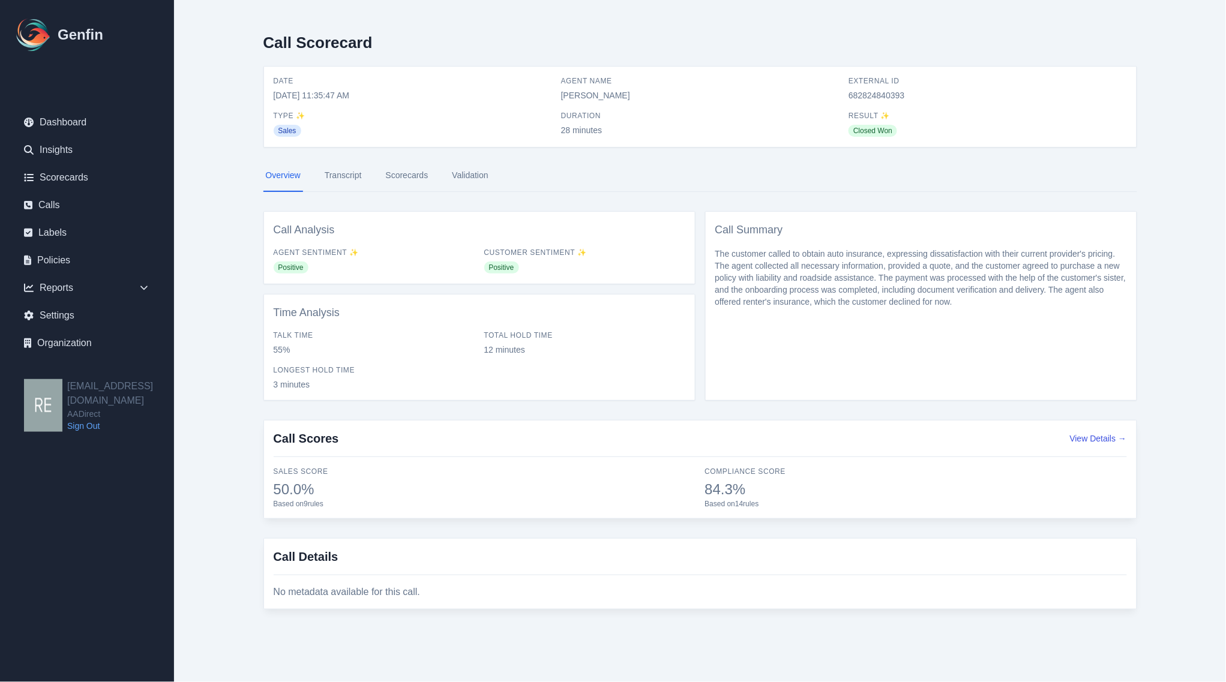
click at [399, 167] on link "Scorecards" at bounding box center [407, 176] width 47 height 32
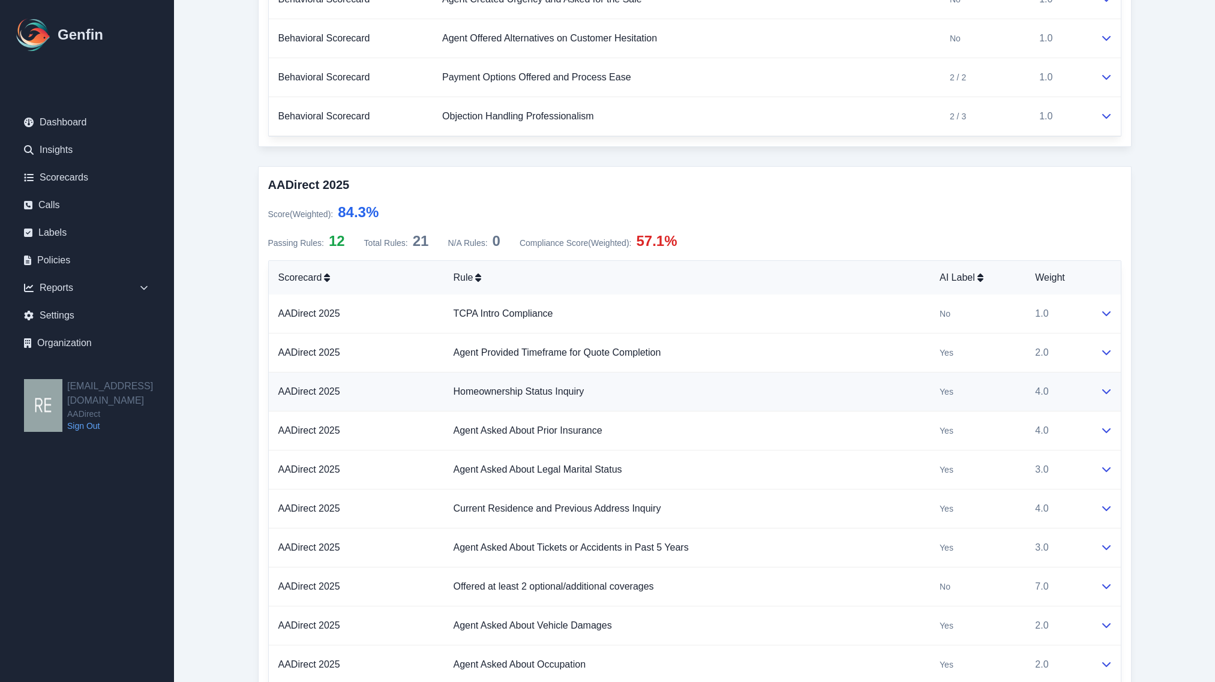
scroll to position [825, 0]
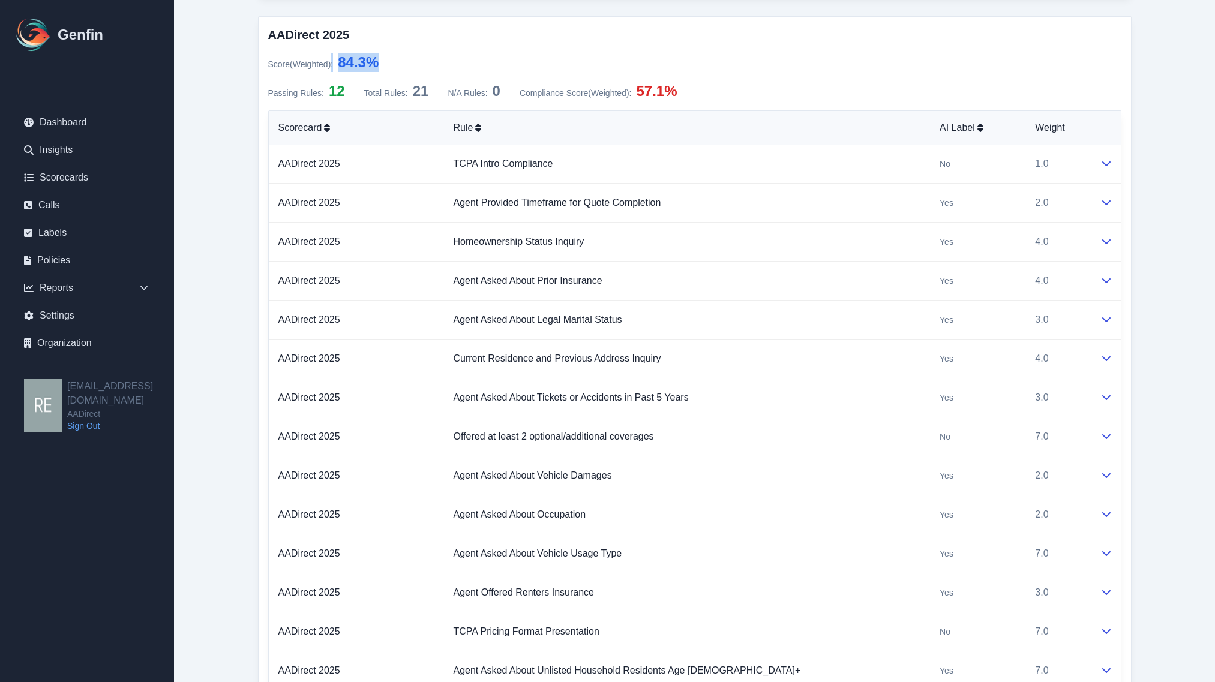
drag, startPoint x: 331, startPoint y: 57, endPoint x: 386, endPoint y: 61, distance: 54.8
click at [379, 61] on div "Score (Weighted) : 84.3 %" at bounding box center [323, 62] width 111 height 19
click at [608, 218] on td "Agent Provided Timeframe for Quote Completion" at bounding box center [687, 203] width 487 height 39
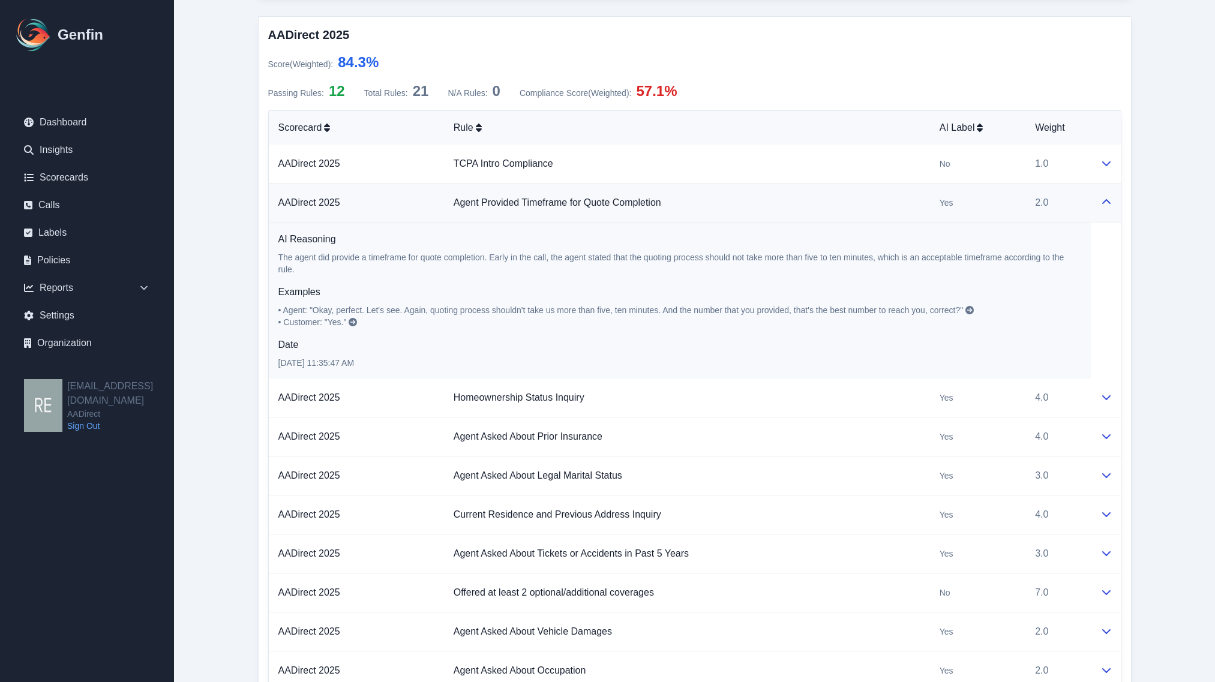
click at [1091, 210] on td at bounding box center [1106, 203] width 30 height 39
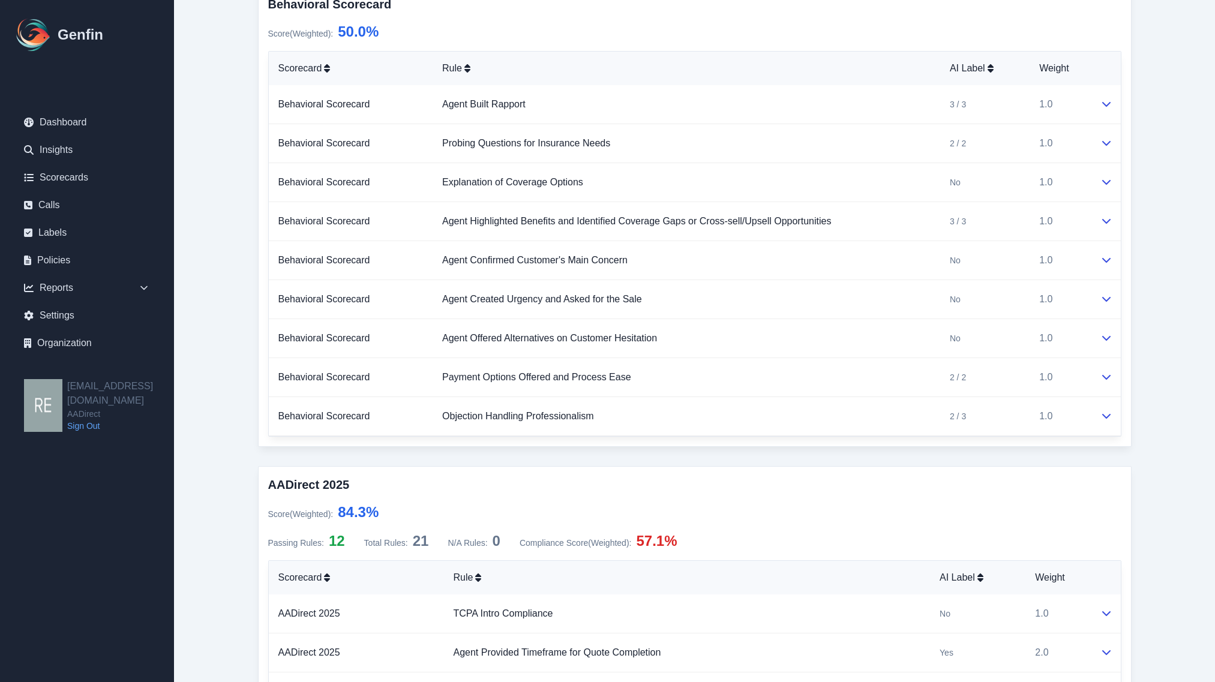
scroll to position [225, 0]
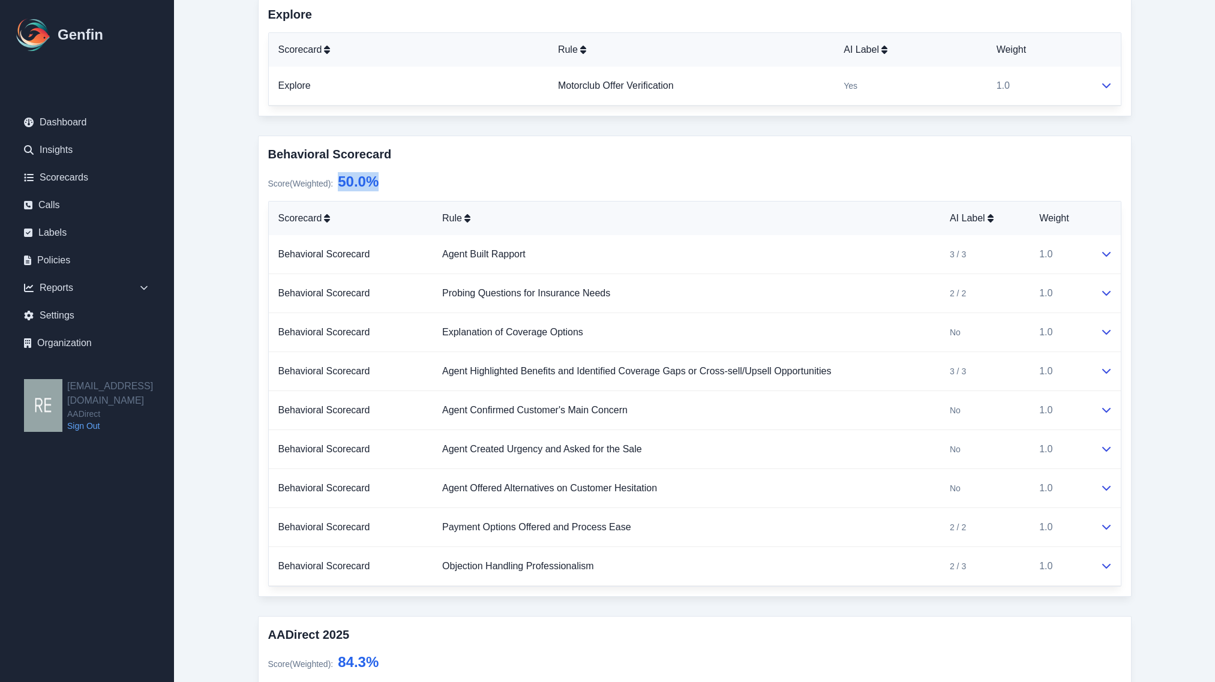
drag, startPoint x: 339, startPoint y: 175, endPoint x: 423, endPoint y: 193, distance: 85.9
click at [423, 193] on div "Behavioral Scorecard Score (Weighted) : 50.0 % Scorecard Rule AI Label Weight B…" at bounding box center [695, 367] width 874 height 462
click at [610, 491] on link "Agent Offered Alternatives on Customer Hesitation" at bounding box center [549, 488] width 215 height 10
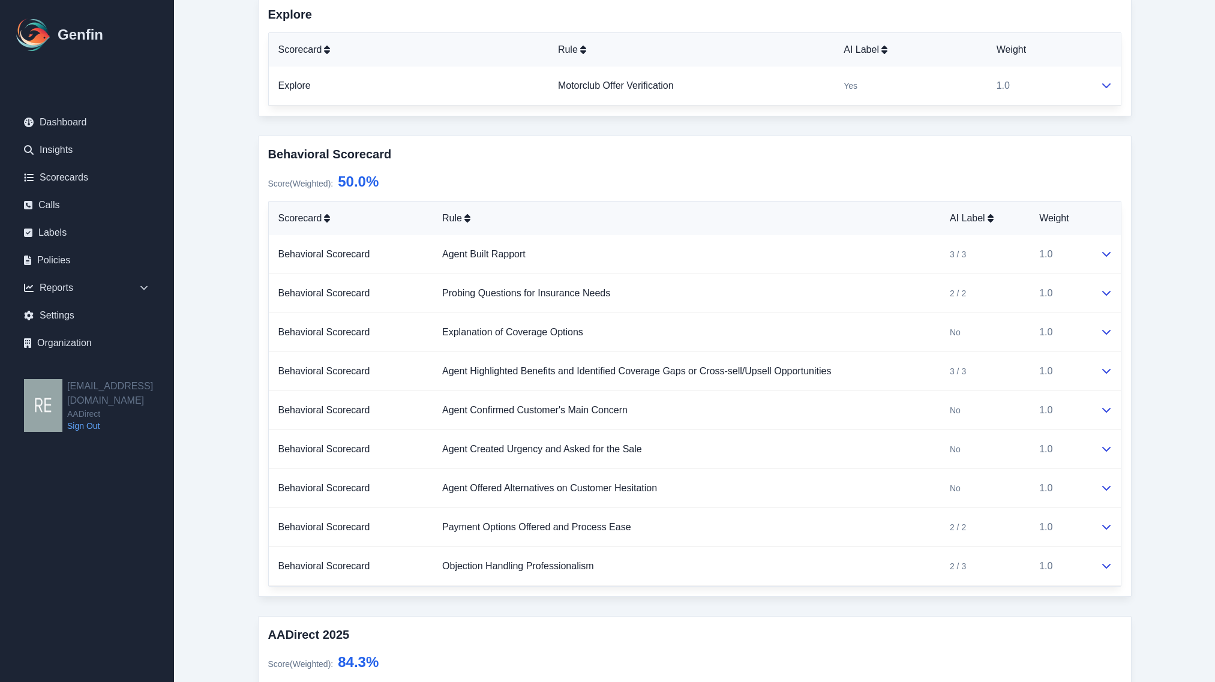
scroll to position [0, 0]
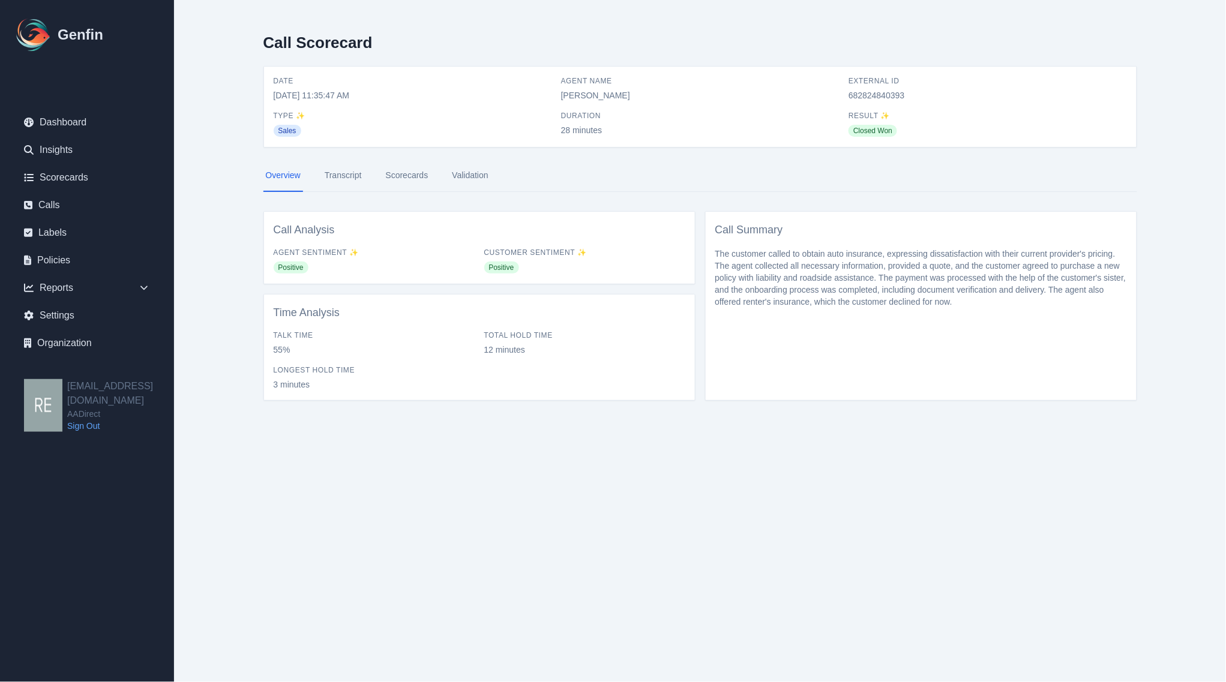
select select "Yes"
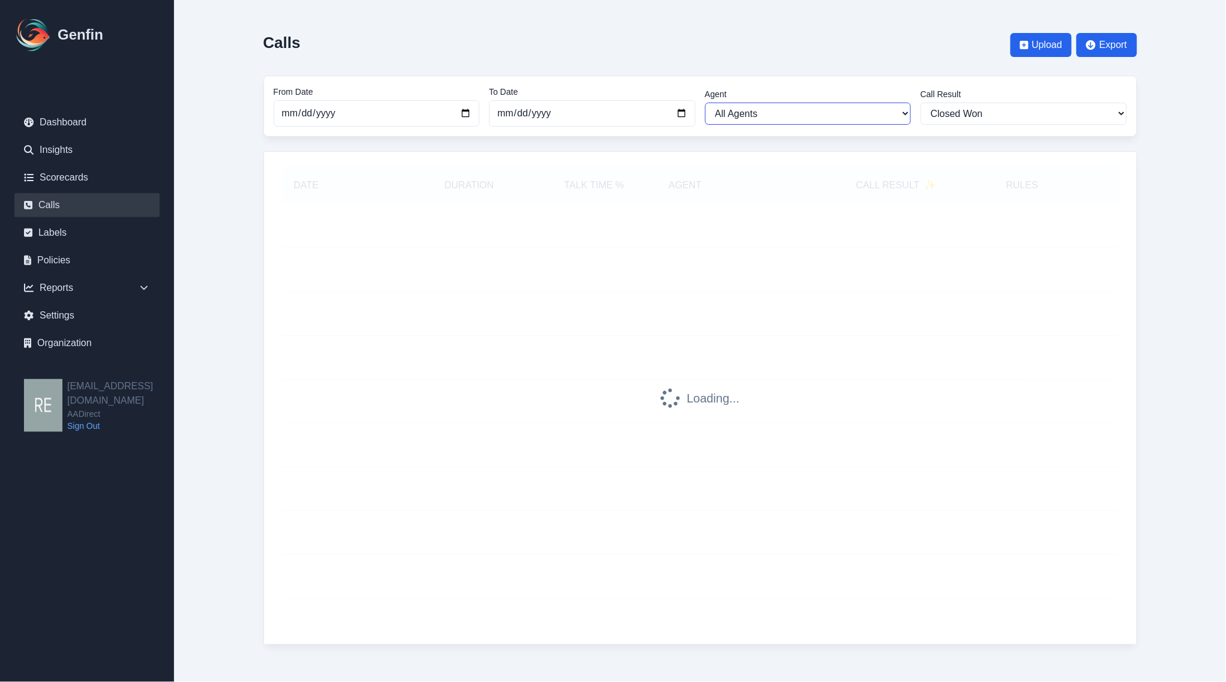
click at [820, 105] on select "All Agents Ana Martinez Angela Barnett Annaly Castillo Anselmo Doria Antonio Va…" at bounding box center [808, 114] width 206 height 22
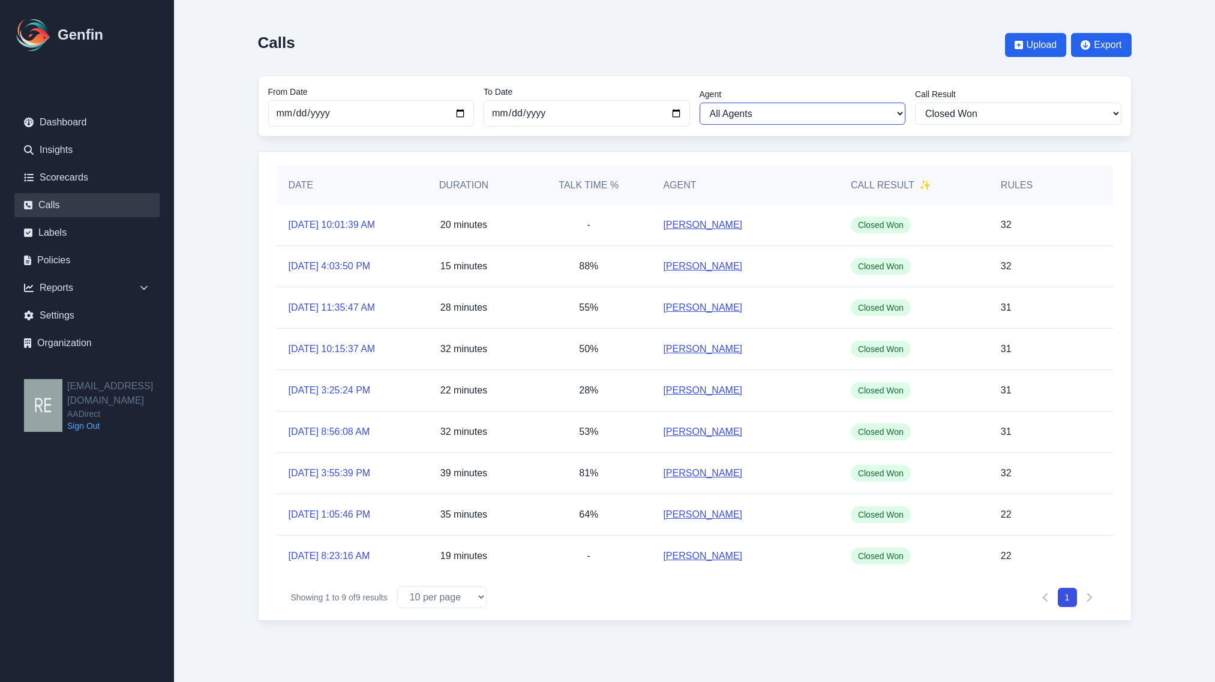
select select "Jesus Garibaldi"
click at [700, 103] on select "All Agents Ana Martinez Angela Barnett Annaly Castillo Anselmo Doria Antonio Va…" at bounding box center [803, 114] width 206 height 22
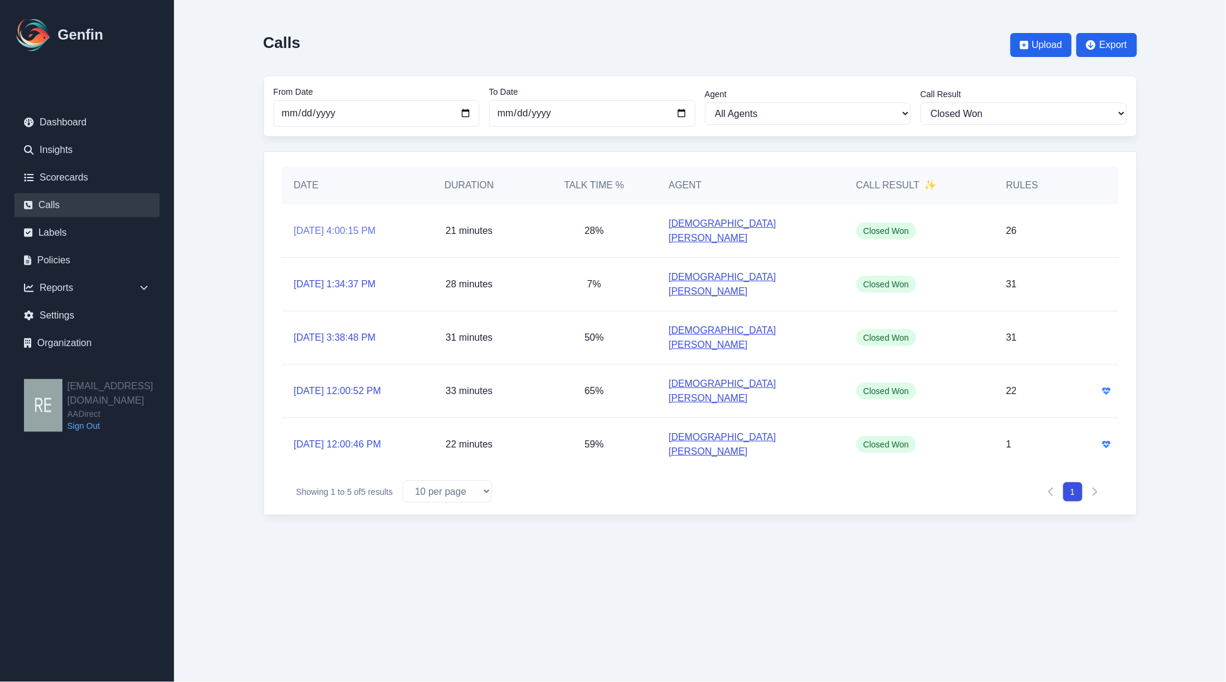
click at [363, 225] on link "9/23/2025, 4:00:15 PM" at bounding box center [335, 231] width 82 height 14
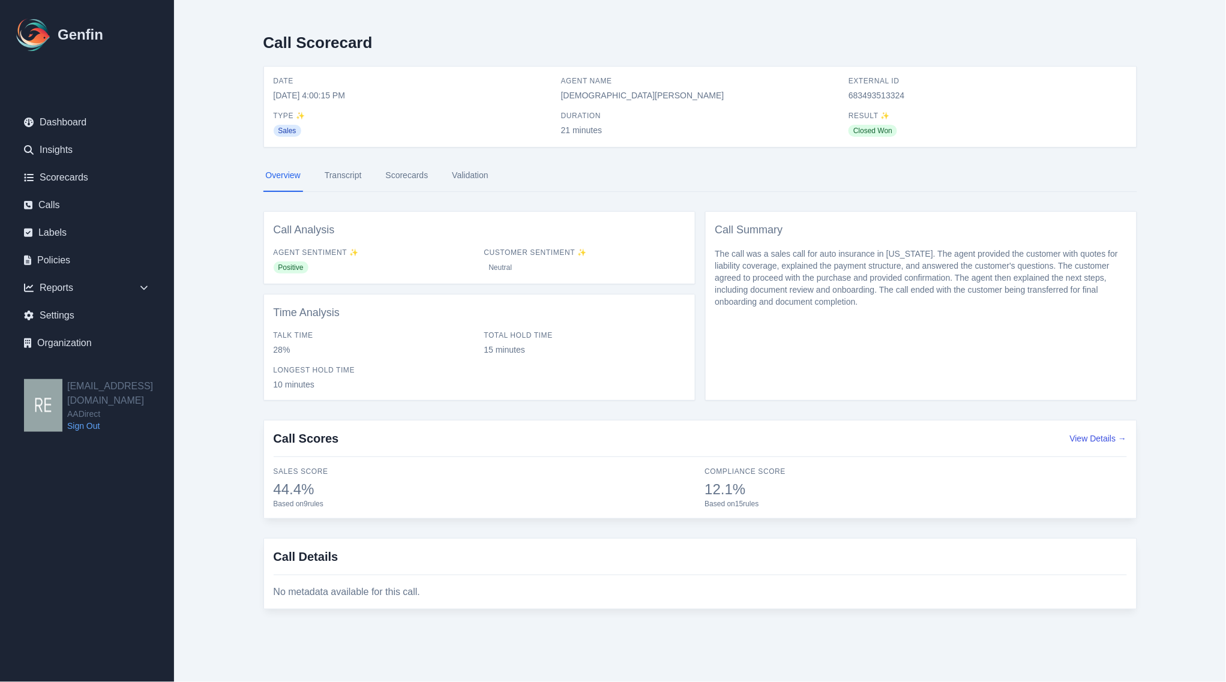
click at [411, 178] on link "Scorecards" at bounding box center [407, 176] width 47 height 32
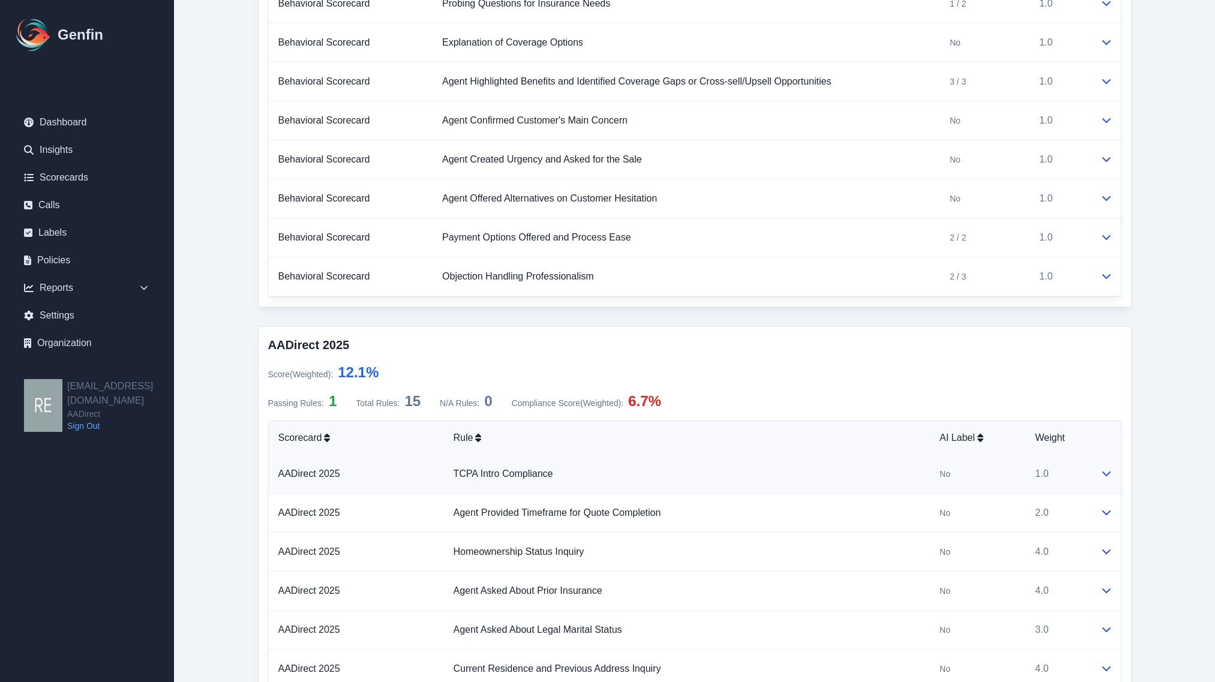
scroll to position [525, 0]
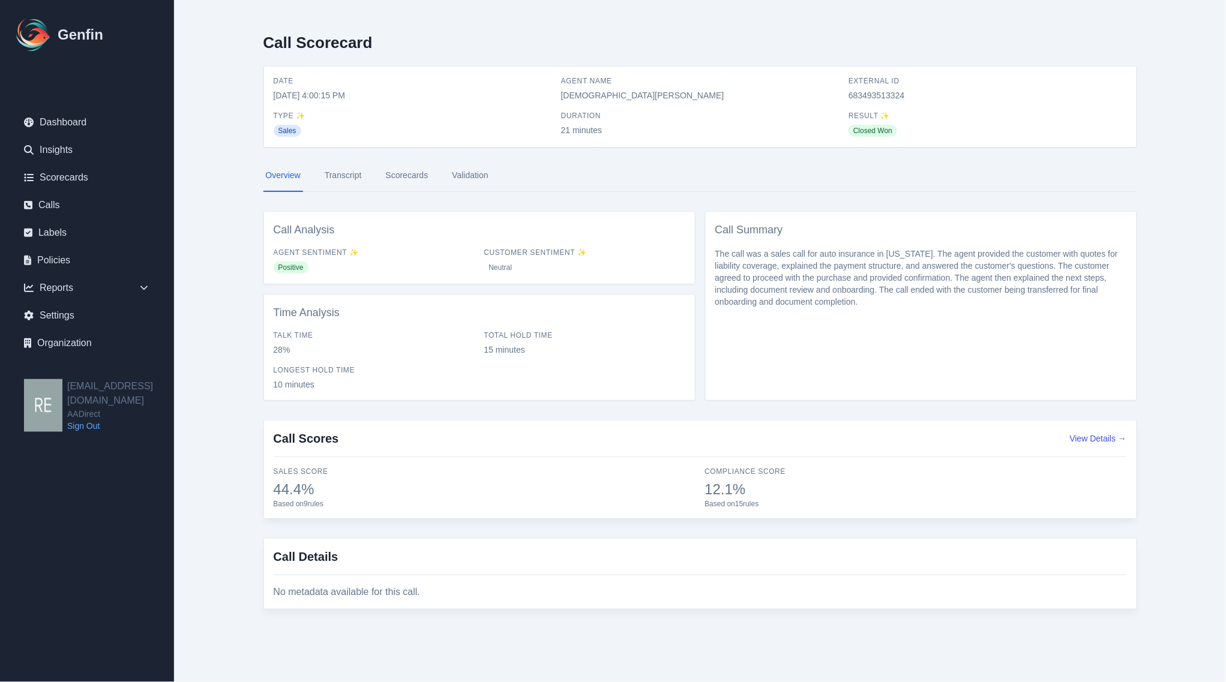
select select "Yes"
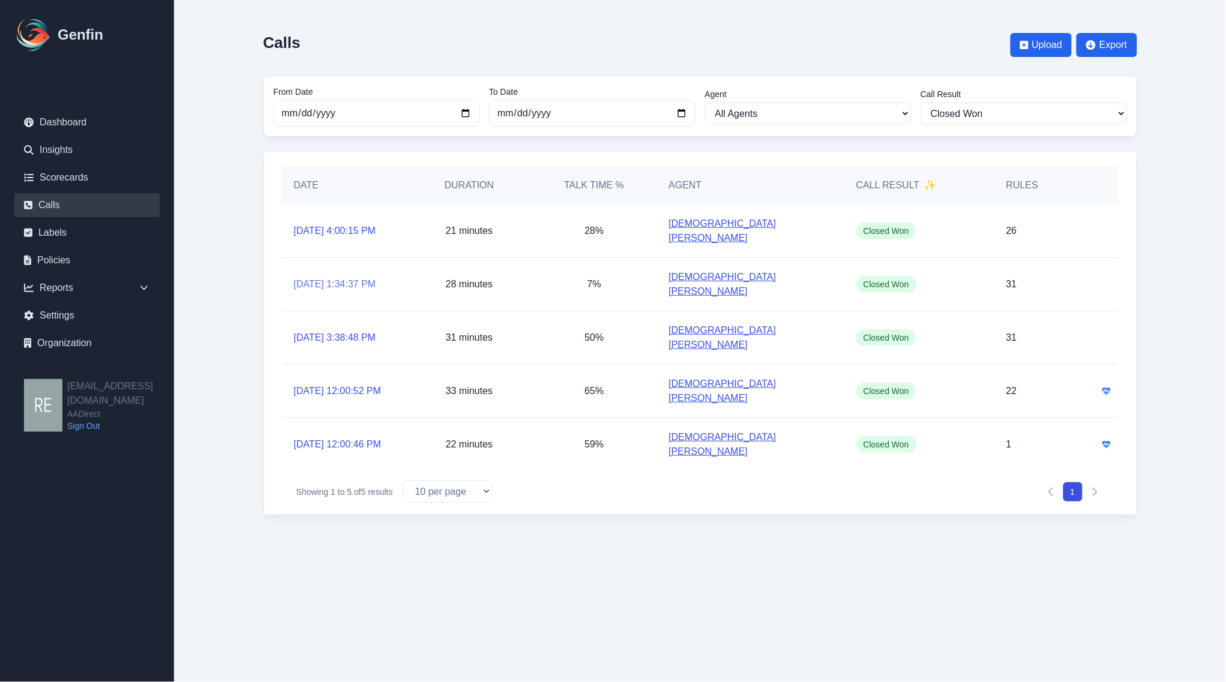
click at [359, 277] on link "9/12/2025, 1:34:37 PM" at bounding box center [335, 284] width 82 height 14
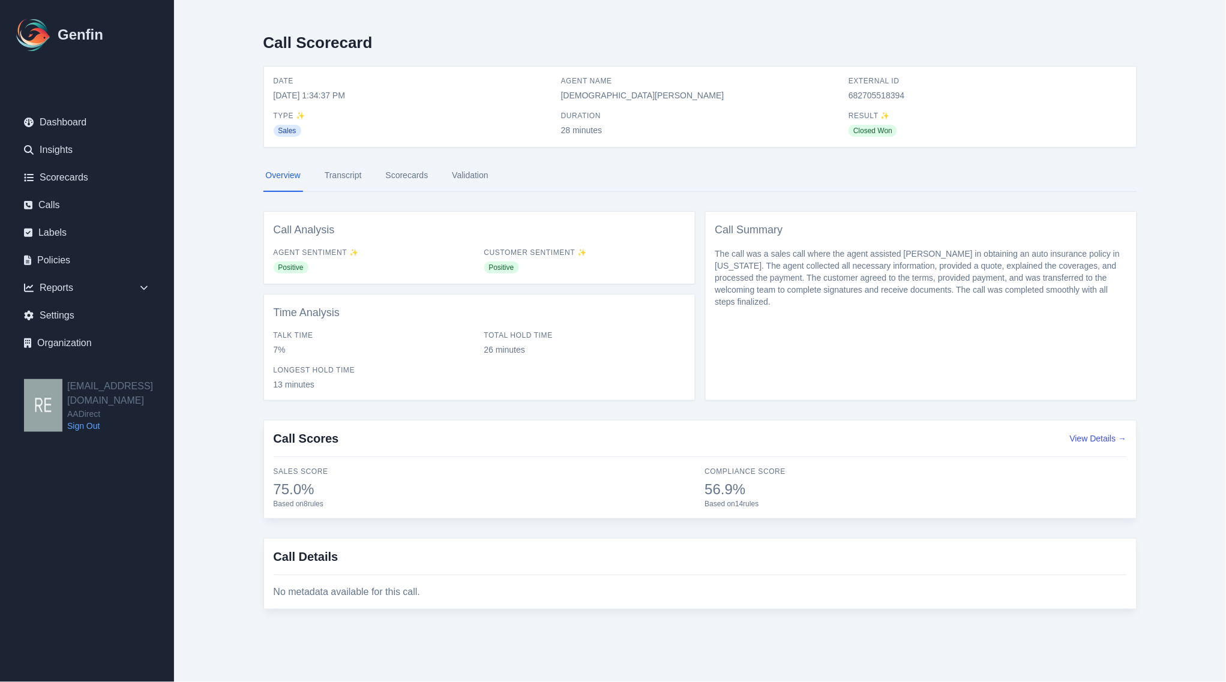
click at [409, 176] on link "Scorecards" at bounding box center [407, 176] width 47 height 32
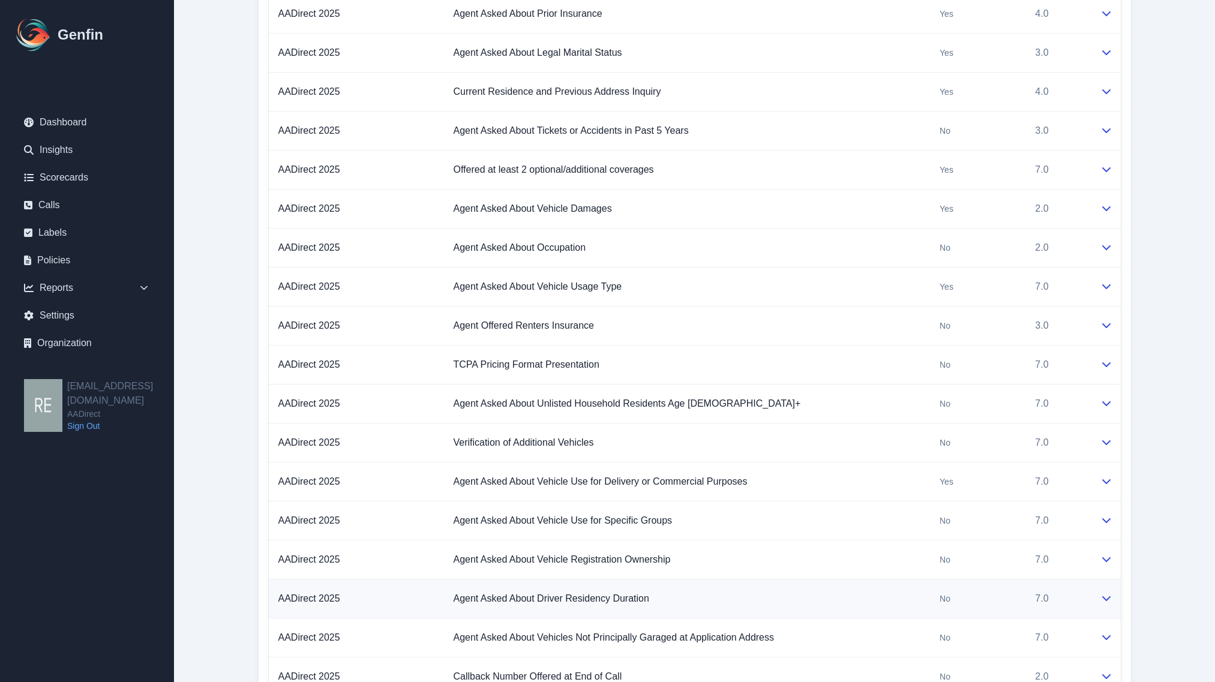
scroll to position [942, 0]
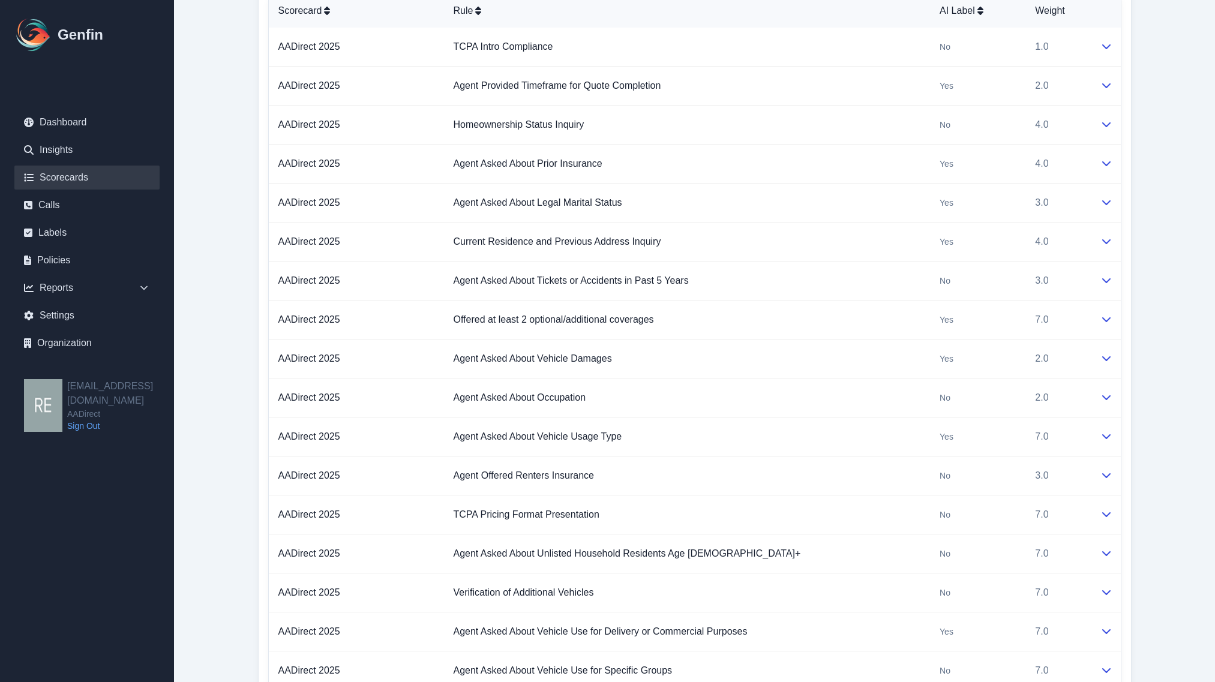
click at [68, 172] on link "Scorecards" at bounding box center [86, 178] width 145 height 24
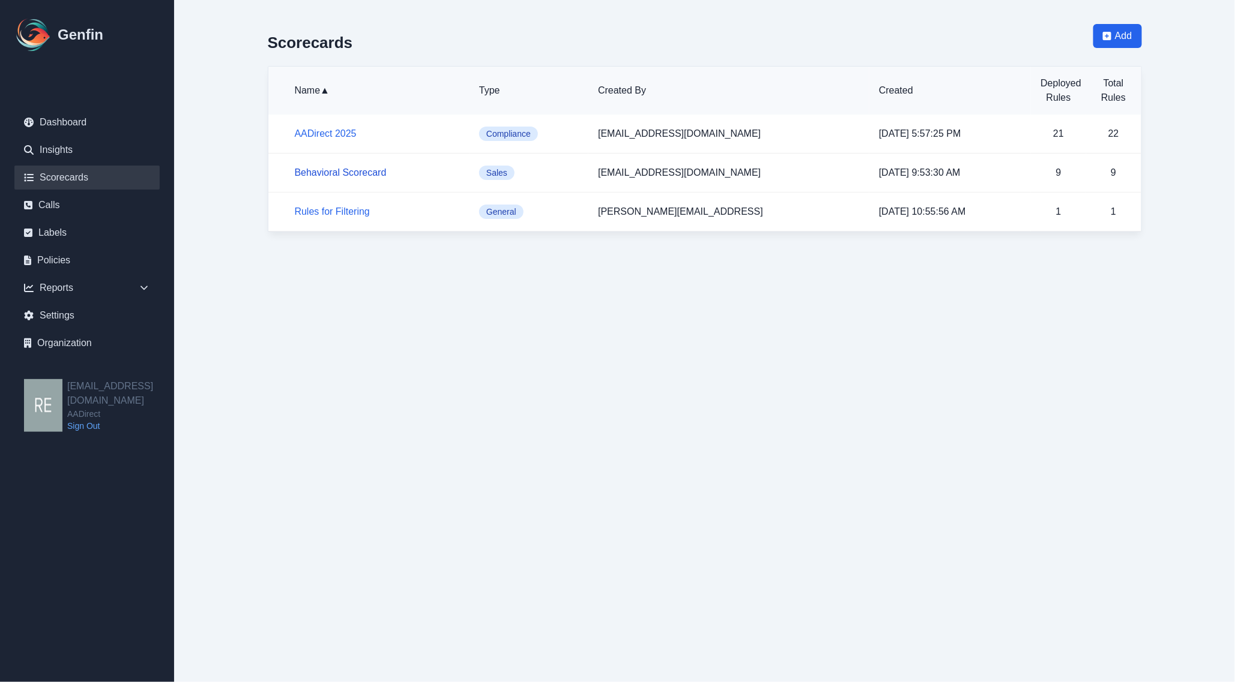
click at [367, 172] on link "Behavioral Scorecard" at bounding box center [341, 172] width 92 height 10
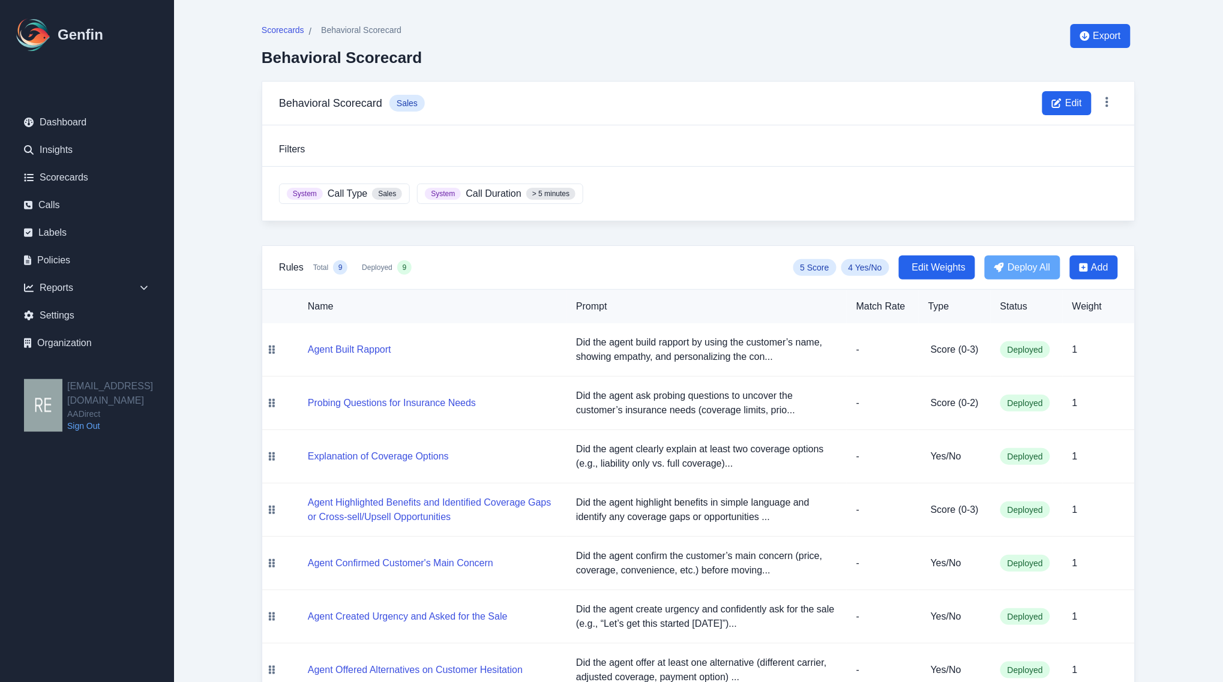
drag, startPoint x: 1160, startPoint y: 485, endPoint x: 1119, endPoint y: 419, distance: 77.3
click at [1160, 482] on main "Scorecards / Behavioral Scorecard Behavioral Scorecard Export Behavioral Scorec…" at bounding box center [698, 415] width 1049 height 831
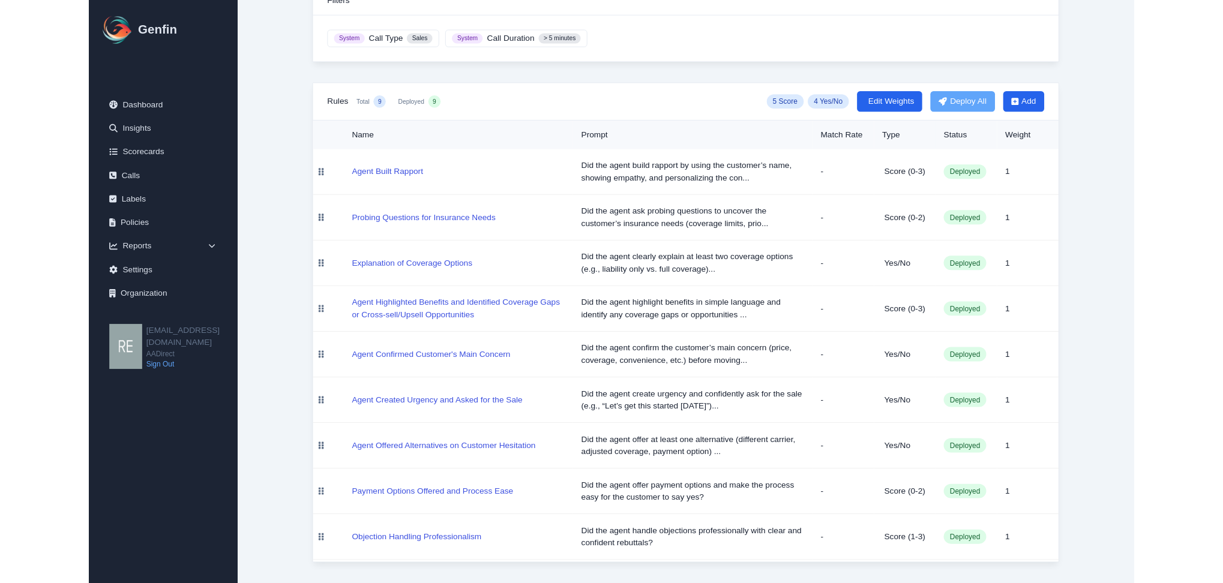
scroll to position [151, 0]
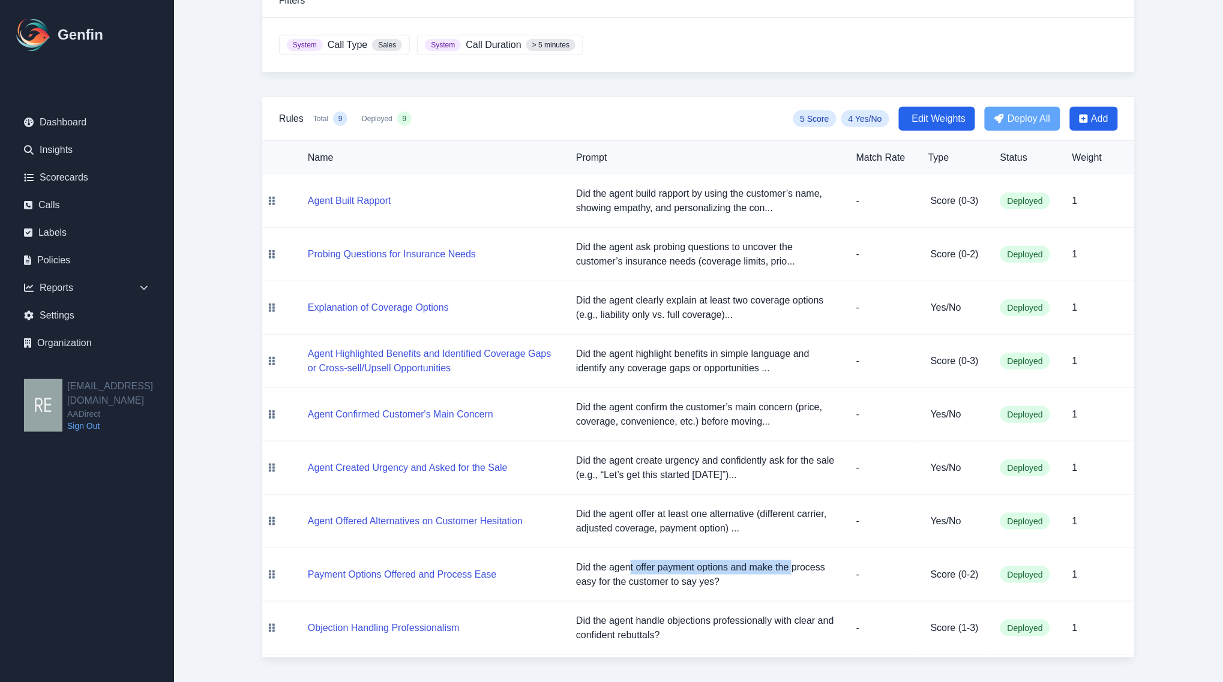
drag, startPoint x: 679, startPoint y: 559, endPoint x: 825, endPoint y: 589, distance: 148.9
click at [796, 565] on p "Did the agent offer payment options and make the process easy for the customer …" at bounding box center [706, 575] width 261 height 29
click at [825, 588] on p "Did the agent offer payment options and make the process easy for the customer …" at bounding box center [706, 575] width 261 height 29
drag, startPoint x: 593, startPoint y: 571, endPoint x: 774, endPoint y: 571, distance: 181.2
click at [774, 571] on p "Did the agent offer payment options and make the process easy for the customer …" at bounding box center [706, 575] width 261 height 29
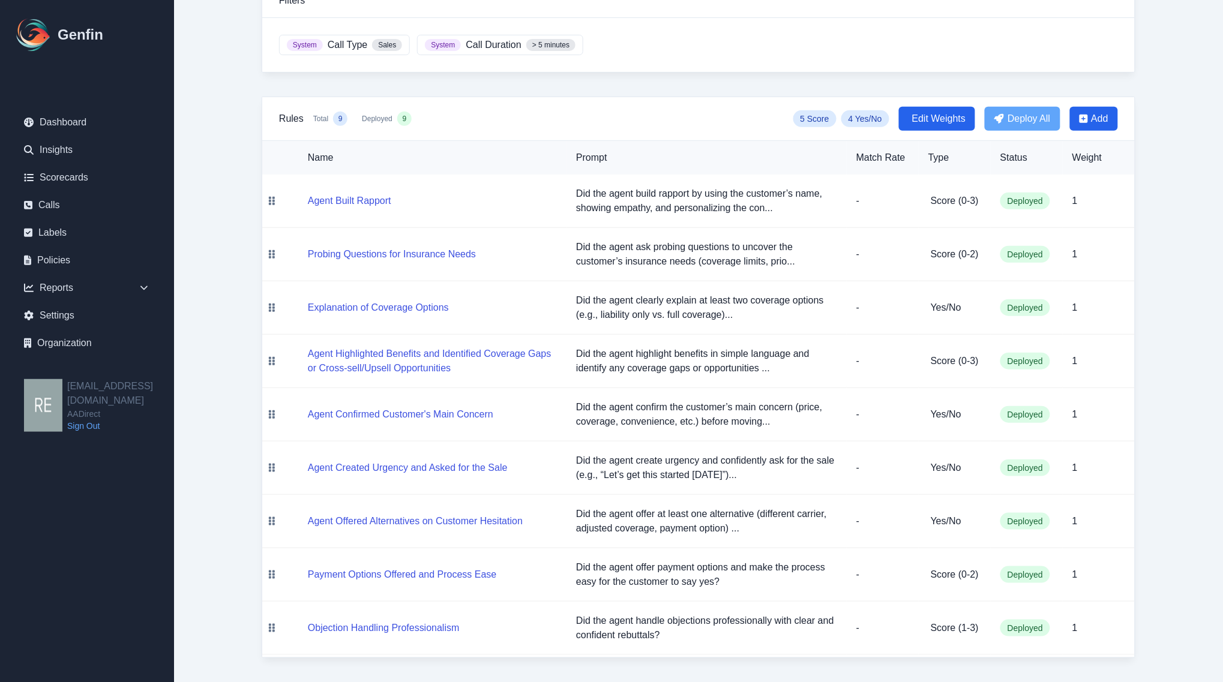
click at [786, 591] on td "Did the agent offer payment options and make the process easy for the customer …" at bounding box center [707, 575] width 280 height 53
click at [1129, 572] on td "1" at bounding box center [1099, 575] width 72 height 53
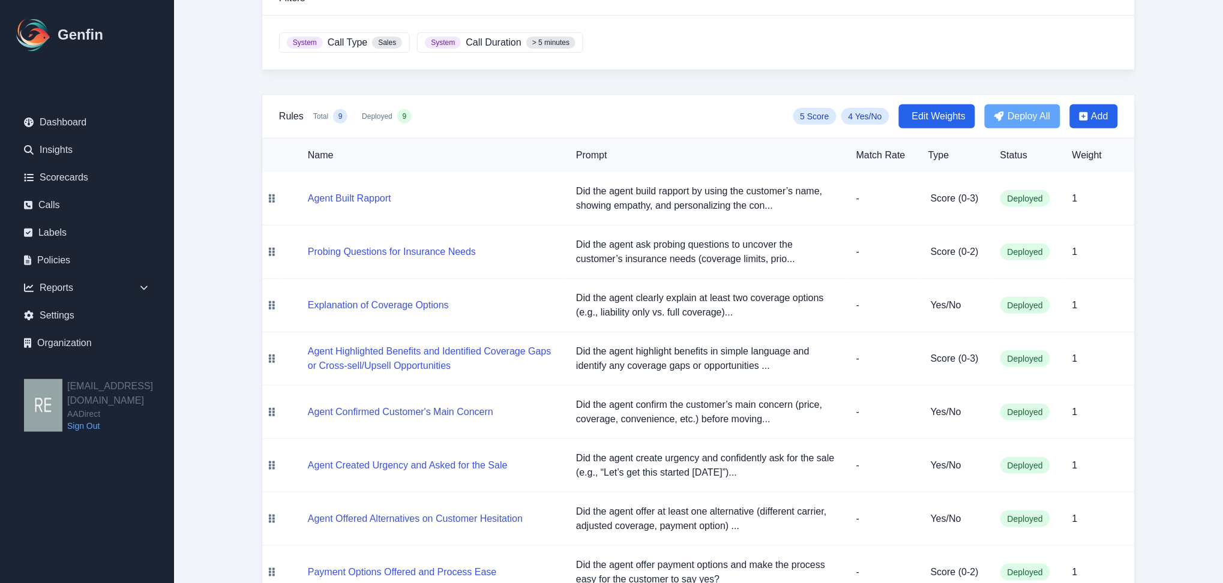
click at [1178, 294] on main "Scorecards / Behavioral Scorecard Behavioral Scorecard Export Behavioral Scorec…" at bounding box center [698, 264] width 1049 height 831
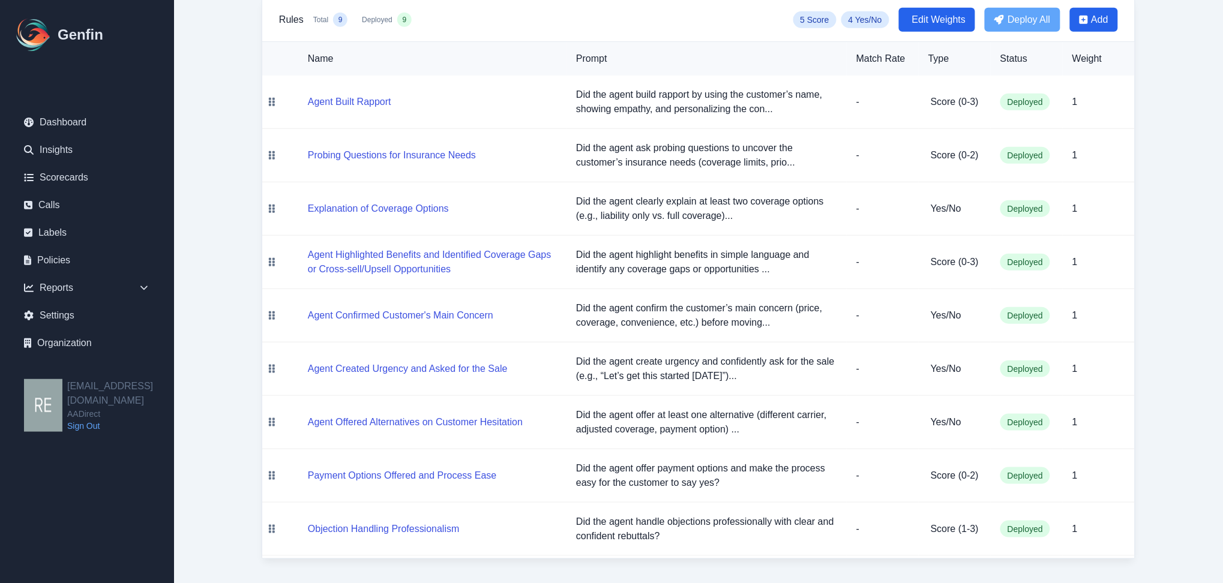
click at [1132, 407] on td "1" at bounding box center [1099, 422] width 72 height 53
drag, startPoint x: 1138, startPoint y: 408, endPoint x: 1127, endPoint y: 353, distance: 56.4
click at [1129, 355] on div "Scorecards / Behavioral Scorecard Behavioral Scorecard Export Behavioral Scorec…" at bounding box center [699, 167] width 922 height 831
click at [807, 301] on p "Did the agent confirm the customer’s main concern (price, coverage, convenience…" at bounding box center [706, 315] width 261 height 29
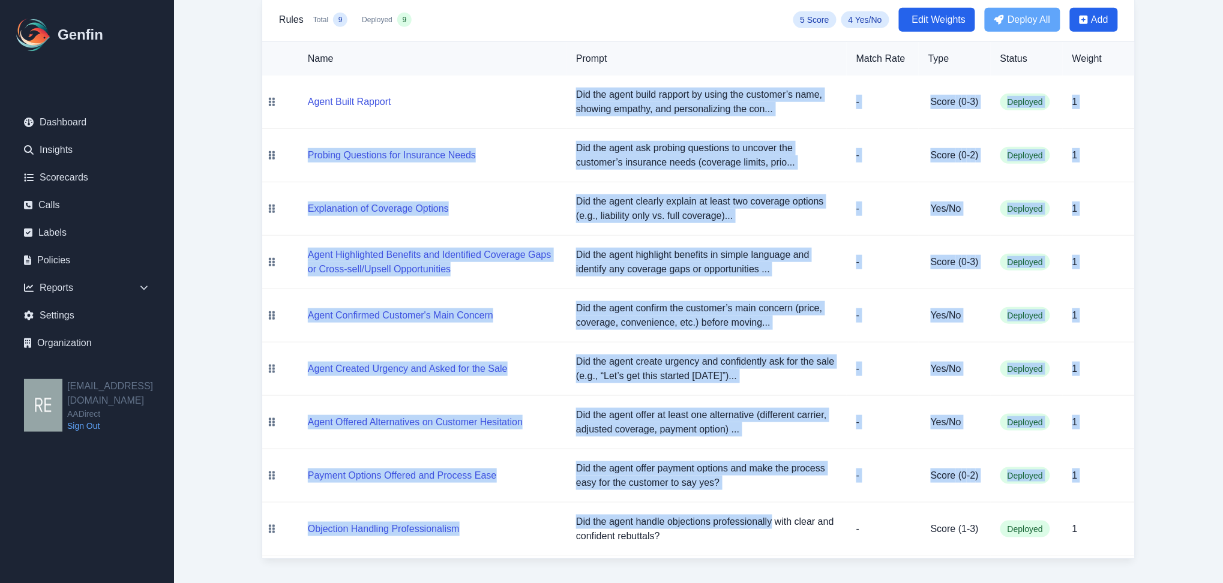
drag, startPoint x: 573, startPoint y: 88, endPoint x: 778, endPoint y: 474, distance: 437.6
click at [772, 503] on tbody "Agent Built Rapport Did the agent build rapport by using the customer’s name, s…" at bounding box center [698, 316] width 873 height 481
click at [860, 476] on p "-" at bounding box center [882, 476] width 53 height 14
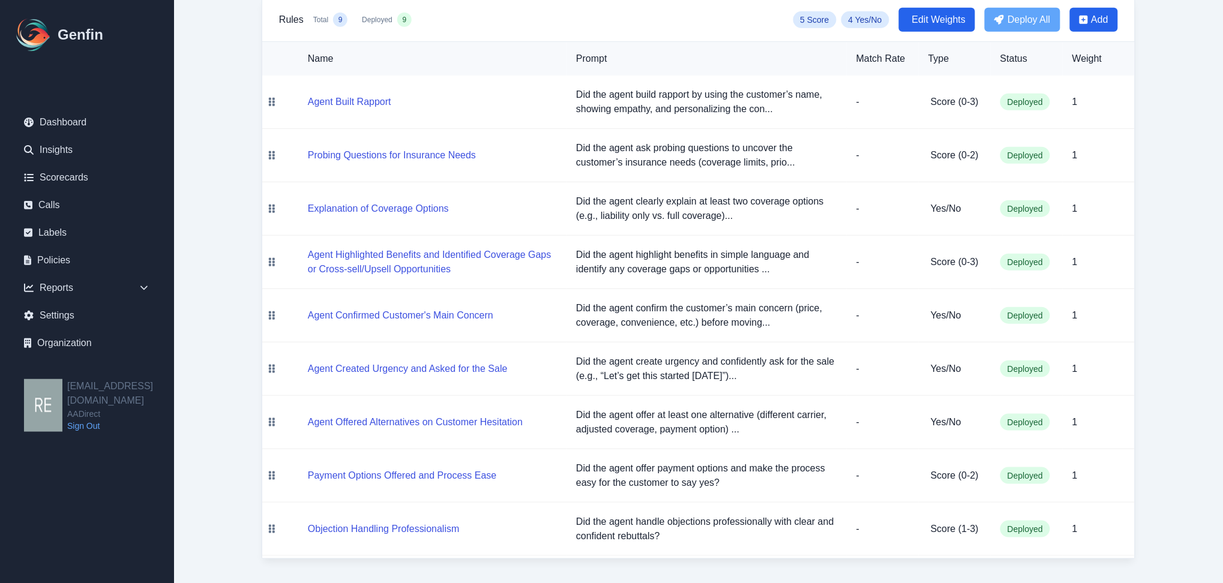
click at [1202, 376] on main "Scorecards / Behavioral Scorecard Behavioral Scorecard Export Behavioral Scorec…" at bounding box center [698, 167] width 1049 height 831
click at [1154, 352] on div "Scorecards / Behavioral Scorecard Behavioral Scorecard Export Behavioral Scorec…" at bounding box center [699, 167] width 922 height 831
drag, startPoint x: 1200, startPoint y: 285, endPoint x: 1195, endPoint y: 277, distance: 9.5
click at [1200, 285] on main "Scorecards / Behavioral Scorecard Behavioral Scorecard Export Behavioral Scorec…" at bounding box center [698, 167] width 1049 height 831
click at [577, 422] on p "Did the agent offer at least one alternative (different carrier, adjusted cover…" at bounding box center [706, 422] width 261 height 29
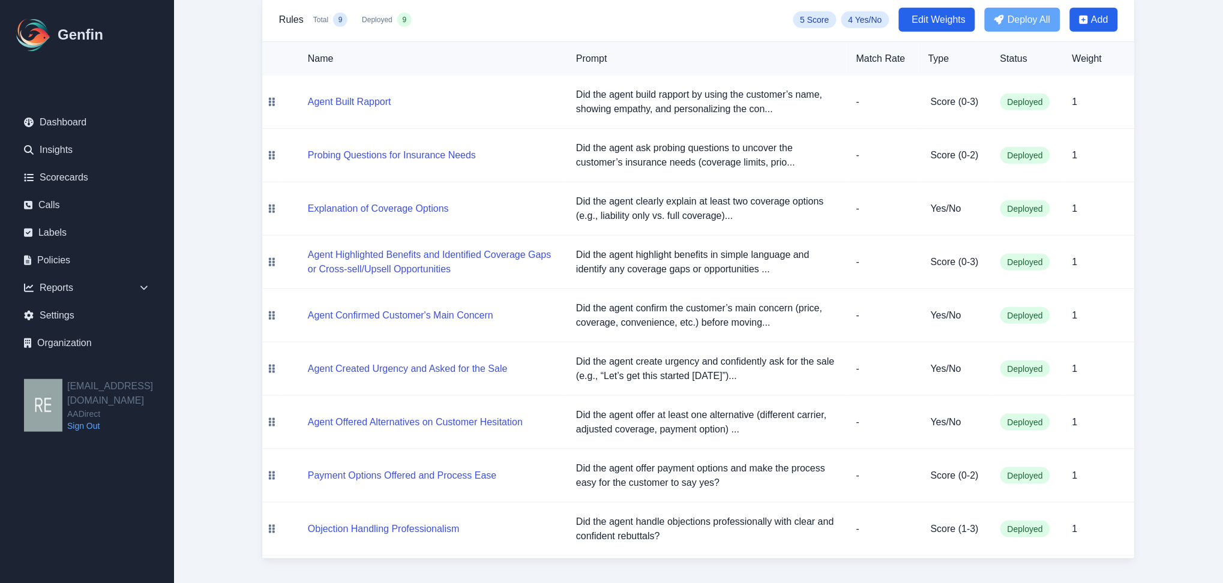
click at [1172, 372] on main "Scorecards / Behavioral Scorecard Behavioral Scorecard Export Behavioral Scorec…" at bounding box center [698, 167] width 1049 height 831
click at [1188, 445] on main "Scorecards / Behavioral Scorecard Behavioral Scorecard Export Behavioral Scorec…" at bounding box center [698, 167] width 1049 height 831
click at [1160, 209] on main "Scorecards / Behavioral Scorecard Behavioral Scorecard Export Behavioral Scorec…" at bounding box center [698, 167] width 1049 height 831
click at [1178, 352] on main "Scorecards / Behavioral Scorecard Behavioral Scorecard Export Behavioral Scorec…" at bounding box center [698, 167] width 1049 height 831
click at [1178, 433] on main "Scorecards / Behavioral Scorecard Behavioral Scorecard Export Behavioral Scorec…" at bounding box center [698, 167] width 1049 height 831
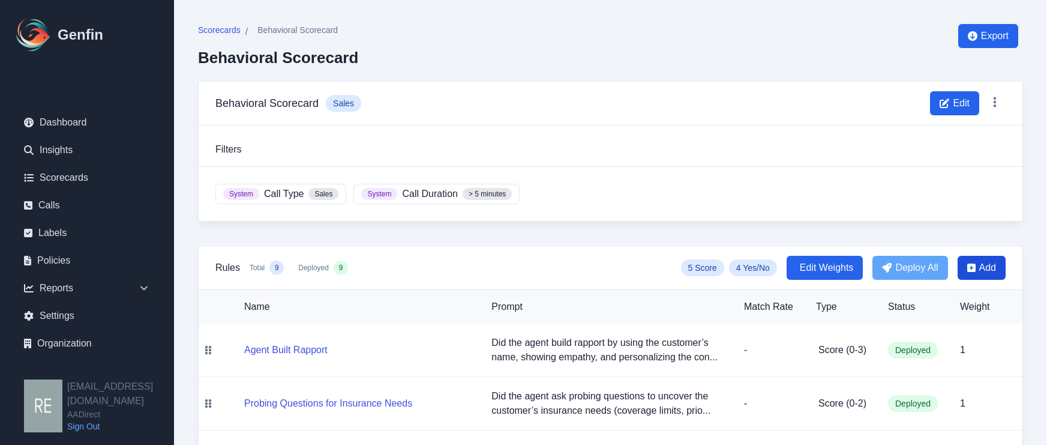
scroll to position [75, 0]
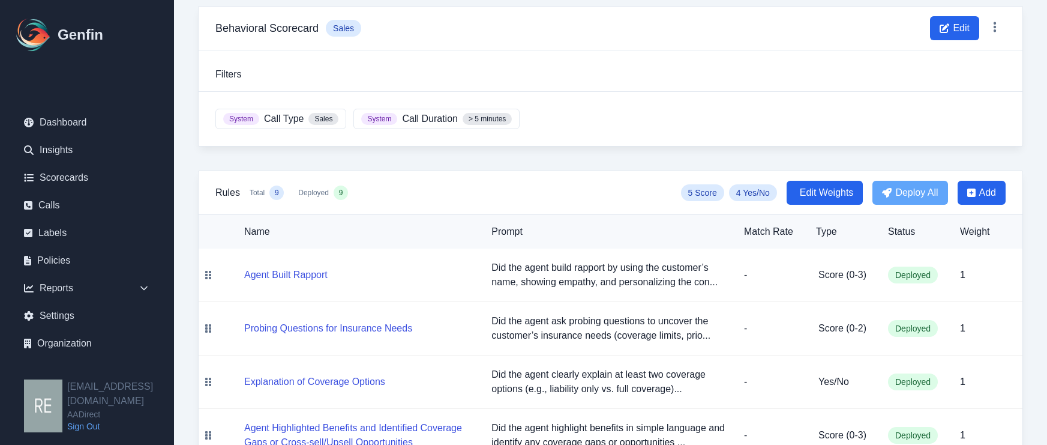
drag, startPoint x: 994, startPoint y: 272, endPoint x: 1023, endPoint y: 248, distance: 38.0
click at [994, 272] on td "1" at bounding box center [987, 274] width 72 height 53
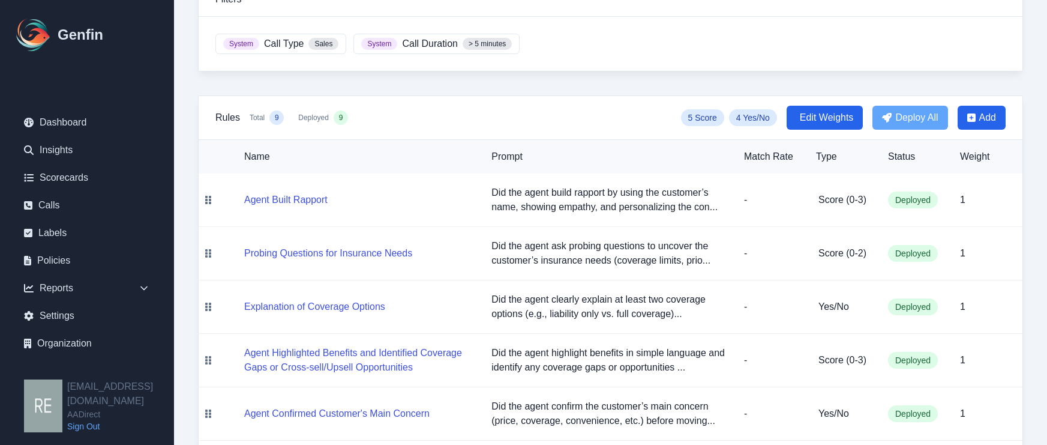
scroll to position [225, 0]
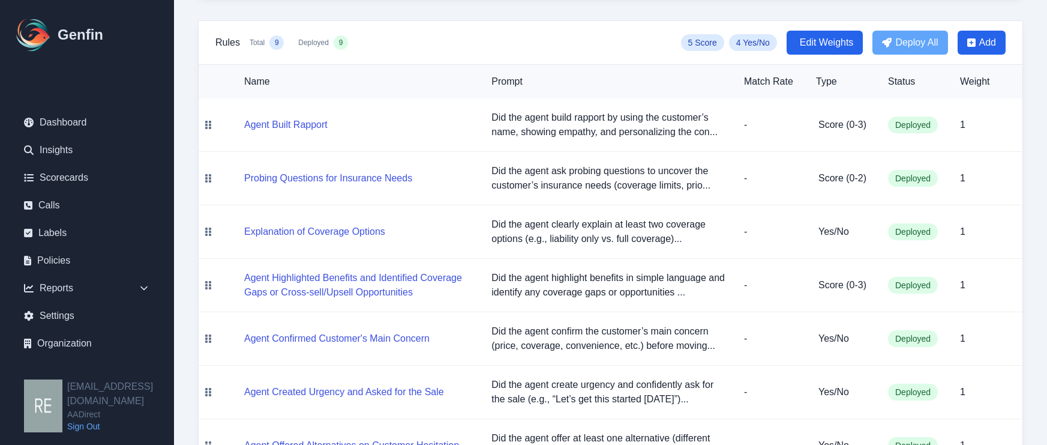
drag, startPoint x: 1019, startPoint y: 301, endPoint x: 937, endPoint y: 184, distance: 142.7
click at [1019, 301] on td "1" at bounding box center [987, 285] width 72 height 53
click at [1024, 440] on div "Scorecards / Behavioral Scorecard Behavioral Scorecard Export Behavioral Scorec…" at bounding box center [610, 190] width 873 height 831
click at [162, 355] on nav "Dashboard Insights Scorecards Calls Labels Policies Reports Sales Compliance Ag…" at bounding box center [87, 235] width 174 height 288
click at [154, 346] on link "Organization" at bounding box center [86, 343] width 145 height 24
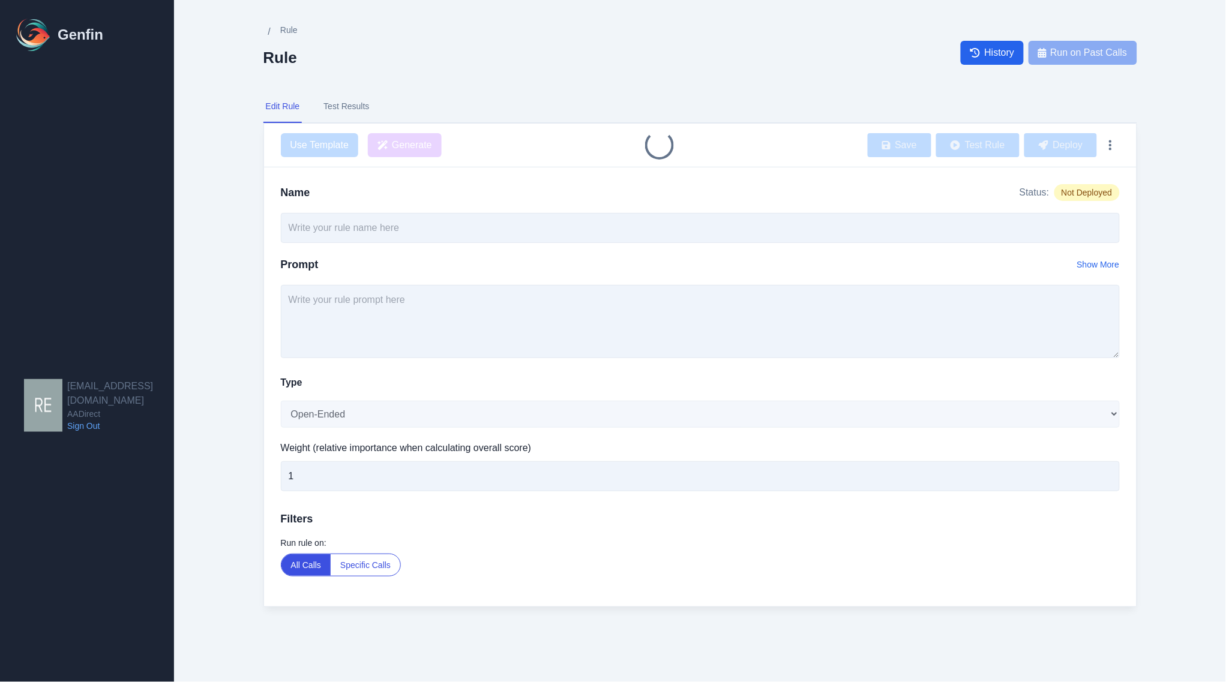
type input "Agent Offered Alternatives on Customer Hesitation"
select select "Yes/No"
